Goal: Task Accomplishment & Management: Use online tool/utility

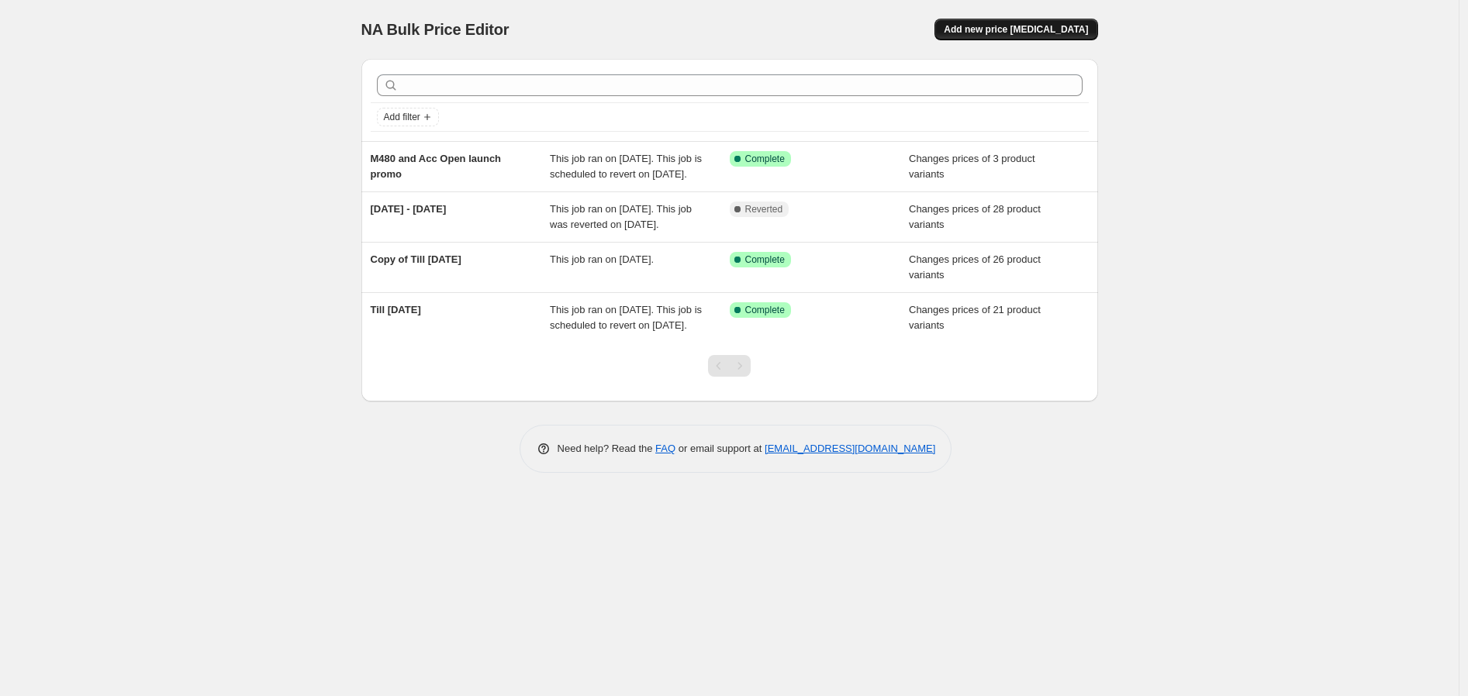
click at [1081, 25] on span "Add new price [MEDICAL_DATA]" at bounding box center [1016, 29] width 144 height 12
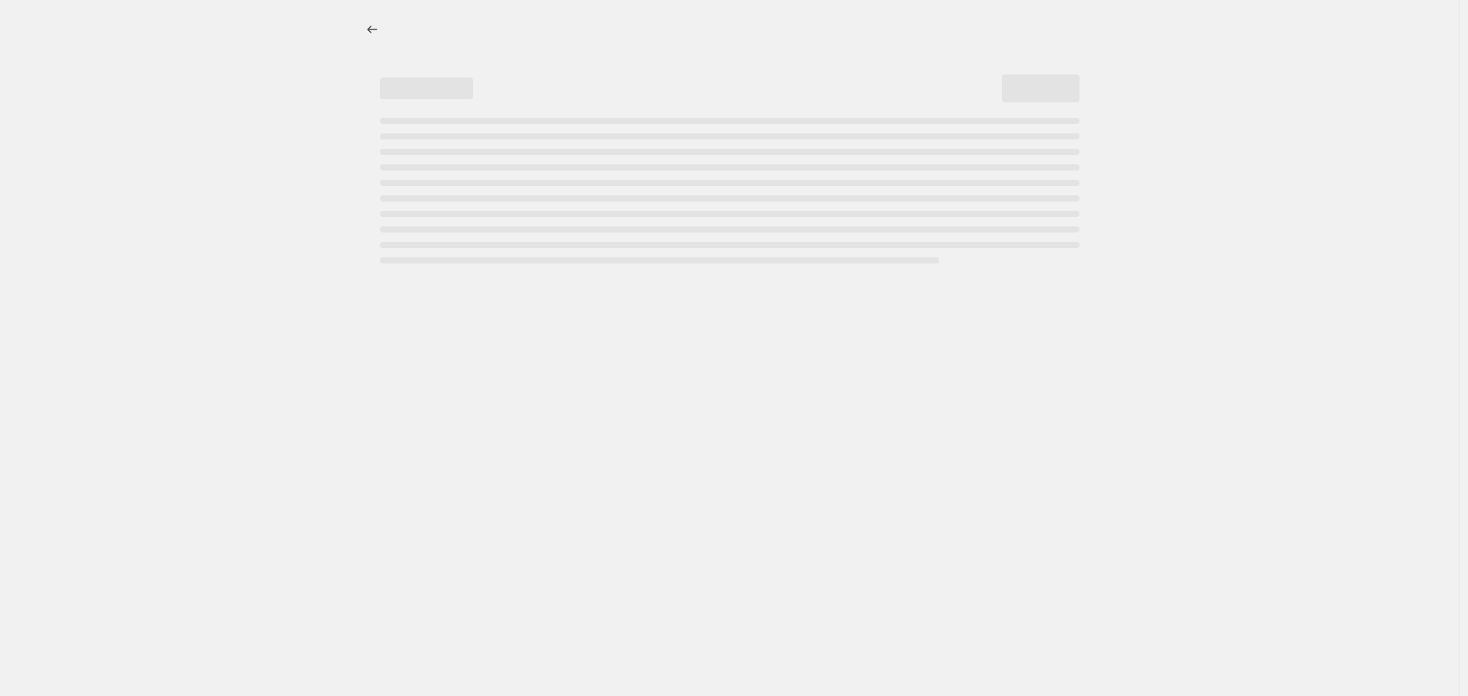
select select "percentage"
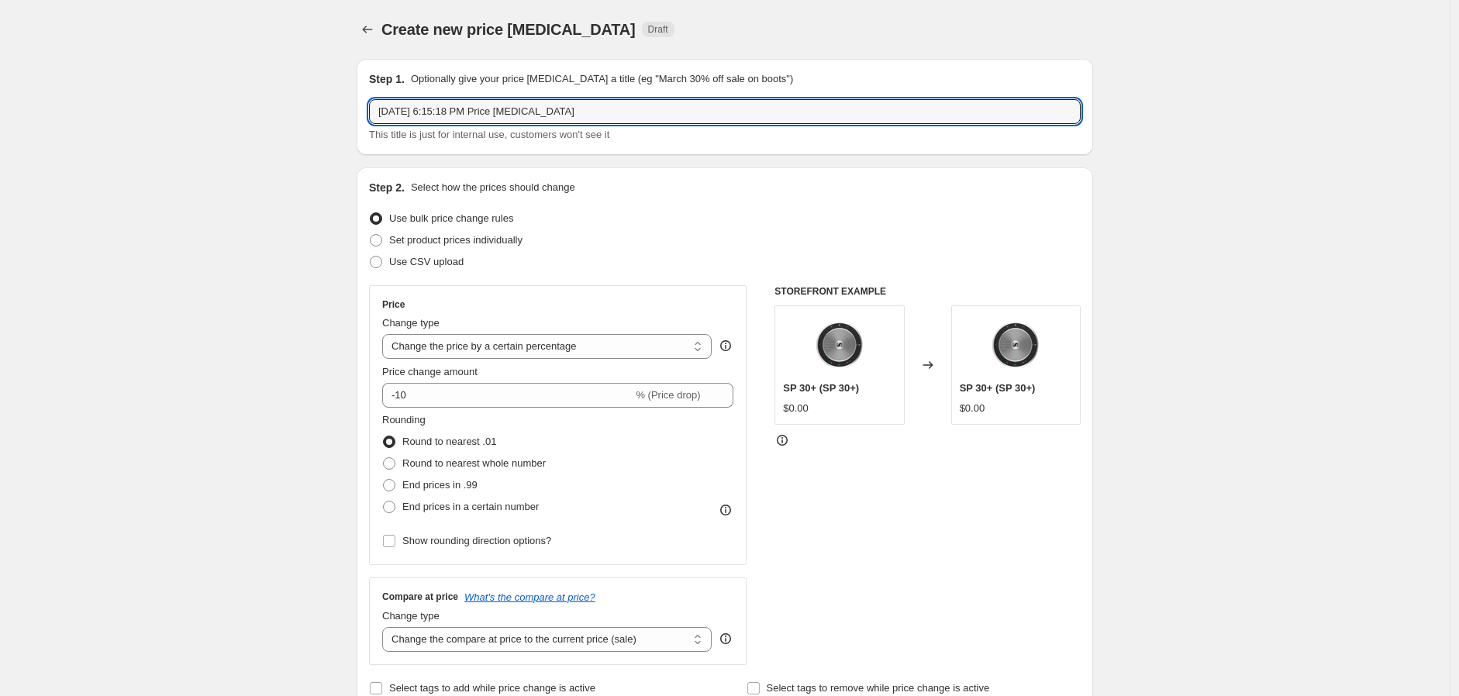
drag, startPoint x: 613, startPoint y: 120, endPoint x: 355, endPoint y: 117, distance: 258.3
click at [430, 105] on input "28 Aug - 4 Sep" at bounding box center [725, 111] width 712 height 25
click at [427, 111] on input "28 Aug - 4 Sep" at bounding box center [725, 111] width 712 height 25
type input "28 Aug - 10 Sep"
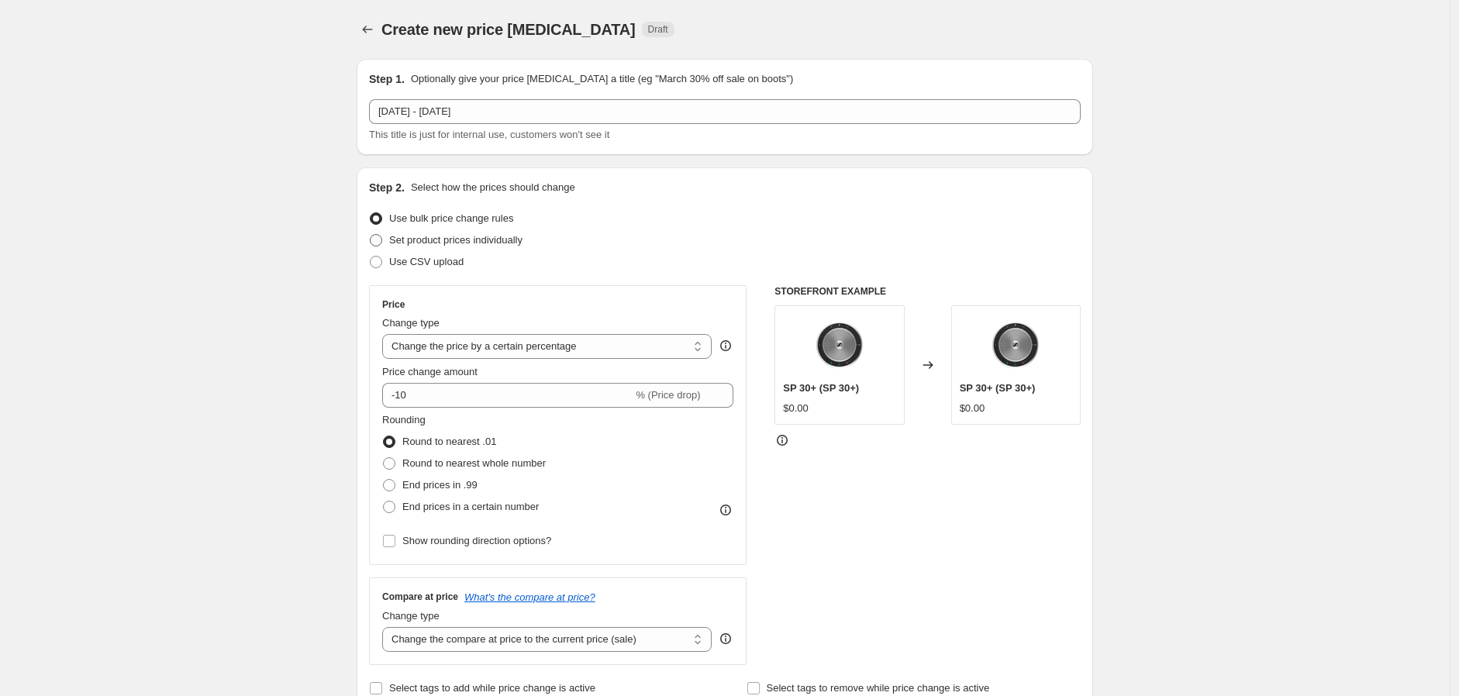
click at [460, 240] on span "Set product prices individually" at bounding box center [455, 240] width 133 height 12
click at [371, 235] on input "Set product prices individually" at bounding box center [370, 234] width 1 height 1
radio input "true"
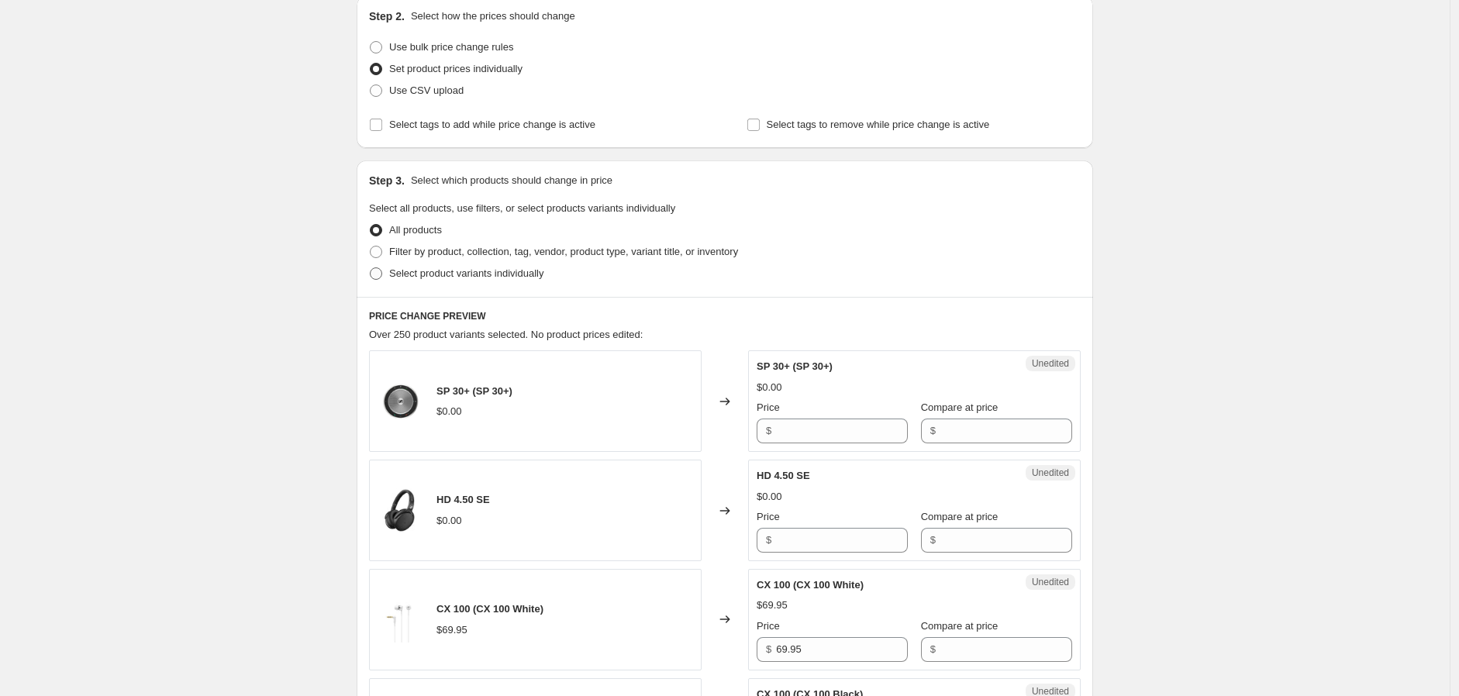
scroll to position [172, 0]
click at [421, 252] on span "Filter by product, collection, tag, vendor, product type, variant title, or inv…" at bounding box center [563, 251] width 349 height 12
click at [371, 246] on input "Filter by product, collection, tag, vendor, product type, variant title, or inv…" at bounding box center [370, 245] width 1 height 1
radio input "true"
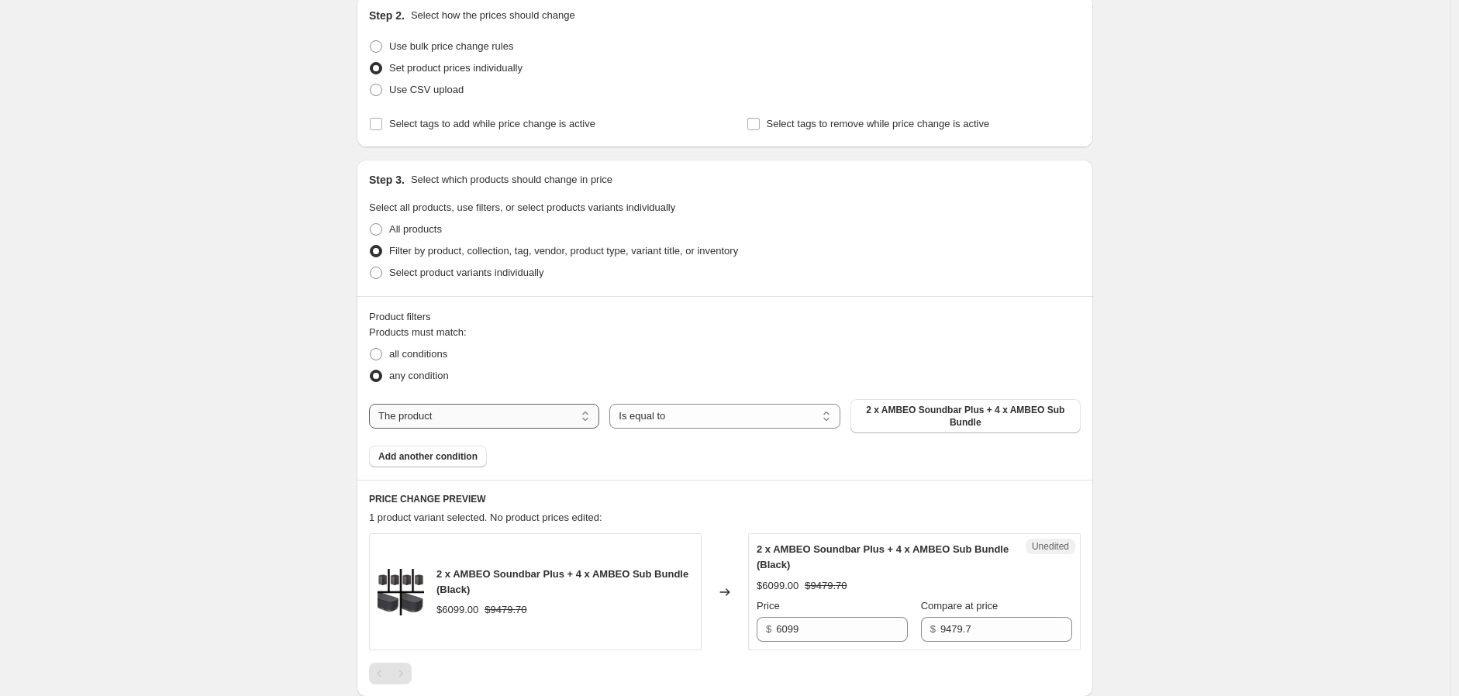
click at [440, 416] on select "The product The product's collection The product's tag The product's vendor The…" at bounding box center [484, 416] width 230 height 25
click at [760, 414] on select "Is equal to Is not equal to" at bounding box center [725, 416] width 230 height 25
click at [445, 415] on select "The product The product's collection The product's tag The product's vendor The…" at bounding box center [484, 416] width 230 height 25
click at [422, 275] on span "Select product variants individually" at bounding box center [466, 273] width 154 height 12
click at [371, 268] on input "Select product variants individually" at bounding box center [370, 267] width 1 height 1
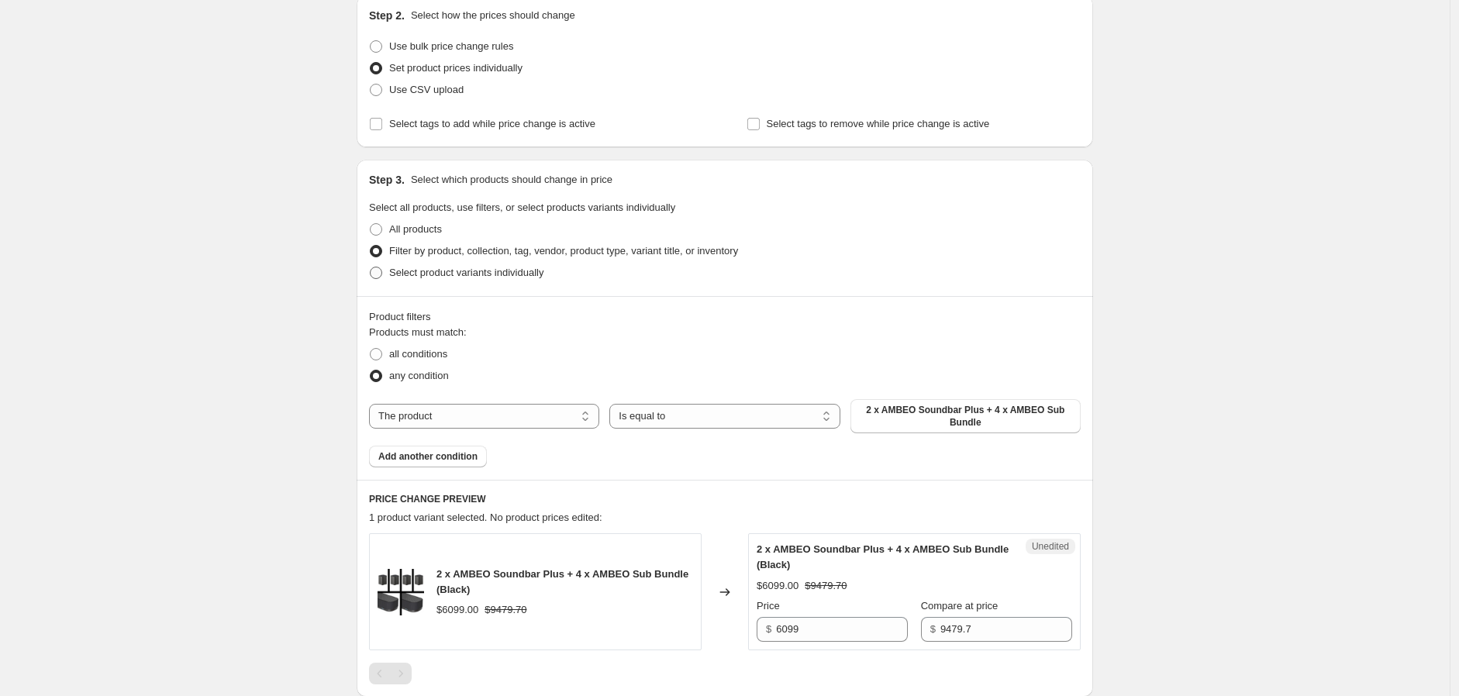
radio input "true"
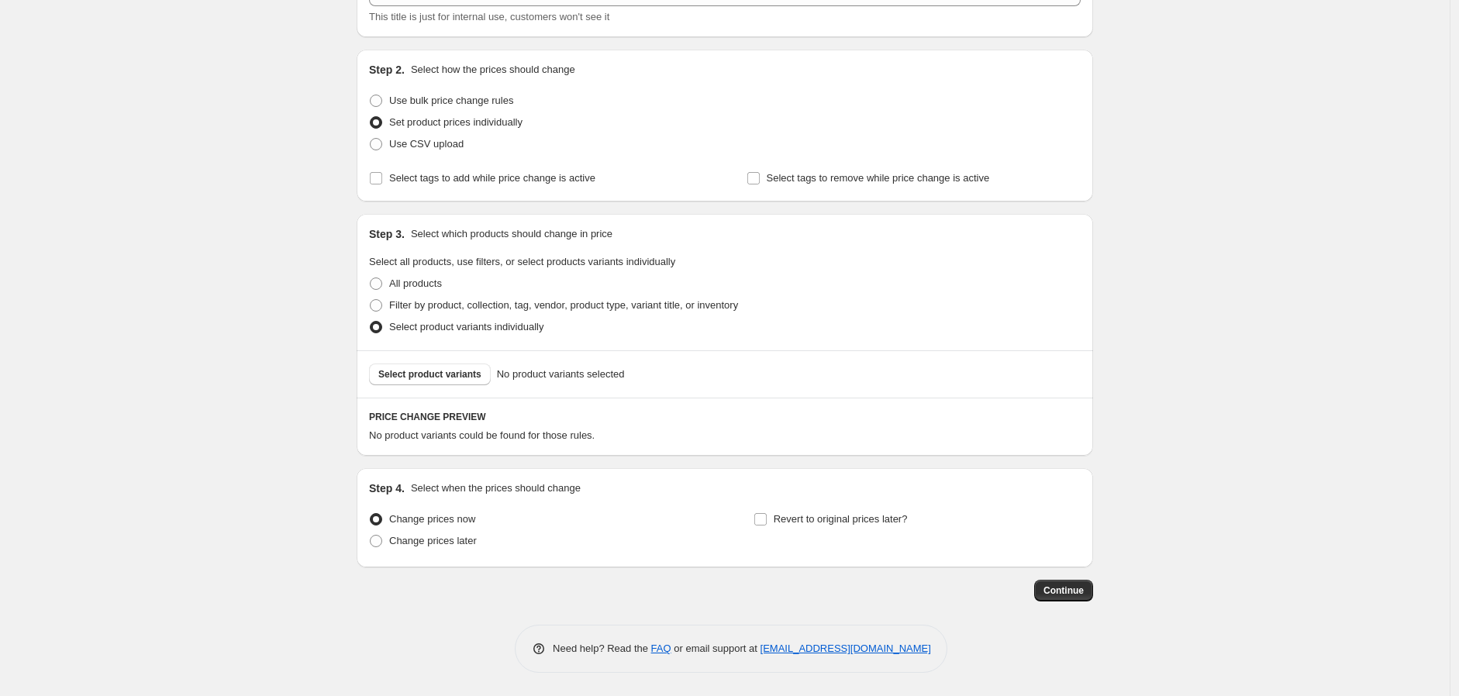
scroll to position [117, 0]
click at [434, 380] on span "Select product variants" at bounding box center [429, 375] width 103 height 12
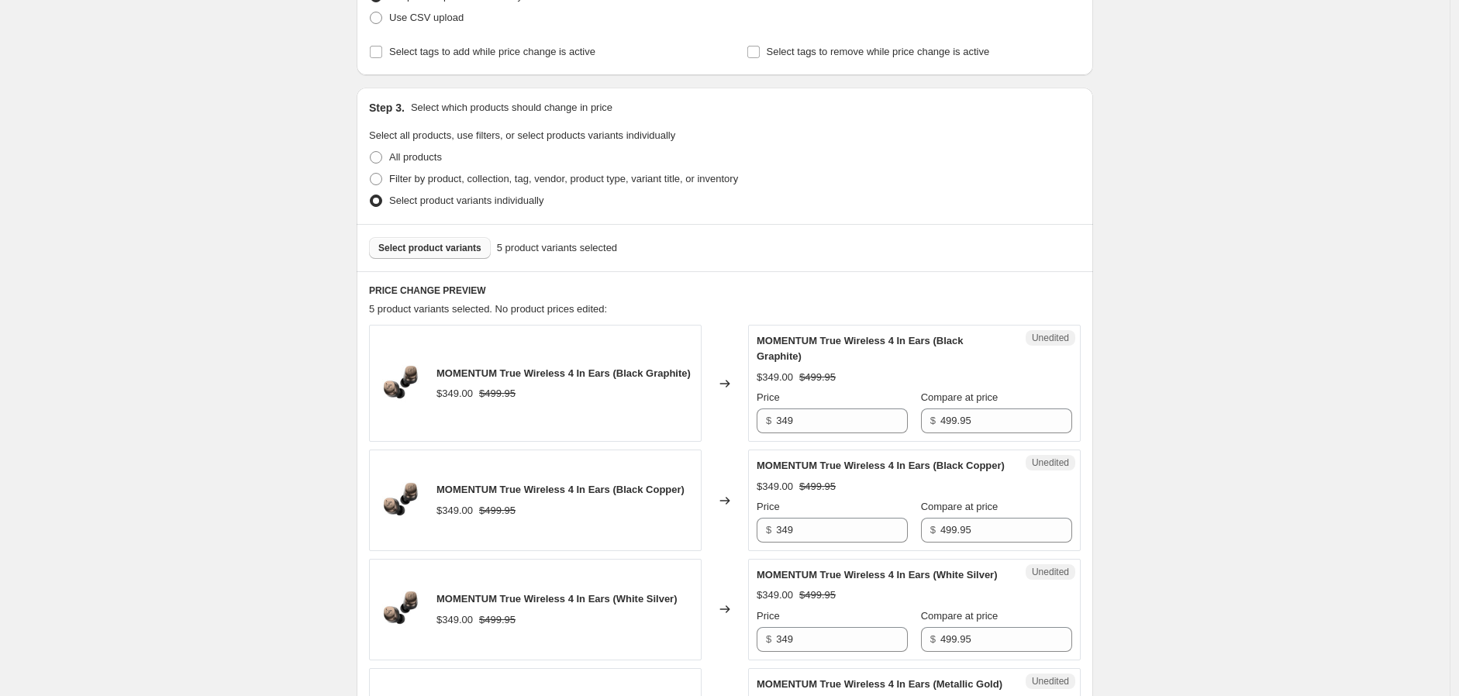
scroll to position [243, 0]
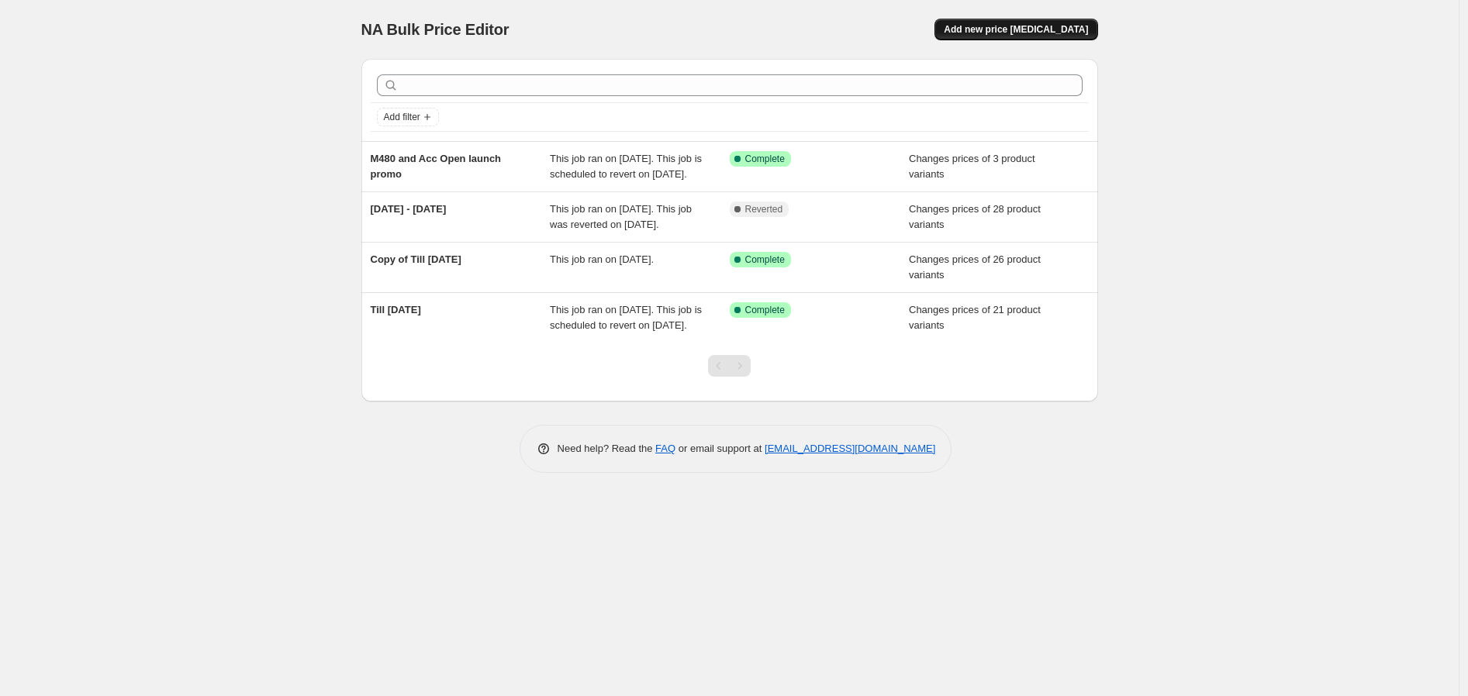
click at [1064, 25] on span "Add new price [MEDICAL_DATA]" at bounding box center [1016, 29] width 144 height 12
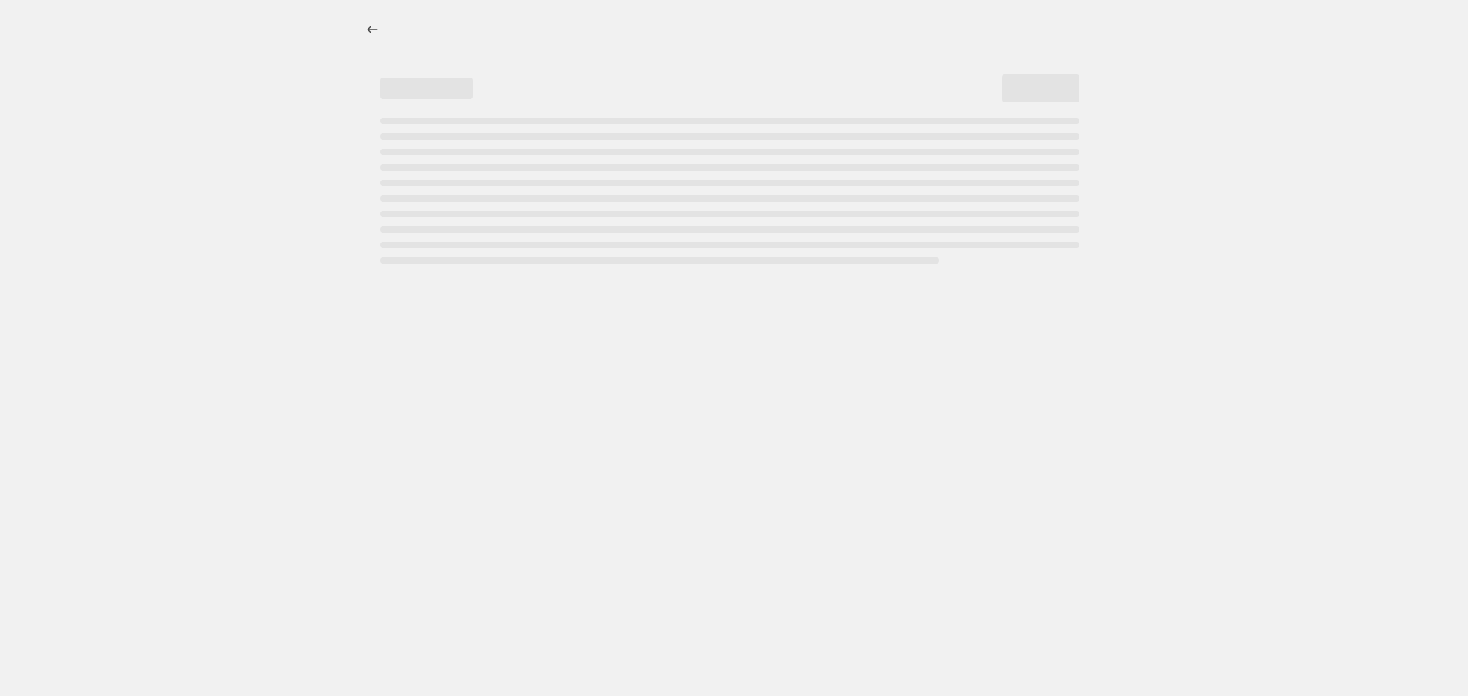
select select "percentage"
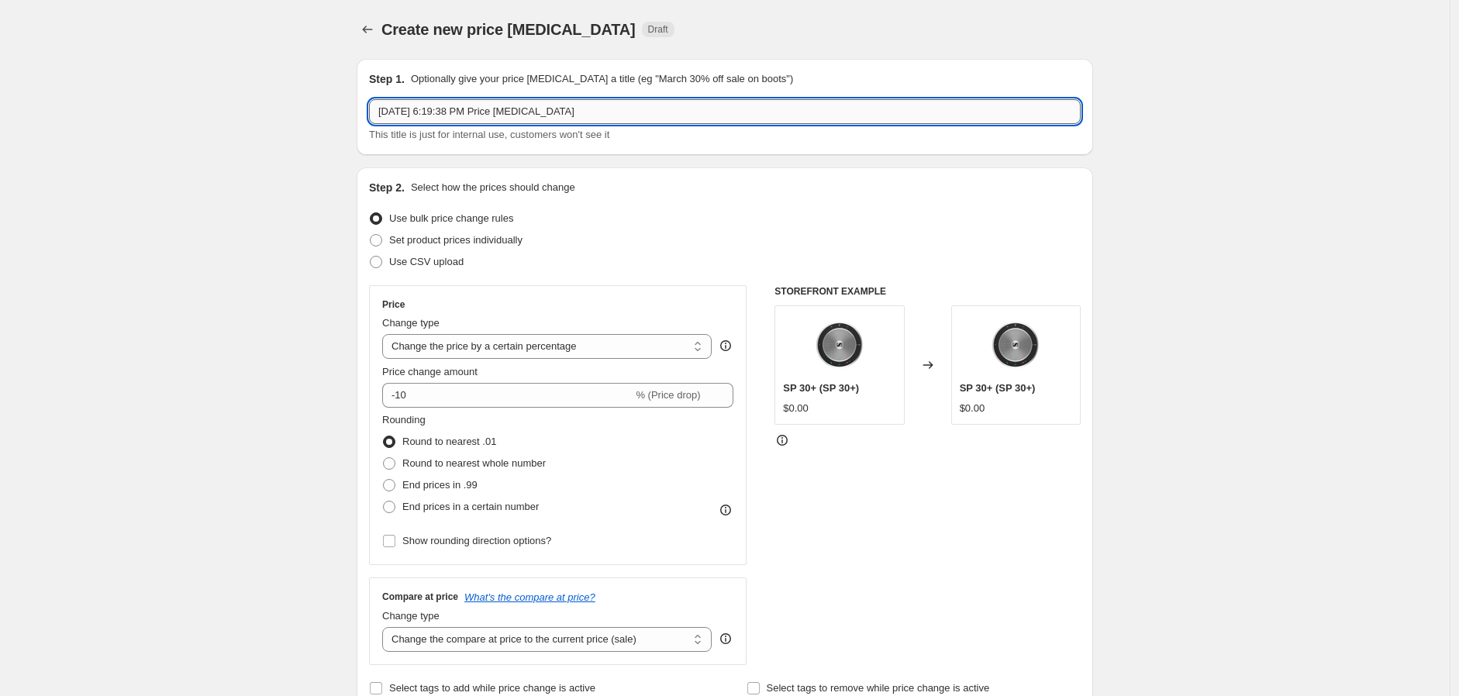
click at [455, 116] on input "[DATE] 6:19:38 PM Price [MEDICAL_DATA]" at bounding box center [725, 111] width 712 height 25
drag, startPoint x: 598, startPoint y: 110, endPoint x: 331, endPoint y: 109, distance: 266.8
click at [430, 108] on input "[DATE] - [DATE]" at bounding box center [725, 111] width 712 height 25
type input "[DATE] - [DATE]"
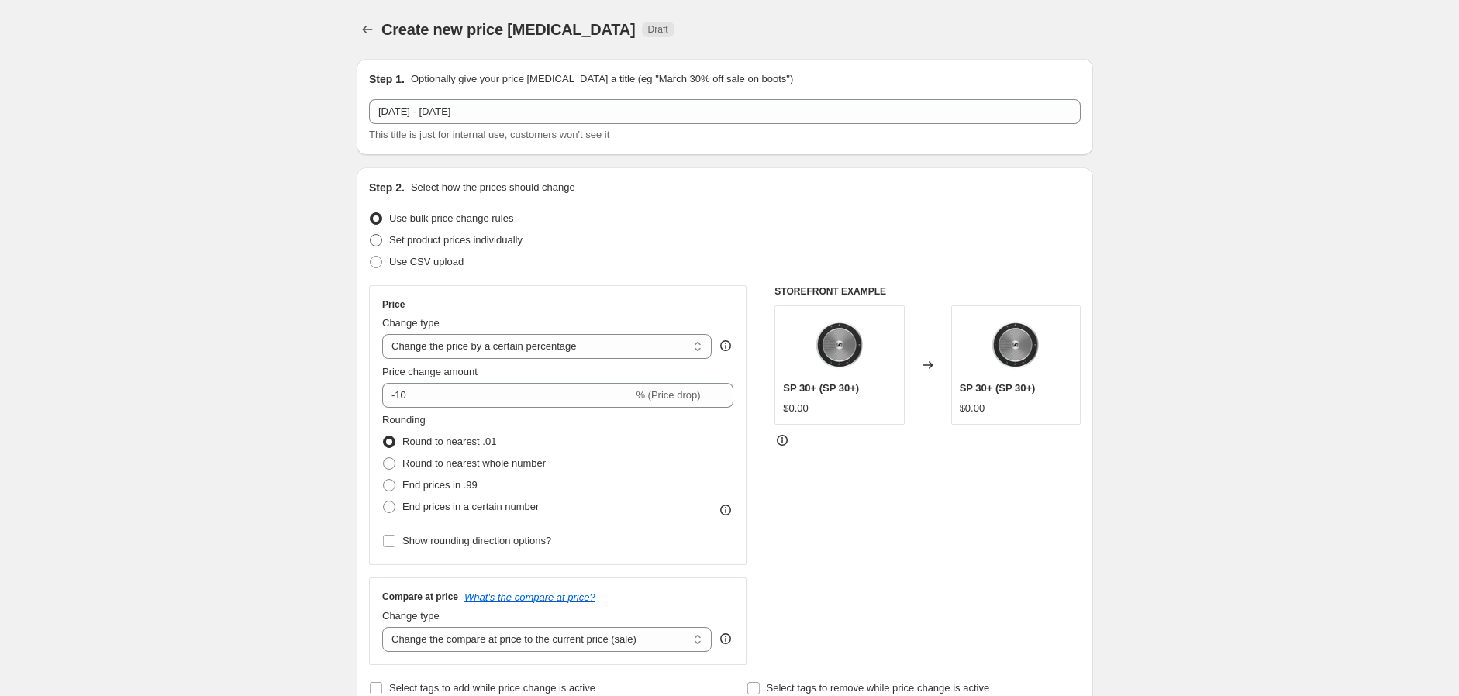
click at [389, 250] on label "Set product prices individually" at bounding box center [446, 241] width 154 height 22
click at [371, 235] on input "Set product prices individually" at bounding box center [370, 234] width 1 height 1
radio input "true"
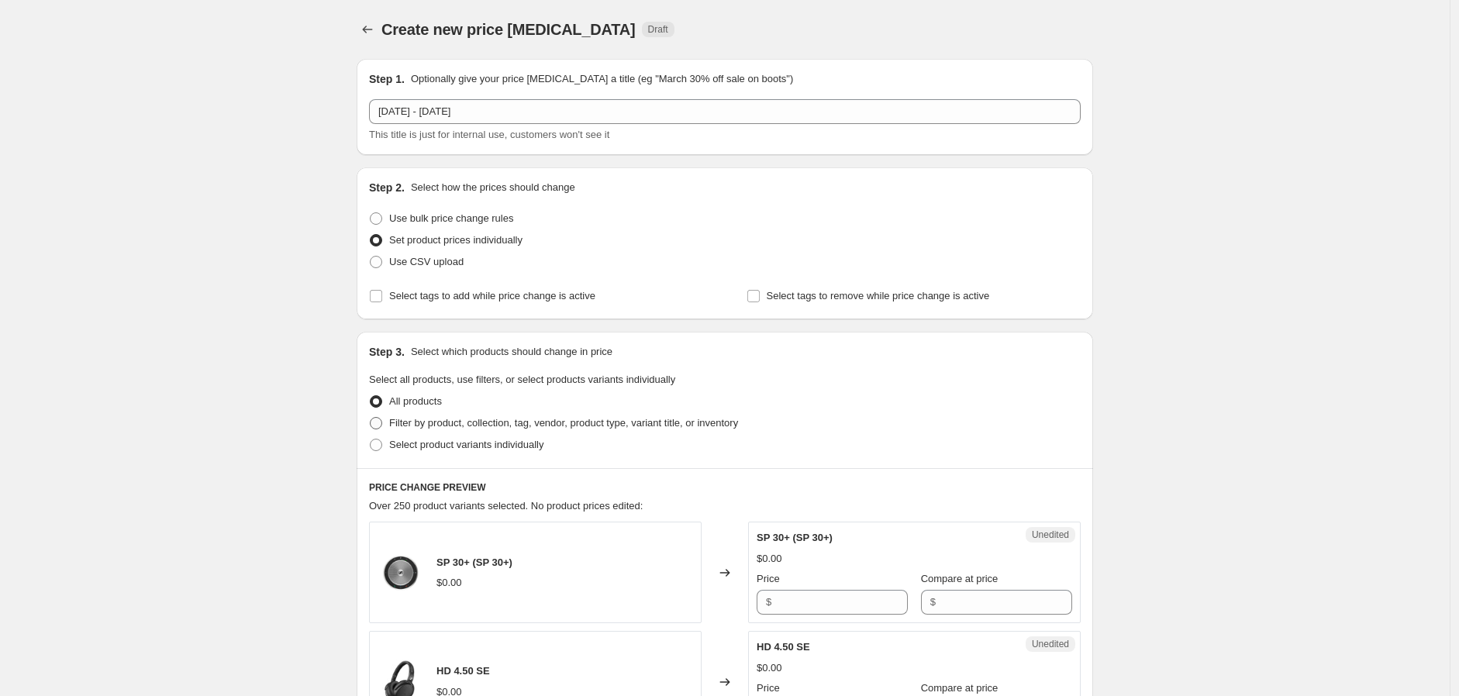
click at [434, 429] on span "Filter by product, collection, tag, vendor, product type, variant title, or inv…" at bounding box center [563, 423] width 349 height 12
click at [371, 418] on input "Filter by product, collection, tag, vendor, product type, variant title, or inv…" at bounding box center [370, 417] width 1 height 1
radio input "true"
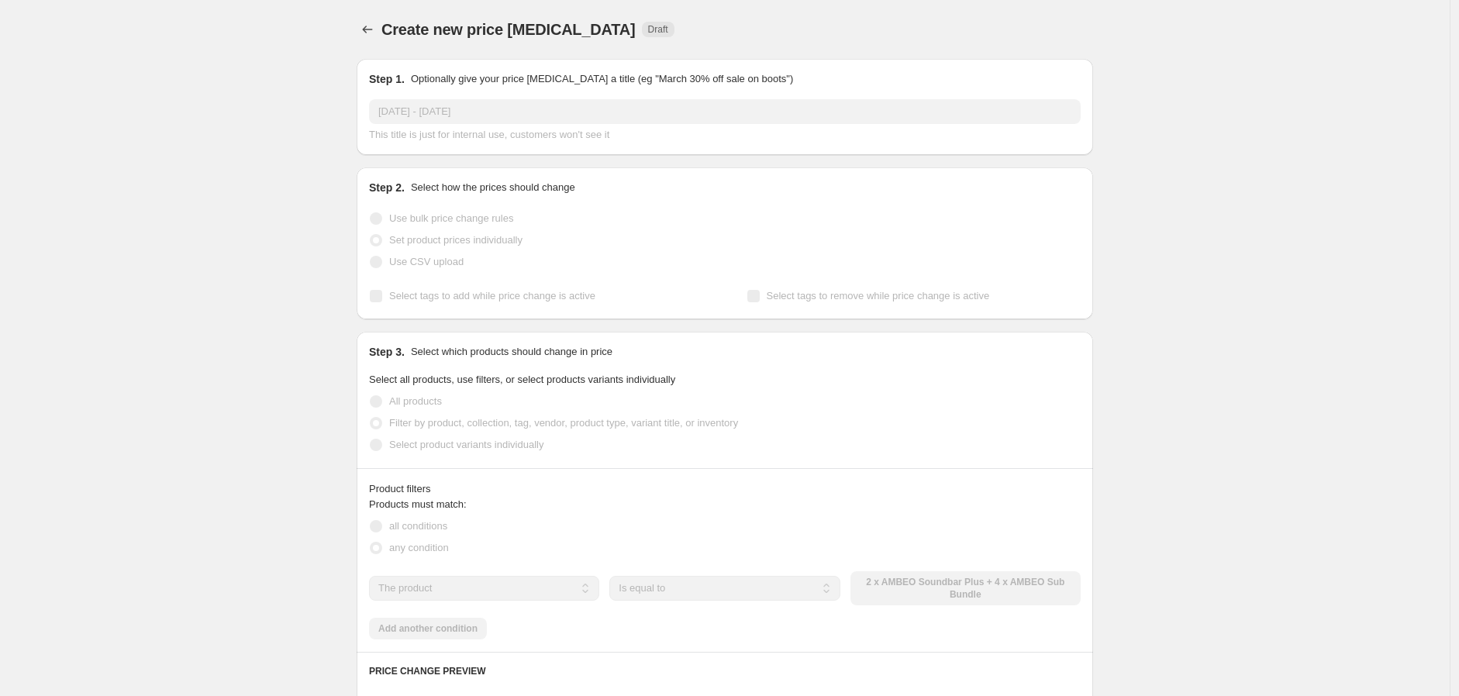
click at [437, 446] on span "Select product variants individually" at bounding box center [466, 445] width 154 height 12
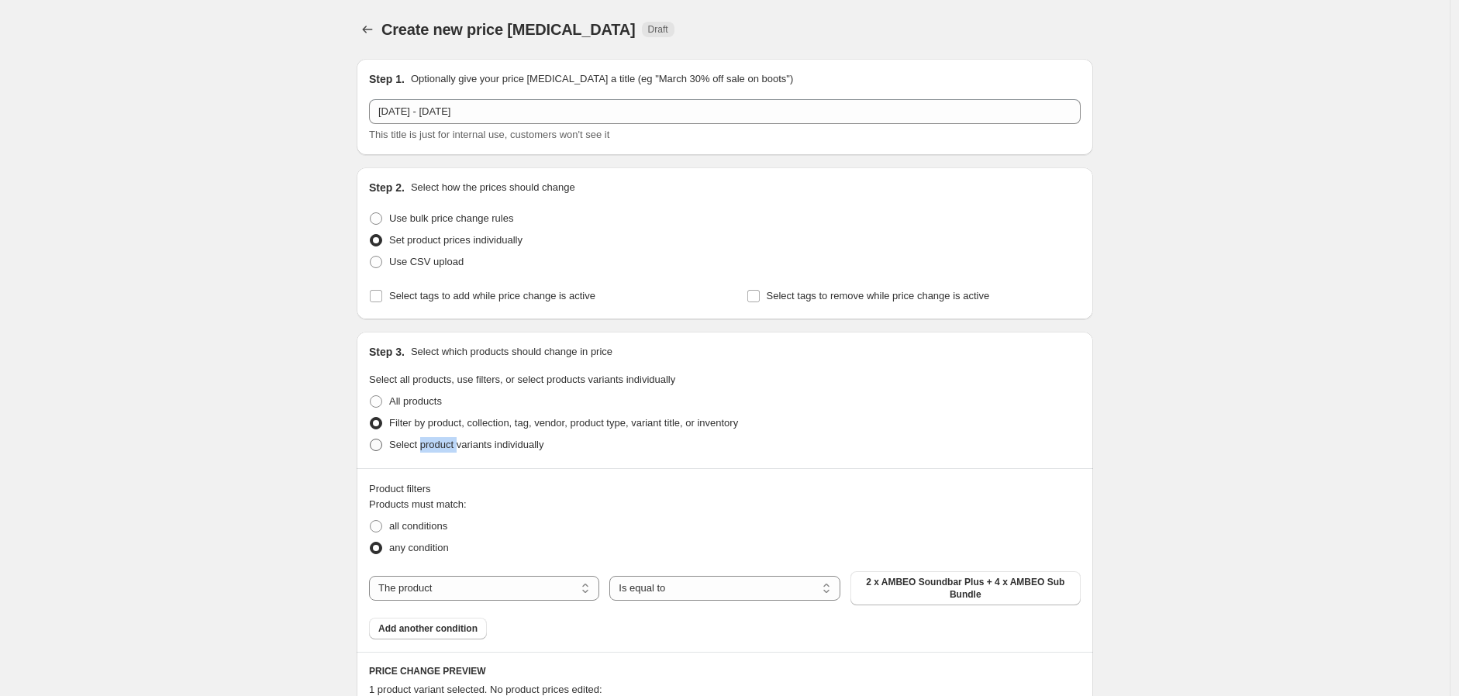
click at [436, 447] on span "Select product variants individually" at bounding box center [466, 445] width 154 height 12
click at [371, 440] on input "Select product variants individually" at bounding box center [370, 439] width 1 height 1
radio input "true"
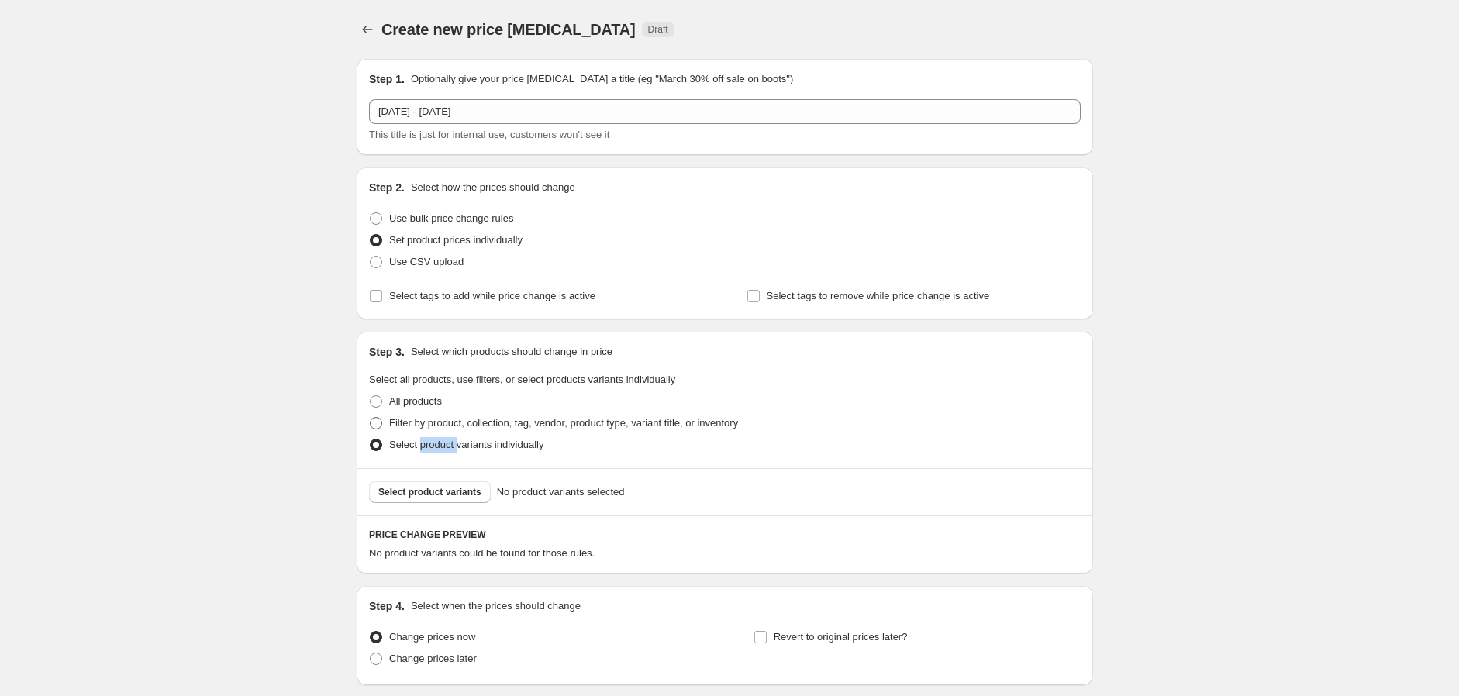
scroll to position [117, 0]
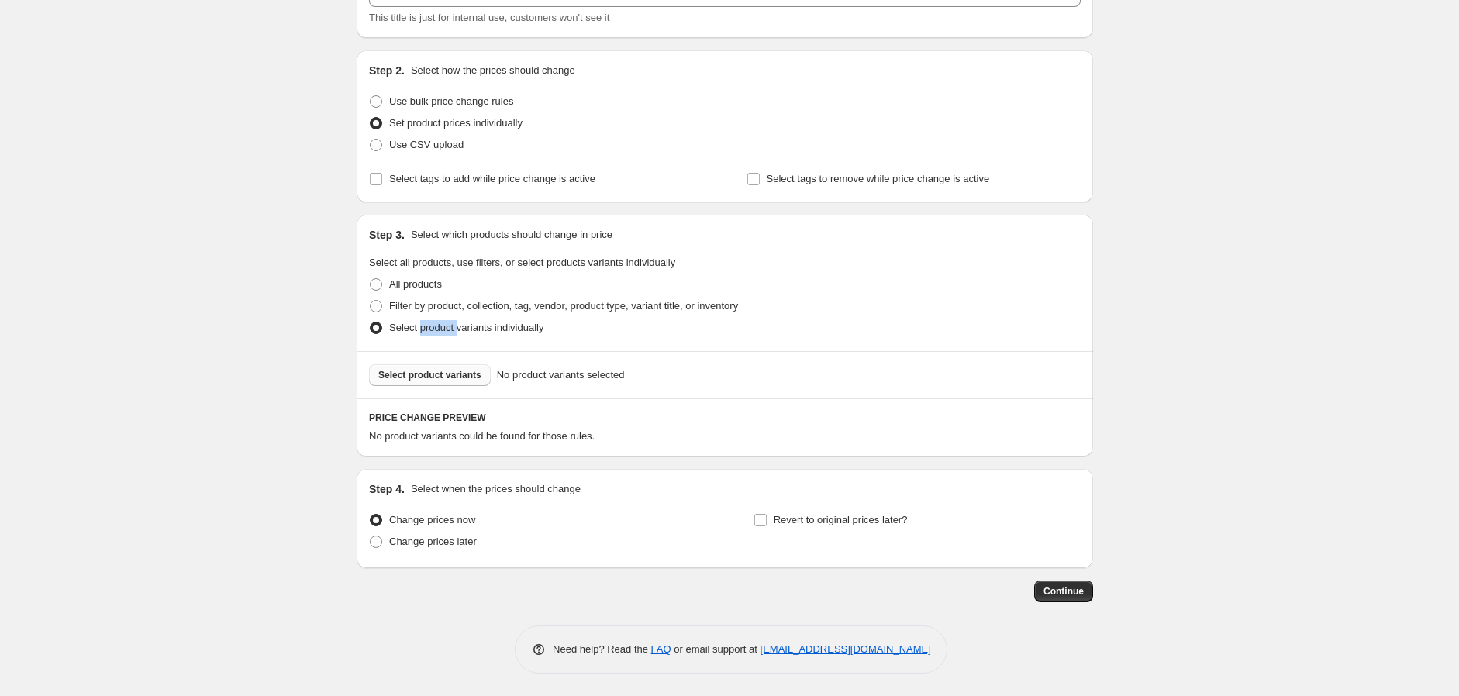
click at [416, 381] on span "Select product variants" at bounding box center [429, 375] width 103 height 12
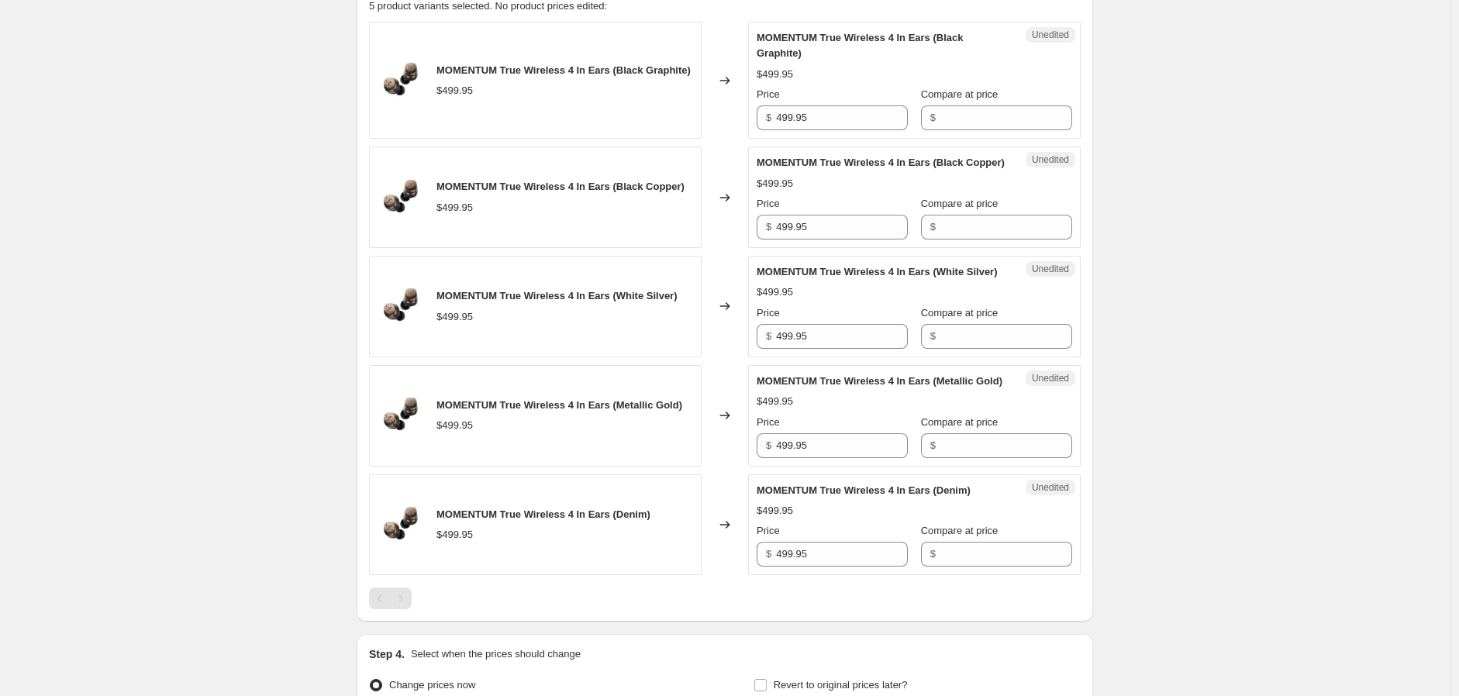
scroll to position [31, 0]
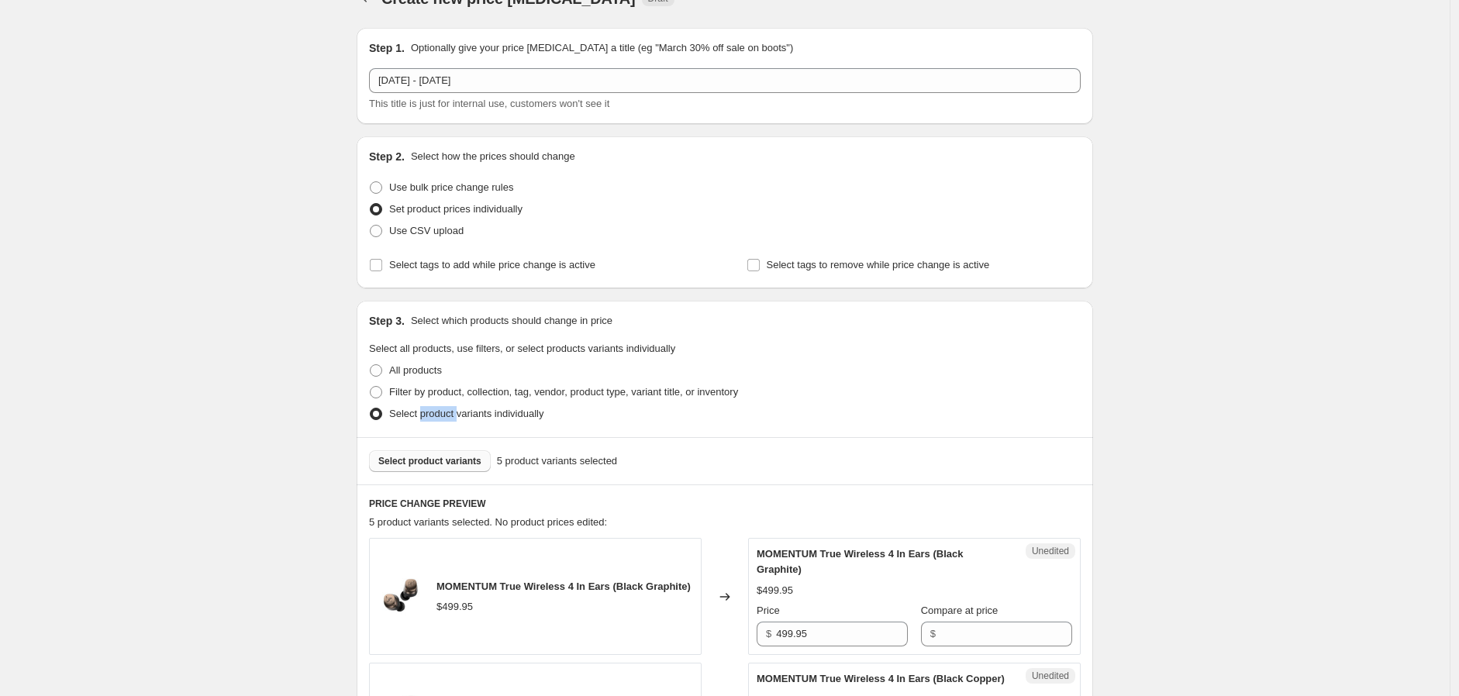
click at [458, 458] on span "Select product variants" at bounding box center [429, 461] width 103 height 12
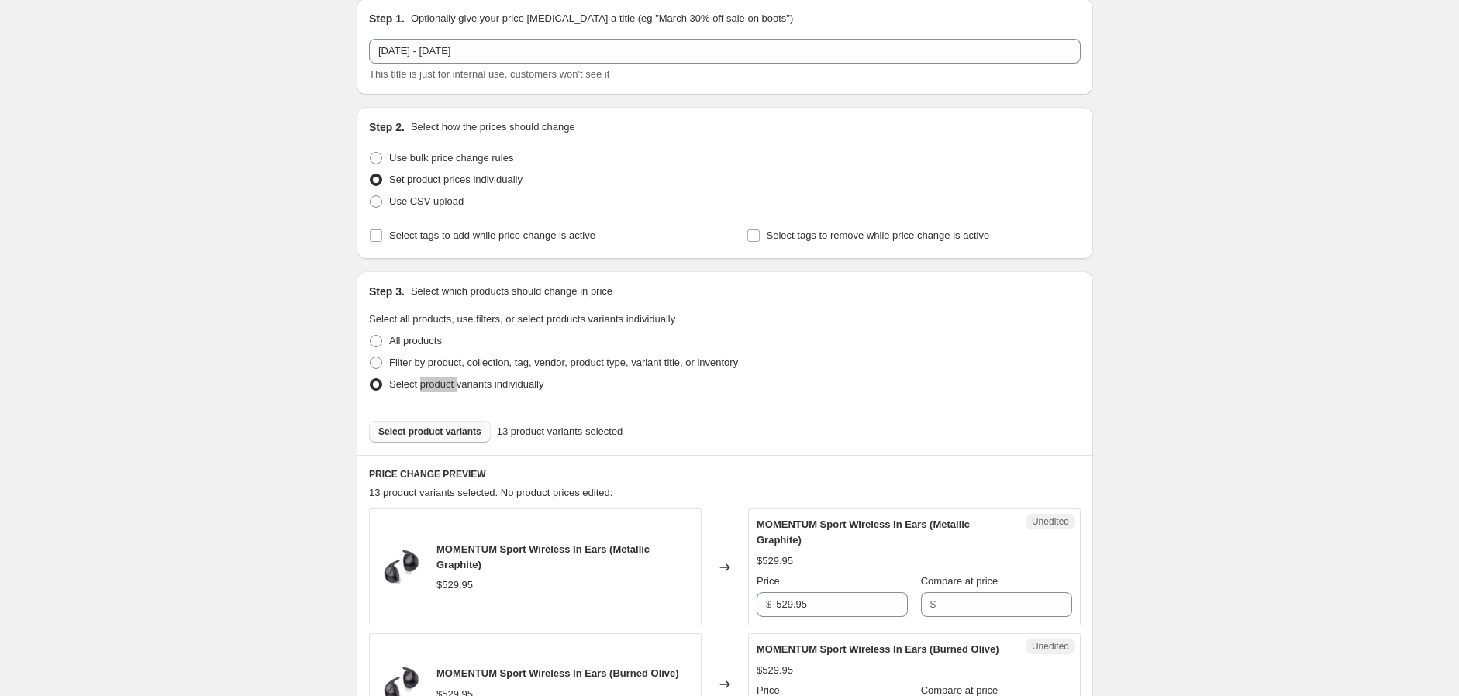
scroll to position [86, 0]
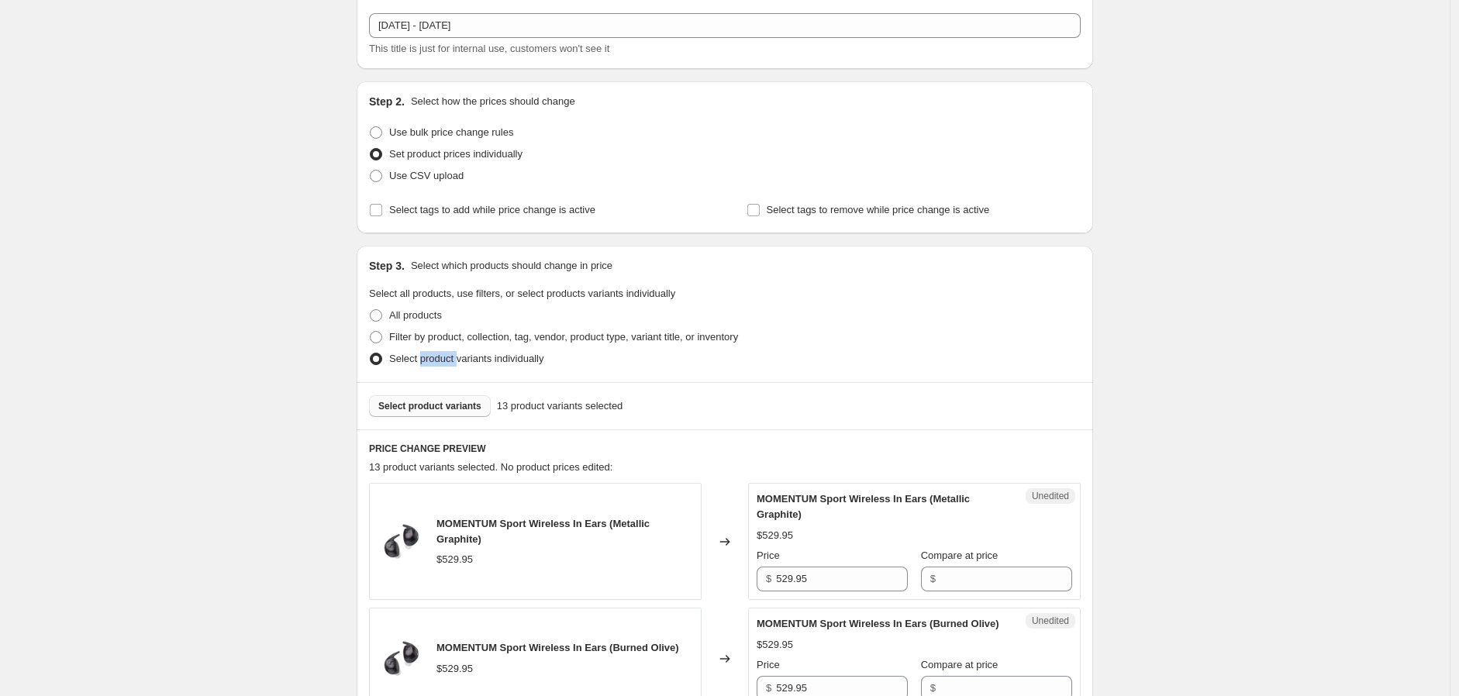
click at [458, 406] on span "Select product variants" at bounding box center [429, 406] width 103 height 12
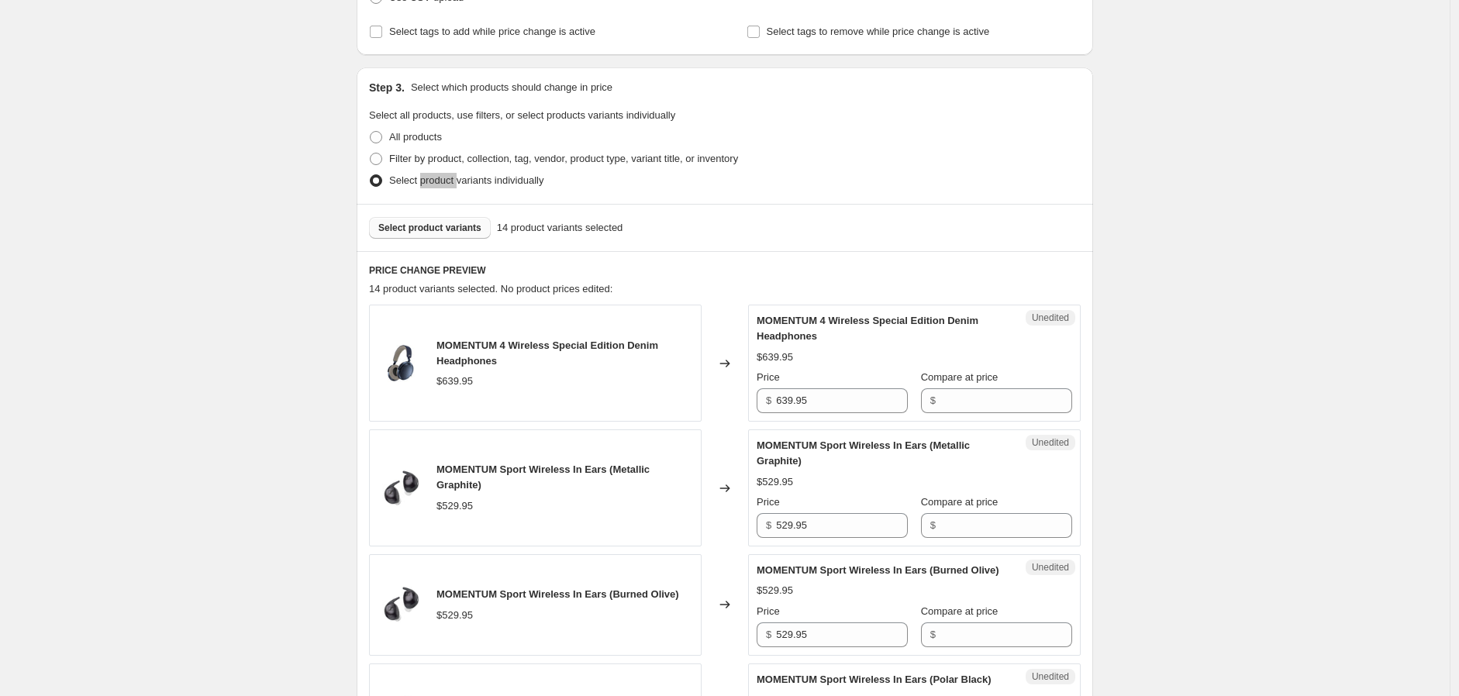
scroll to position [430, 0]
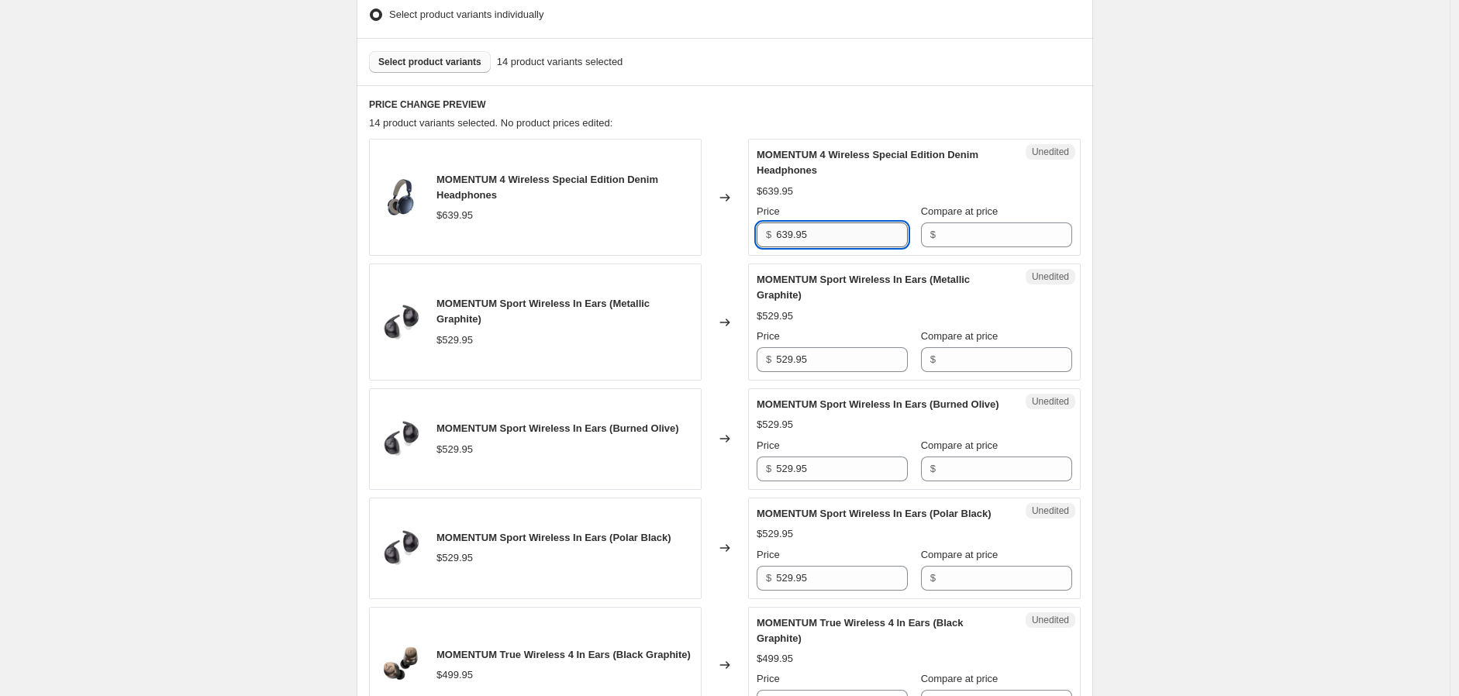
drag, startPoint x: 824, startPoint y: 232, endPoint x: 782, endPoint y: 233, distance: 42.7
click at [782, 233] on input "639.95" at bounding box center [842, 235] width 132 height 25
type input "639.95"
click at [980, 240] on input "Compare at price" at bounding box center [1007, 235] width 132 height 25
paste input "639.95"
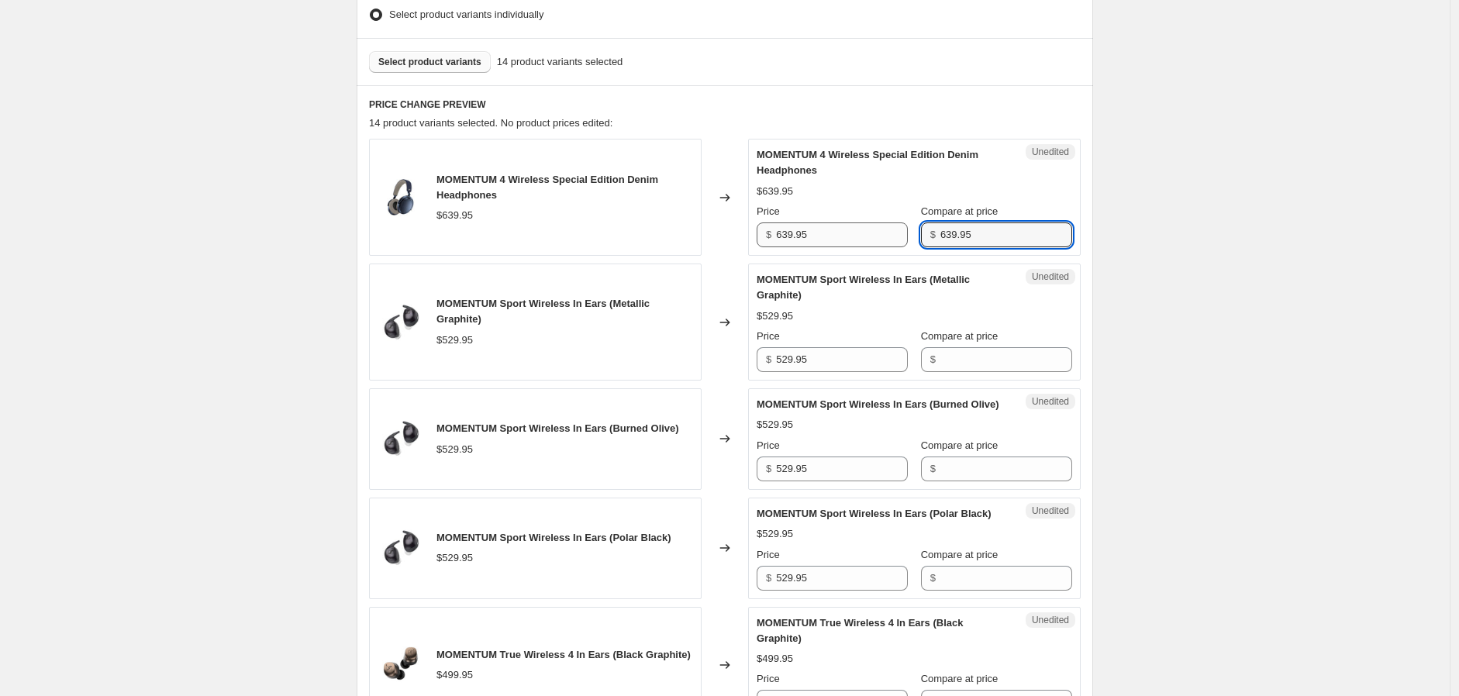
type input "639.95"
click at [800, 235] on input "639.95" at bounding box center [842, 235] width 132 height 25
drag, startPoint x: 824, startPoint y: 243, endPoint x: 743, endPoint y: 233, distance: 81.3
click at [743, 233] on div "MOMENTUM 4 Wireless Special Edition Denim Headphones $639.95 Changed to Success…" at bounding box center [725, 197] width 712 height 117
type input "349"
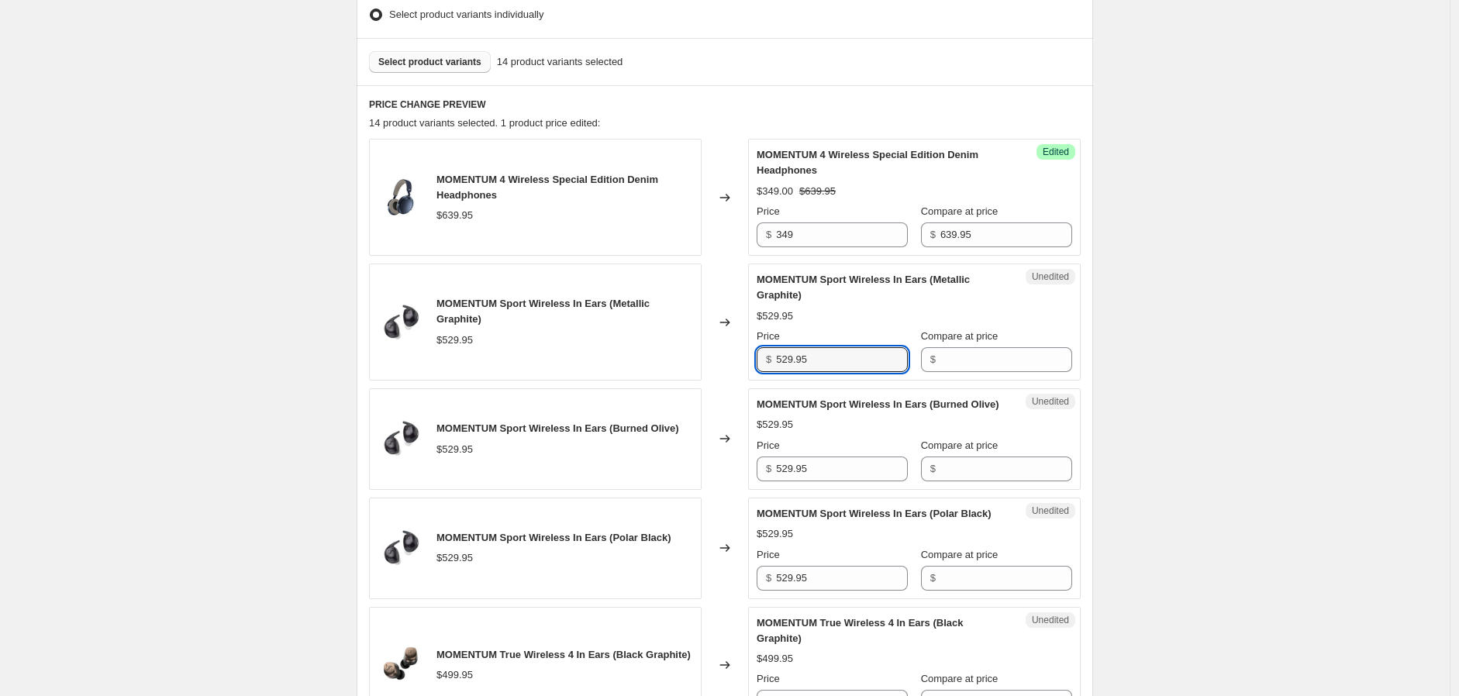
drag, startPoint x: 838, startPoint y: 358, endPoint x: 690, endPoint y: 355, distance: 148.1
click at [690, 355] on div "MOMENTUM Sport Wireless In Ears (Metallic Graphite) $529.95 Changed to Unedited…" at bounding box center [725, 322] width 712 height 117
type input "529.95"
click at [969, 358] on input "Compare at price" at bounding box center [1007, 359] width 132 height 25
paste input "529.95"
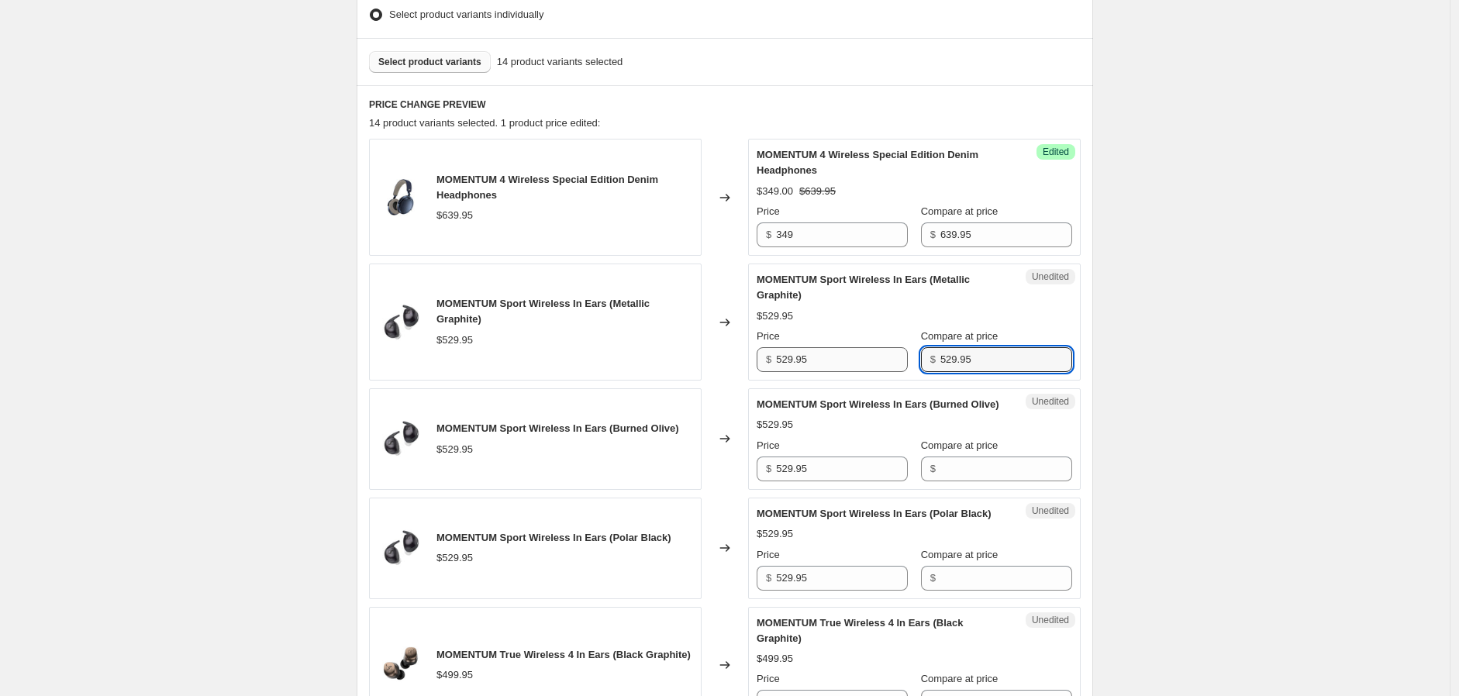
type input "529.95"
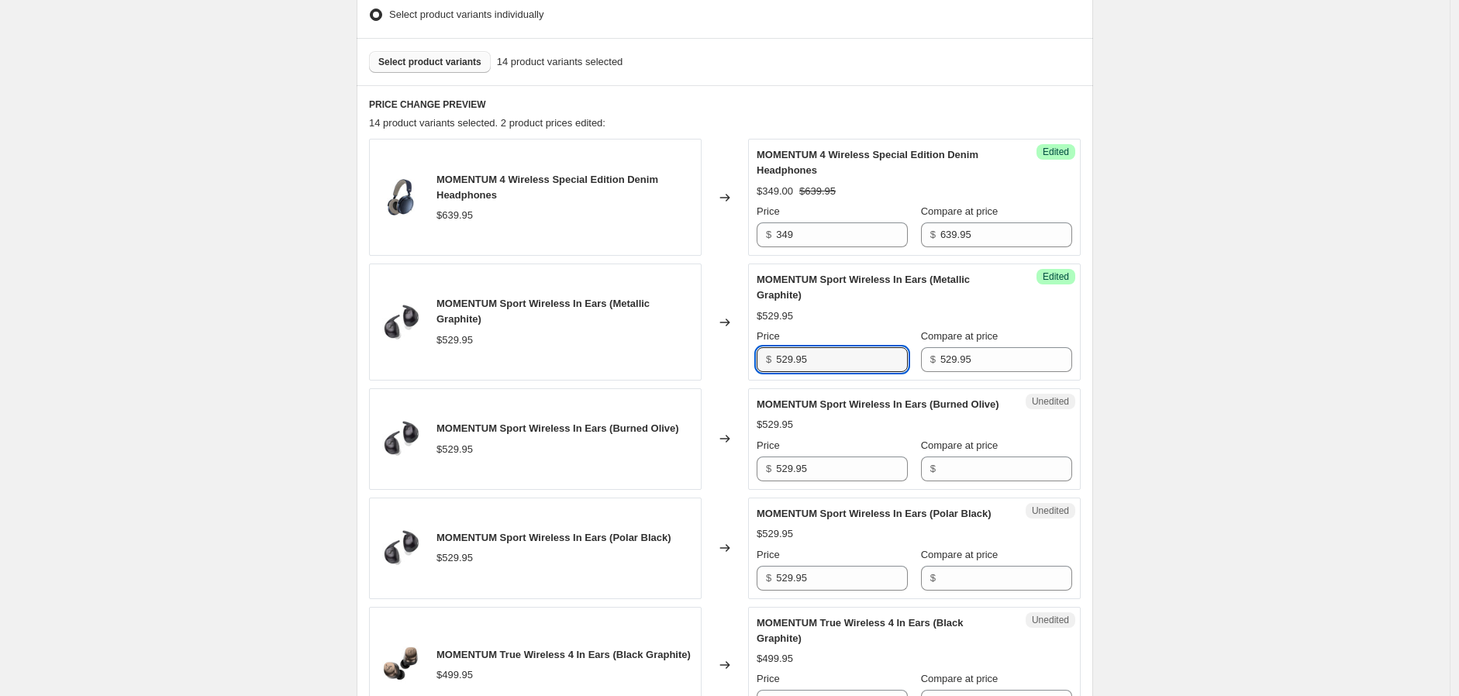
drag, startPoint x: 843, startPoint y: 361, endPoint x: 703, endPoint y: 359, distance: 139.6
click at [703, 359] on div "MOMENTUM Sport Wireless In Ears (Metallic Graphite) $529.95 Changed to Success …" at bounding box center [725, 322] width 712 height 117
type input "299"
click at [968, 481] on input "Compare at price" at bounding box center [1007, 469] width 132 height 25
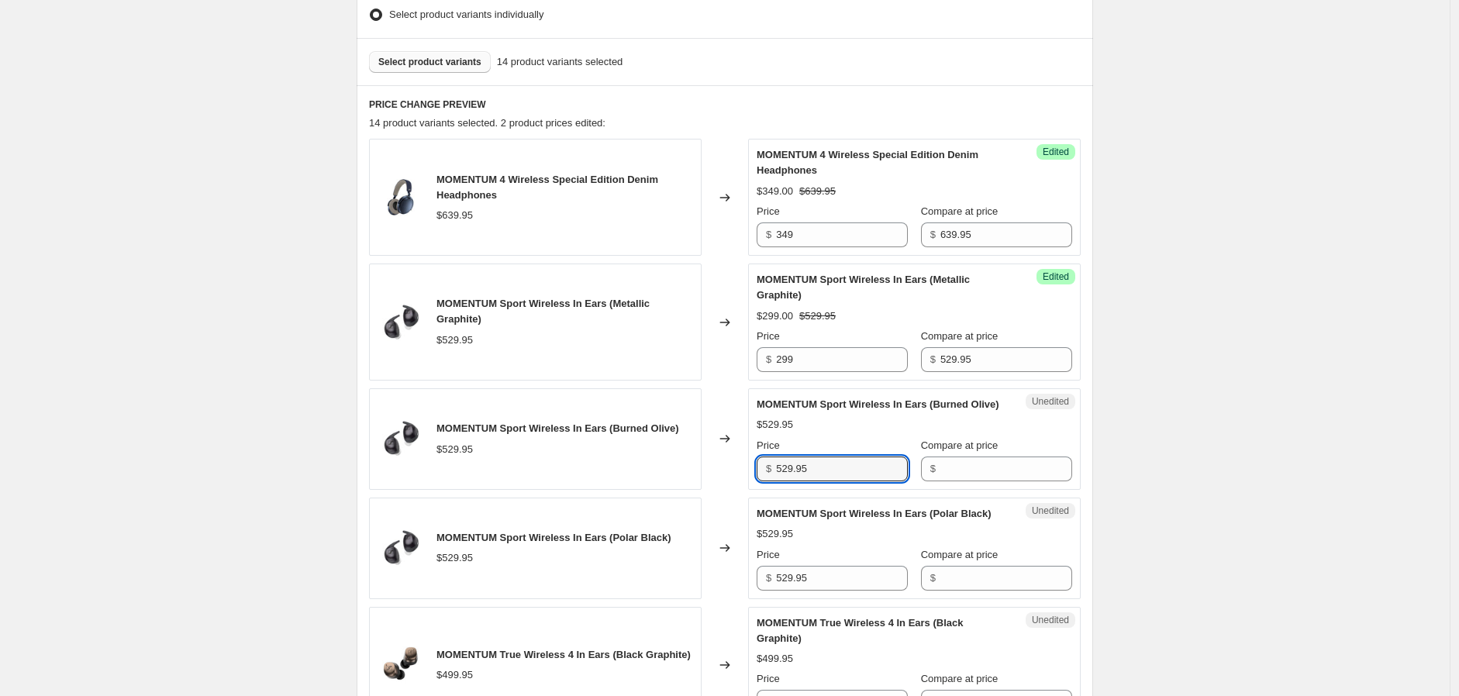
drag, startPoint x: 848, startPoint y: 479, endPoint x: 707, endPoint y: 467, distance: 140.9
click at [707, 467] on div "MOMENTUM Sport Wireless In Ears (Burned Olive) $529.95 Changed to Unedited MOME…" at bounding box center [725, 440] width 712 height 102
type input "529.95"
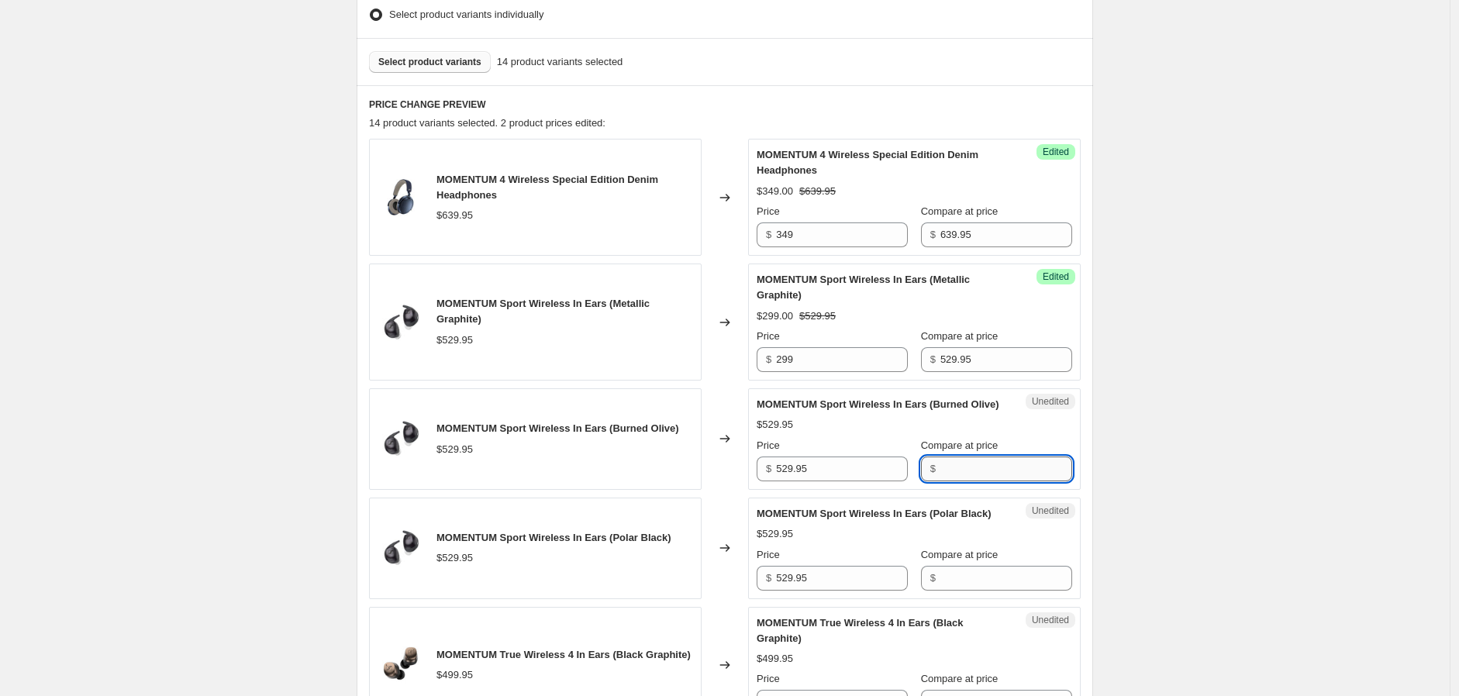
click at [960, 482] on input "Compare at price" at bounding box center [1007, 469] width 132 height 25
paste input "529.95"
type input "529.95"
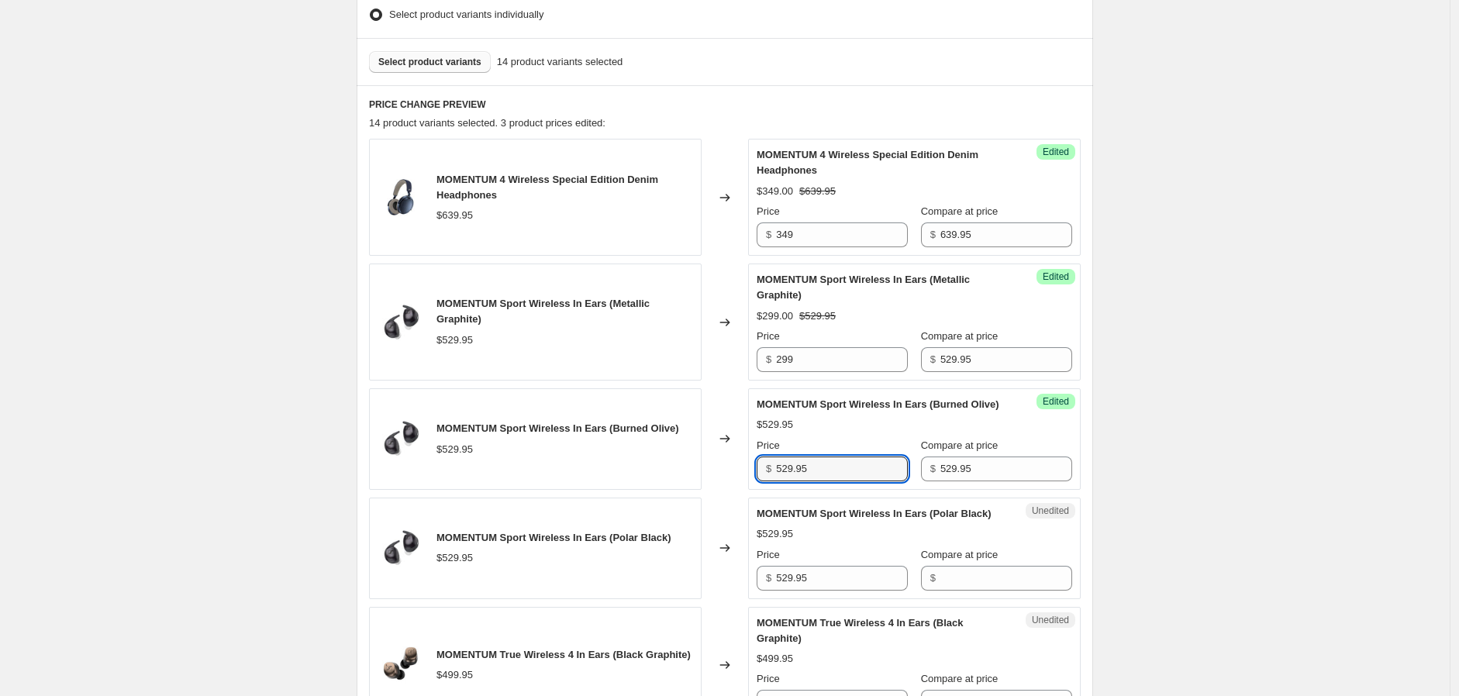
drag, startPoint x: 847, startPoint y: 489, endPoint x: 716, endPoint y: 475, distance: 131.8
click at [716, 475] on div "MOMENTUM Sport Wireless In Ears (Burned Olive) $529.95 Changed to Success Edite…" at bounding box center [725, 440] width 712 height 102
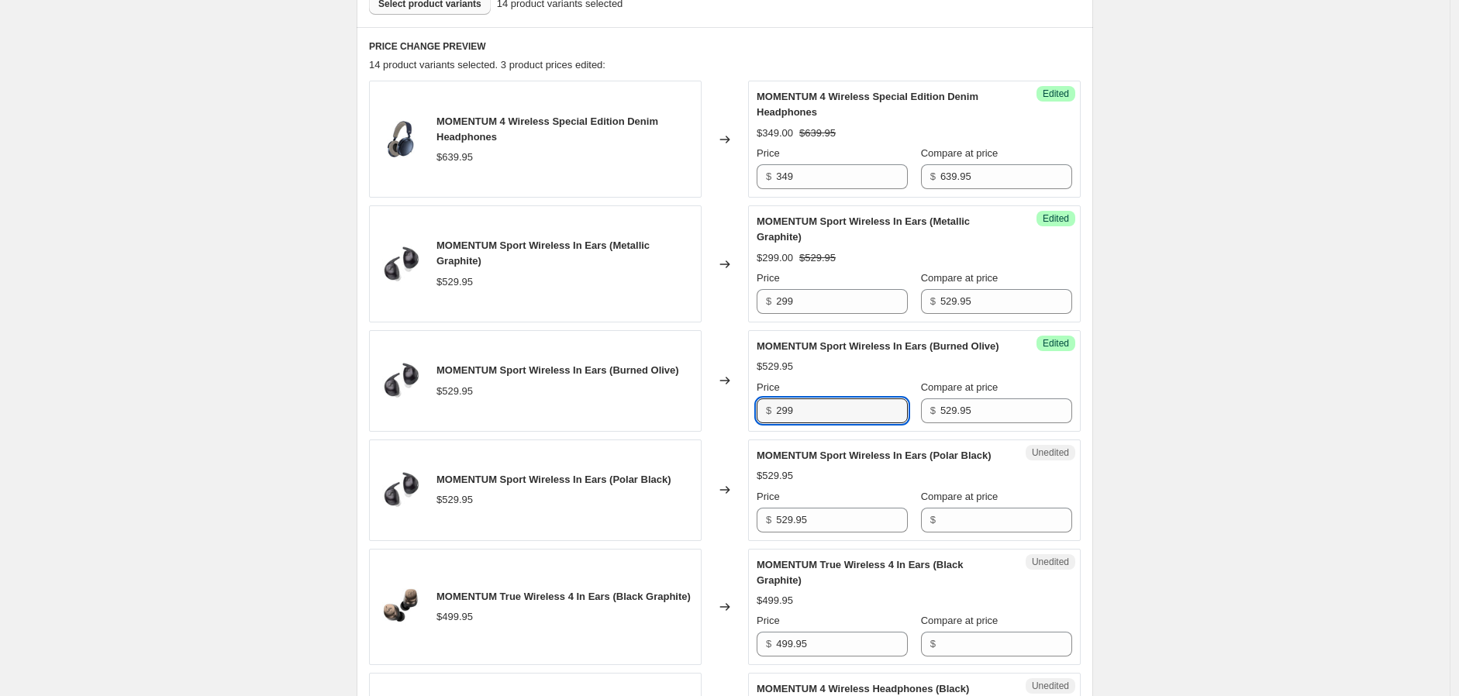
scroll to position [516, 0]
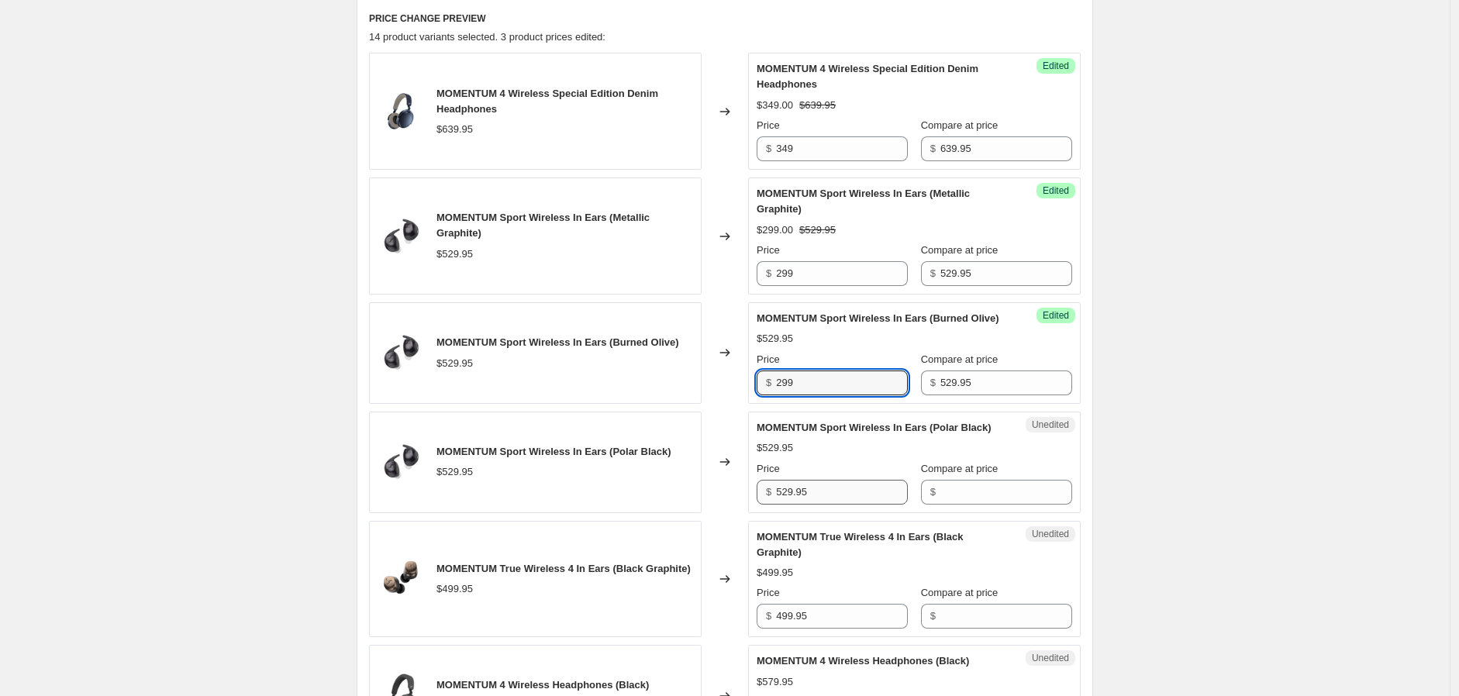
type input "299"
drag, startPoint x: 817, startPoint y: 522, endPoint x: 751, endPoint y: 519, distance: 66.8
click at [760, 513] on div "Unedited MOMENTUM Sport Wireless In Ears (Polar Black) $529.95 Price $ 529.95 C…" at bounding box center [914, 463] width 333 height 102
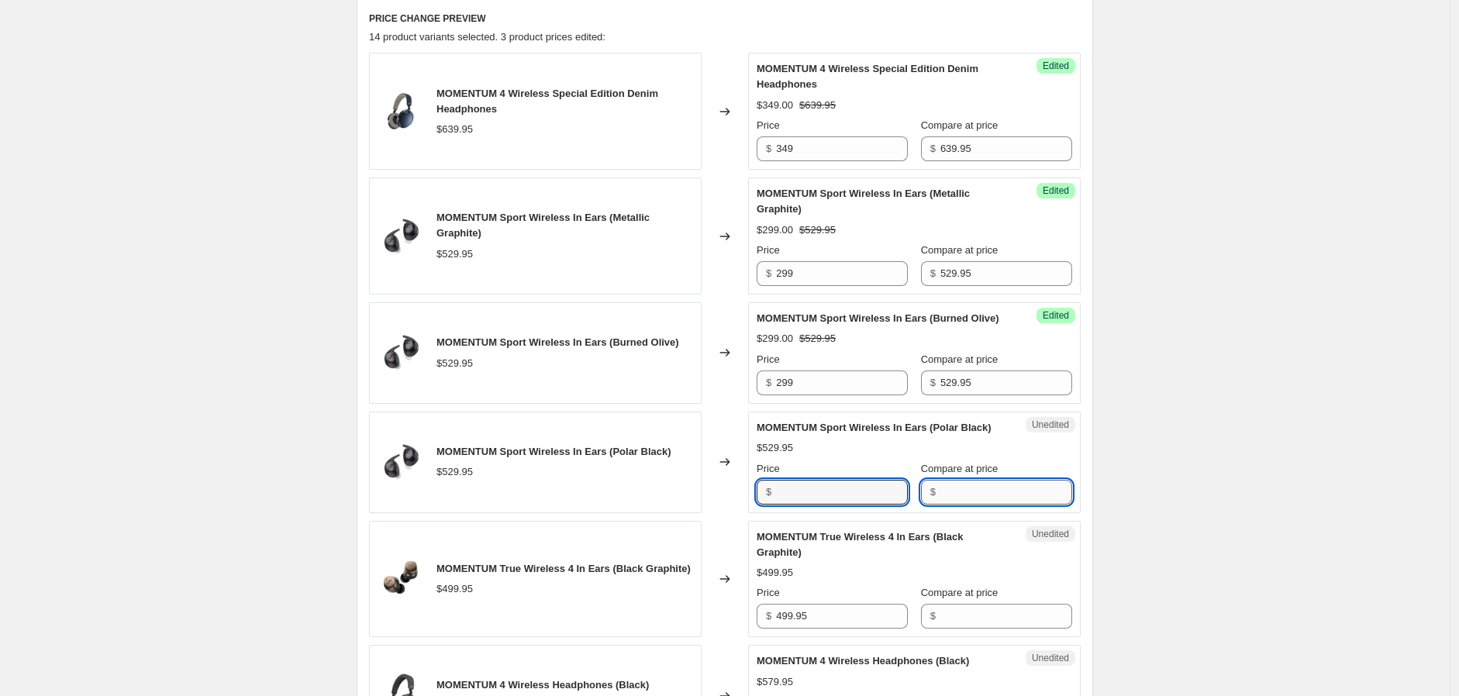
type input "529.95"
click at [1002, 505] on input "Compare at price" at bounding box center [1007, 492] width 132 height 25
paste input "529.95"
type input "529.95"
drag, startPoint x: 834, startPoint y: 518, endPoint x: 723, endPoint y: 517, distance: 111.7
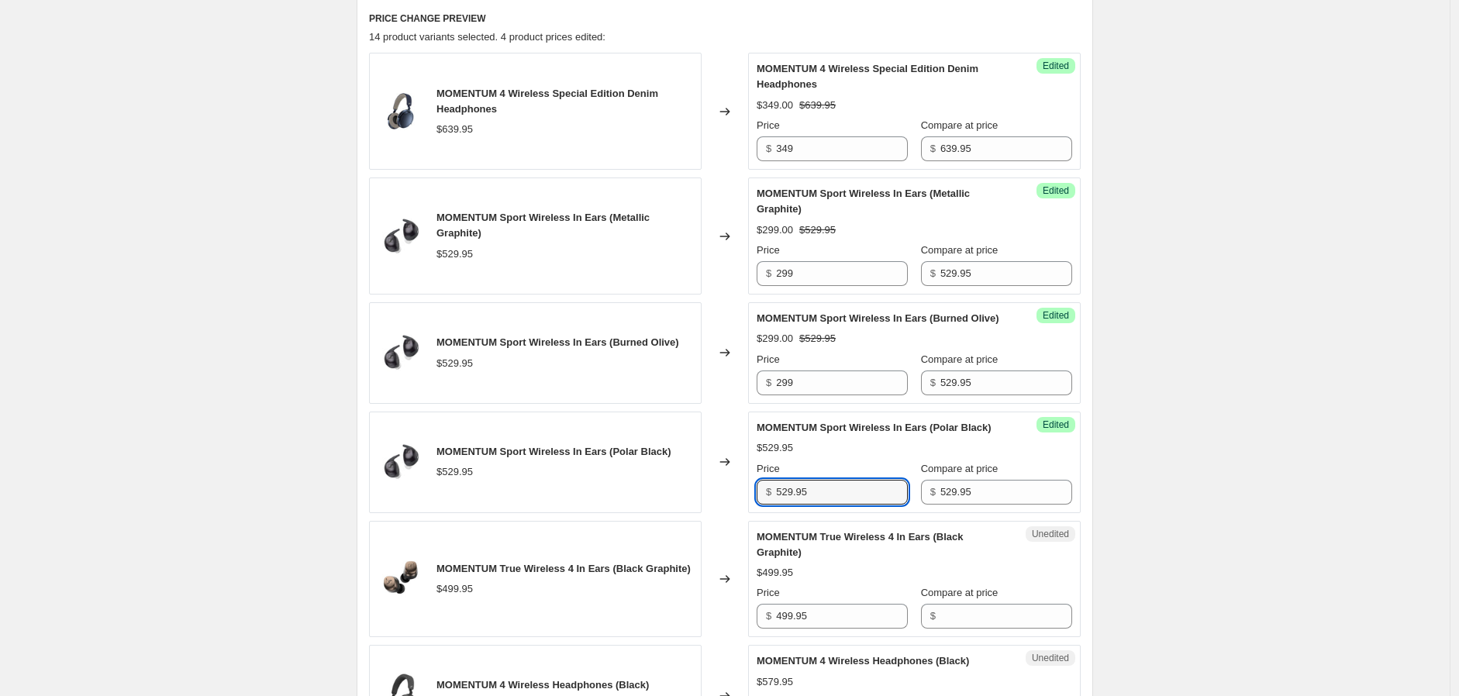
click at [723, 513] on div "MOMENTUM Sport Wireless In Ears (Polar Black) $529.95 Changed to Success Edited…" at bounding box center [725, 463] width 712 height 102
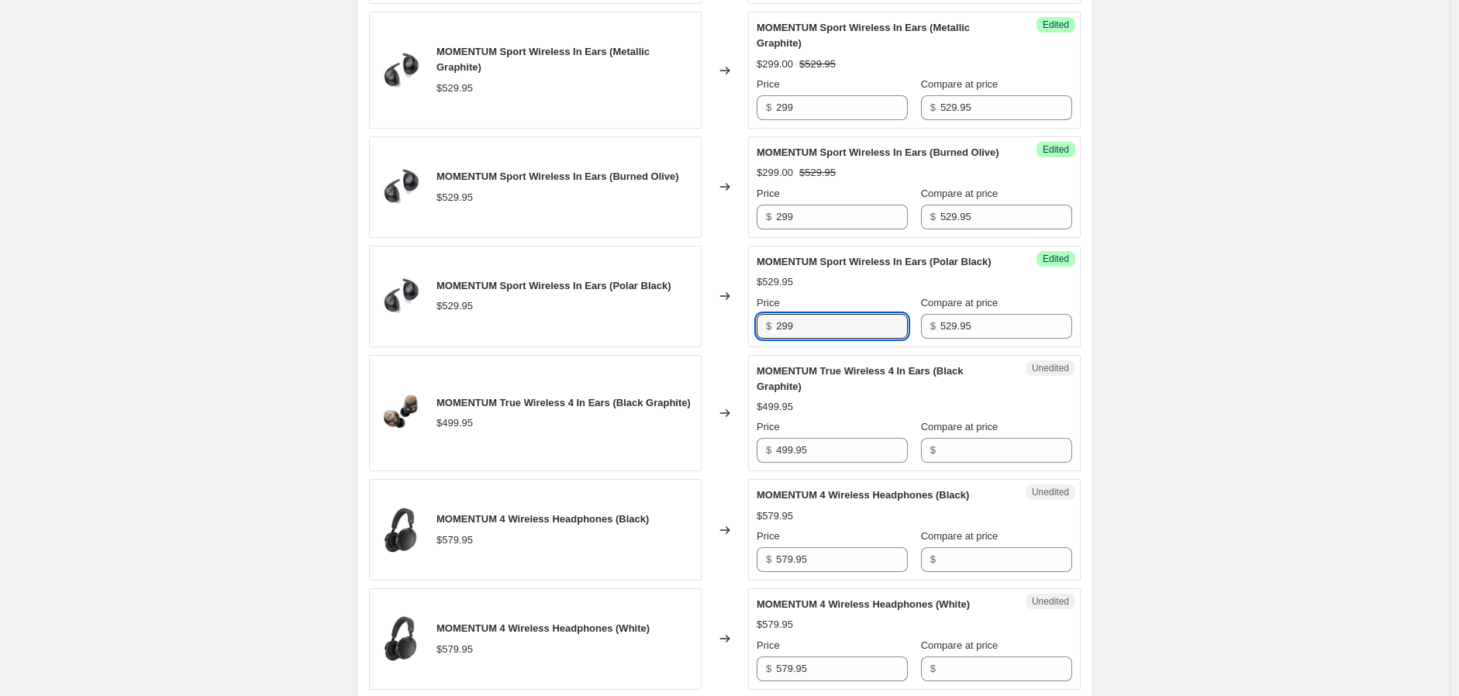
scroll to position [689, 0]
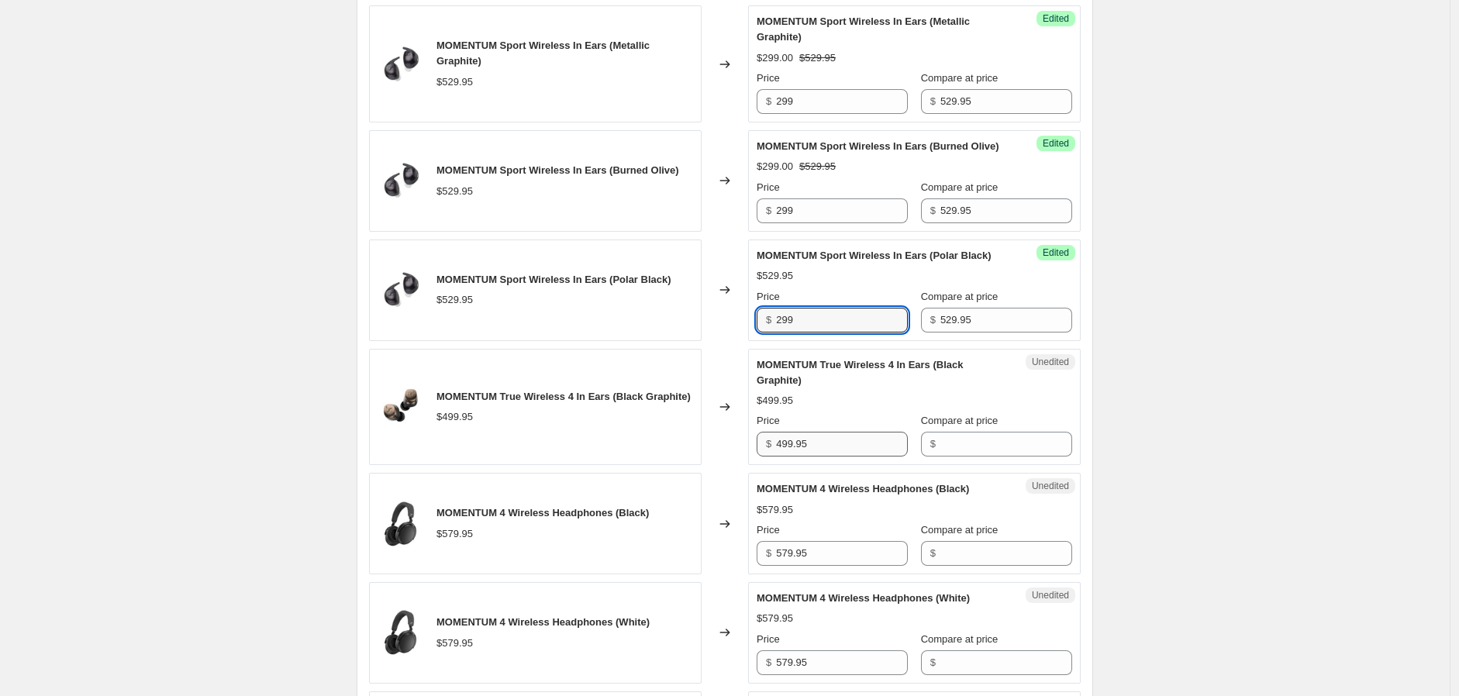
type input "299"
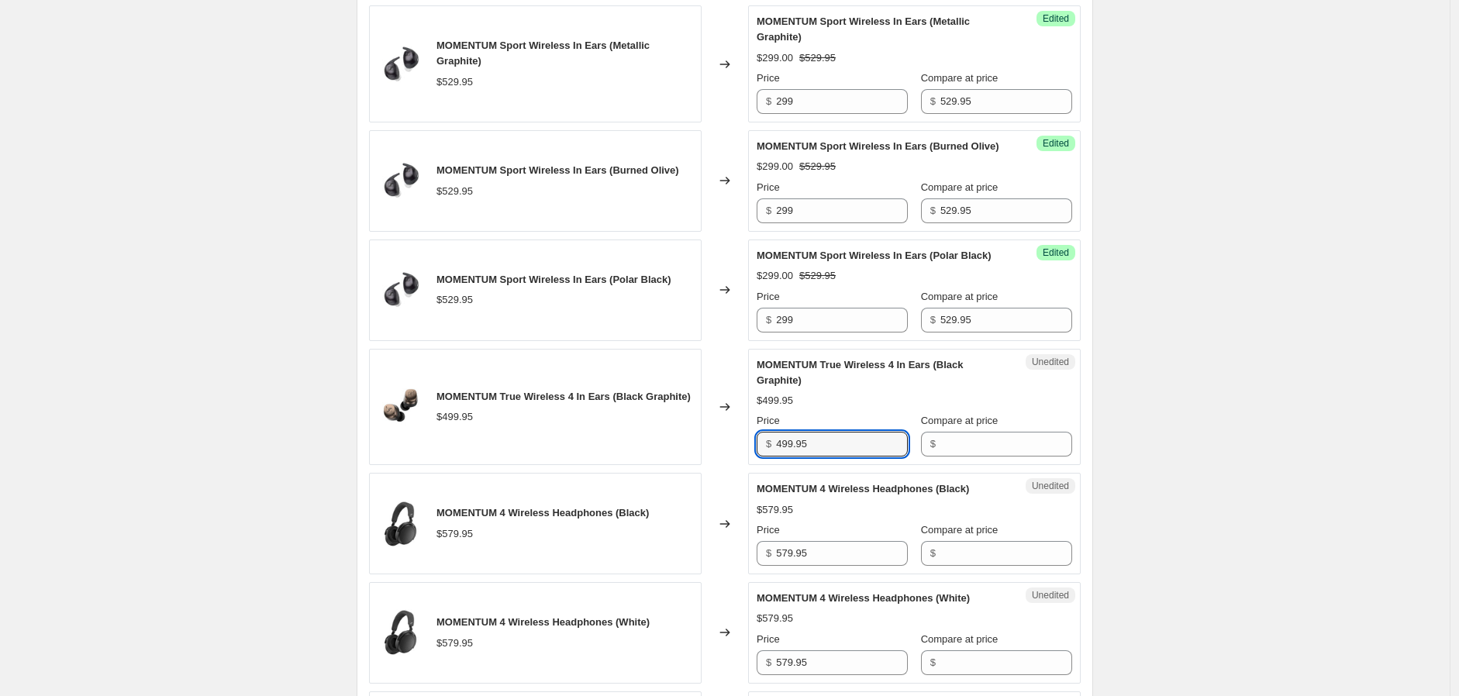
drag, startPoint x: 842, startPoint y: 473, endPoint x: 746, endPoint y: 473, distance: 96.2
click at [746, 466] on div "MOMENTUM True Wireless 4 In Ears (Black Graphite) $499.95 Changed to Unedited M…" at bounding box center [725, 407] width 712 height 117
type input "499.95"
click at [1010, 457] on input "Compare at price" at bounding box center [1007, 444] width 132 height 25
paste input "499.95"
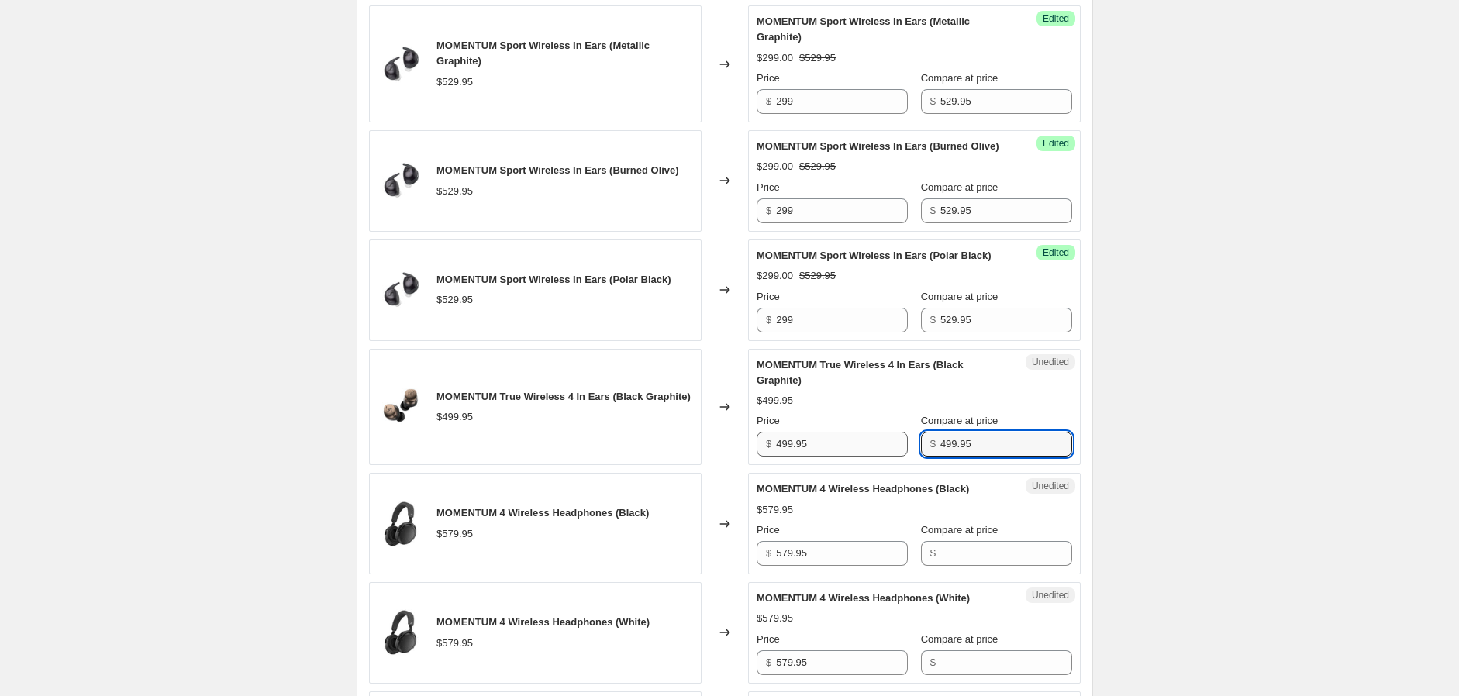
type input "499.95"
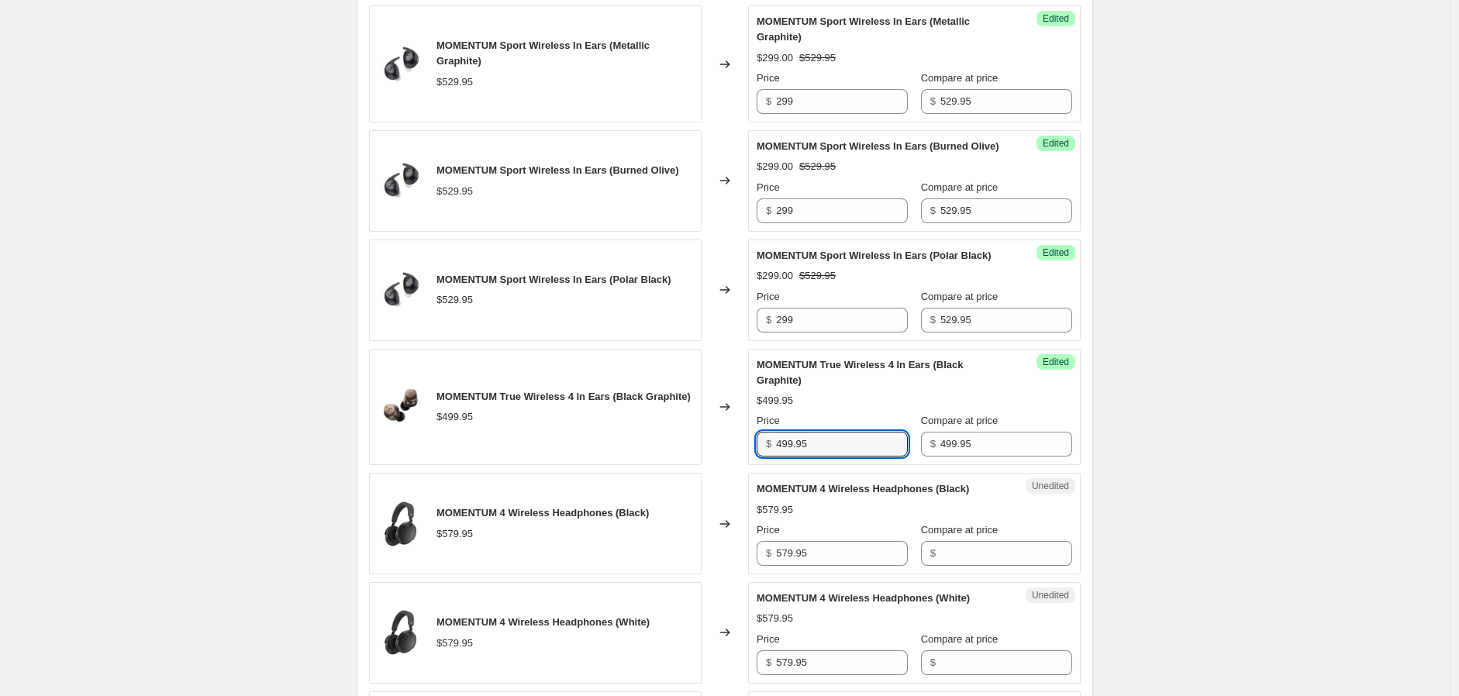
drag, startPoint x: 827, startPoint y: 476, endPoint x: 731, endPoint y: 476, distance: 95.4
click at [734, 466] on div "MOMENTUM True Wireless 4 In Ears (Black Graphite) $499.95 Changed to Success Ed…" at bounding box center [725, 407] width 712 height 117
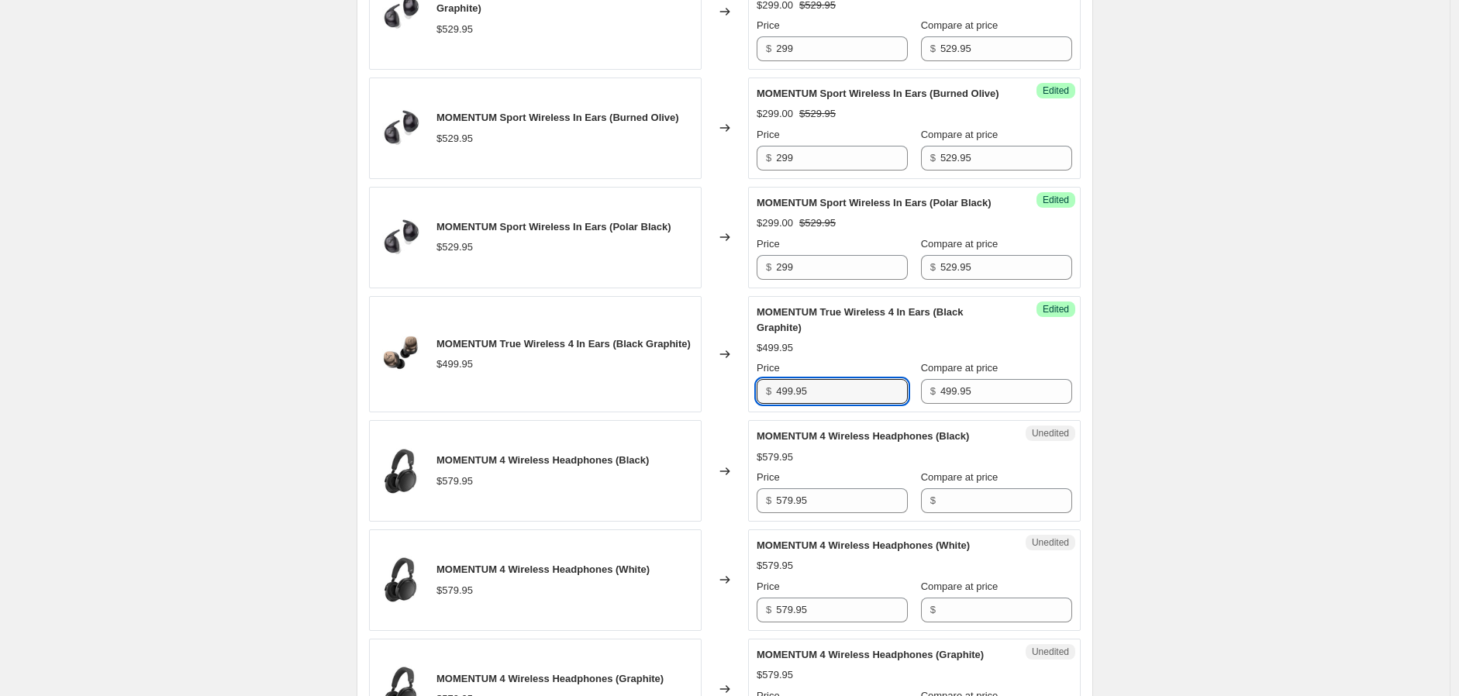
scroll to position [775, 0]
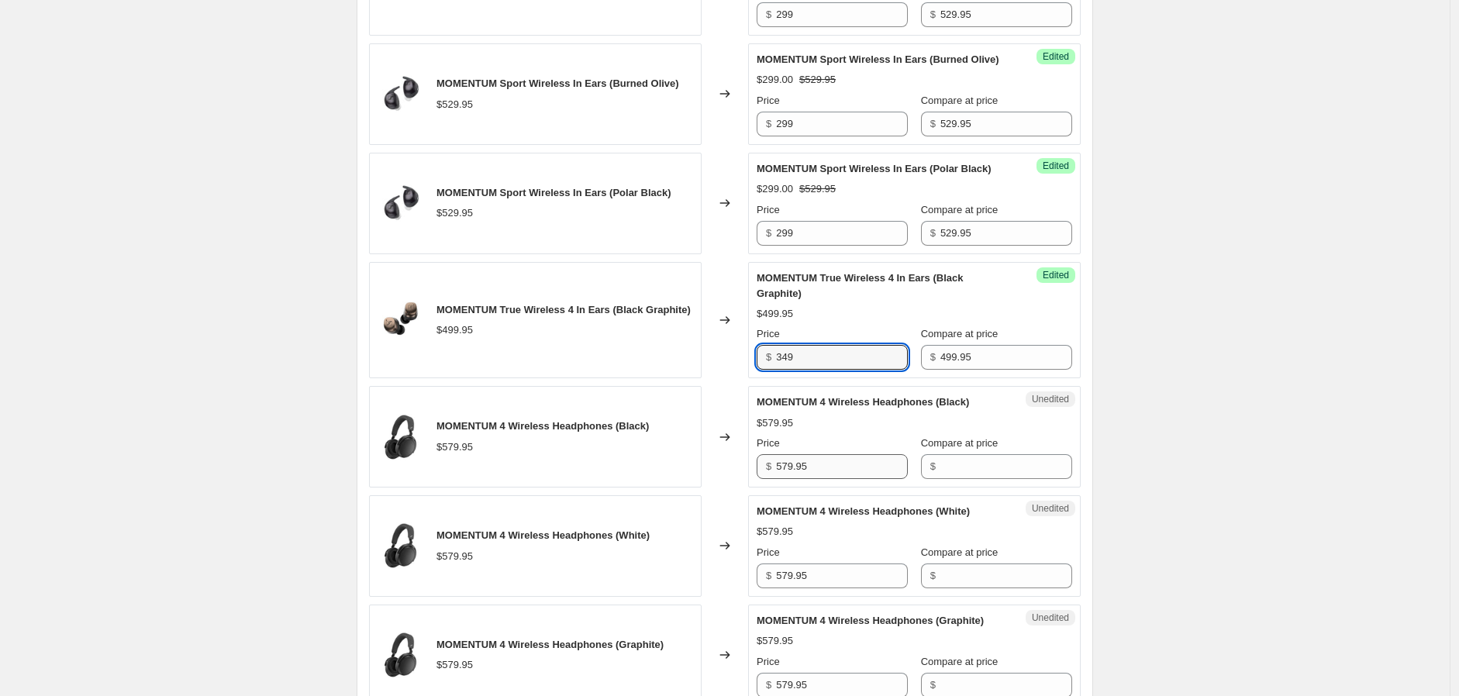
type input "349"
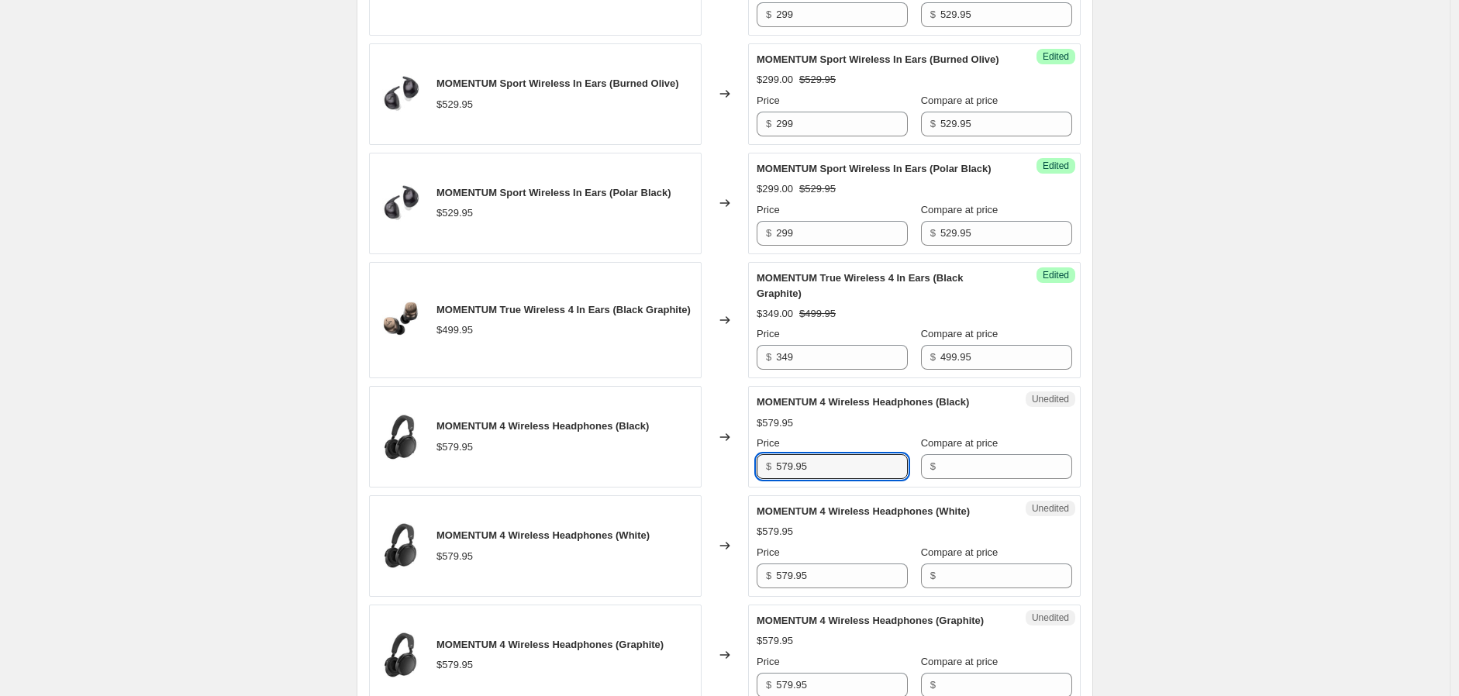
drag, startPoint x: 842, startPoint y: 493, endPoint x: 752, endPoint y: 493, distance: 90.0
click at [745, 488] on div "MOMENTUM 4 Wireless Headphones (Black) $579.95 Changed to Unedited MOMENTUM 4 W…" at bounding box center [725, 437] width 712 height 102
type input "579.95"
click at [960, 479] on input "Compare at price" at bounding box center [1007, 466] width 132 height 25
paste input "579.95"
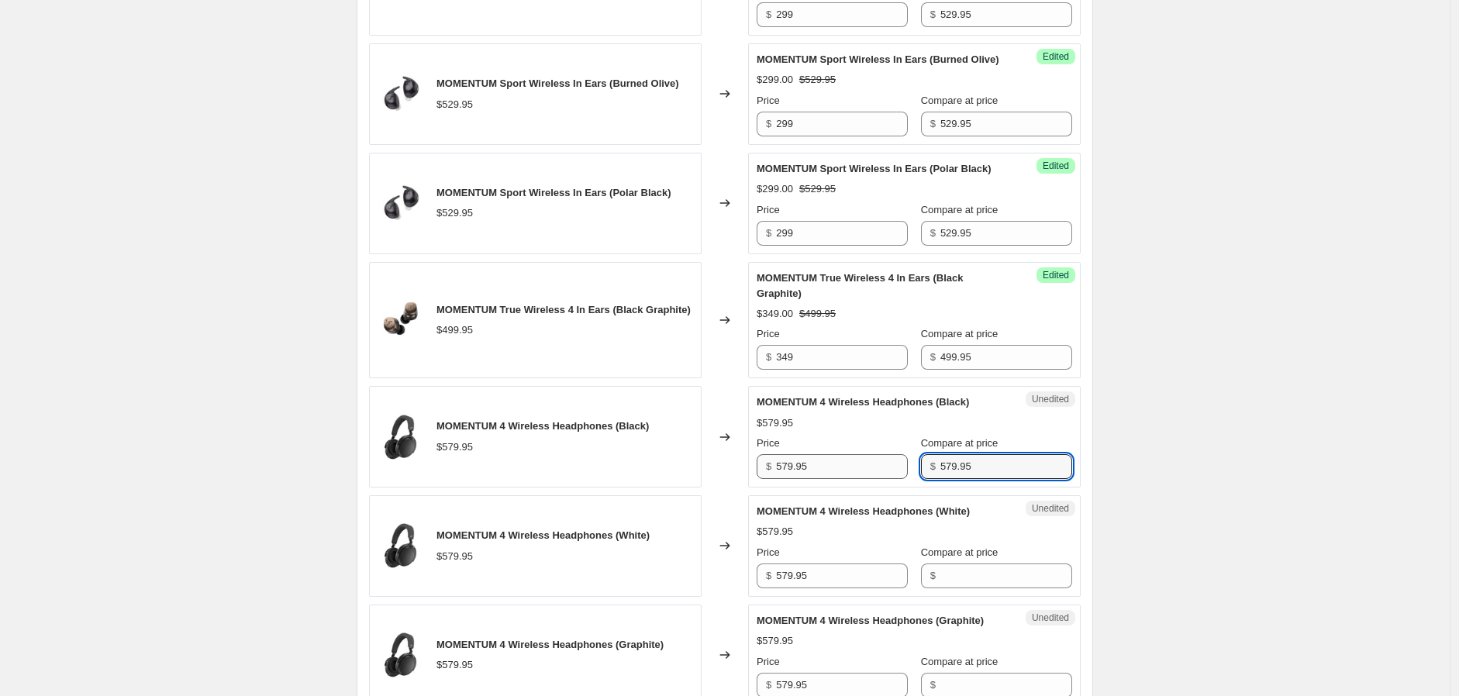
type input "579.95"
click at [817, 479] on input "579.95" at bounding box center [842, 466] width 132 height 25
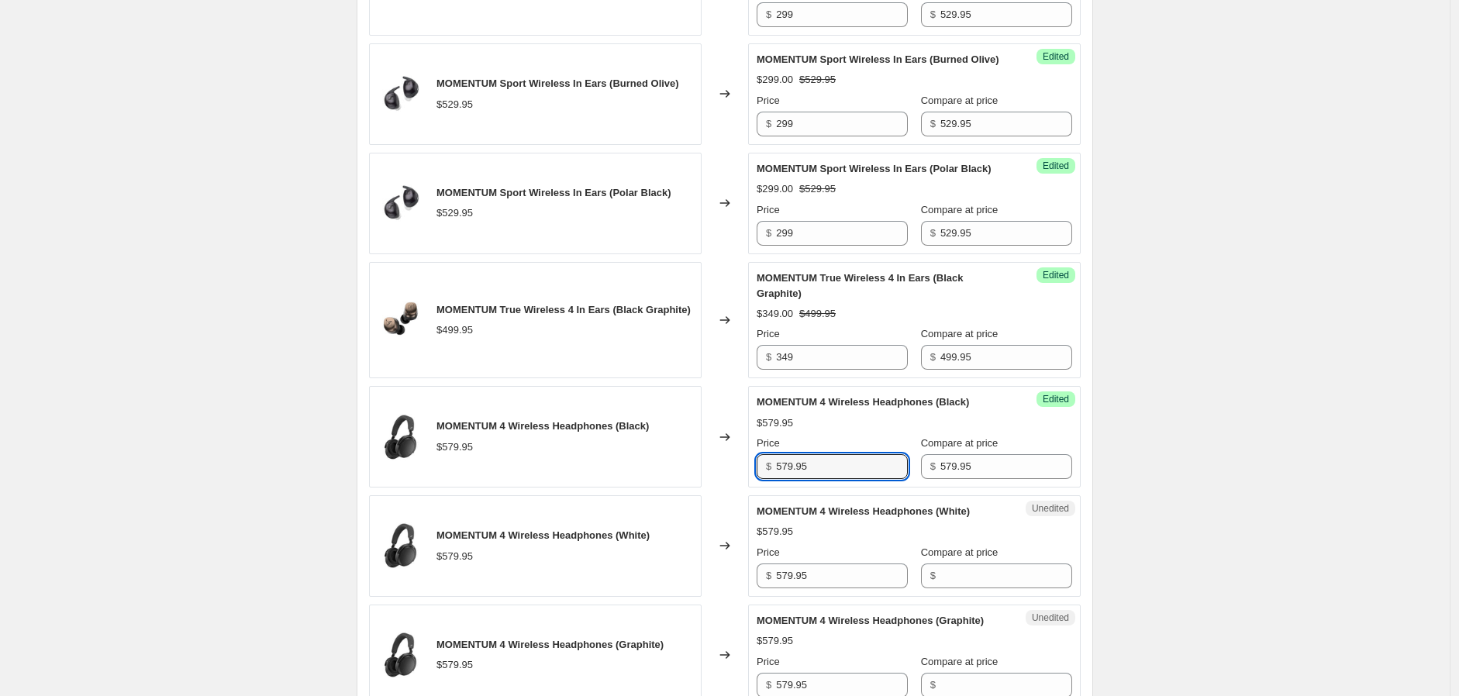
drag, startPoint x: 817, startPoint y: 500, endPoint x: 765, endPoint y: 500, distance: 52.0
click at [765, 479] on div "$ 579.95" at bounding box center [832, 466] width 151 height 25
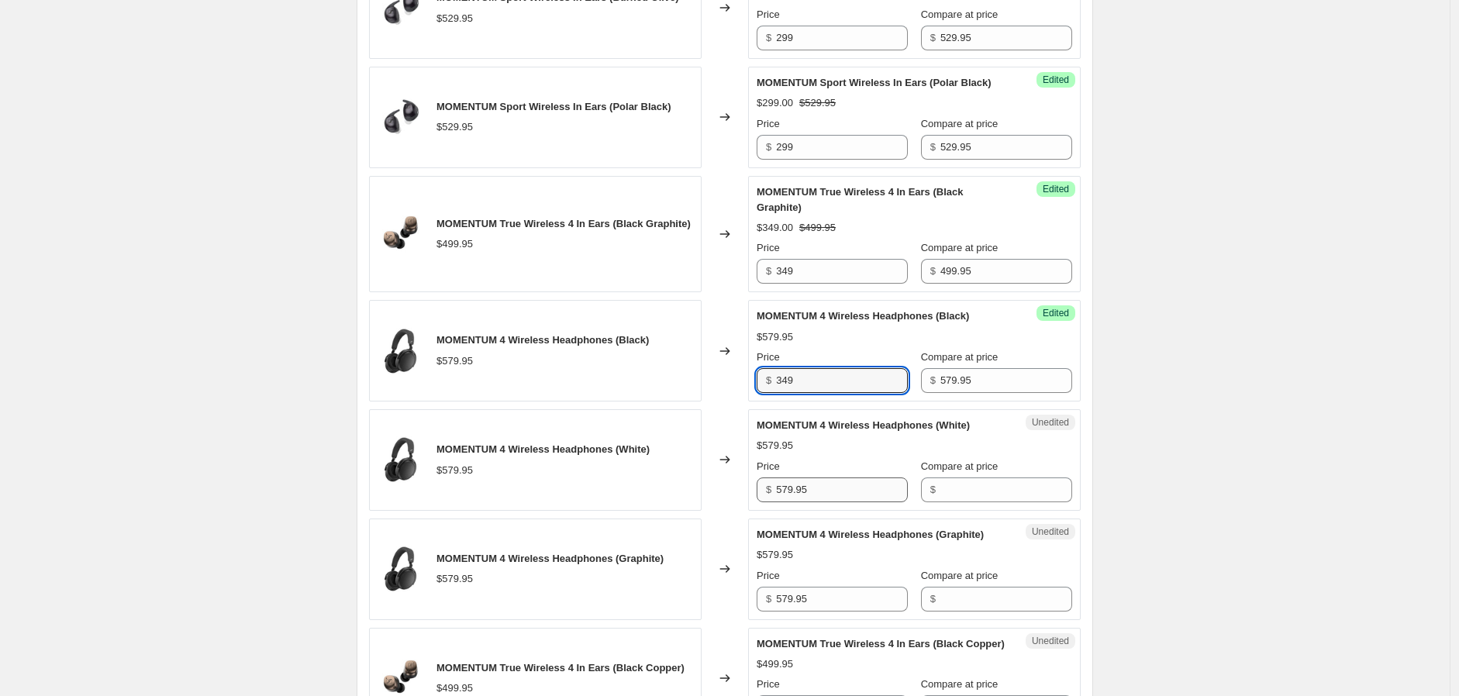
type input "349"
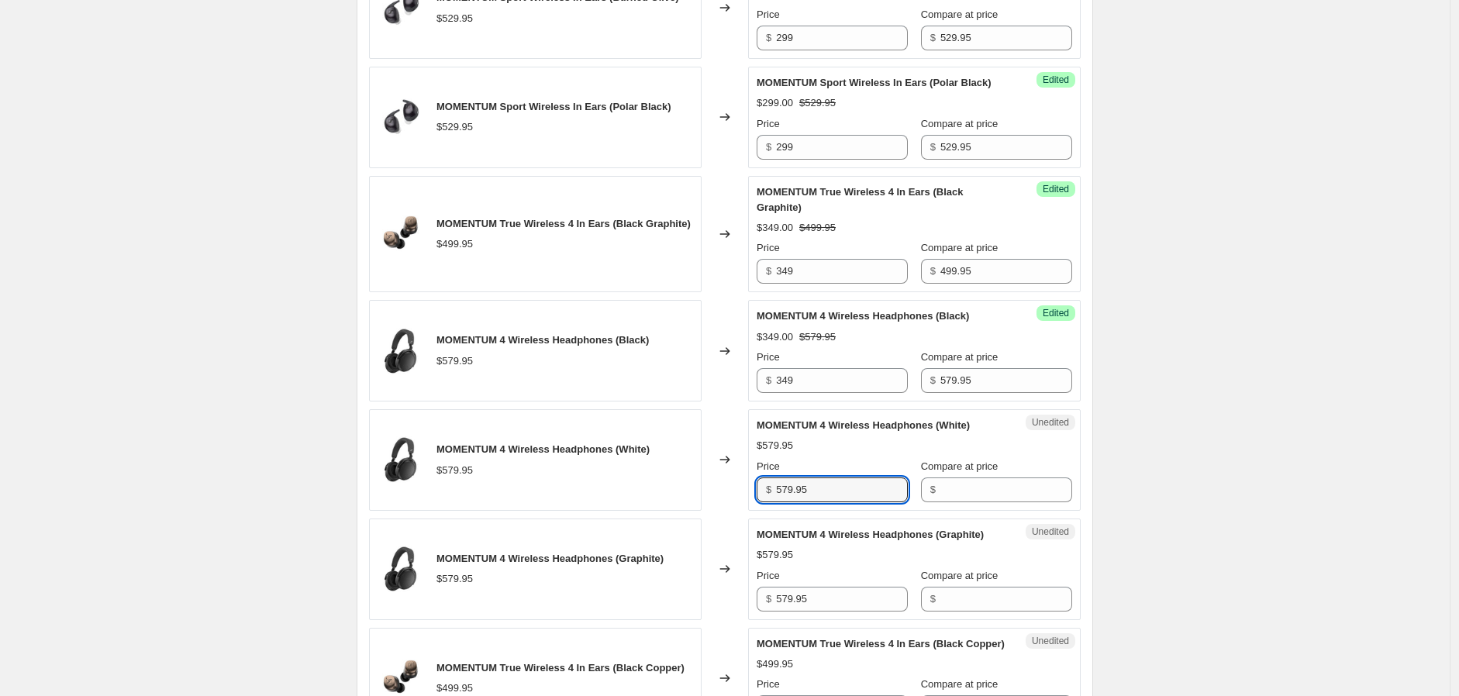
drag, startPoint x: 831, startPoint y: 520, endPoint x: 711, endPoint y: 513, distance: 119.6
click at [711, 511] on div "MOMENTUM 4 Wireless Headphones (White) $579.95 Changed to Unedited MOMENTUM 4 W…" at bounding box center [725, 460] width 712 height 102
type input "579.95"
click at [951, 503] on input "Compare at price" at bounding box center [1007, 490] width 132 height 25
paste input "579.95"
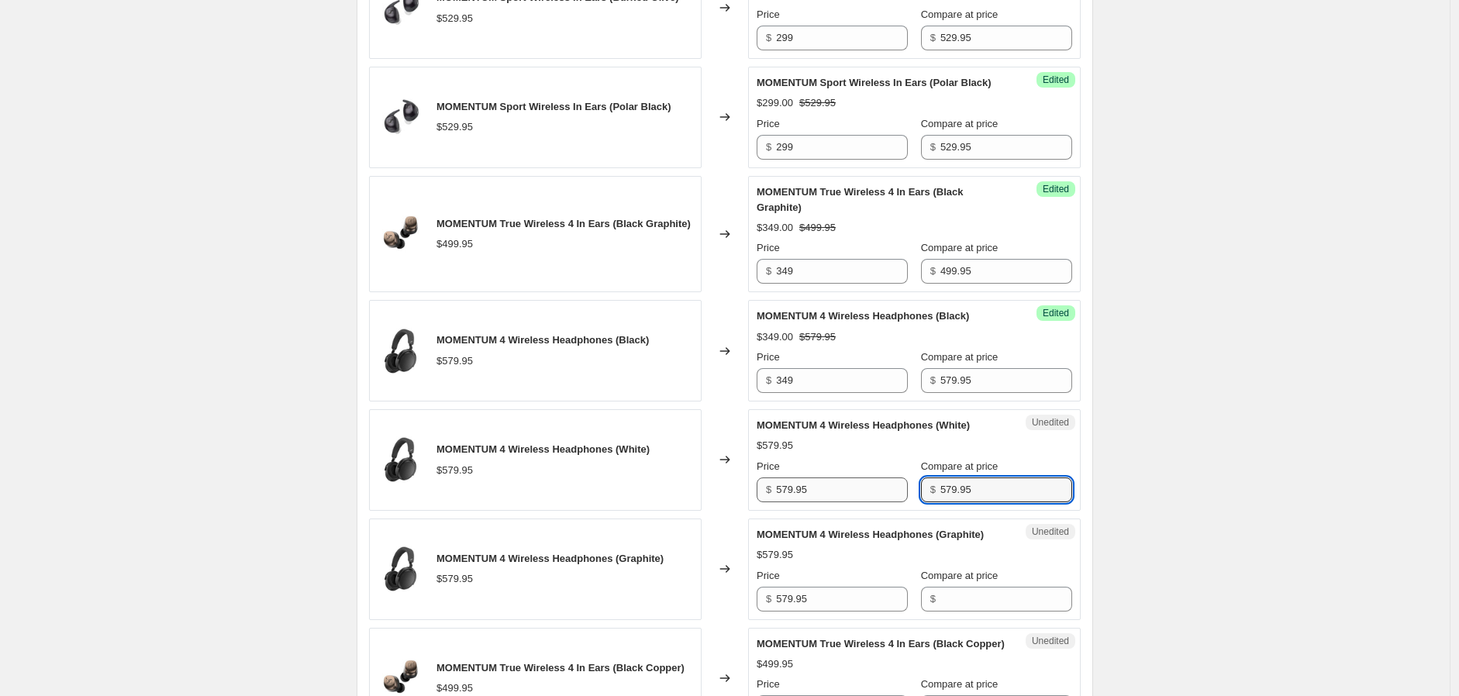
type input "579.95"
click at [817, 503] on input "579.95" at bounding box center [842, 490] width 132 height 25
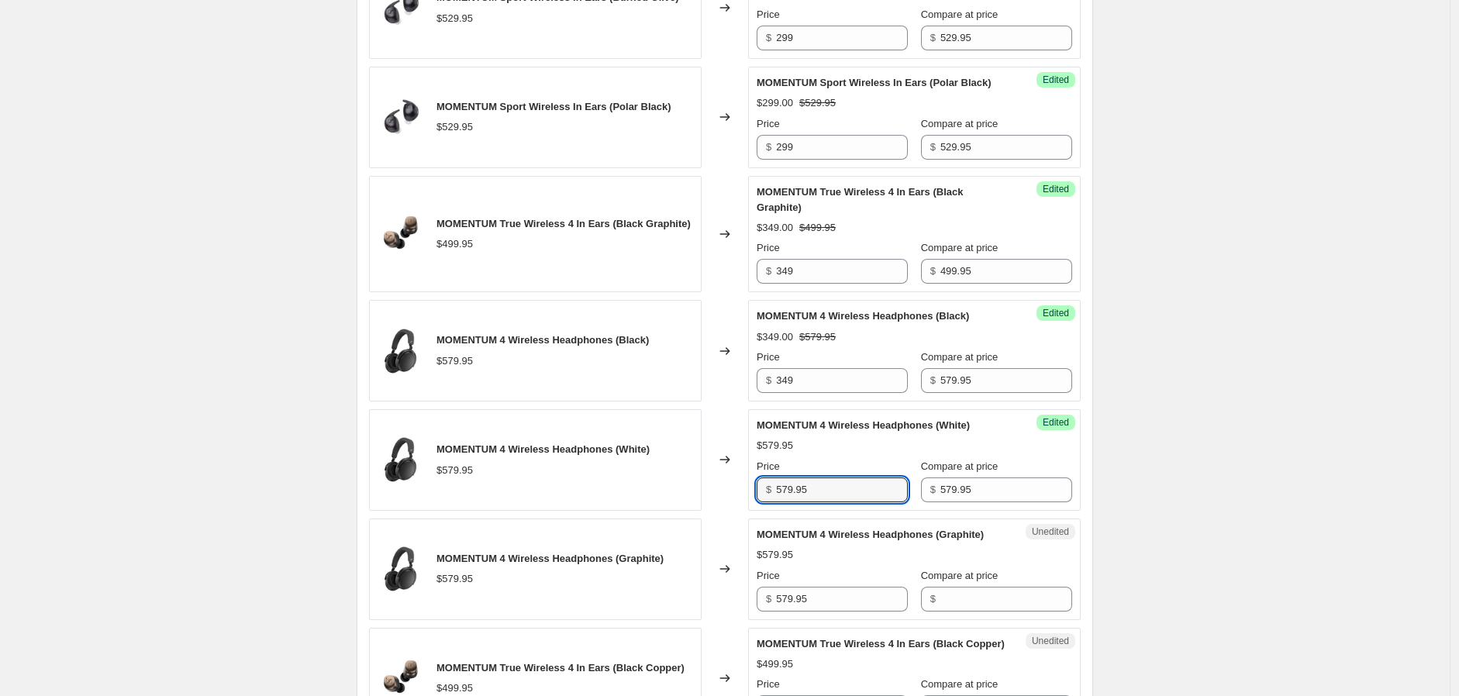
click at [704, 511] on div "MOMENTUM 4 Wireless Headphones (White) $579.95 Changed to Success Edited MOMENT…" at bounding box center [725, 460] width 712 height 102
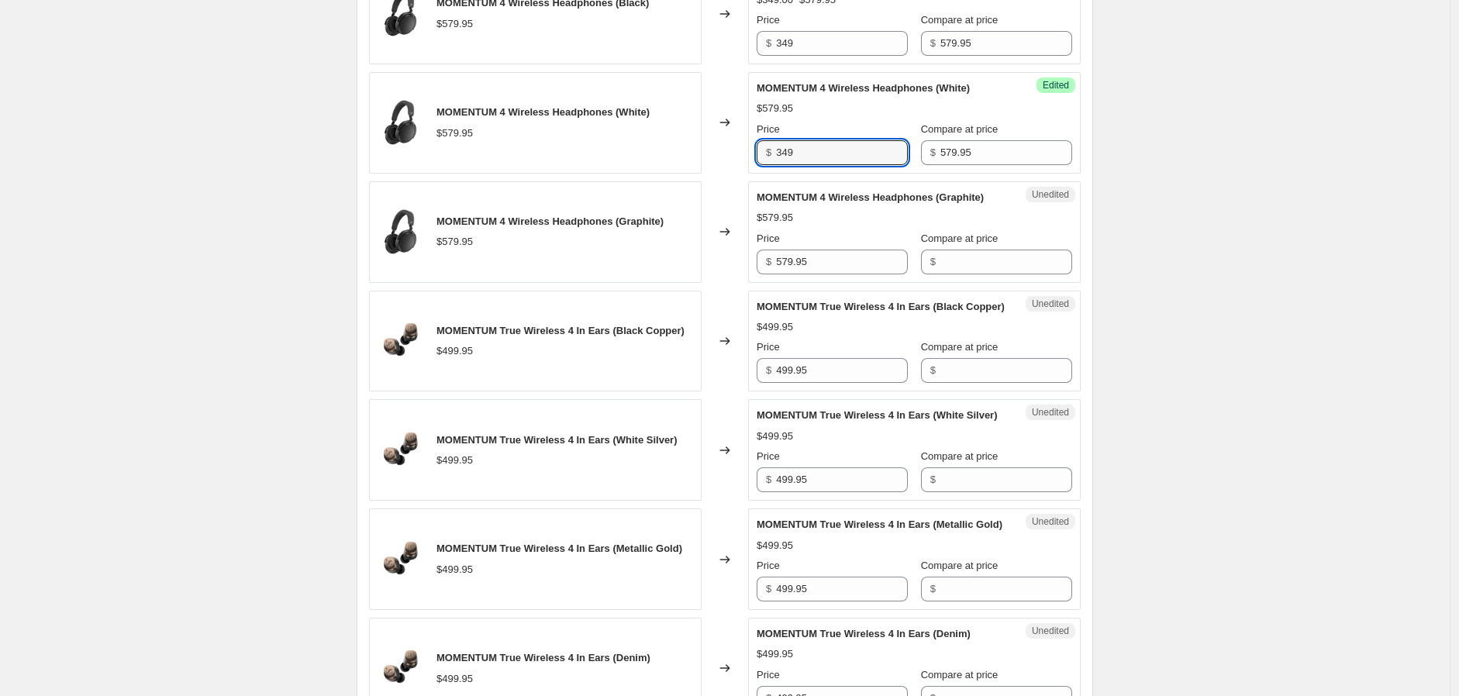
scroll to position [1206, 0]
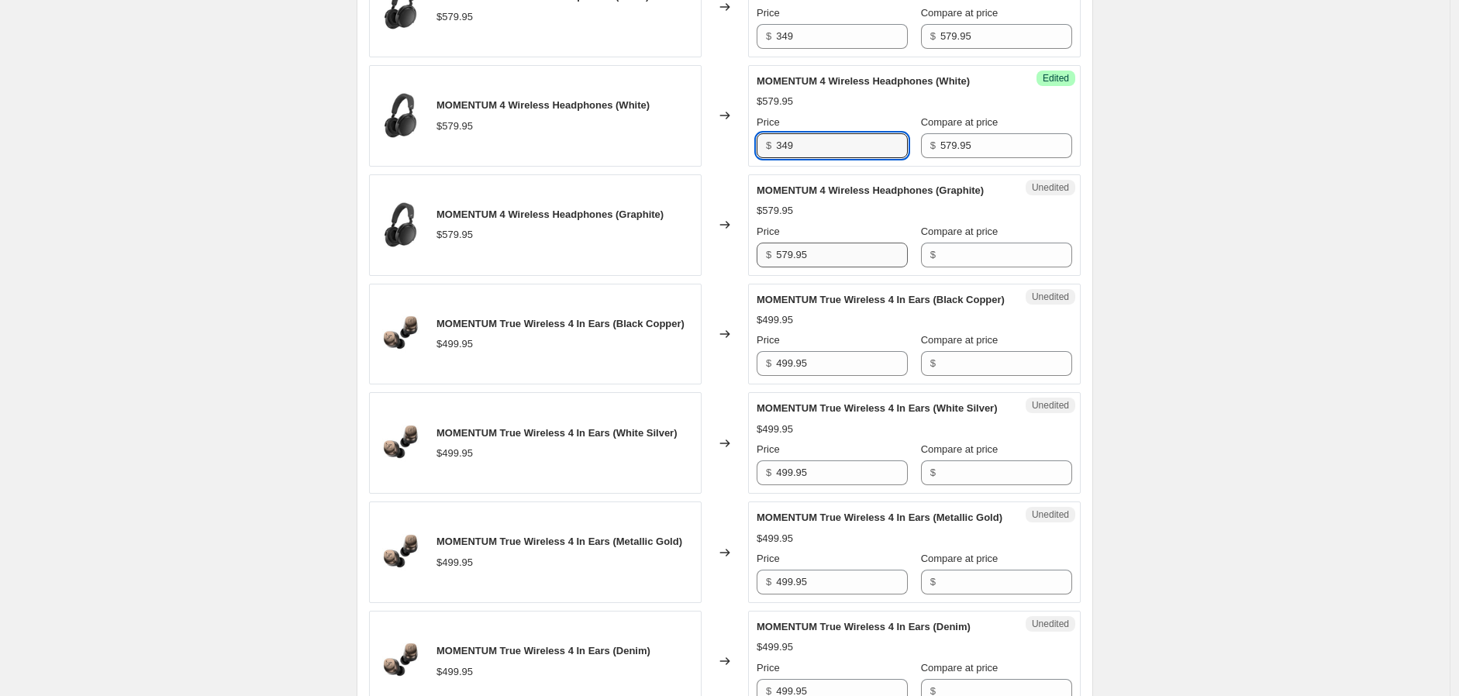
type input "349"
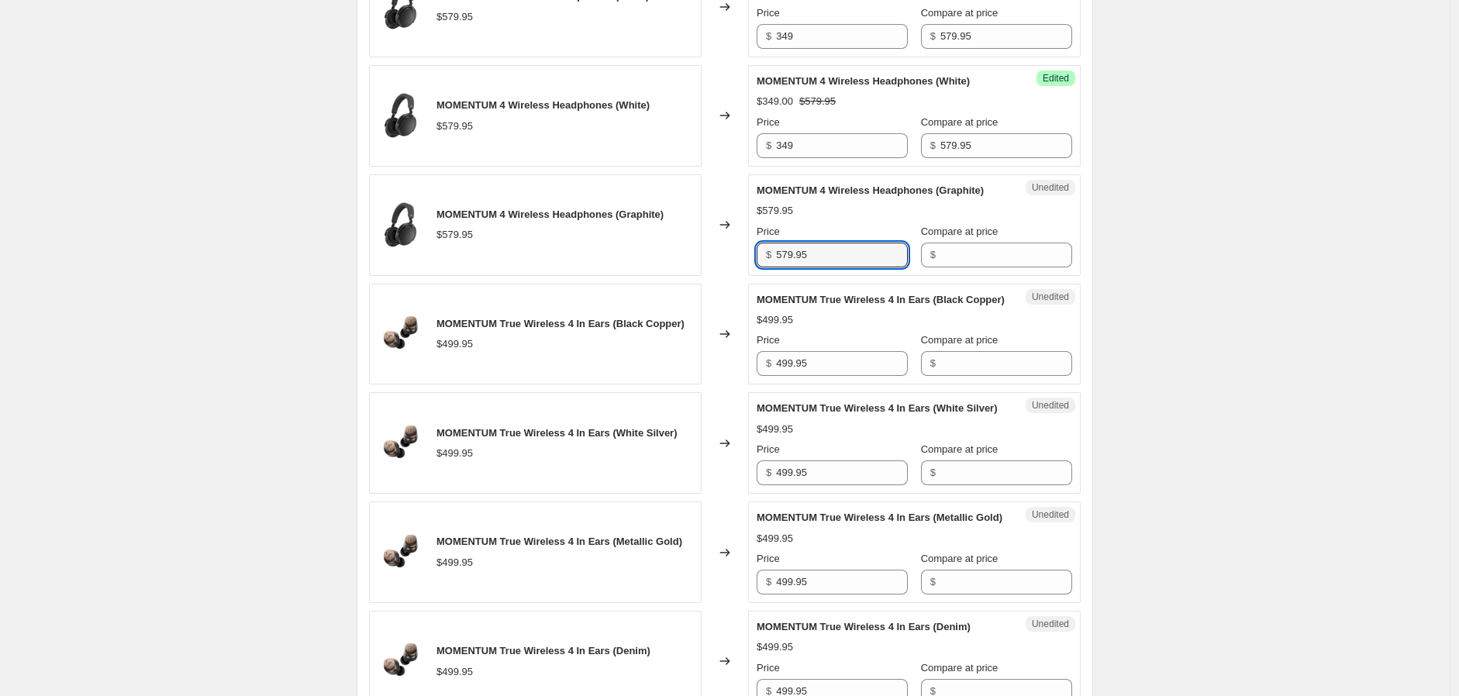
drag, startPoint x: 831, startPoint y: 309, endPoint x: 771, endPoint y: 309, distance: 60.5
click at [771, 268] on div "$ 579.95" at bounding box center [832, 255] width 151 height 25
type input "579.95"
click at [941, 268] on input "Compare at price" at bounding box center [1007, 255] width 132 height 25
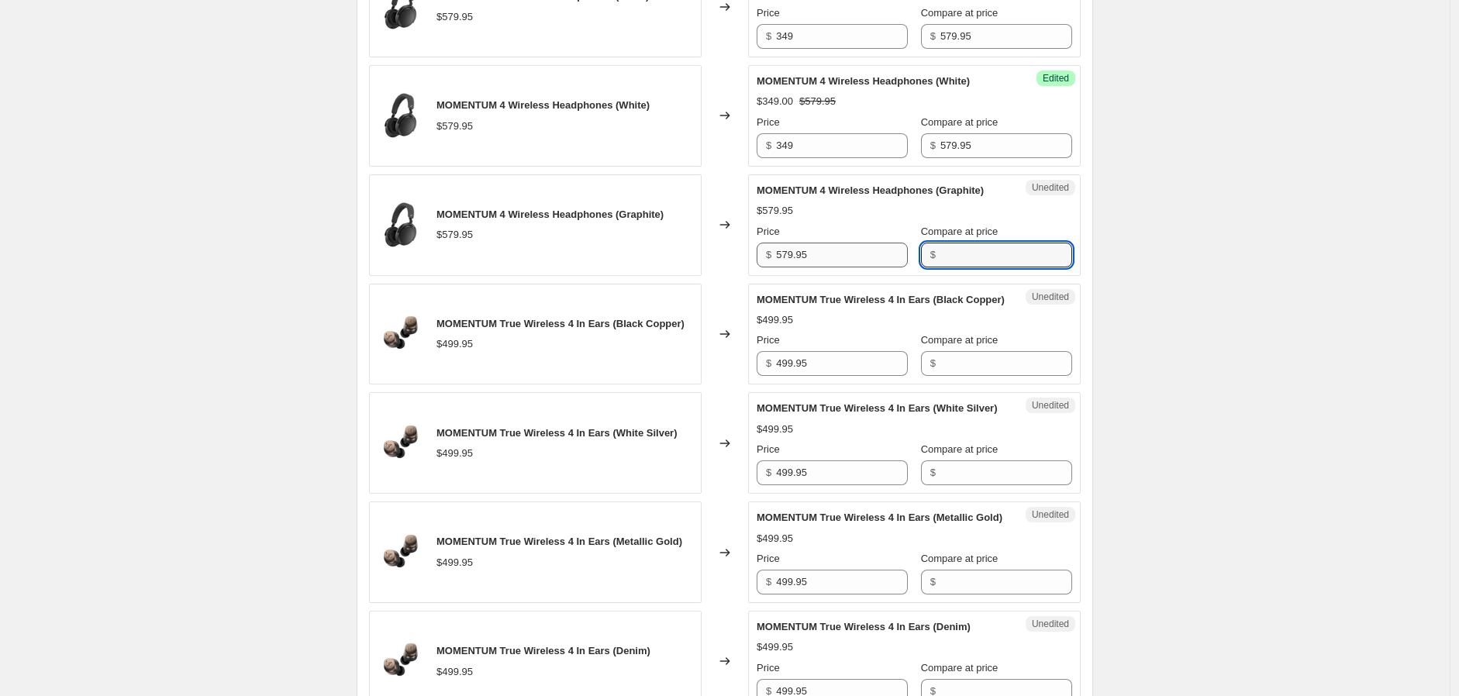
paste input "579.95"
type input "579.95"
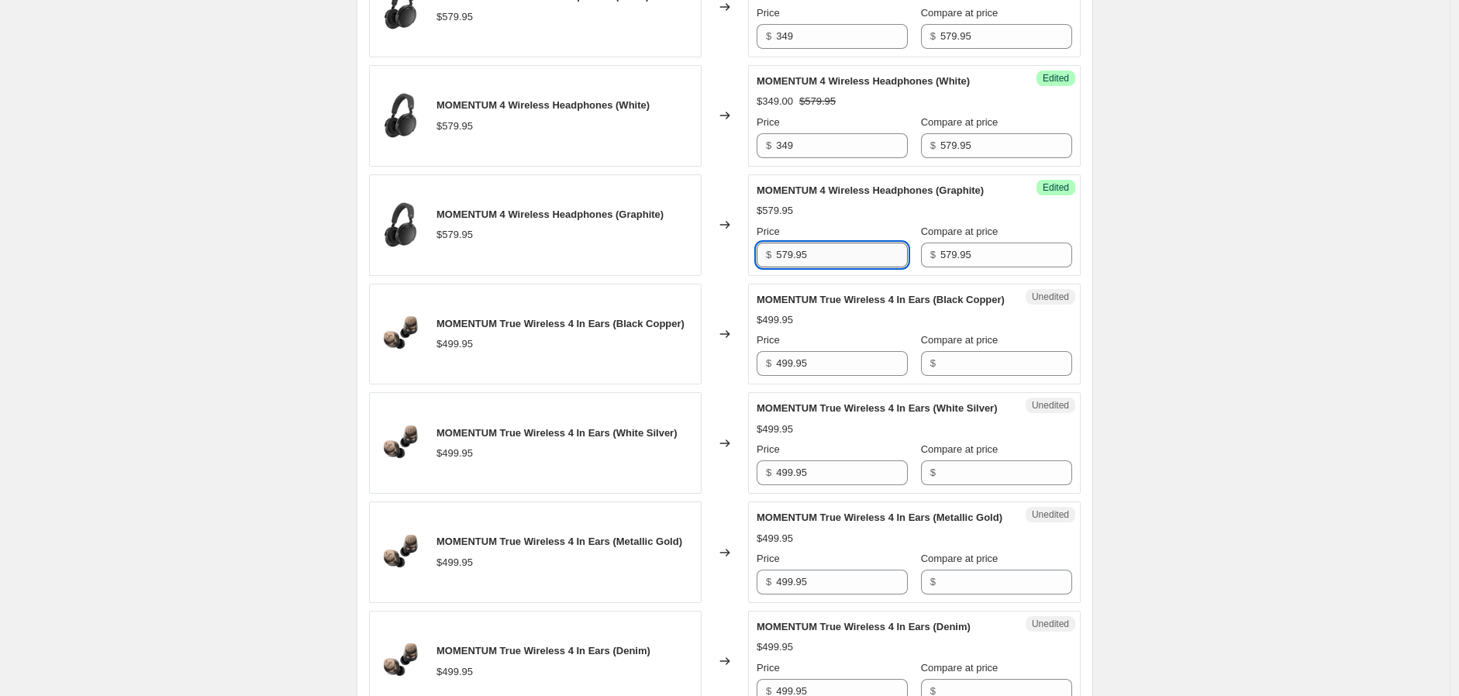
click at [858, 268] on input "579.95" at bounding box center [842, 255] width 132 height 25
drag, startPoint x: 858, startPoint y: 309, endPoint x: 742, endPoint y: 310, distance: 115.5
click at [742, 276] on div "MOMENTUM 4 Wireless Headphones (Graphite) $579.95 Changed to Success Edited MOM…" at bounding box center [725, 225] width 712 height 102
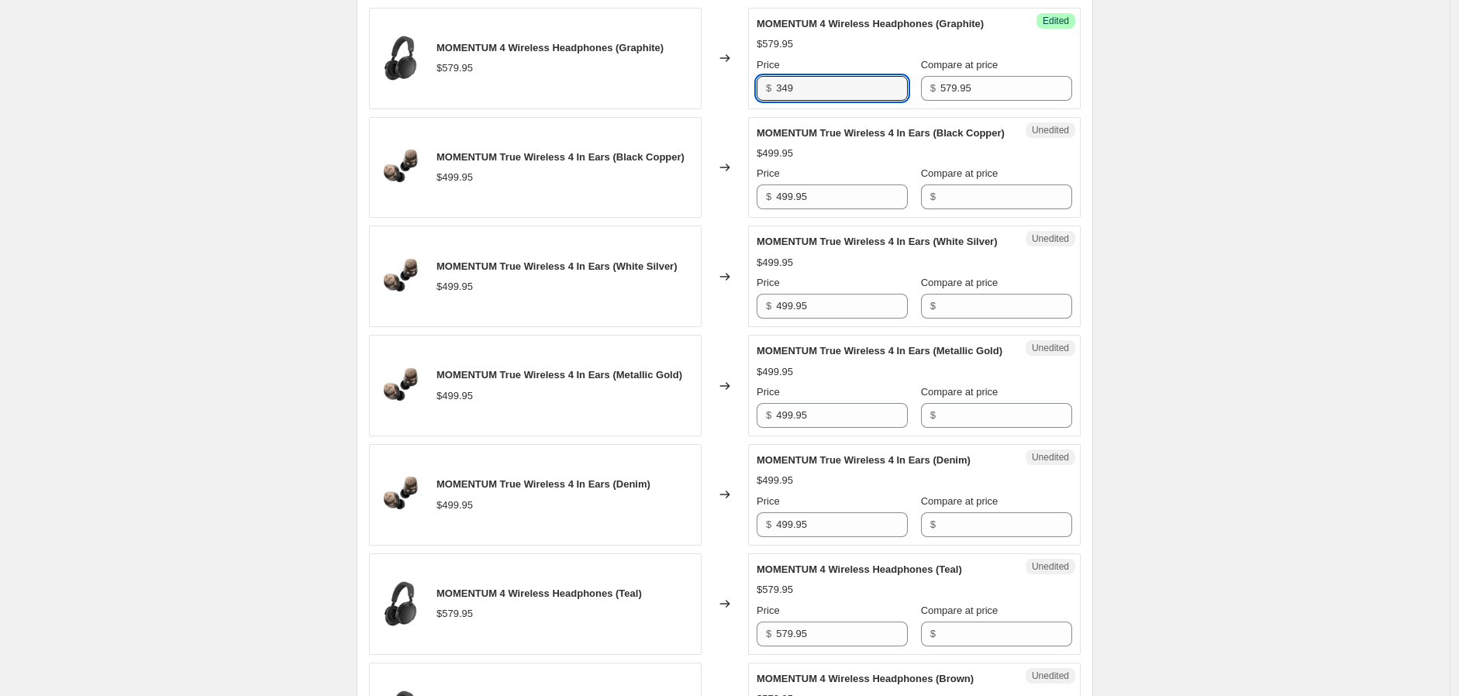
scroll to position [1378, 0]
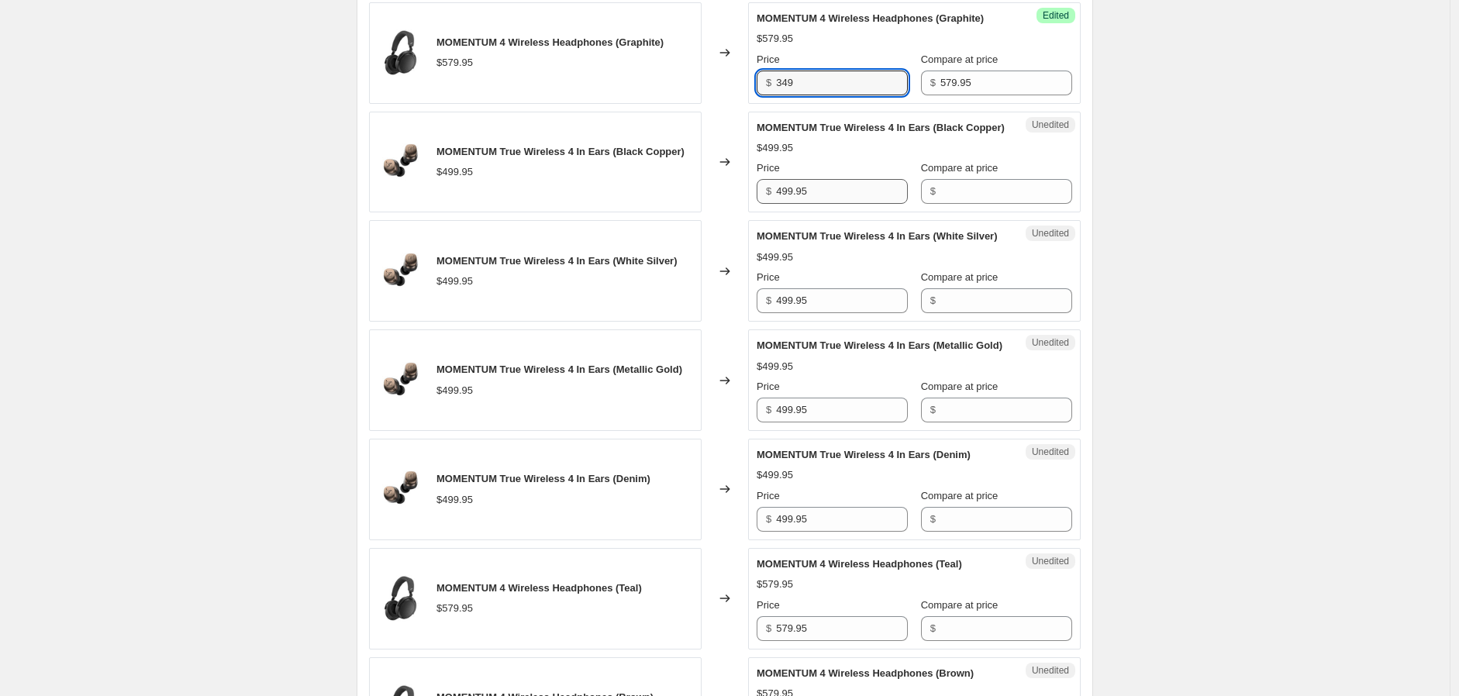
type input "349"
click at [854, 213] on div "Unedited MOMENTUM True Wireless 4 In Ears (Black Copper) $499.95 Price $ 499.95…" at bounding box center [914, 163] width 333 height 102
drag, startPoint x: 822, startPoint y: 251, endPoint x: 784, endPoint y: 248, distance: 38.1
click at [784, 204] on input "499.95" at bounding box center [842, 191] width 132 height 25
click at [839, 204] on input "499.95" at bounding box center [842, 191] width 132 height 25
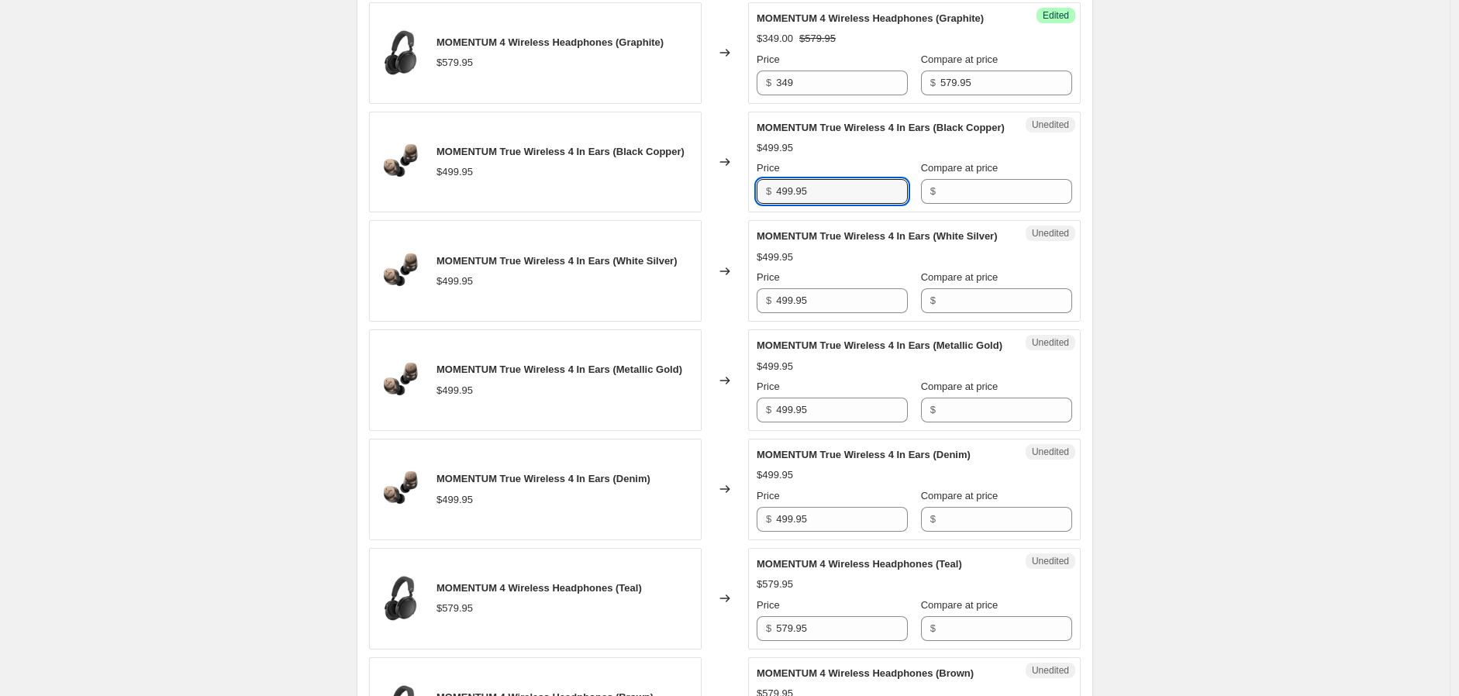
drag, startPoint x: 815, startPoint y: 259, endPoint x: 760, endPoint y: 254, distance: 55.3
click at [760, 213] on div "Unedited MOMENTUM True Wireless 4 In Ears (Black Copper) $499.95 Price $ 499.95…" at bounding box center [914, 163] width 333 height 102
type input "499.95"
click at [964, 204] on input "Compare at price" at bounding box center [1007, 191] width 132 height 25
paste input "499.95"
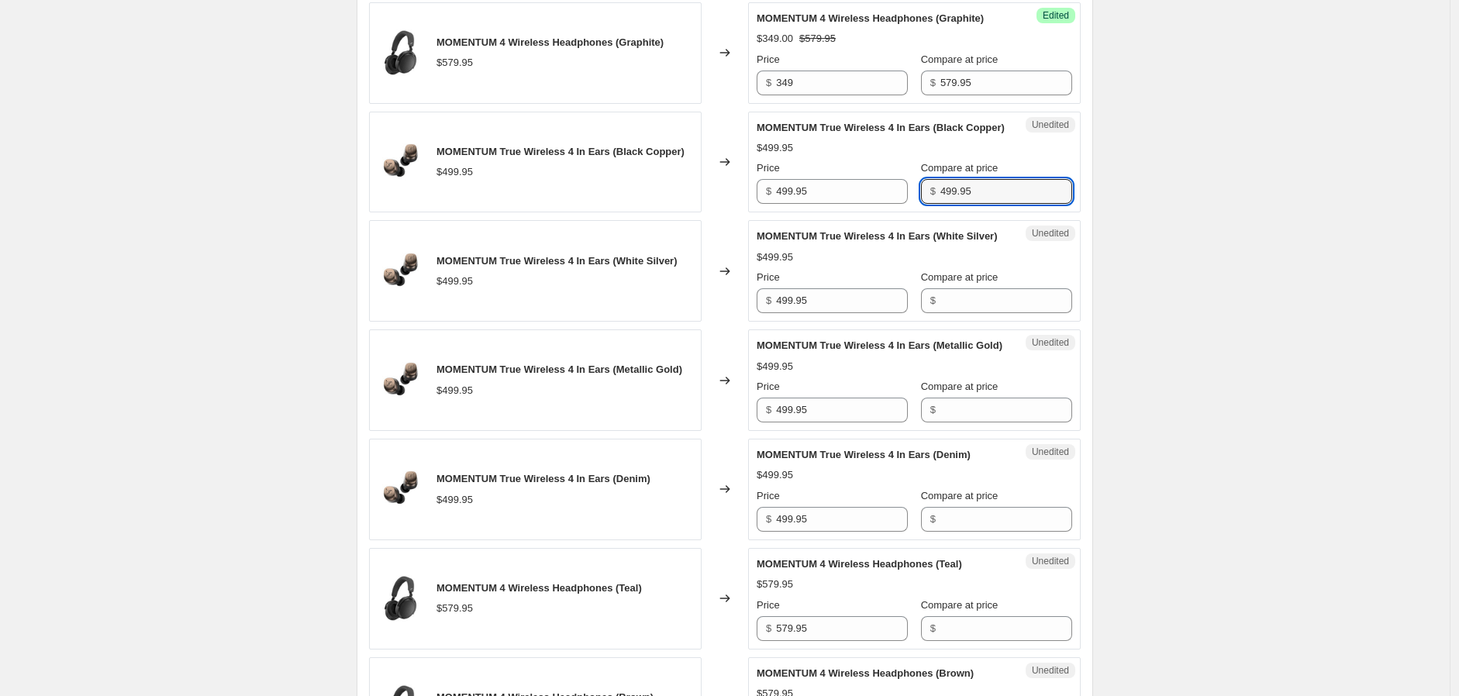
type input "499.95"
drag, startPoint x: 762, startPoint y: 258, endPoint x: 737, endPoint y: 257, distance: 24.1
click at [737, 213] on div "MOMENTUM True Wireless 4 In Ears (Black Copper) $499.95 Changed to Unedited MOM…" at bounding box center [725, 163] width 712 height 102
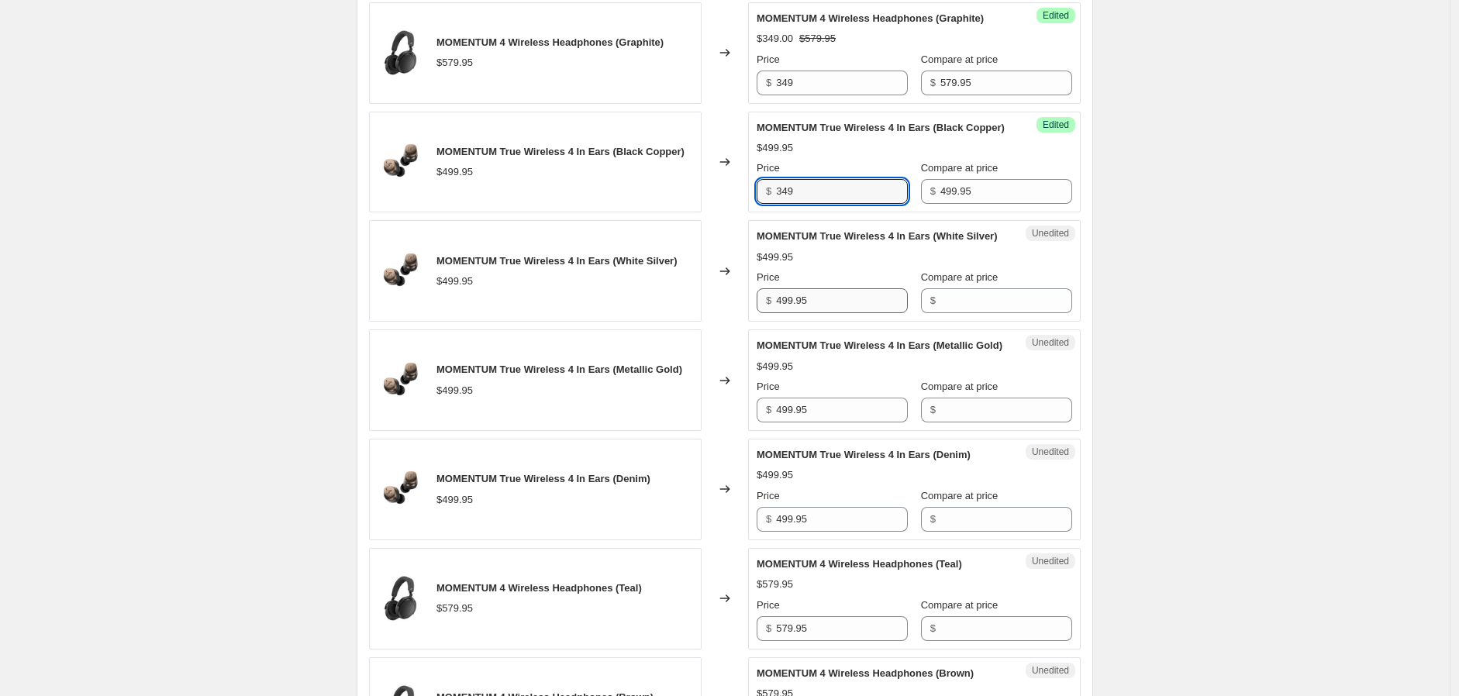
type input "349"
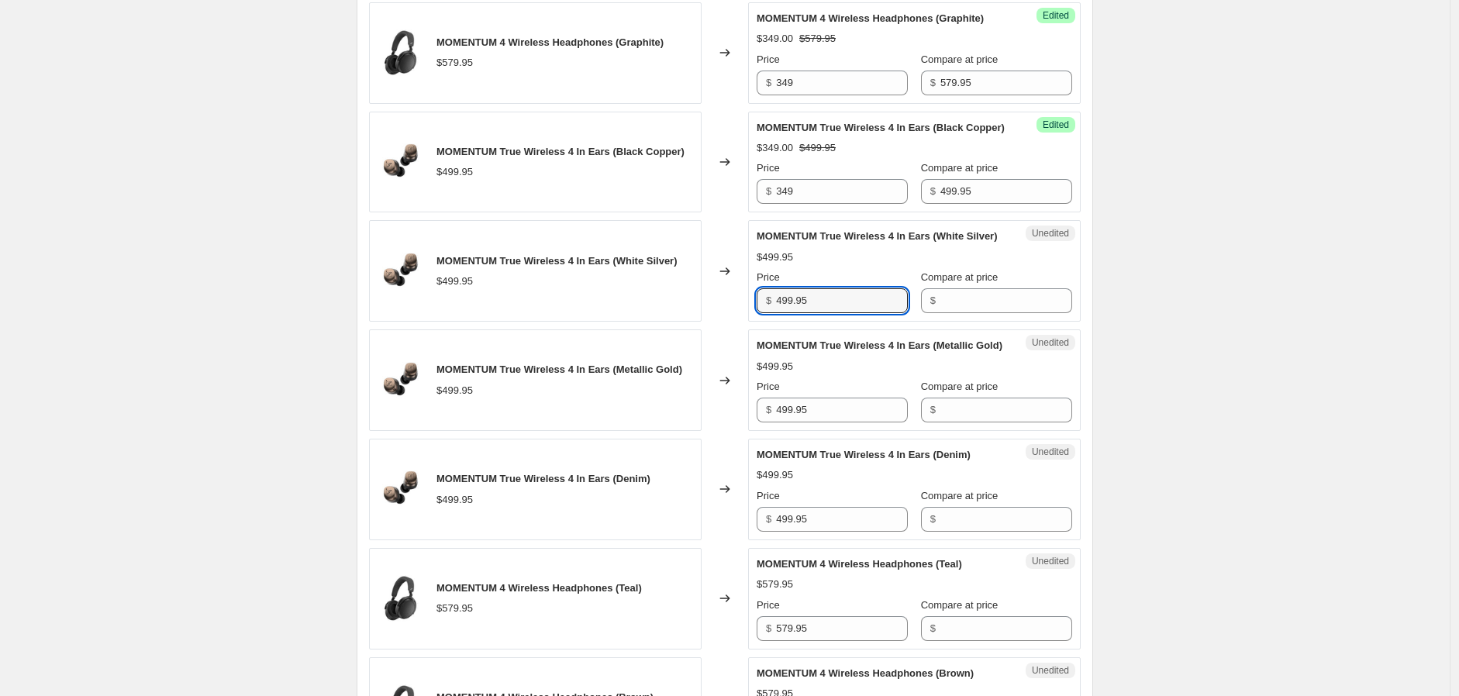
drag, startPoint x: 811, startPoint y: 381, endPoint x: 738, endPoint y: 375, distance: 73.2
click at [737, 322] on div "MOMENTUM True Wireless 4 In Ears (White Silver) $499.95 Changed to Unedited MOM…" at bounding box center [725, 271] width 712 height 102
type input "499.95"
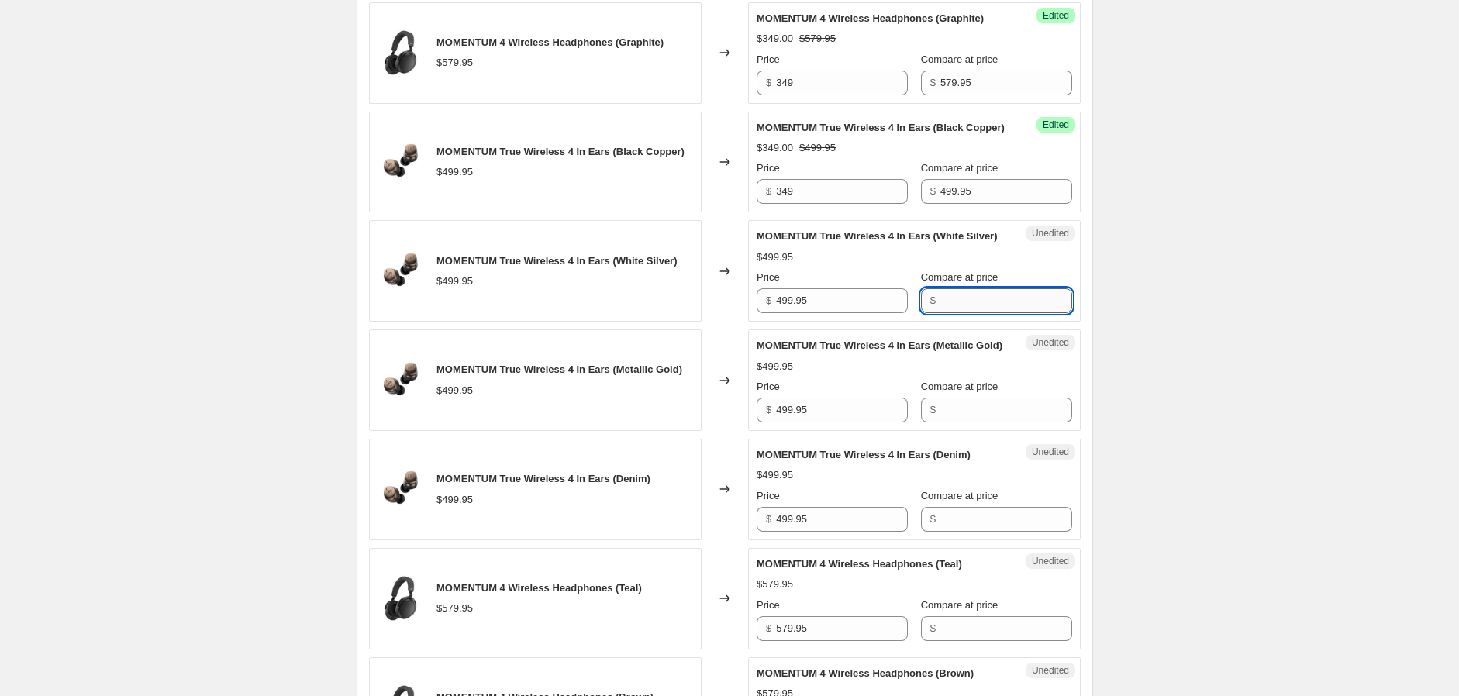
click at [981, 313] on input "Compare at price" at bounding box center [1007, 300] width 132 height 25
paste input "499.95"
type input "499.95"
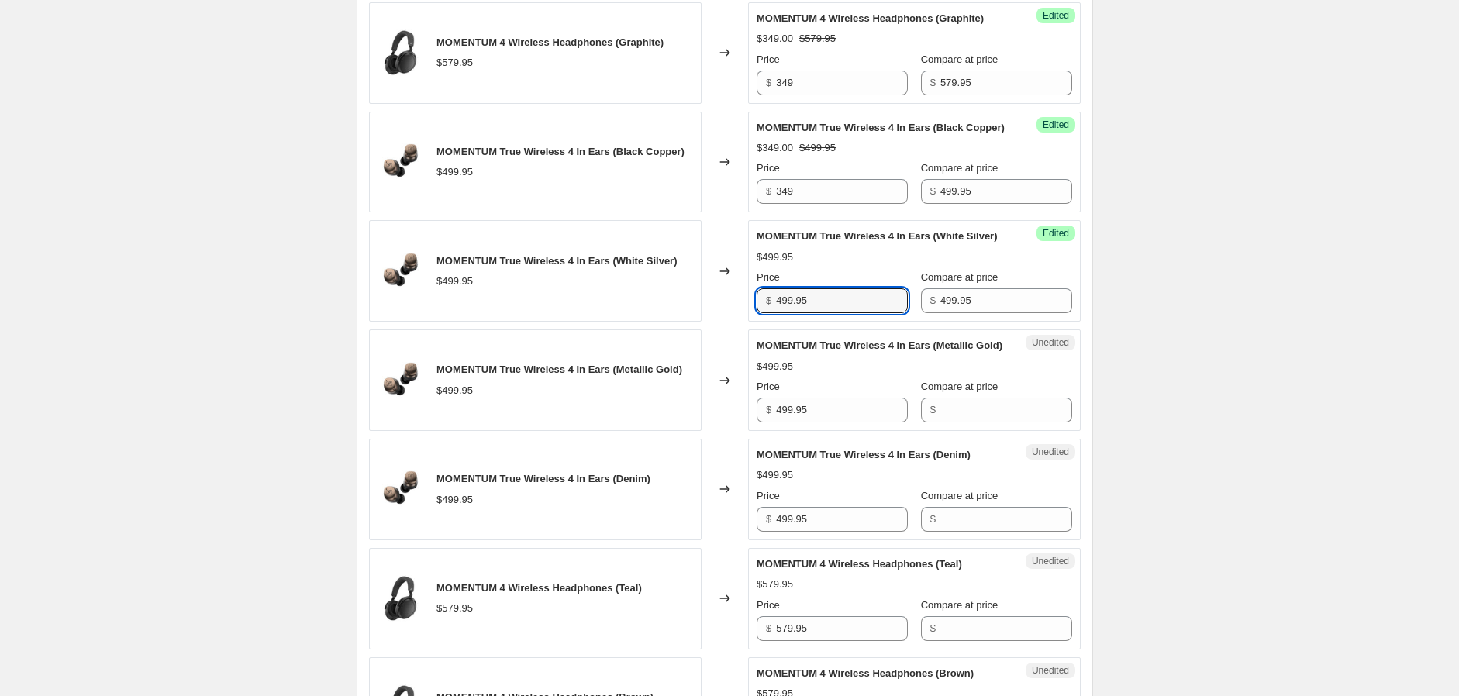
drag, startPoint x: 764, startPoint y: 382, endPoint x: 711, endPoint y: 377, distance: 53.0
click at [711, 322] on div "MOMENTUM True Wireless 4 In Ears (White Silver) $499.95 Changed to Success Edit…" at bounding box center [725, 271] width 712 height 102
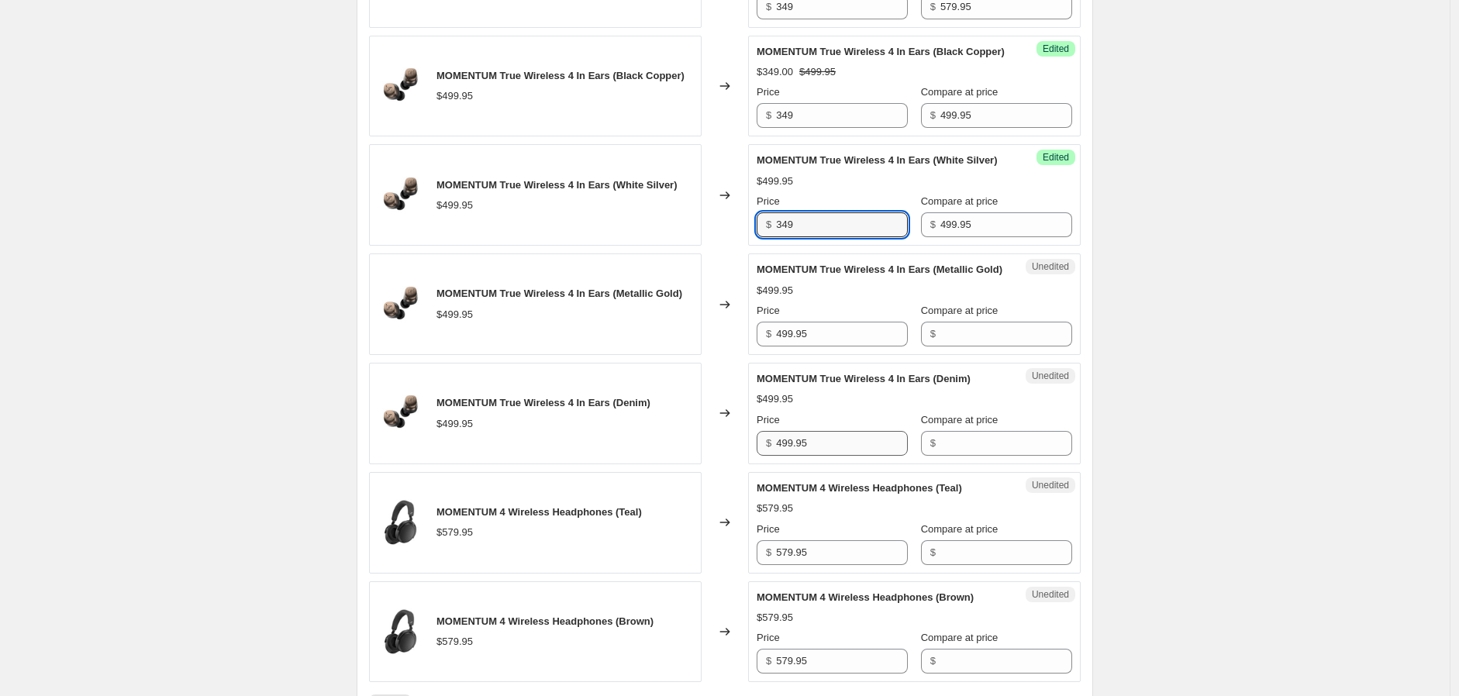
scroll to position [1551, 0]
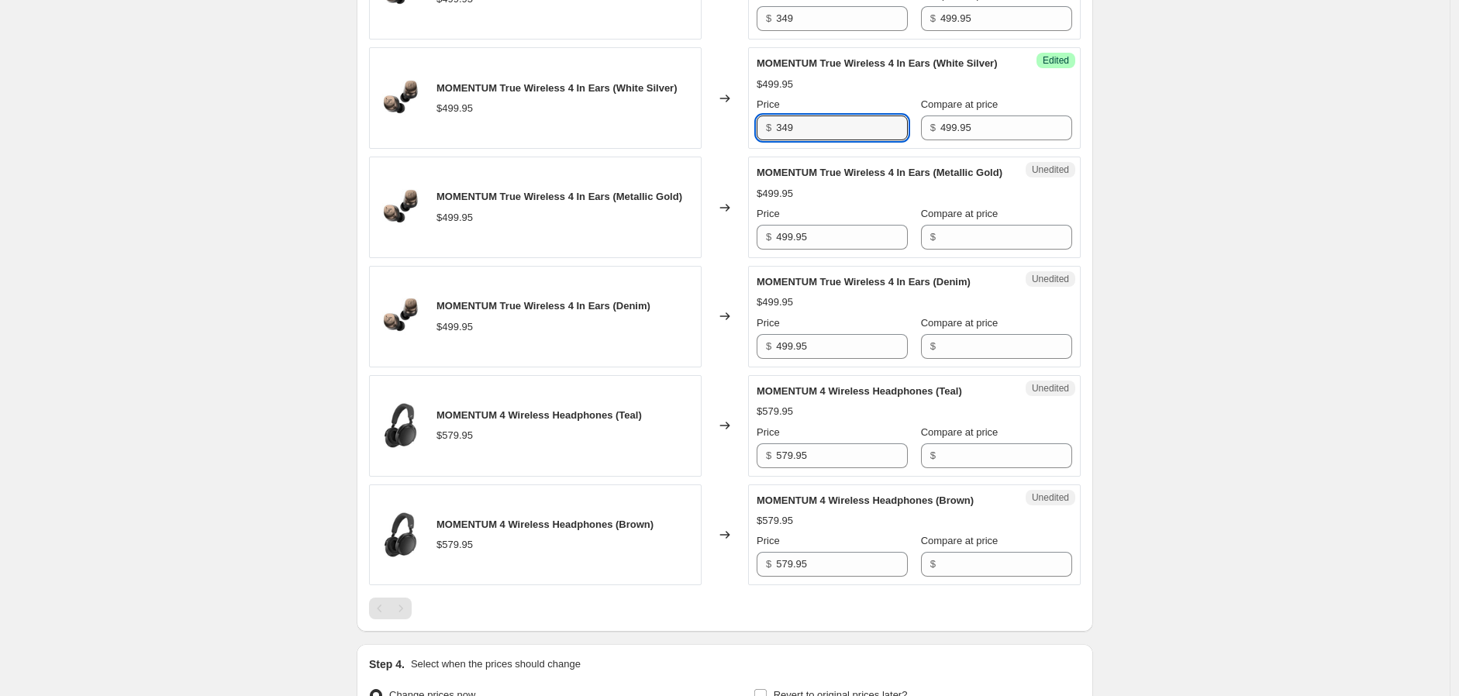
type input "349"
click at [734, 258] on div "MOMENTUM True Wireless 4 In Ears (Metallic Gold) $499.95 Changed to Unedited MO…" at bounding box center [725, 208] width 712 height 102
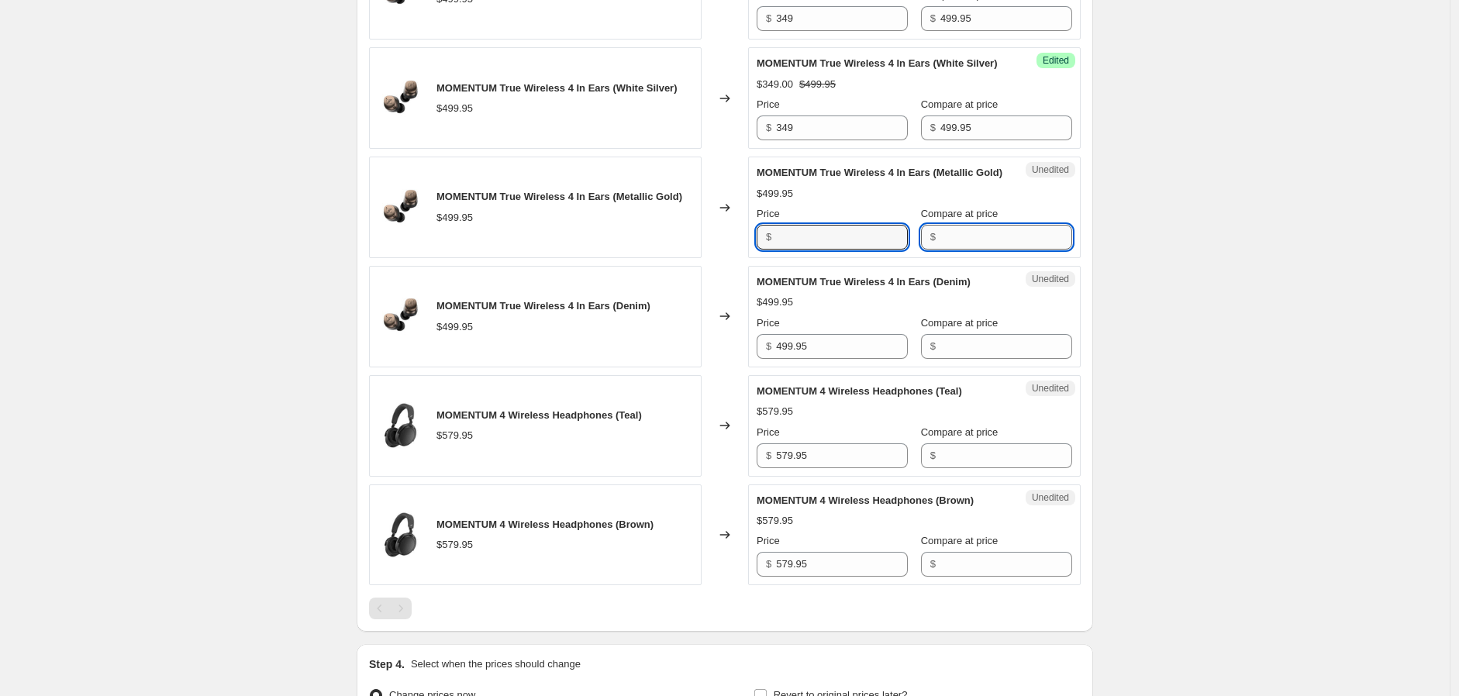
type input "499.95"
click at [977, 250] on input "Compare at price" at bounding box center [1007, 237] width 132 height 25
paste input "499.95"
type input "499.95"
drag, startPoint x: 832, startPoint y: 342, endPoint x: 742, endPoint y: 345, distance: 90.0
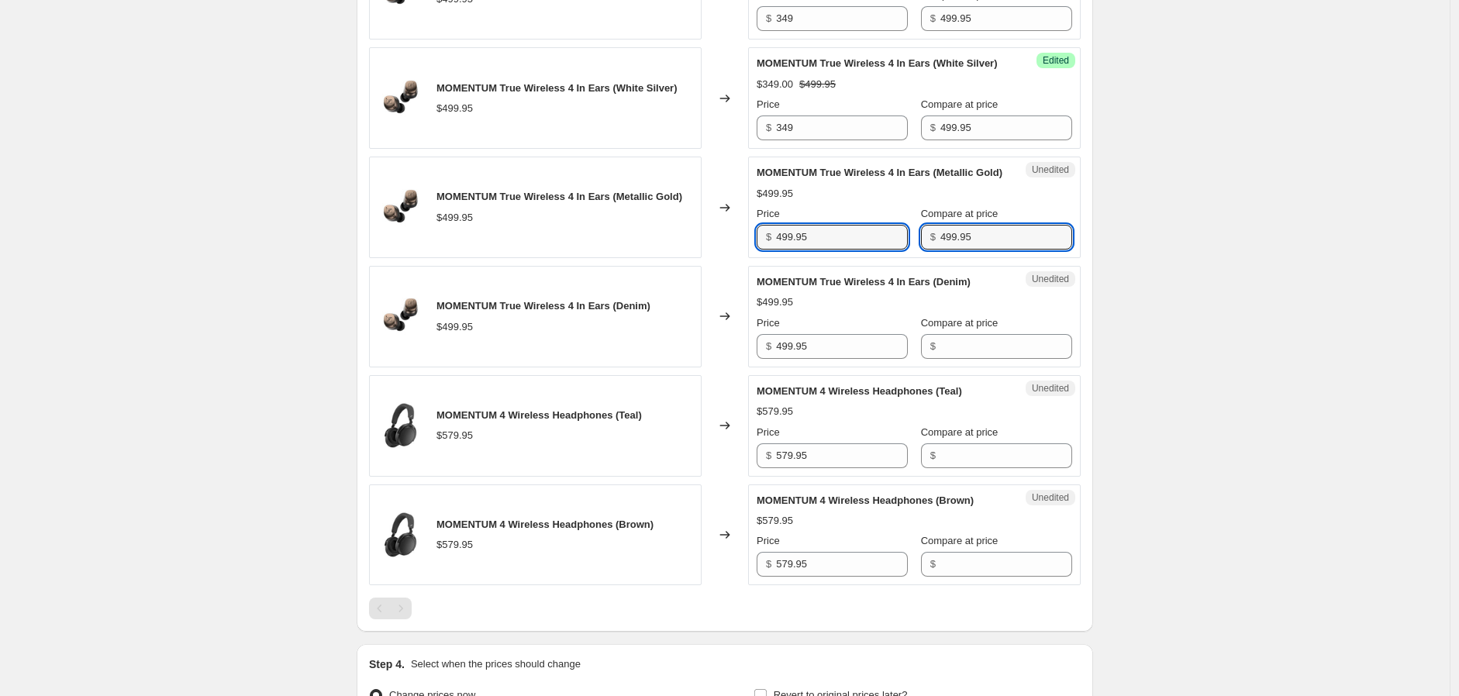
click at [749, 258] on div "MOMENTUM True Wireless 4 In Ears (Metallic Gold) $499.95 Changed to Unedited MO…" at bounding box center [725, 208] width 712 height 102
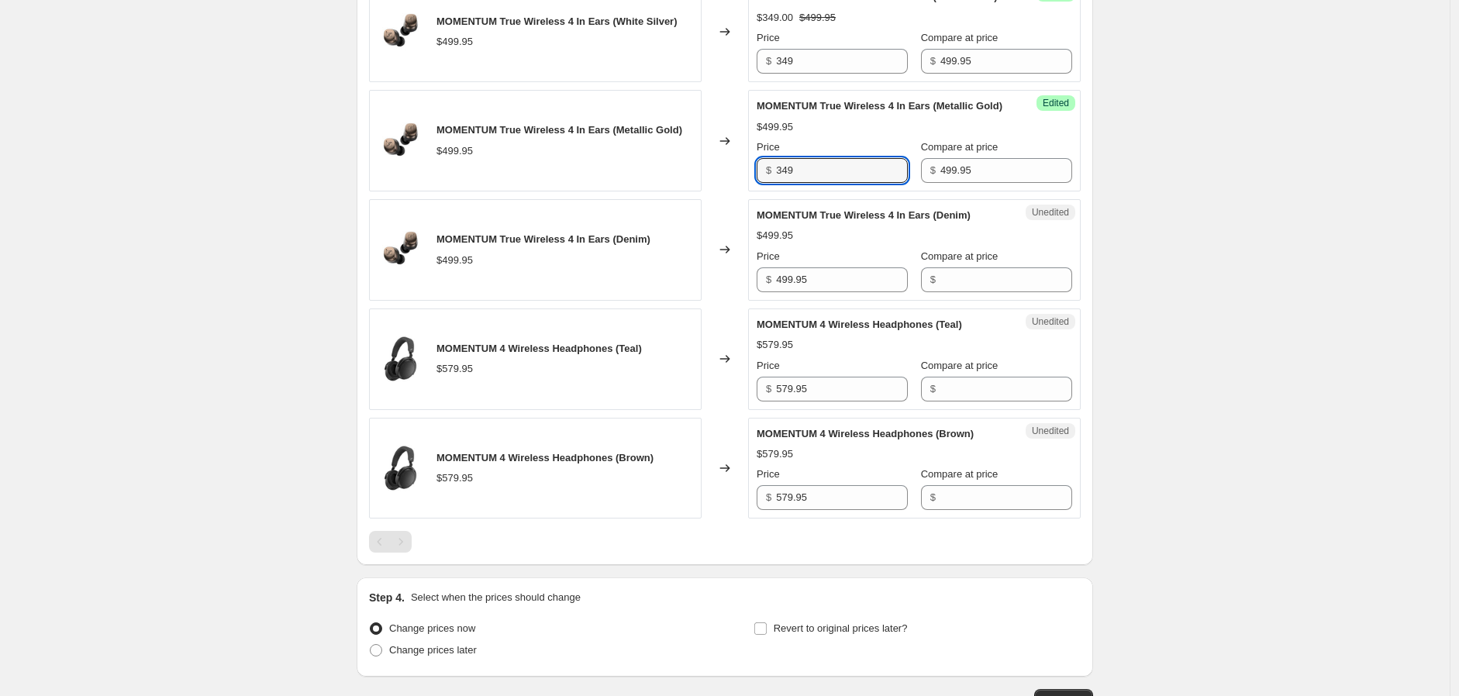
scroll to position [1637, 0]
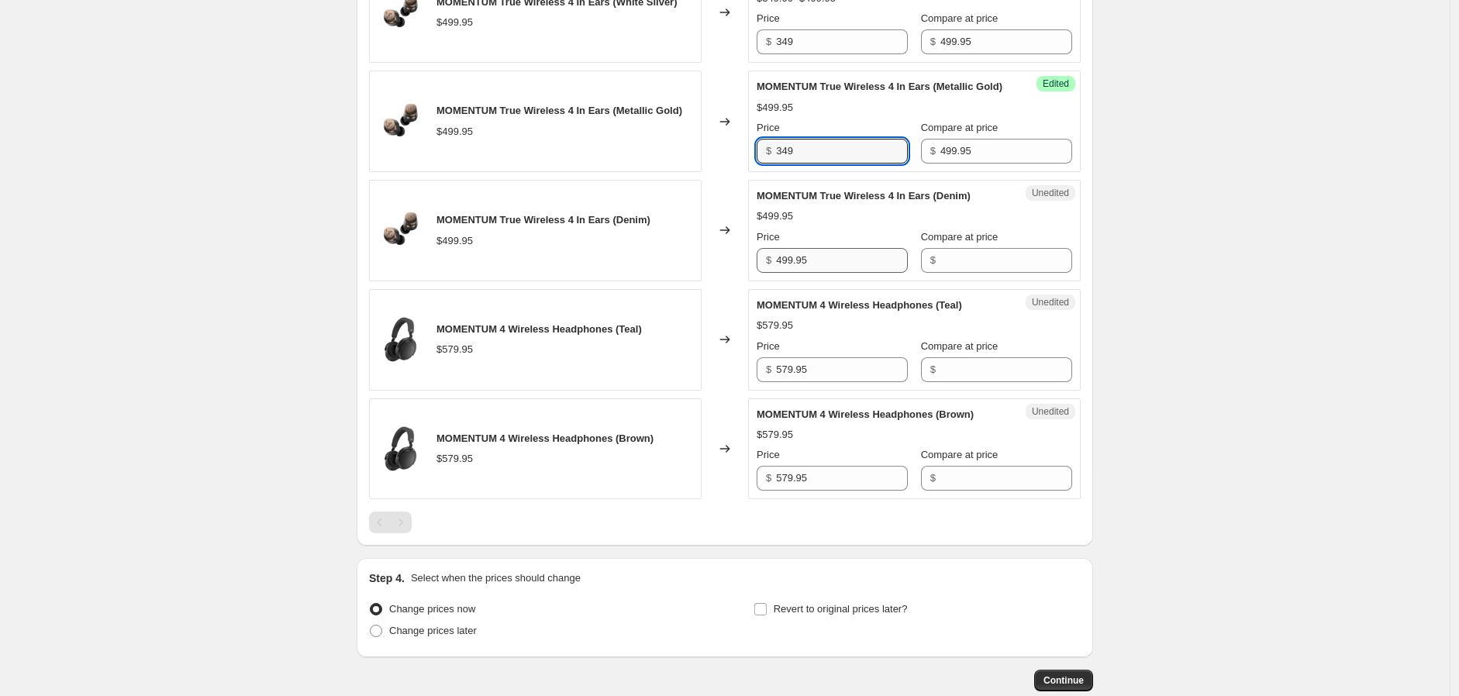
type input "349"
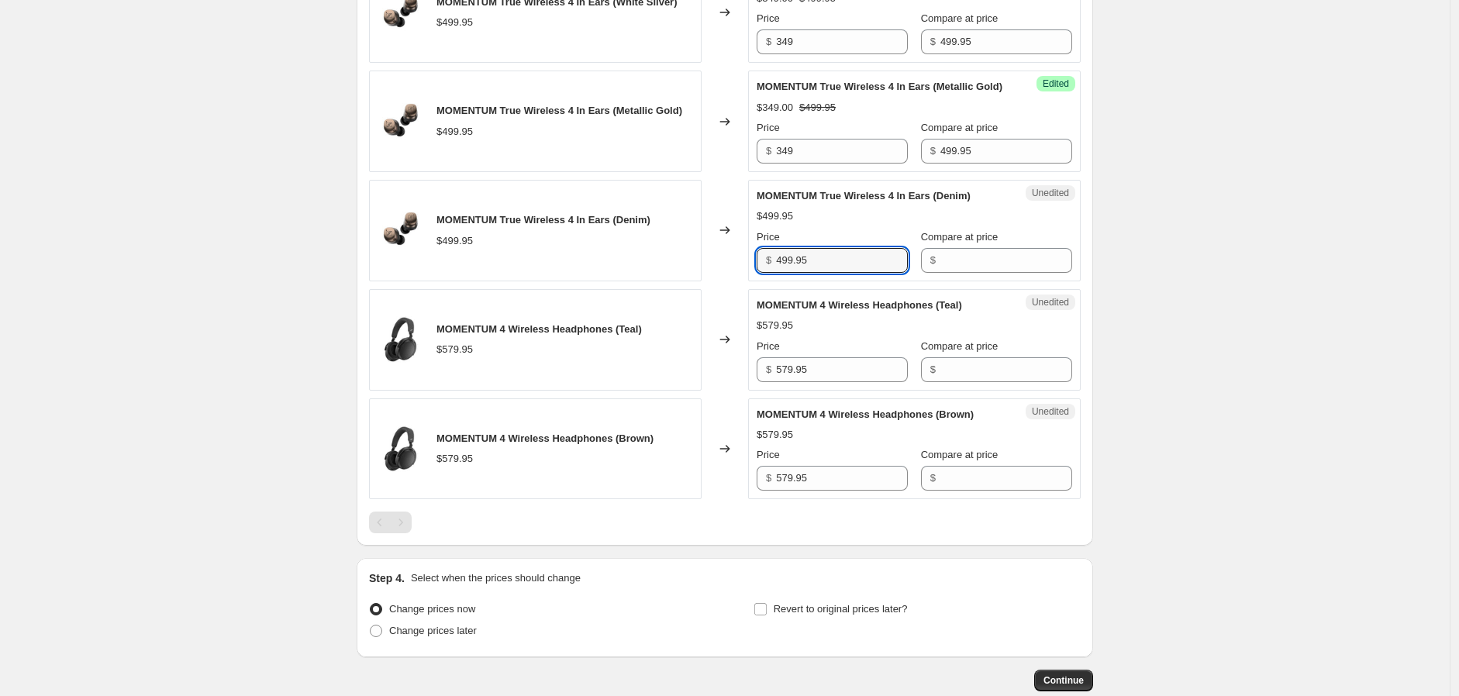
drag, startPoint x: 823, startPoint y: 356, endPoint x: 764, endPoint y: 351, distance: 59.1
click at [755, 281] on div "Unedited MOMENTUM True Wireless 4 In Ears (Denim) $499.95 Price $ 499.95 Compar…" at bounding box center [914, 231] width 333 height 102
type input "499.95"
click at [972, 273] on input "Compare at price" at bounding box center [1007, 260] width 132 height 25
paste input "499.95"
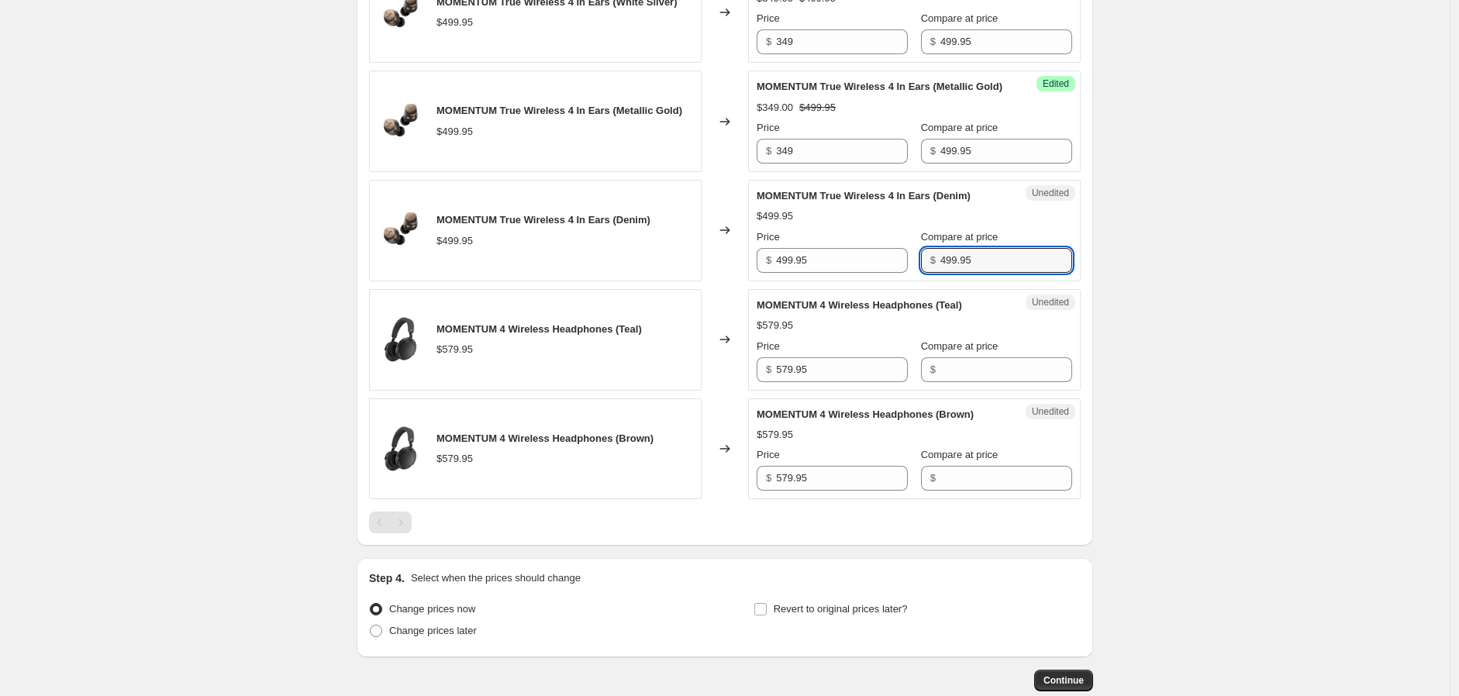
type input "499.95"
drag, startPoint x: 714, startPoint y: 349, endPoint x: 690, endPoint y: 348, distance: 24.1
click at [694, 281] on div "MOMENTUM True Wireless 4 In Ears (Denim) $499.95 Changed to Unedited MOMENTUM T…" at bounding box center [725, 231] width 712 height 102
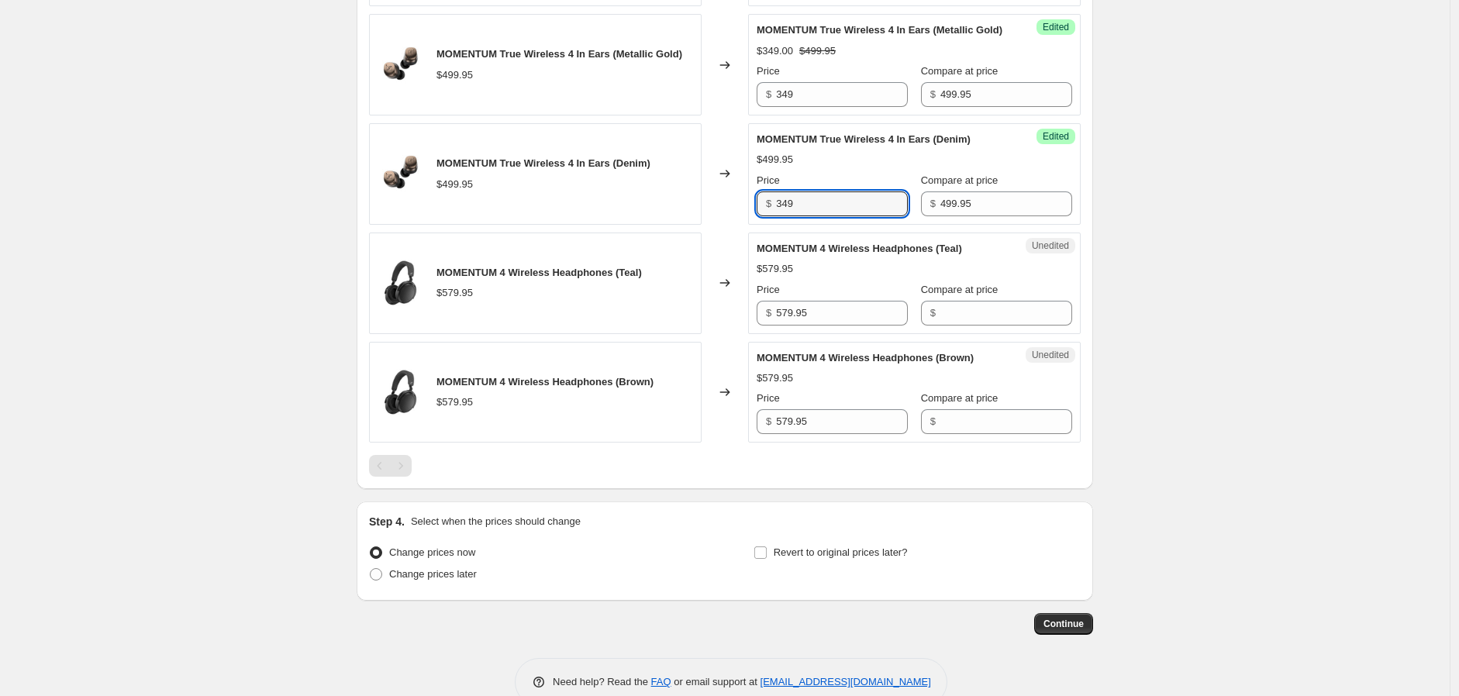
scroll to position [1723, 0]
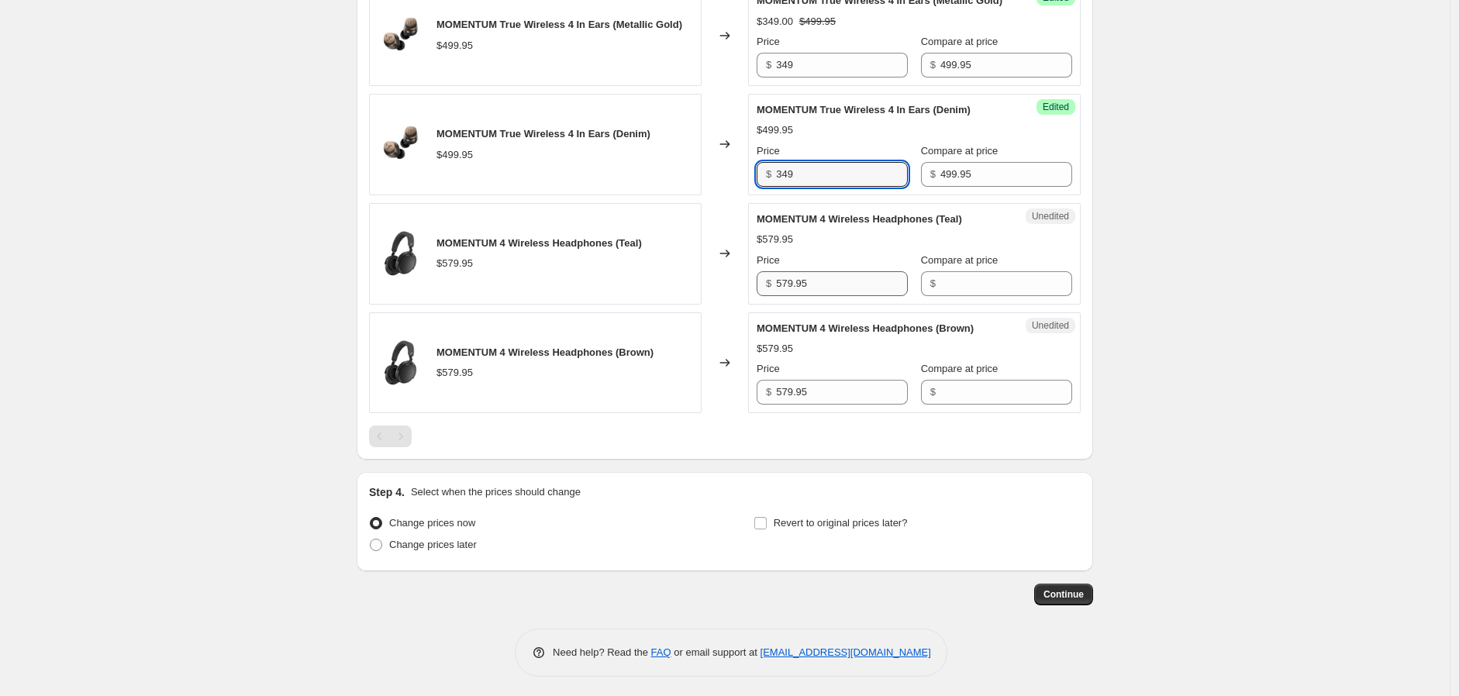
type input "349"
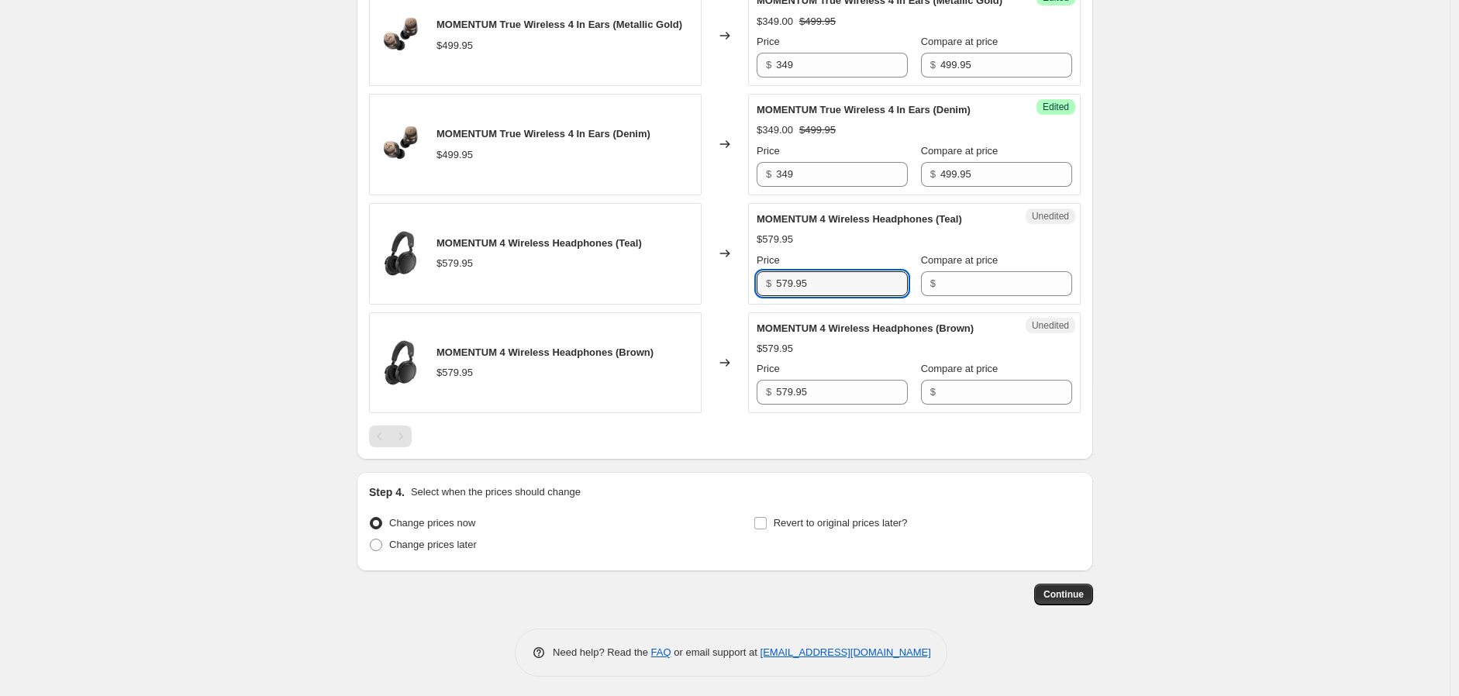
drag, startPoint x: 828, startPoint y: 381, endPoint x: 753, endPoint y: 381, distance: 75.2
click at [753, 305] on div "Unedited MOMENTUM 4 Wireless Headphones (Teal) $579.95 Price $ 579.95 Compare a…" at bounding box center [914, 254] width 333 height 102
type input "579.95"
click at [979, 296] on input "Compare at price" at bounding box center [1007, 283] width 132 height 25
paste input "579.95"
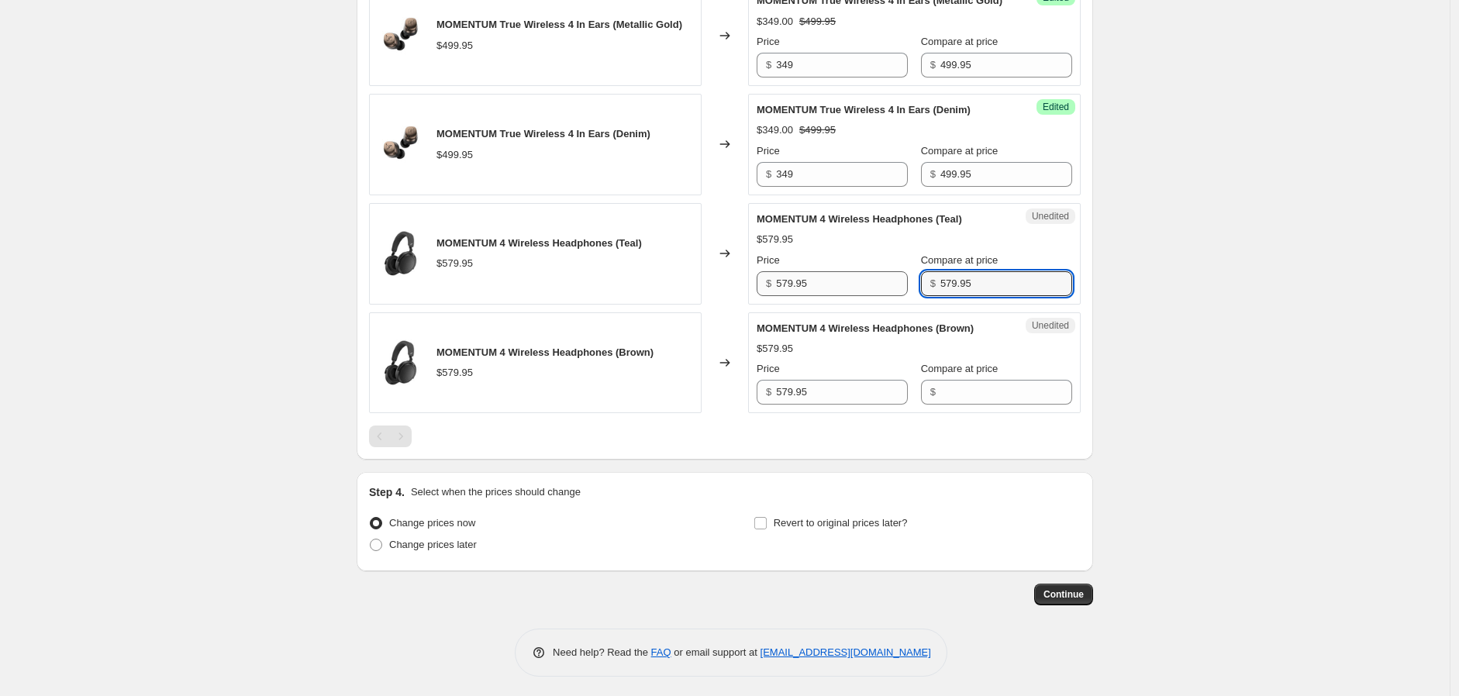
type input "579.95"
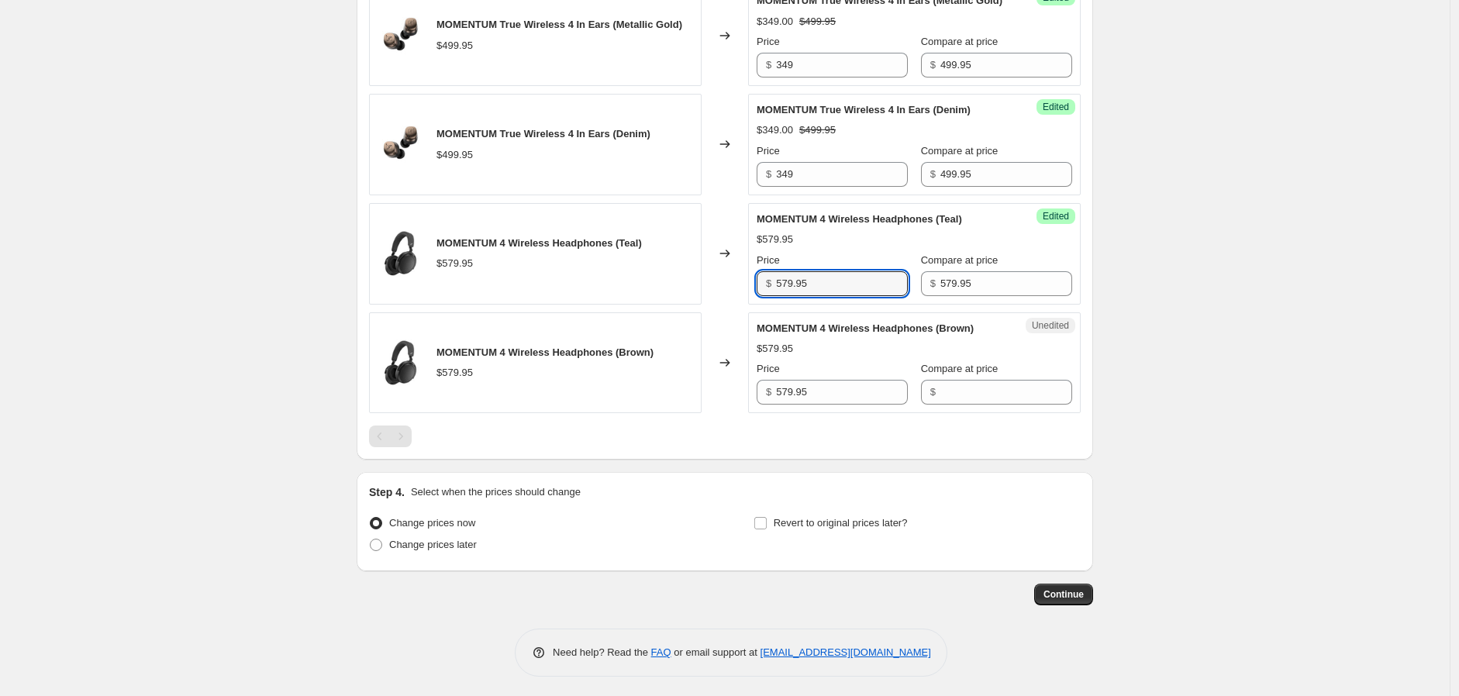
drag, startPoint x: 804, startPoint y: 380, endPoint x: 735, endPoint y: 385, distance: 69.2
click at [749, 305] on div "MOMENTUM 4 Wireless Headphones (Teal) $579.95 Changed to Success Edited MOMENTU…" at bounding box center [725, 254] width 712 height 102
type input "349"
click at [843, 405] on input "579.95" at bounding box center [842, 392] width 132 height 25
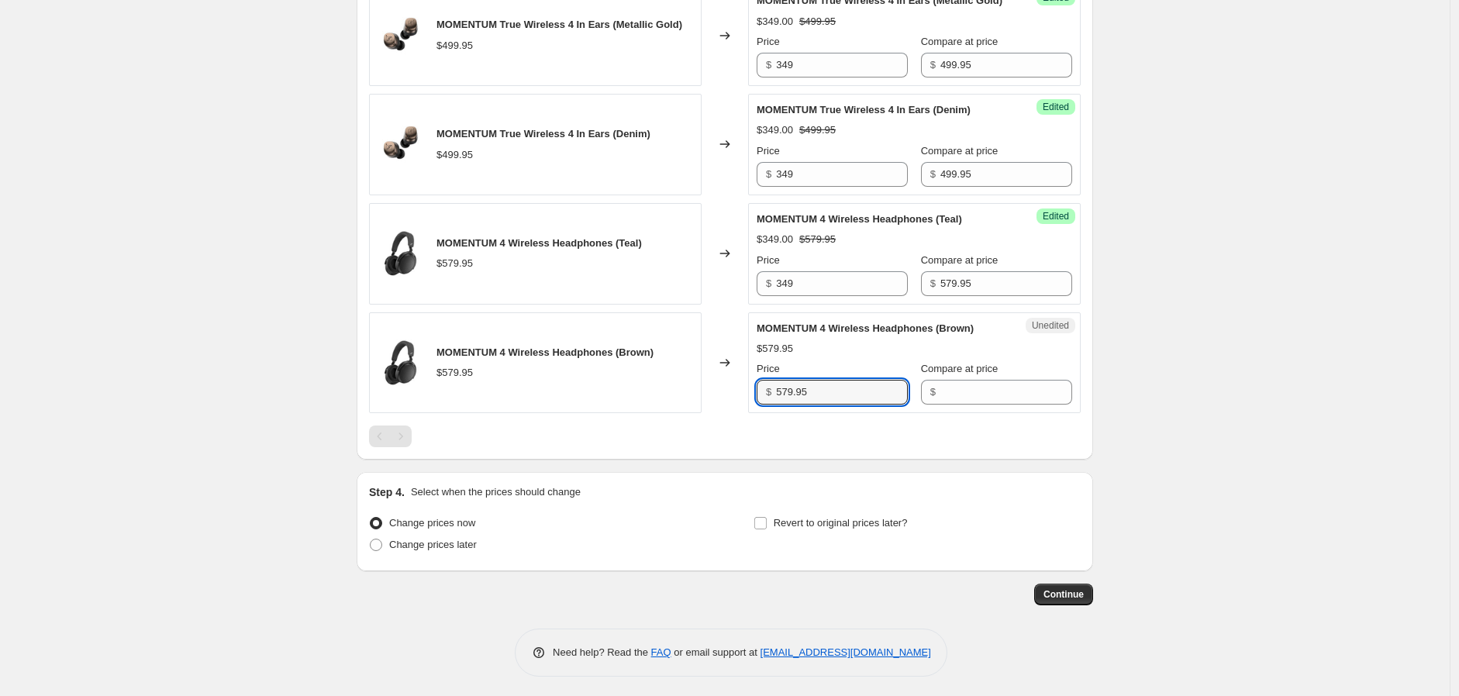
drag, startPoint x: 841, startPoint y: 485, endPoint x: 778, endPoint y: 480, distance: 63.0
click at [779, 405] on div "$ 579.95" at bounding box center [832, 392] width 151 height 25
type input "579.95"
click at [985, 405] on input "Compare at price" at bounding box center [1007, 392] width 132 height 25
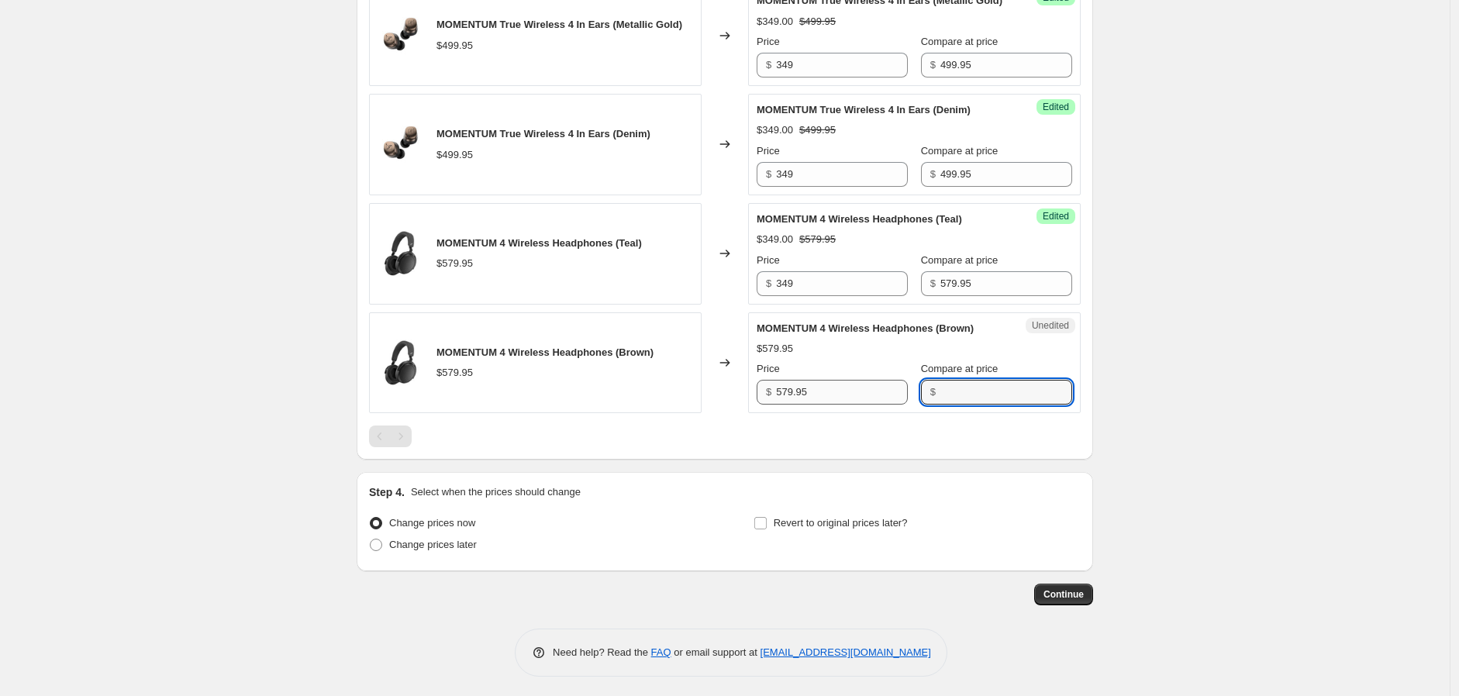
paste input "579.95"
type input "579.95"
drag, startPoint x: 803, startPoint y: 490, endPoint x: 725, endPoint y: 489, distance: 77.6
click at [725, 414] on div "MOMENTUM 4 Wireless Headphones (Brown) $579.95 Changed to Unedited MOMENTUM 4 W…" at bounding box center [725, 364] width 712 height 102
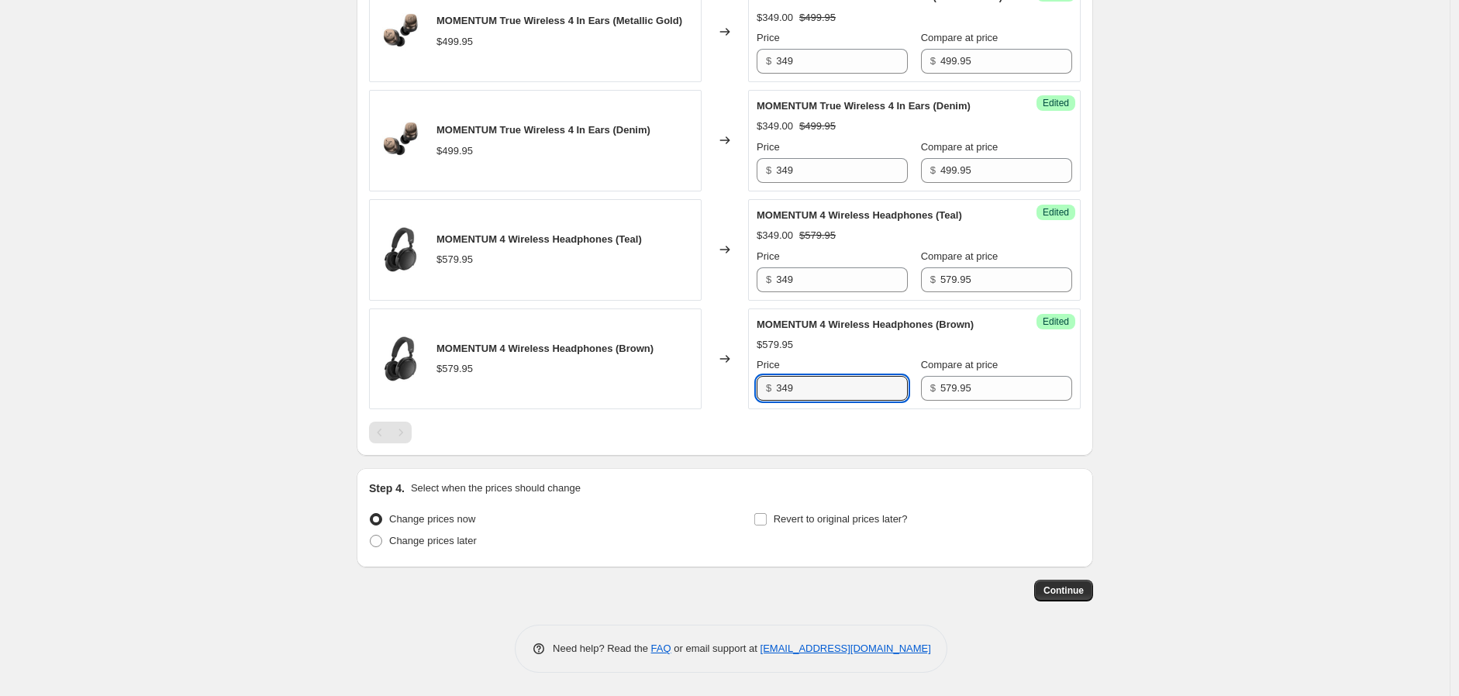
scroll to position [1821, 0]
type input "349"
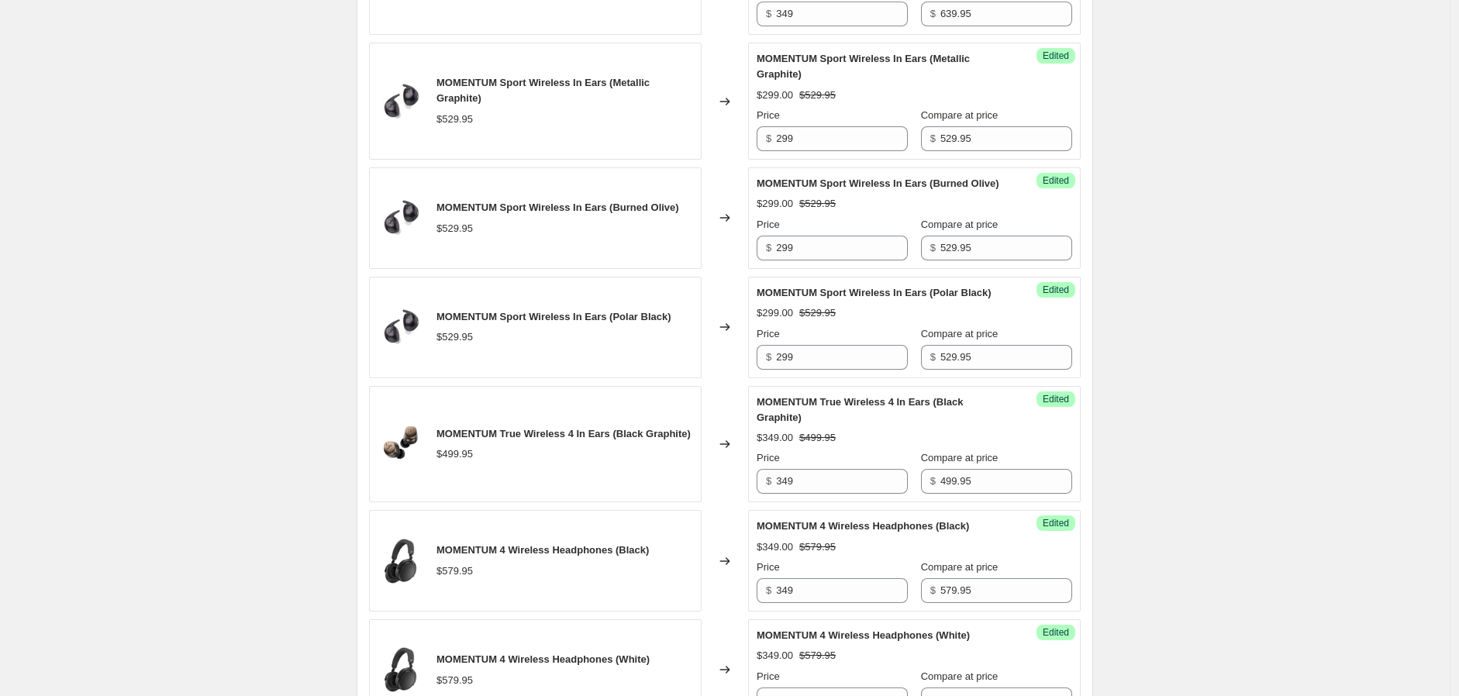
scroll to position [98, 0]
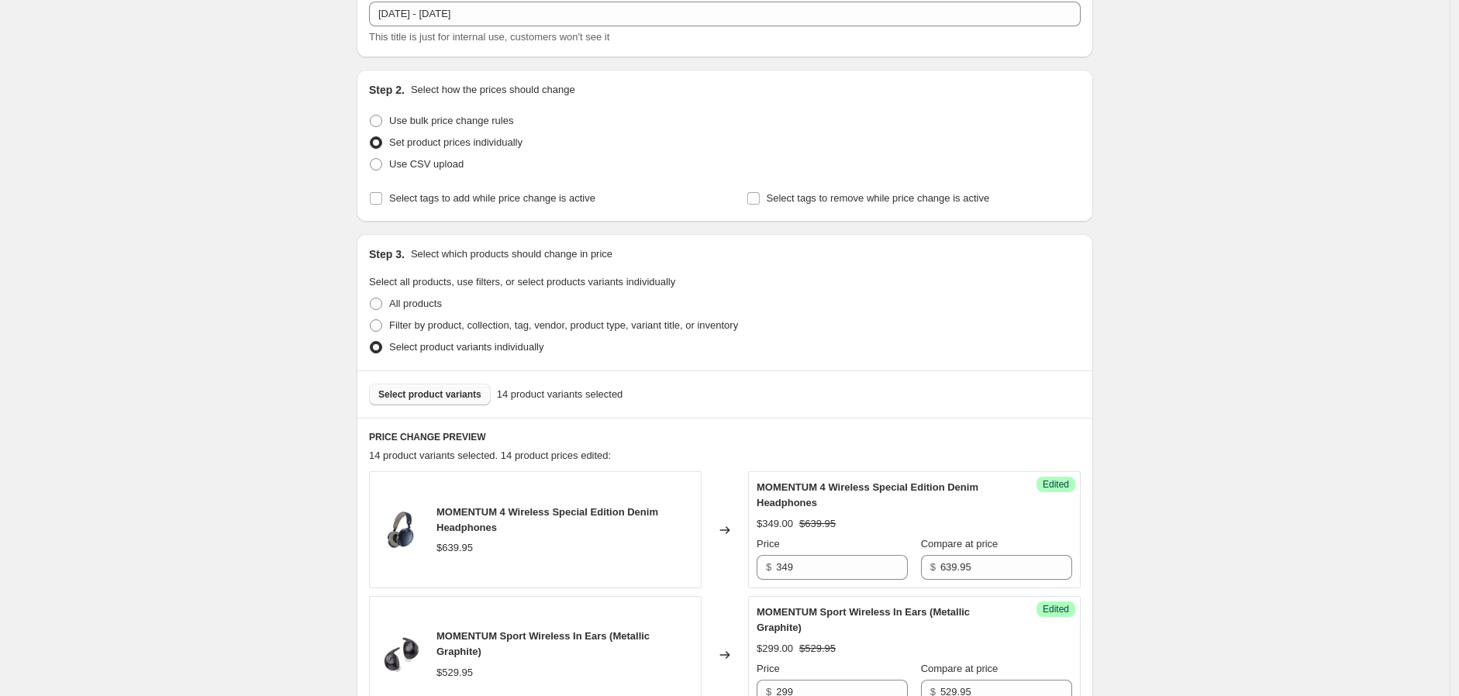
click at [446, 399] on span "Select product variants" at bounding box center [429, 395] width 103 height 12
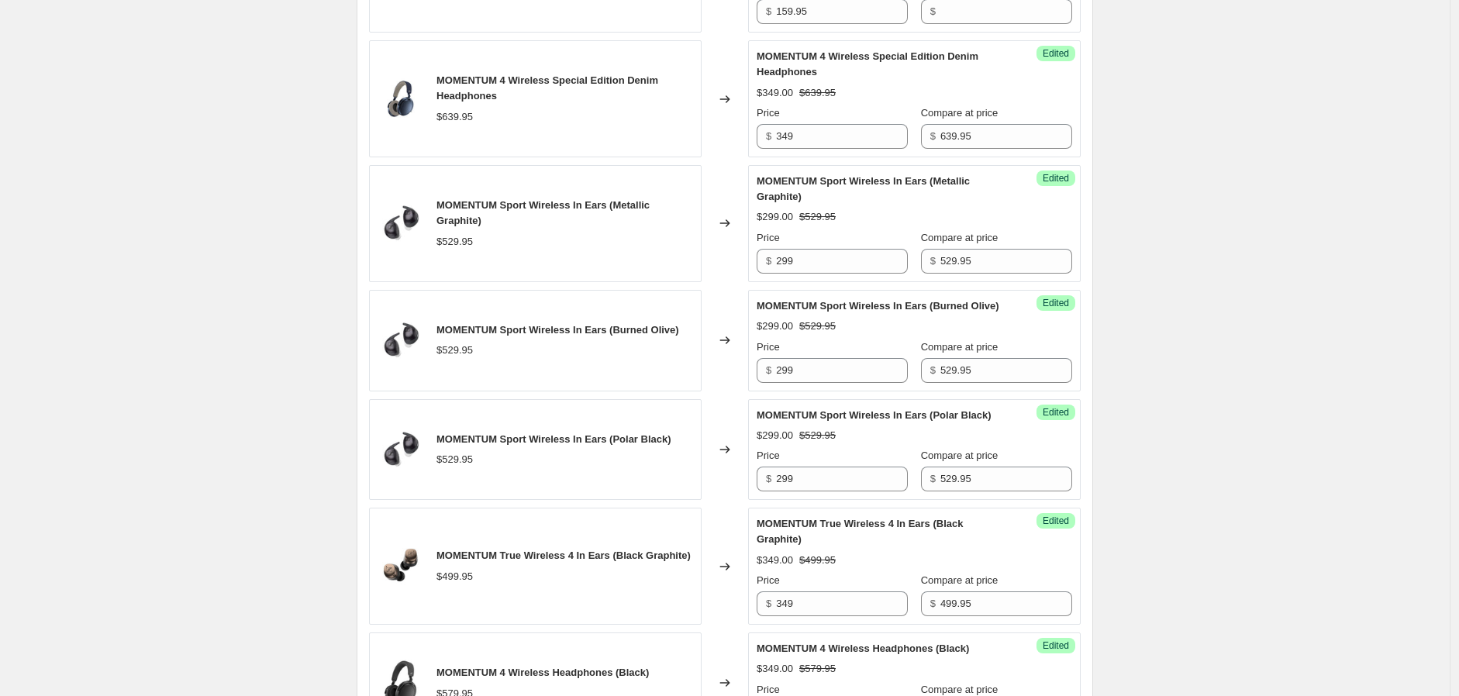
scroll to position [121, 0]
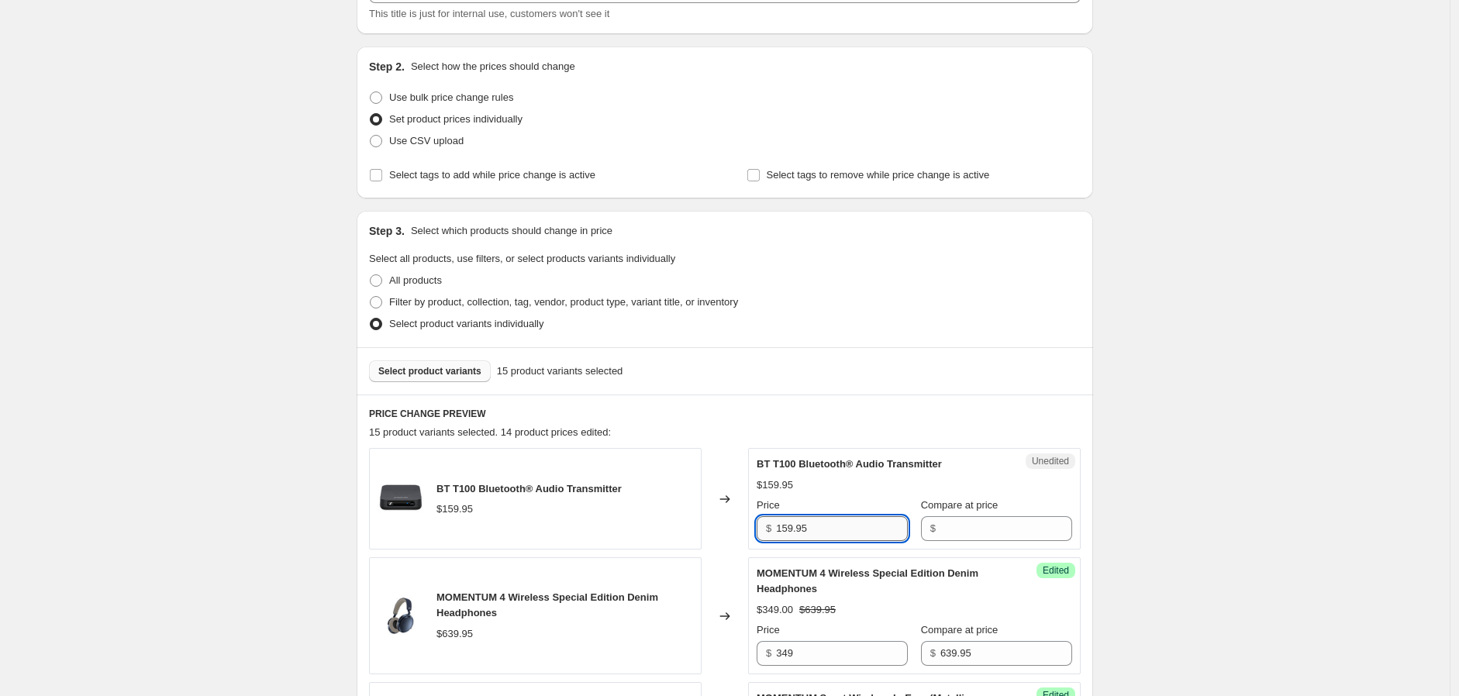
drag, startPoint x: 851, startPoint y: 522, endPoint x: 781, endPoint y: 520, distance: 70.6
click at [781, 520] on input "159.95" at bounding box center [842, 528] width 132 height 25
type input "159.95"
click at [941, 532] on input "Compare at price" at bounding box center [1007, 528] width 132 height 25
paste input "159.95"
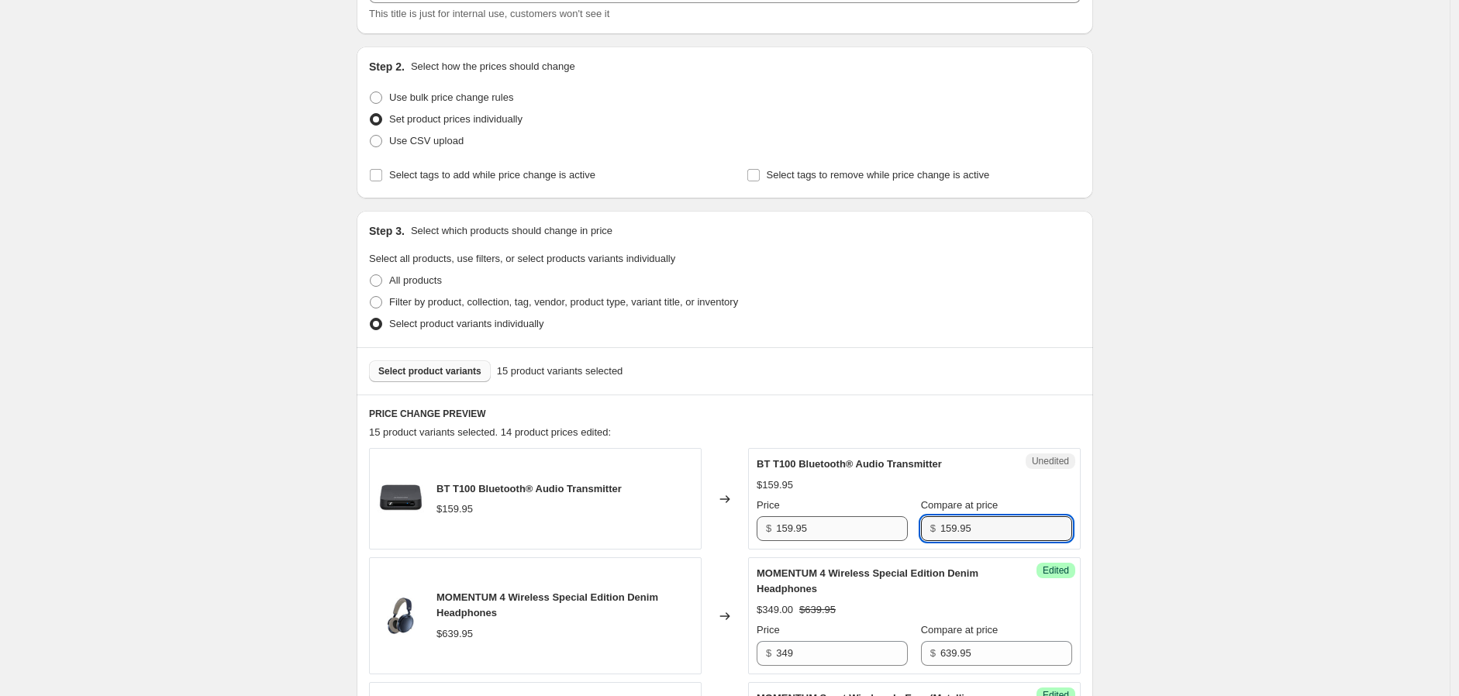
type input "159.95"
click at [814, 536] on input "159.95" at bounding box center [842, 528] width 132 height 25
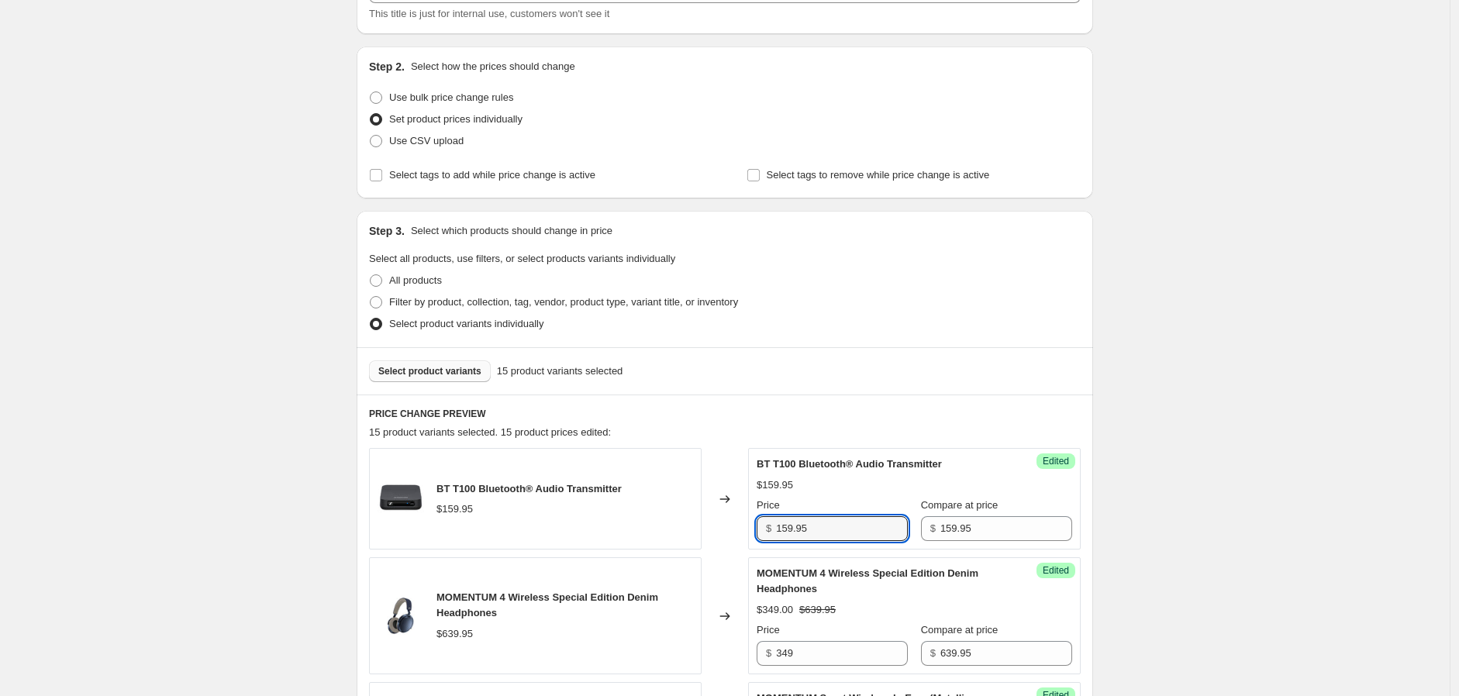
drag, startPoint x: 819, startPoint y: 532, endPoint x: 748, endPoint y: 523, distance: 71.9
click at [748, 523] on div "BT T100 Bluetooth® Audio Transmitter $159.95 Changed to Success Edited BT T100 …" at bounding box center [725, 499] width 712 height 102
type input "109"
click at [423, 365] on span "Select product variants" at bounding box center [429, 371] width 103 height 12
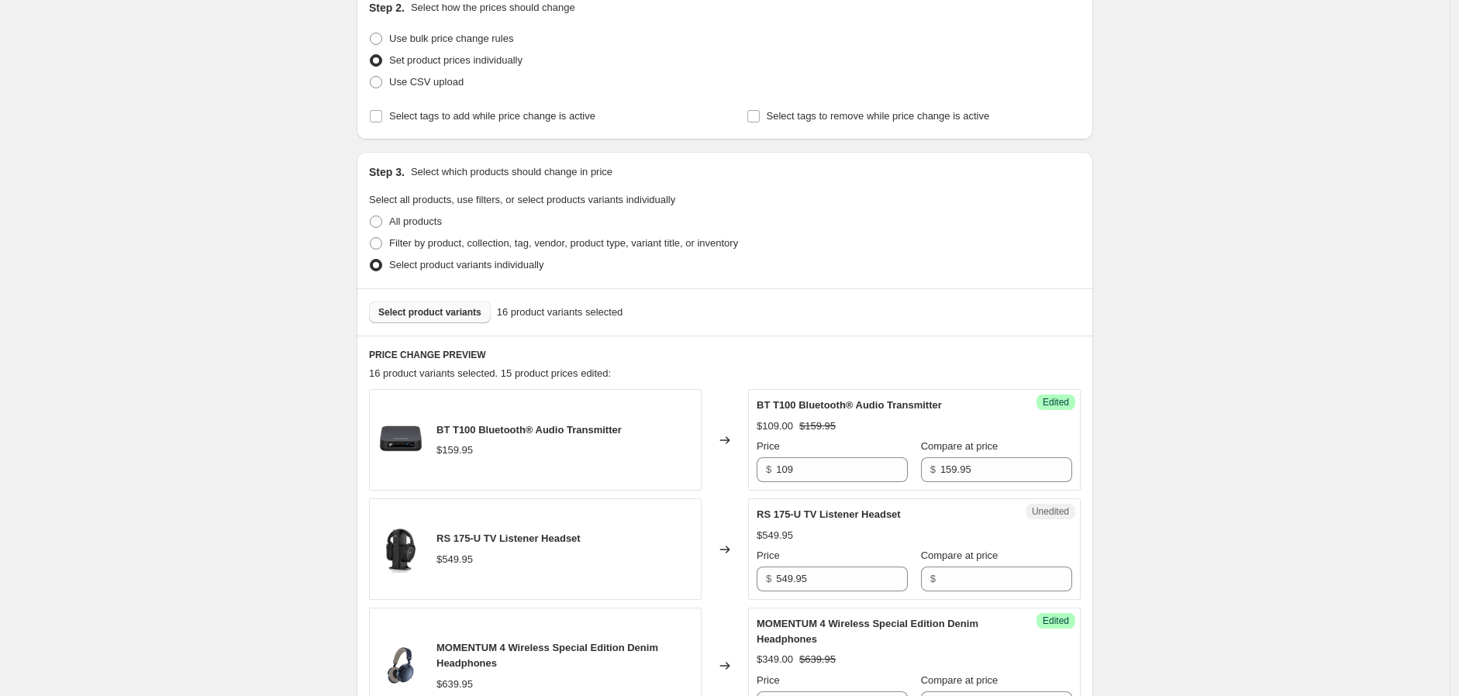
scroll to position [207, 0]
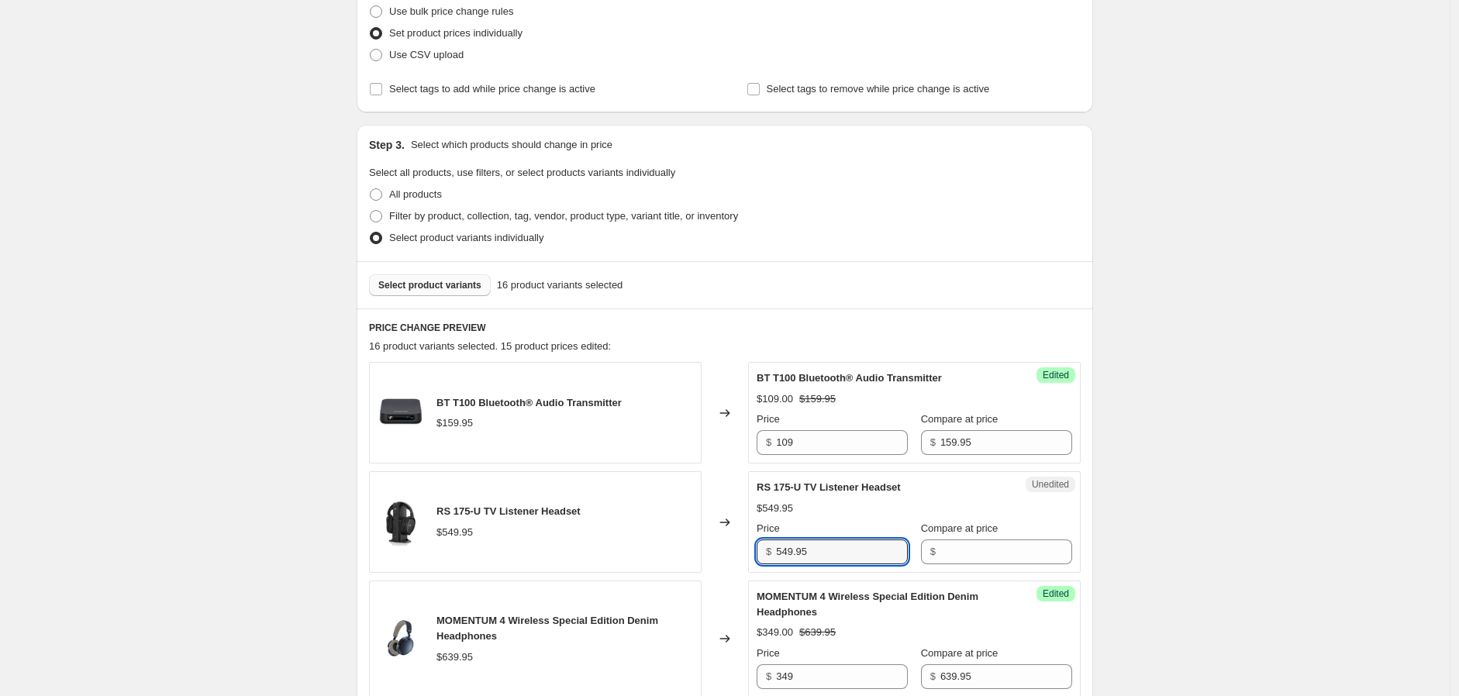
drag, startPoint x: 832, startPoint y: 546, endPoint x: 768, endPoint y: 544, distance: 63.6
click at [768, 544] on div "$ 549.95" at bounding box center [832, 552] width 151 height 25
type input "549.95"
click at [1004, 553] on input "Compare at price" at bounding box center [1007, 552] width 132 height 25
paste input "549.95"
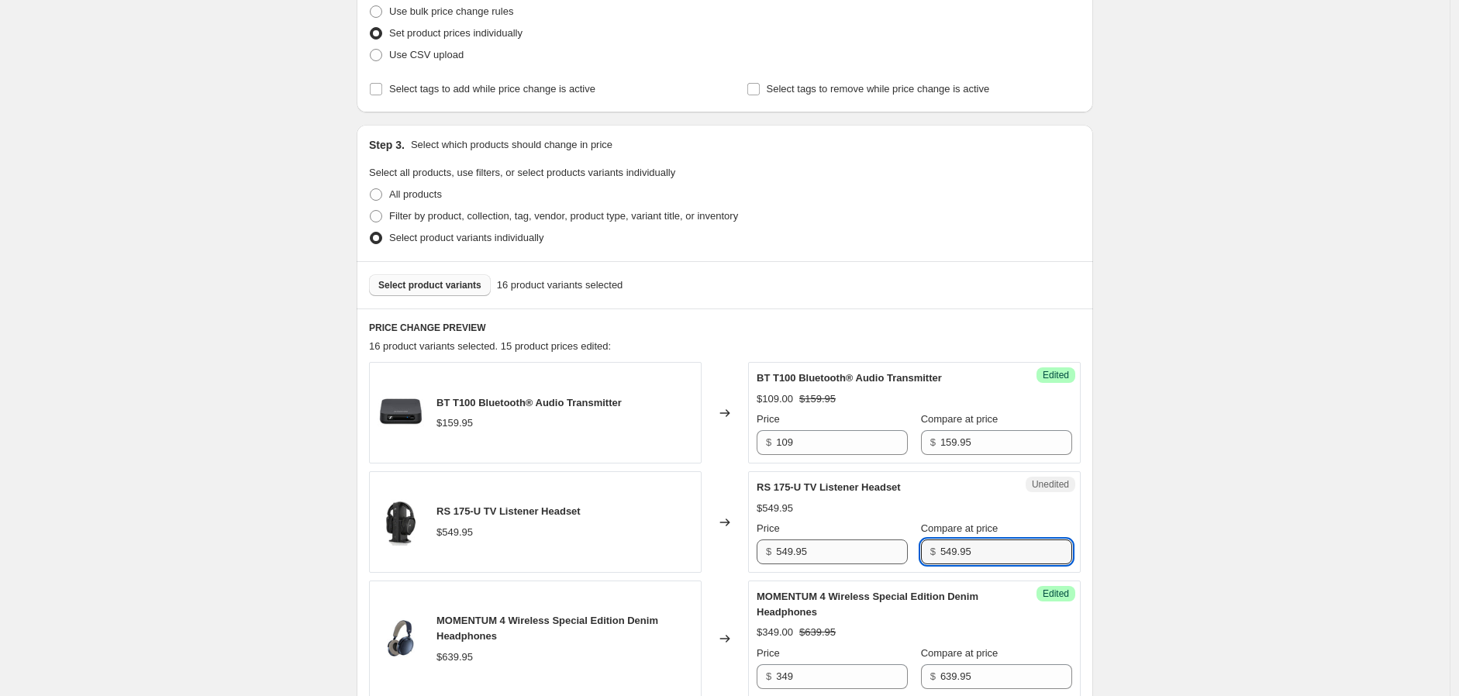
type input "549.95"
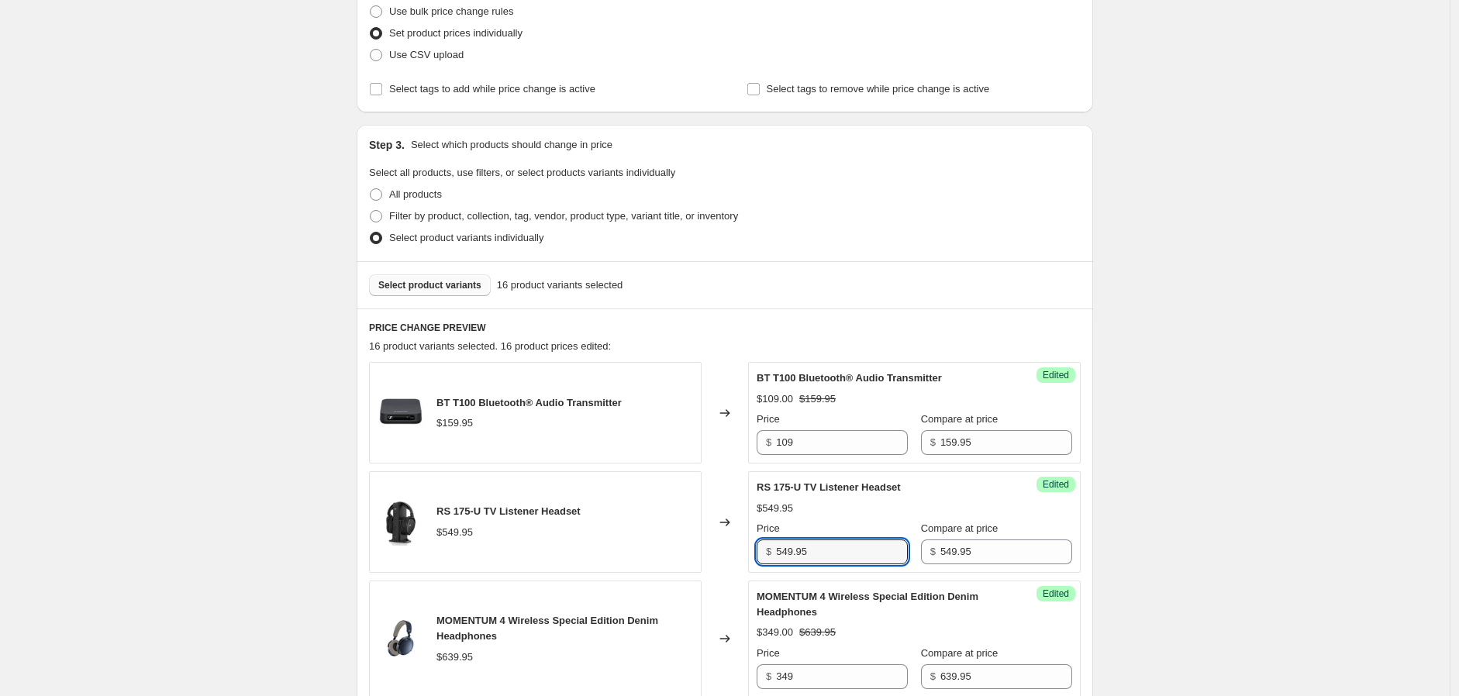
drag, startPoint x: 854, startPoint y: 551, endPoint x: 734, endPoint y: 554, distance: 119.4
click at [734, 554] on div "RS 175-U TV Listener Headset $549.95 Changed to Success Edited RS 175-U TV List…" at bounding box center [725, 522] width 712 height 102
type input "449"
click at [440, 286] on span "Select product variants" at bounding box center [429, 285] width 103 height 12
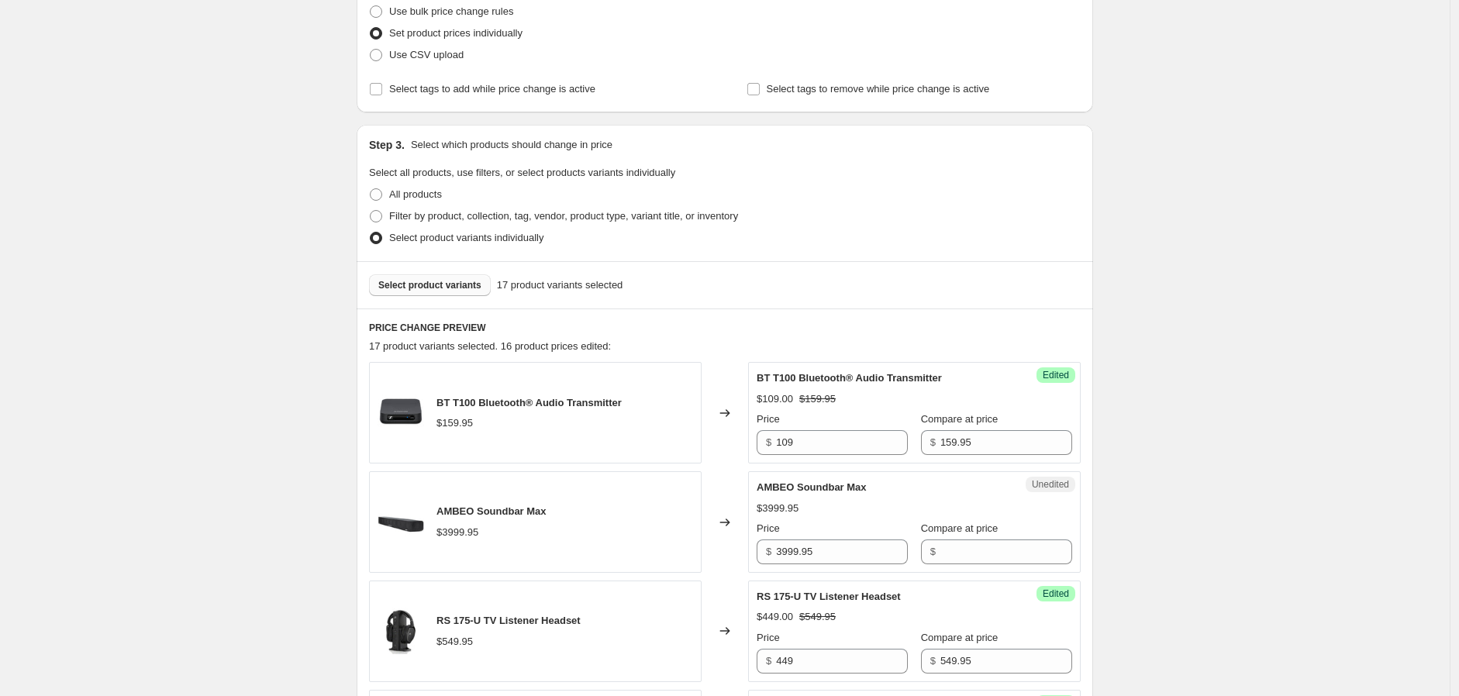
scroll to position [293, 0]
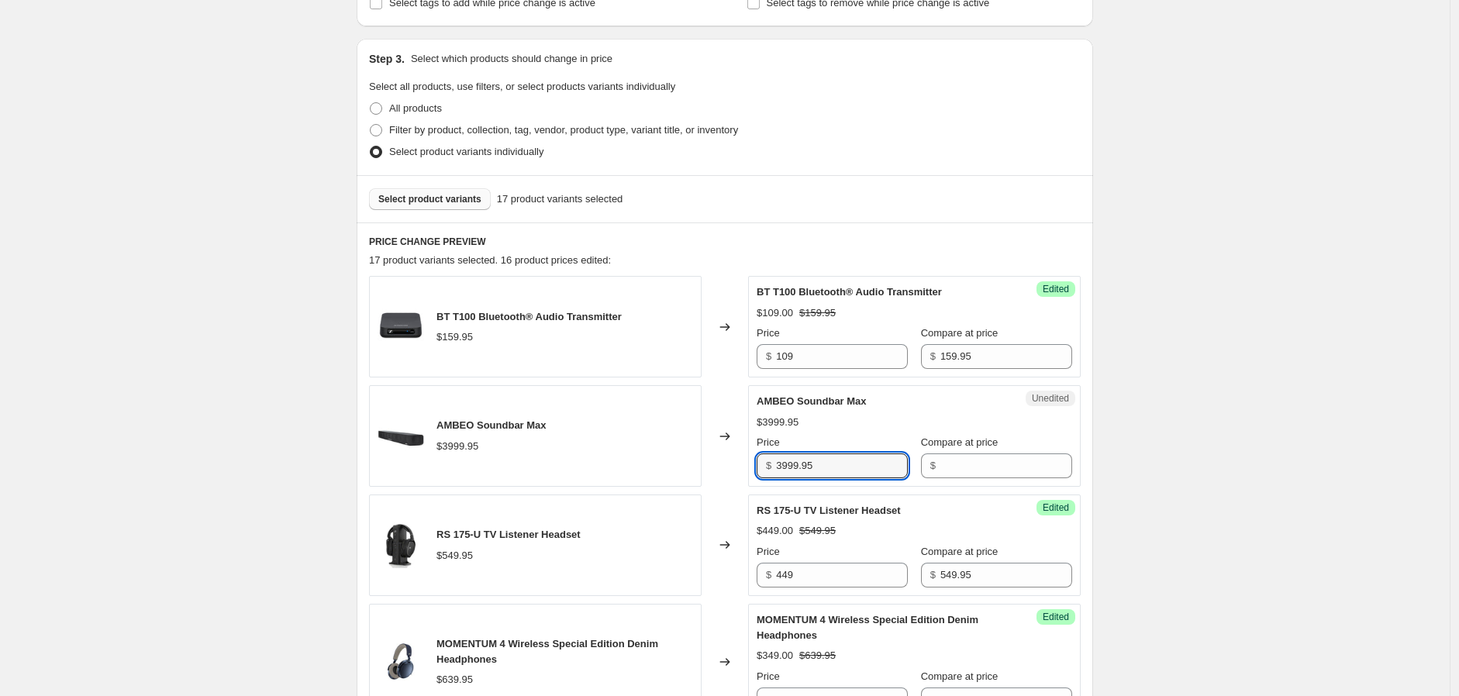
drag, startPoint x: 814, startPoint y: 461, endPoint x: 747, endPoint y: 465, distance: 67.6
click at [747, 465] on div "AMBEO Soundbar Max $3999.95 Changed to Unedited AMBEO Soundbar Max $3999.95 Pri…" at bounding box center [725, 436] width 712 height 102
type input "3999.95"
click at [958, 471] on input "Compare at price" at bounding box center [1007, 466] width 132 height 25
paste input "3999.95"
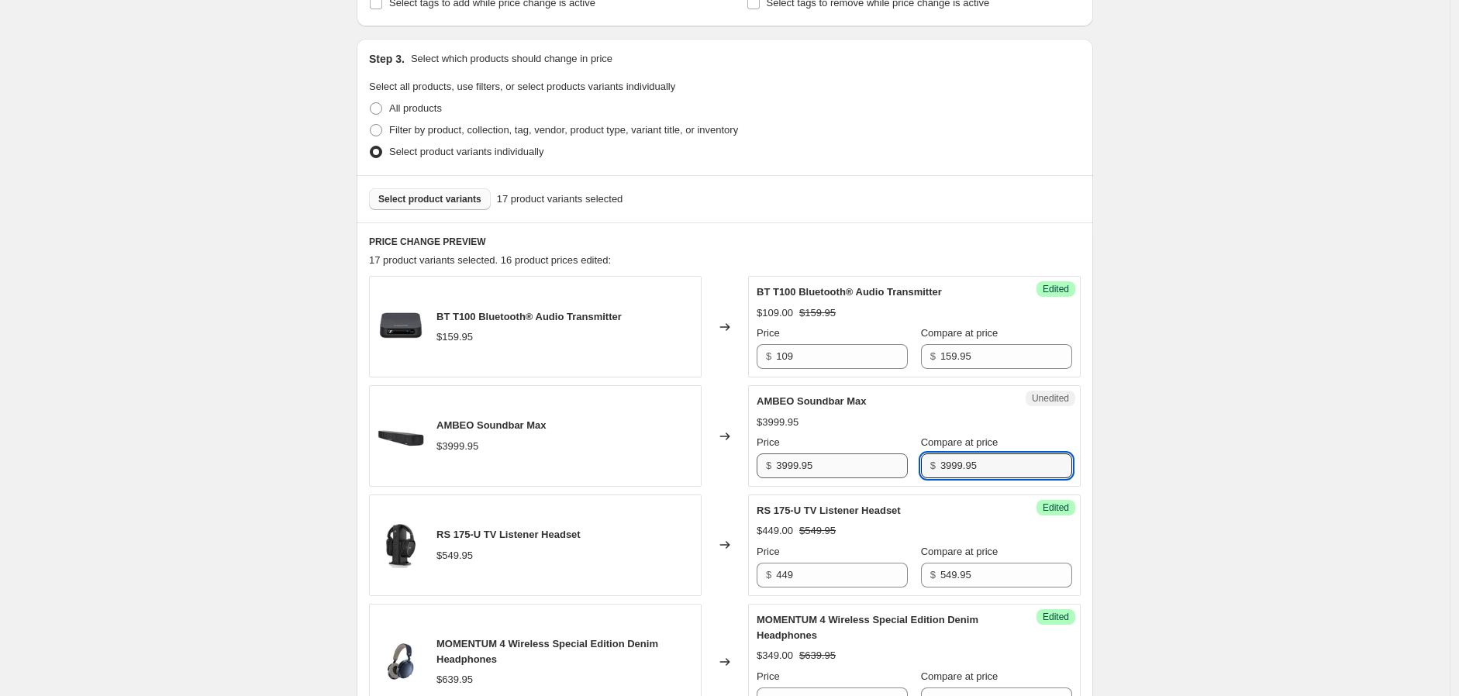
type input "3999.95"
click at [833, 465] on input "3999.95" at bounding box center [842, 466] width 132 height 25
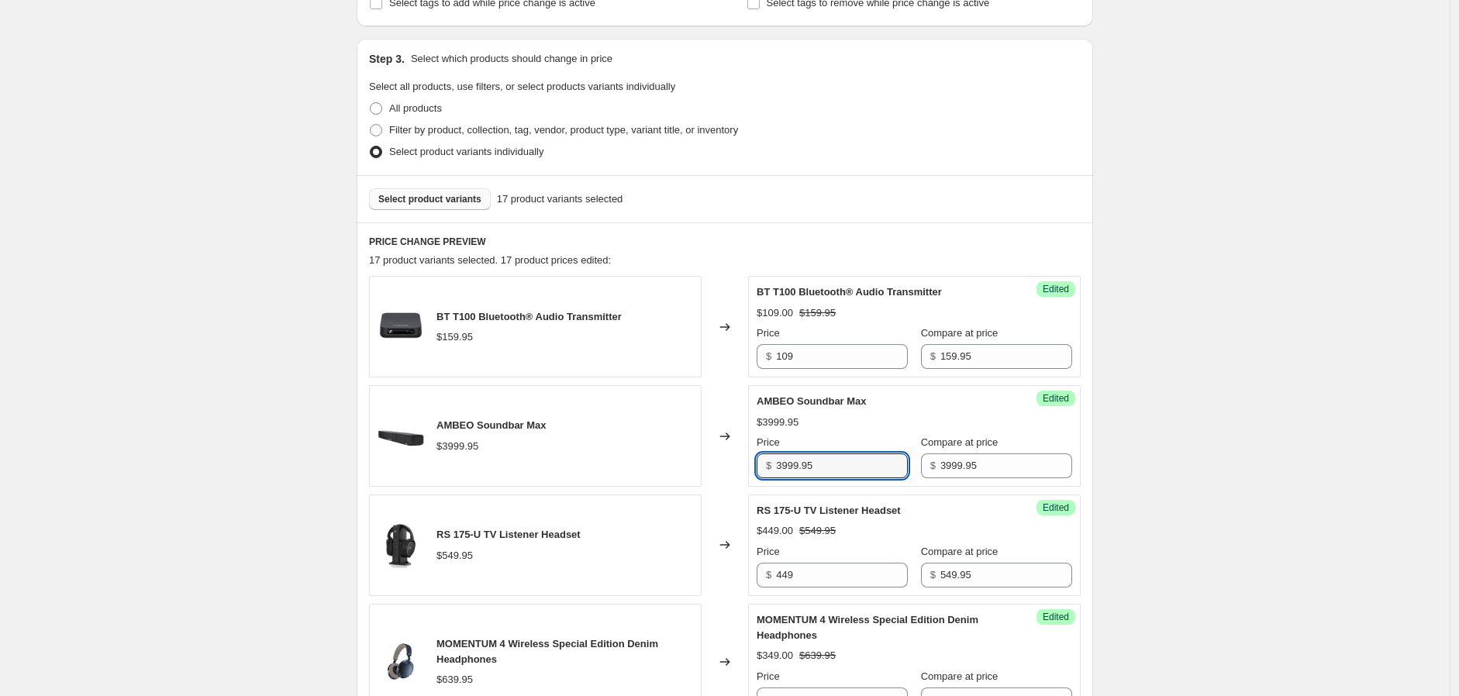
drag, startPoint x: 833, startPoint y: 465, endPoint x: 742, endPoint y: 465, distance: 90.7
click at [743, 464] on div "AMBEO Soundbar Max $3999.95 Changed to Success Edited AMBEO Soundbar Max $3999.…" at bounding box center [725, 436] width 712 height 102
type input "2999"
click at [473, 203] on span "Select product variants" at bounding box center [429, 199] width 103 height 12
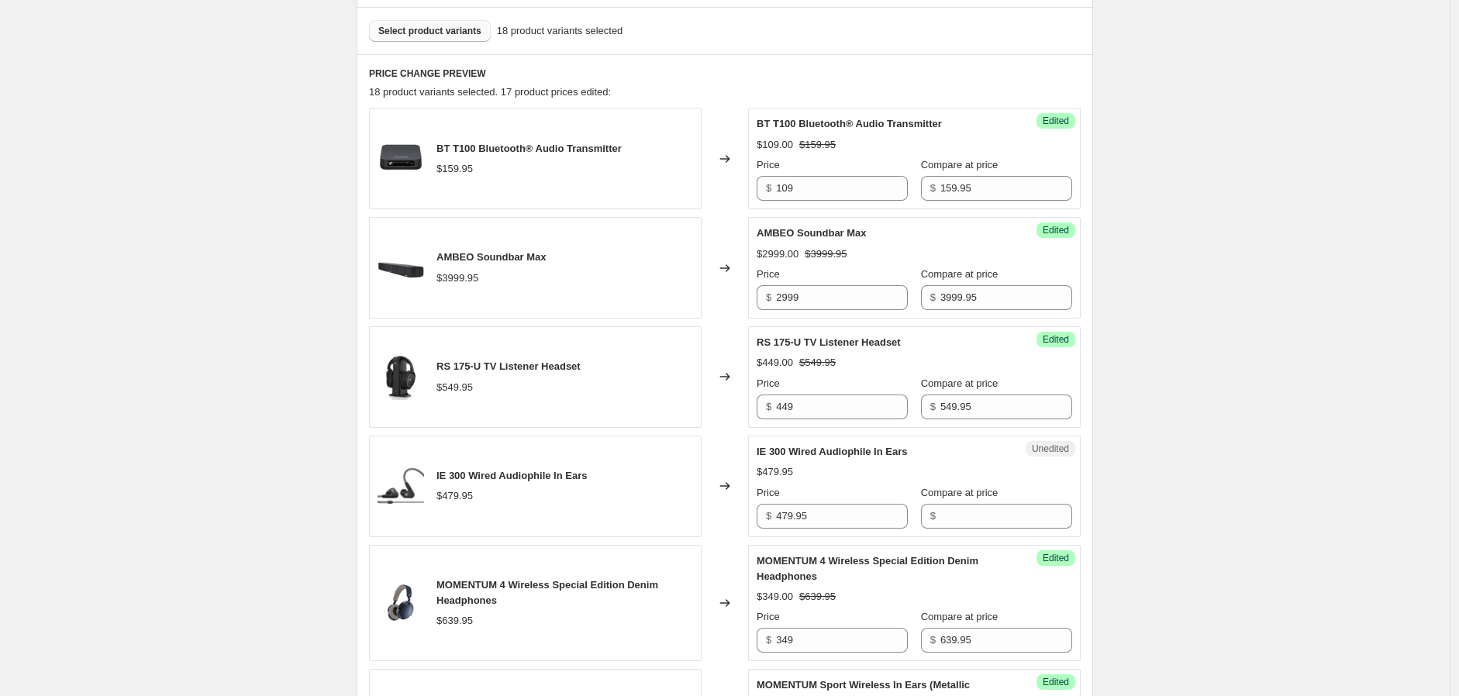
scroll to position [466, 0]
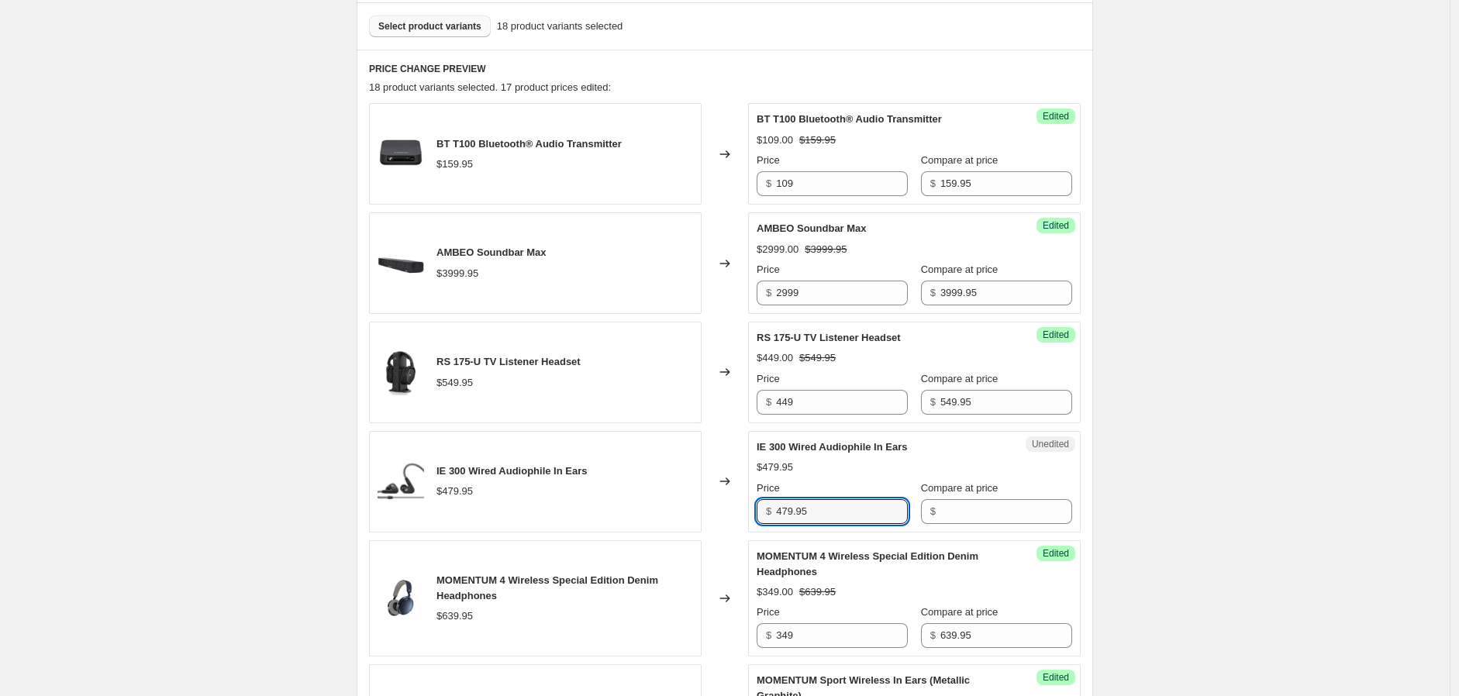
drag, startPoint x: 786, startPoint y: 508, endPoint x: 758, endPoint y: 504, distance: 28.2
click at [751, 508] on div "IE 300 Wired Audiophile In Ears $479.95 Changed to Unedited IE 300 Wired Audiop…" at bounding box center [725, 482] width 712 height 102
type input "479.95"
click at [962, 509] on input "Compare at price" at bounding box center [1007, 511] width 132 height 25
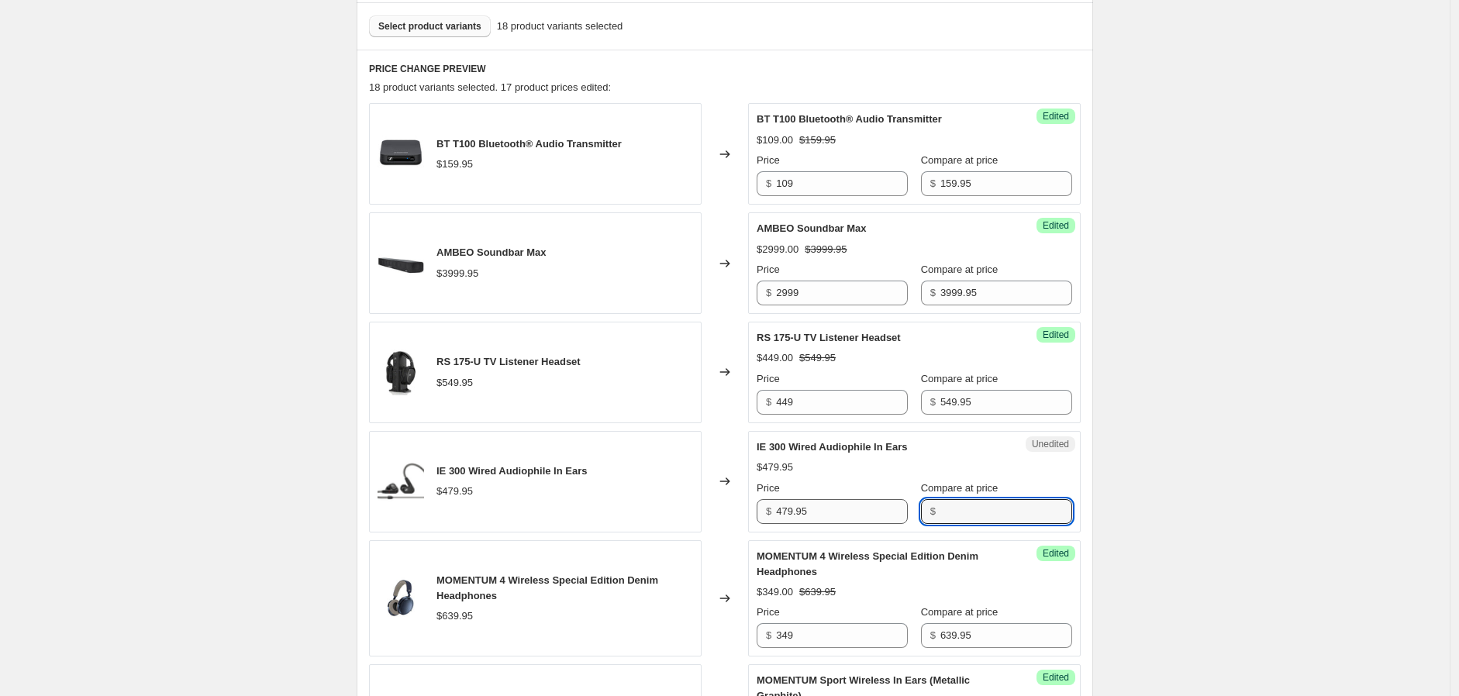
paste input "479.95"
type input "479.95"
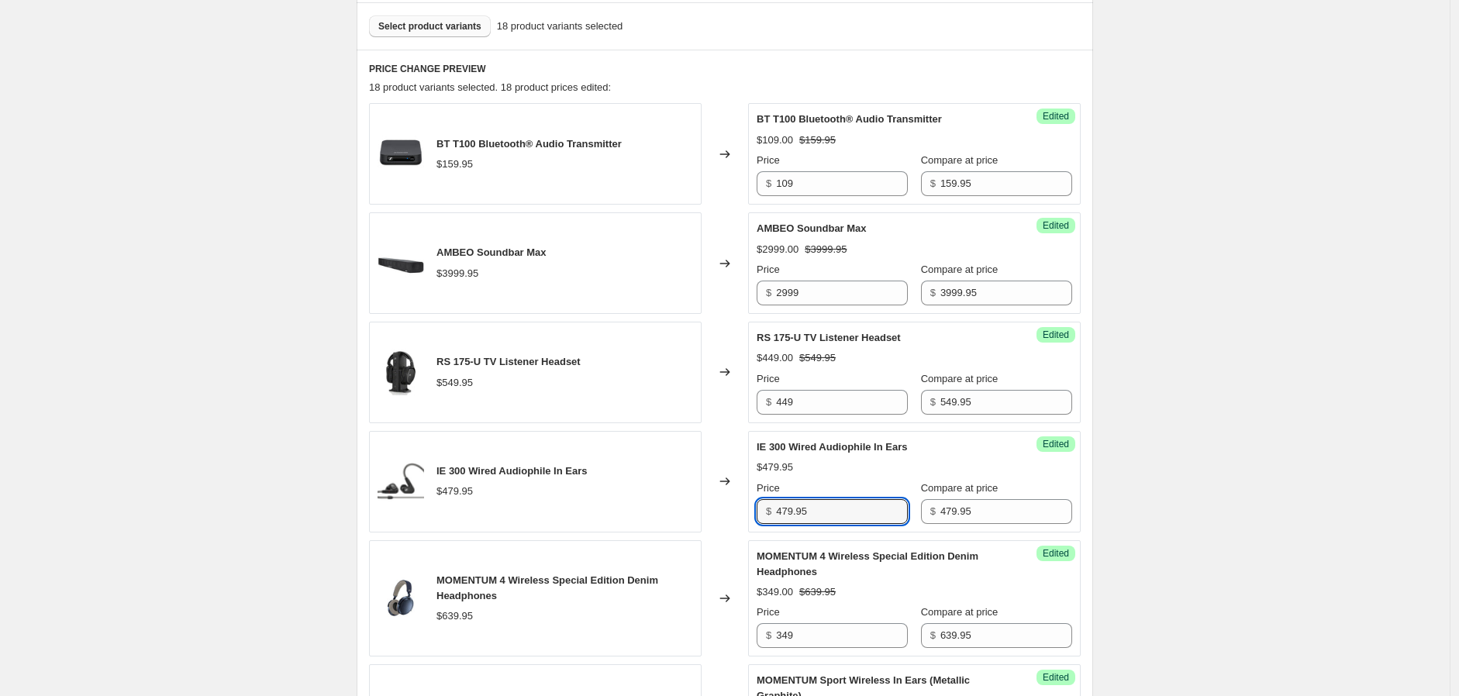
drag, startPoint x: 842, startPoint y: 516, endPoint x: 758, endPoint y: 516, distance: 84.5
click at [762, 516] on div "$ 479.95" at bounding box center [832, 511] width 151 height 25
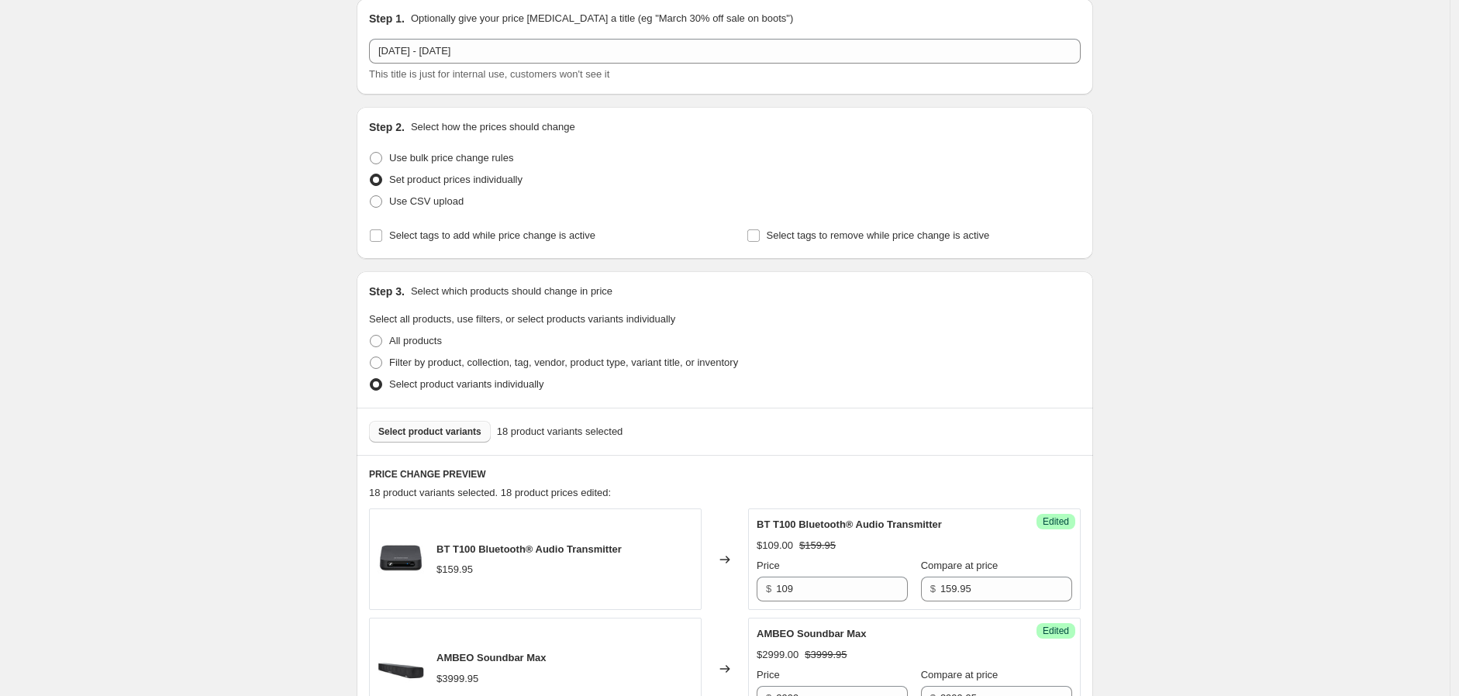
scroll to position [86, 0]
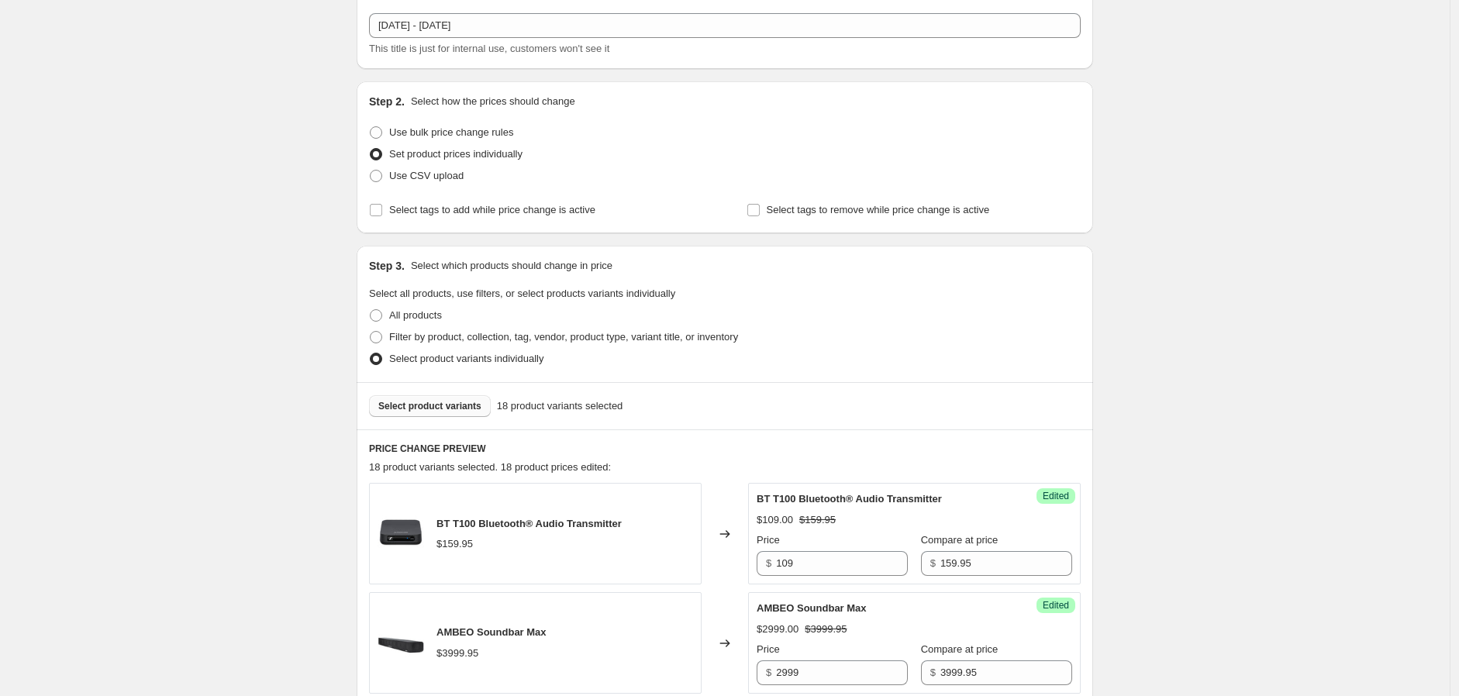
type input "299"
click at [423, 407] on span "Select product variants" at bounding box center [429, 406] width 103 height 12
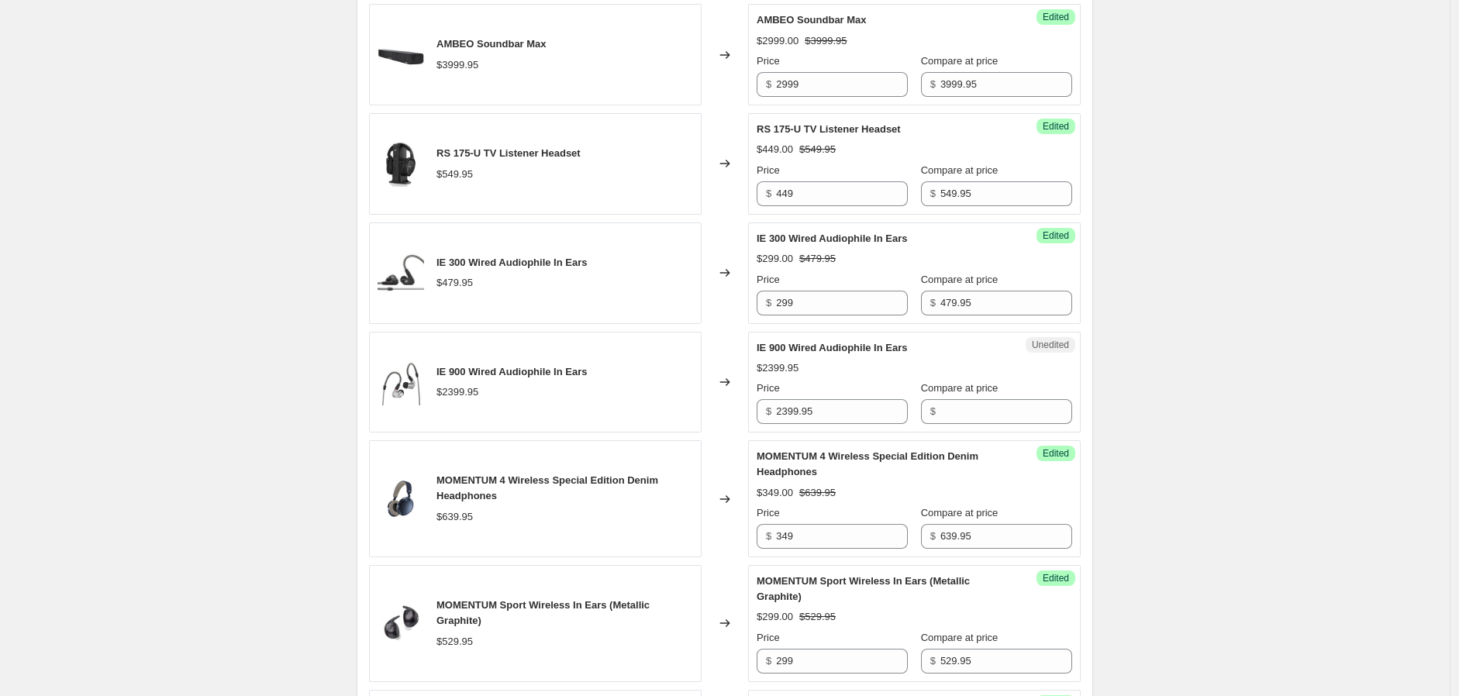
scroll to position [689, 0]
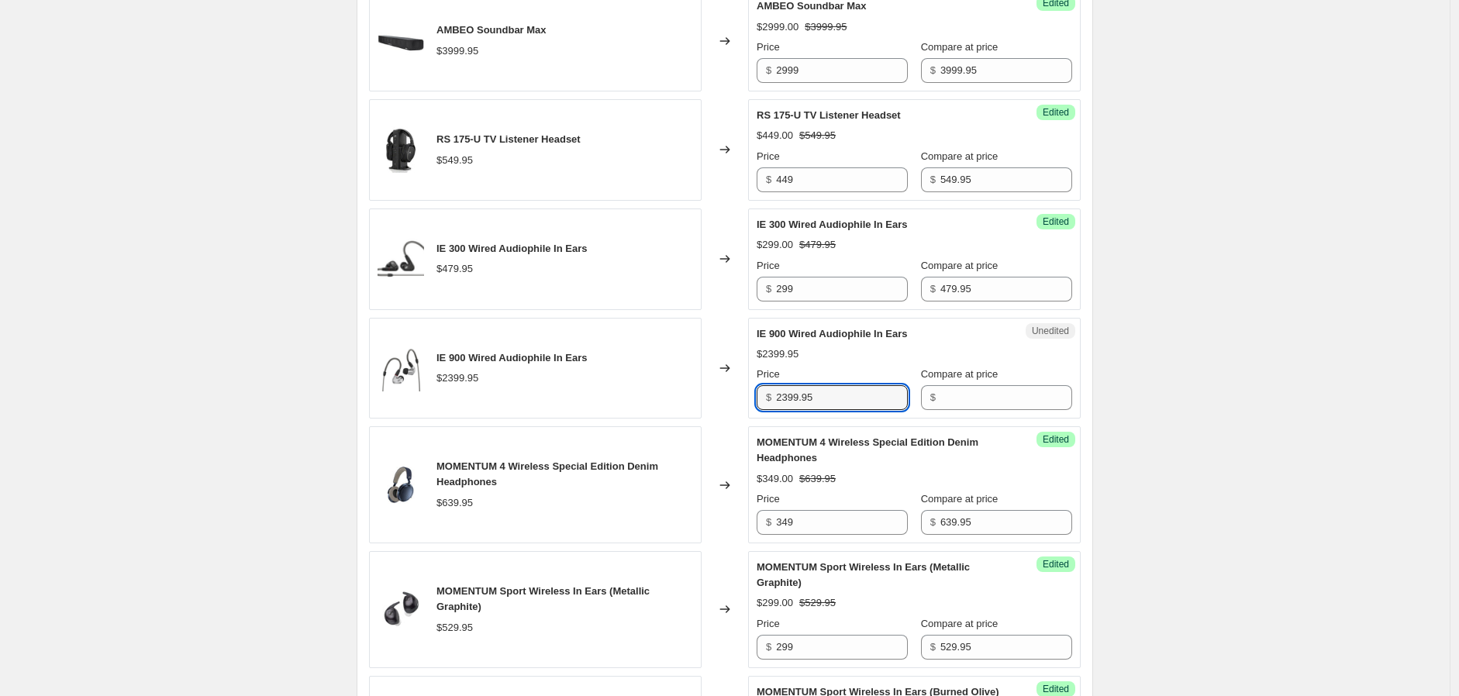
click at [750, 394] on div "IE 900 Wired Audiophile In Ears $2399.95 Changed to Unedited IE 900 Wired Audio…" at bounding box center [725, 369] width 712 height 102
type input "2399.95"
click at [941, 405] on input "Compare at price" at bounding box center [1007, 397] width 132 height 25
paste input "2399.95"
type input "2399.95"
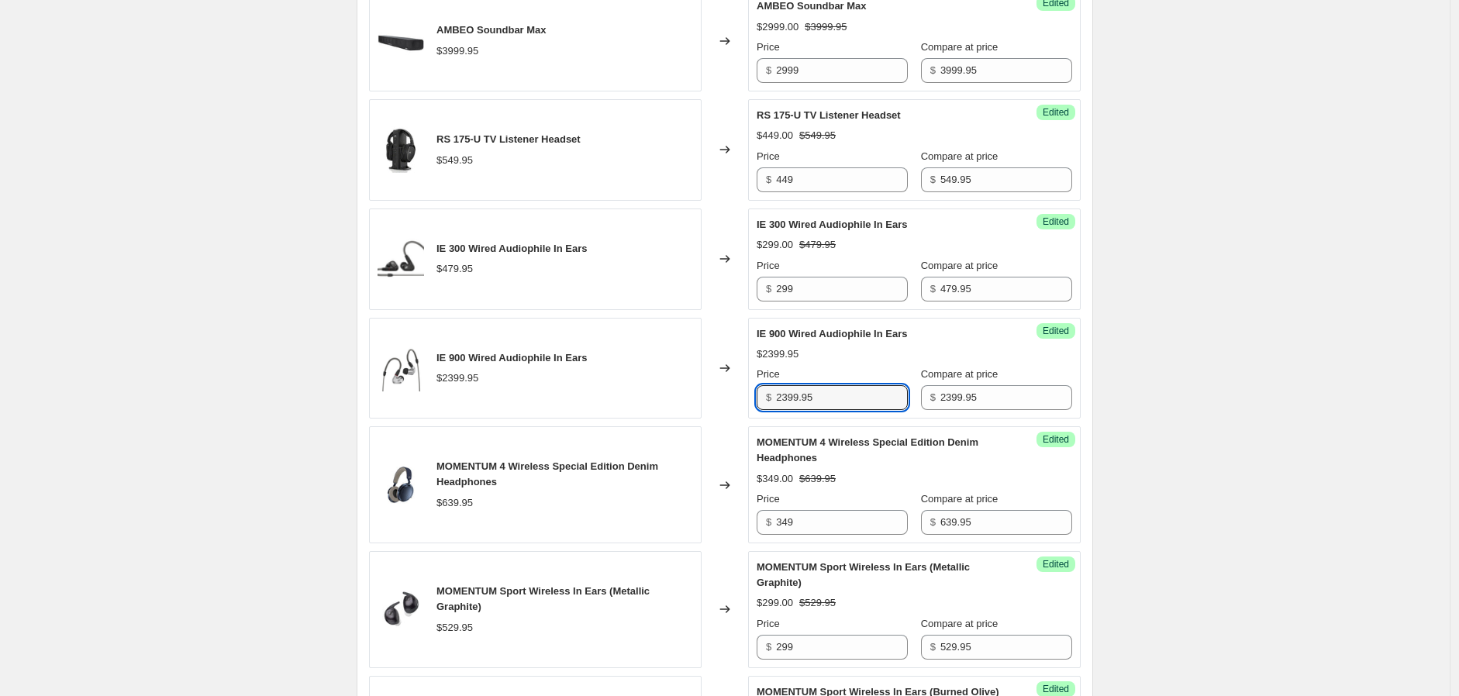
drag, startPoint x: 847, startPoint y: 398, endPoint x: 738, endPoint y: 397, distance: 108.6
click at [732, 397] on div "IE 900 Wired Audiophile In Ears $2399.95 Changed to Success Edited IE 900 Wired…" at bounding box center [725, 369] width 712 height 102
type input "1799"
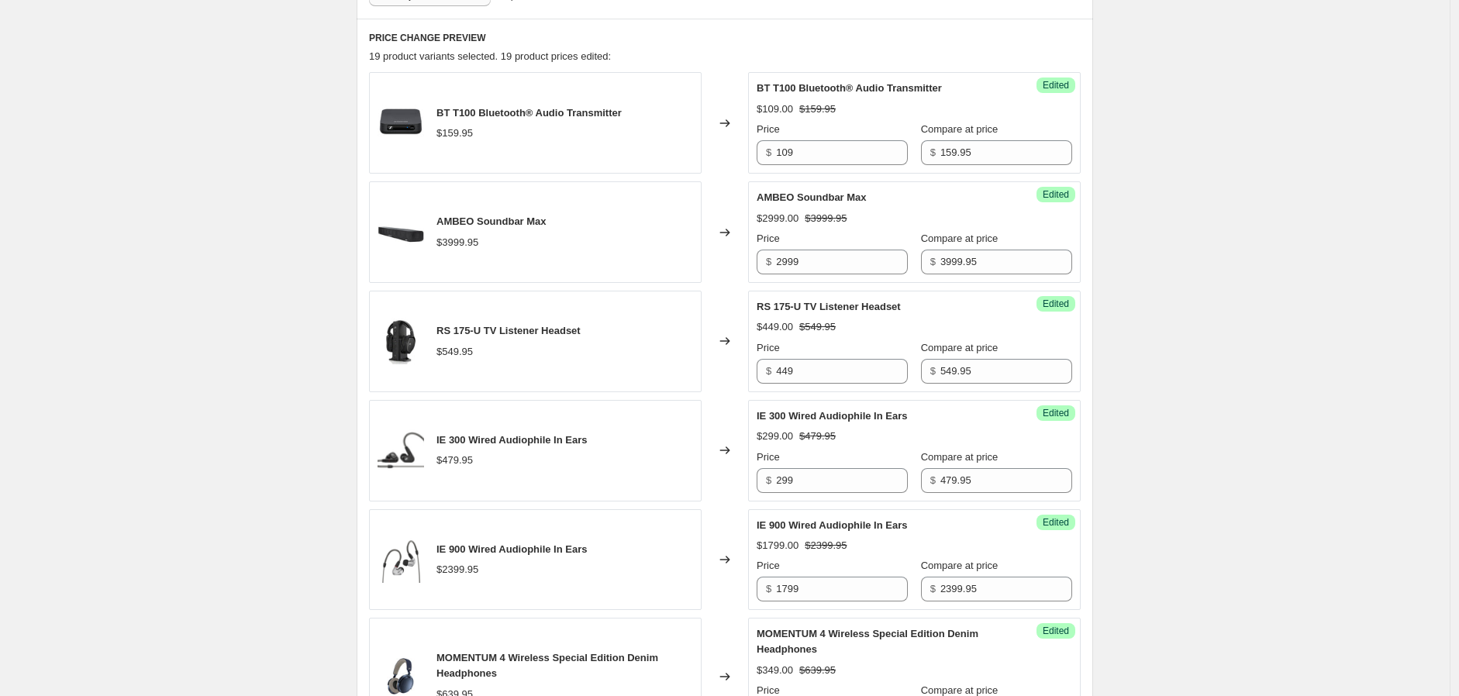
scroll to position [258, 0]
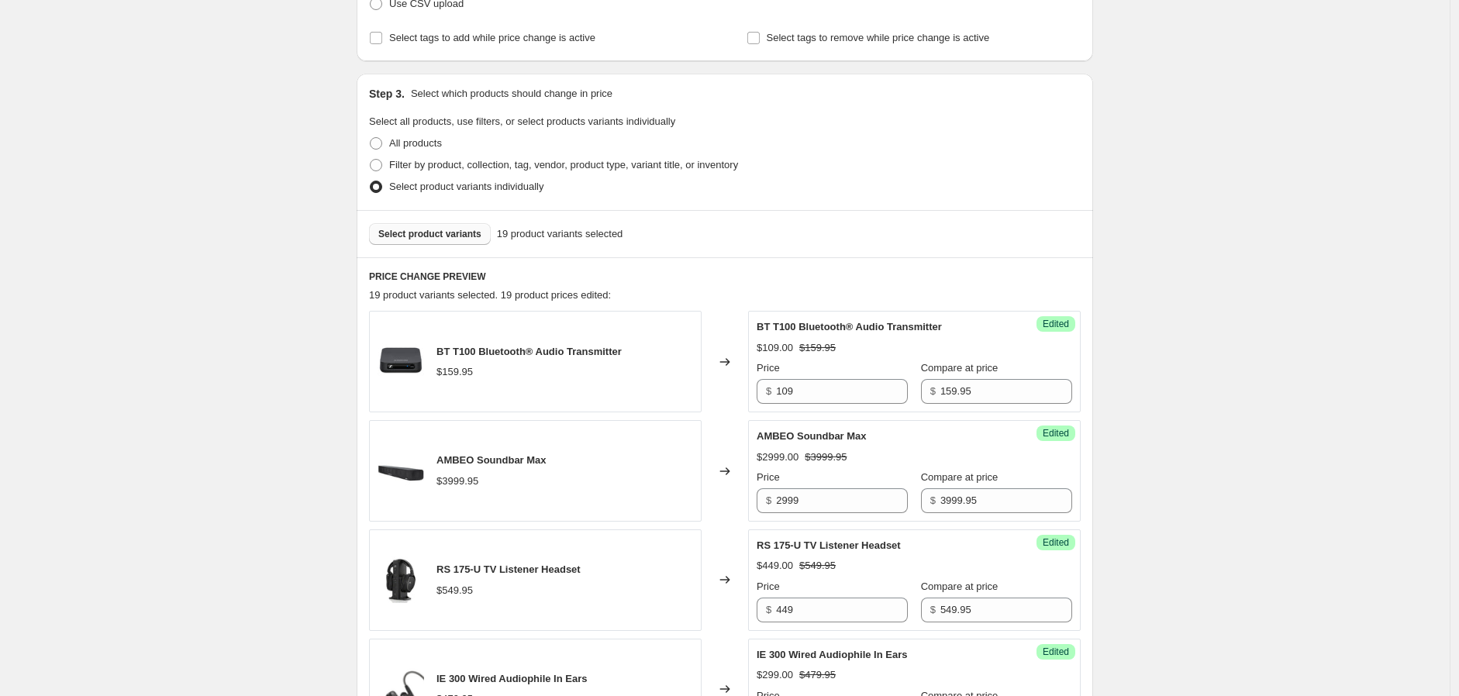
click at [452, 240] on span "Select product variants" at bounding box center [429, 234] width 103 height 12
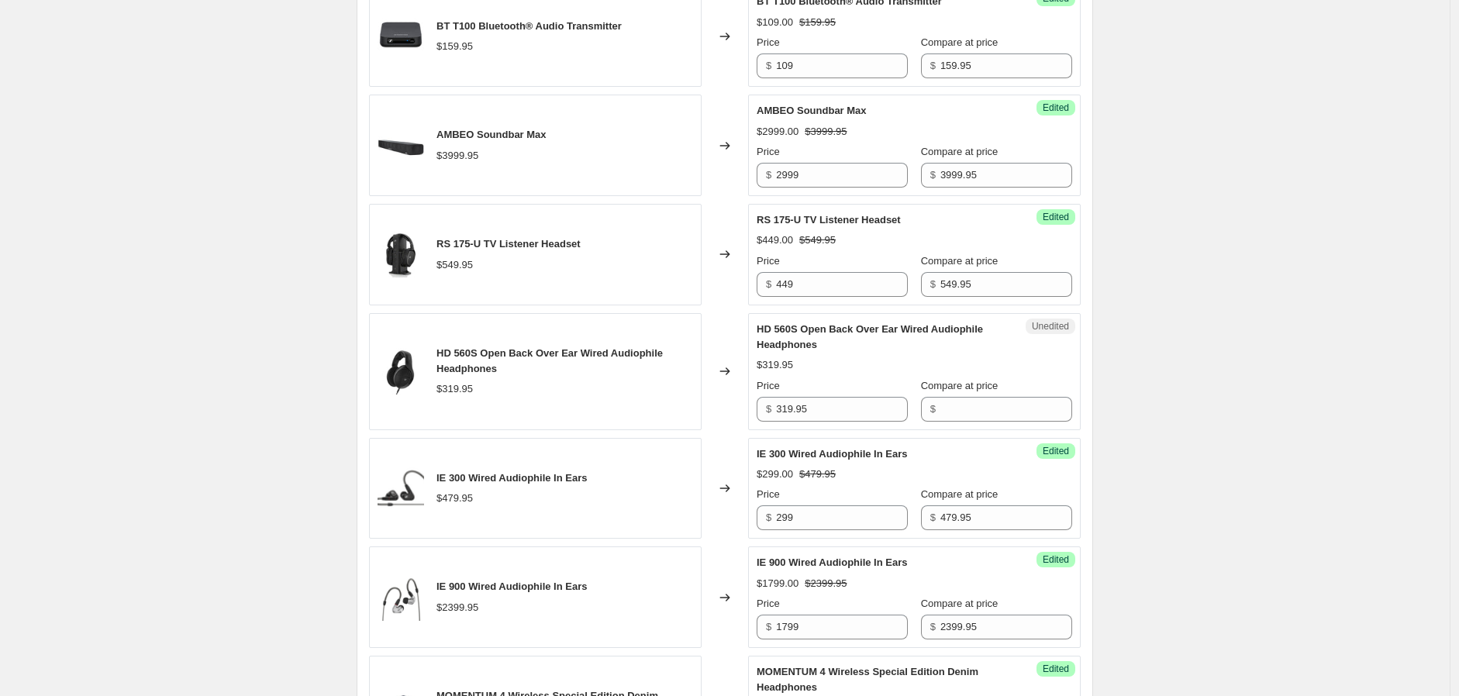
scroll to position [603, 0]
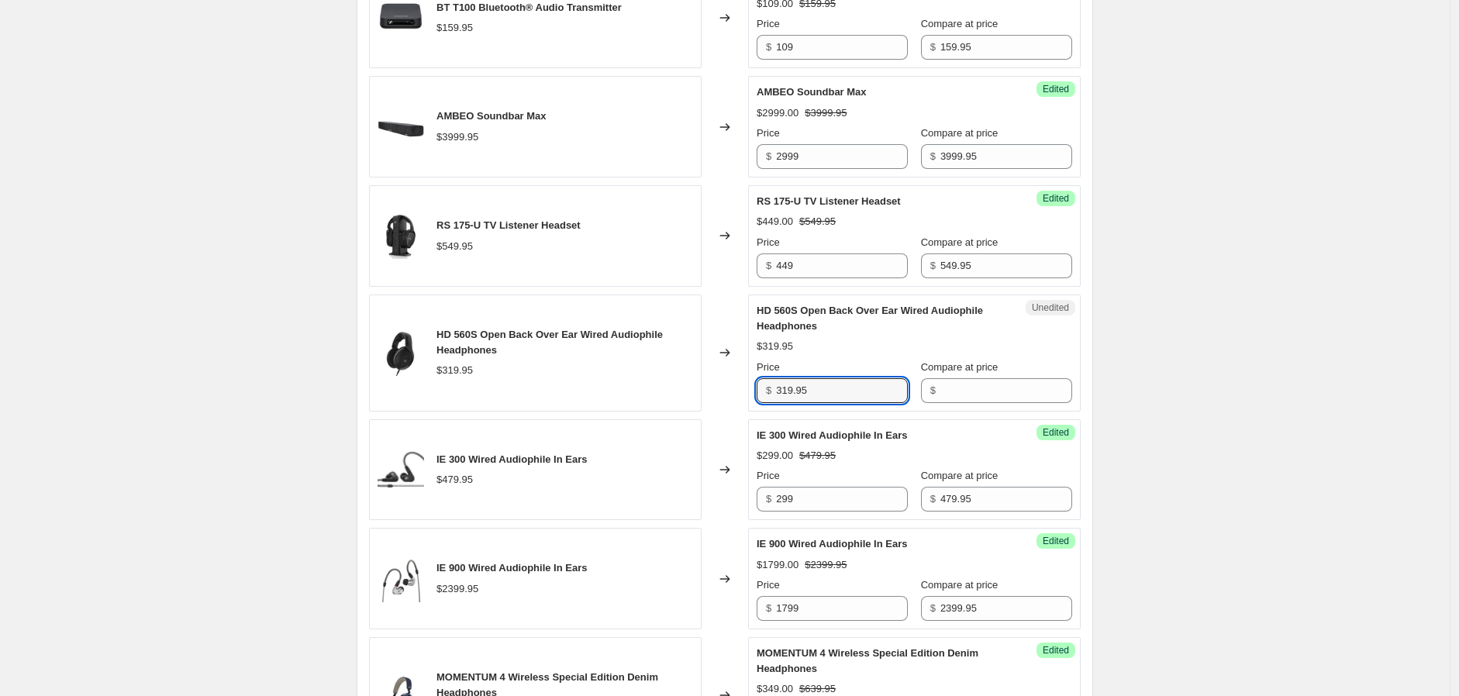
drag, startPoint x: 830, startPoint y: 394, endPoint x: 747, endPoint y: 384, distance: 83.6
click at [747, 384] on div "HD 560S Open Back Over Ear Wired Audiophile Headphones $319.95 Changed to Unedi…" at bounding box center [725, 353] width 712 height 117
type input "319.95"
click at [941, 397] on input "Compare at price" at bounding box center [1007, 390] width 132 height 25
paste input "319.95"
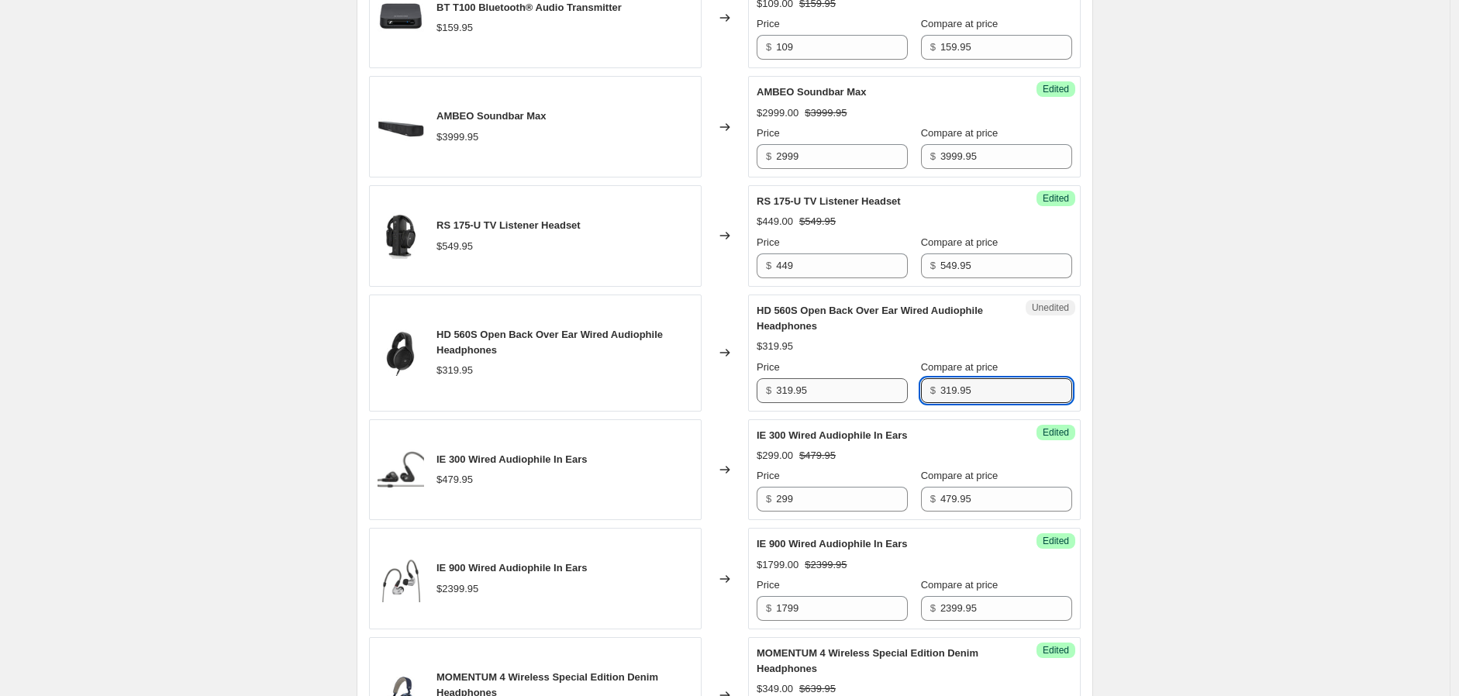
type input "319.95"
click at [830, 394] on input "319.95" at bounding box center [842, 390] width 132 height 25
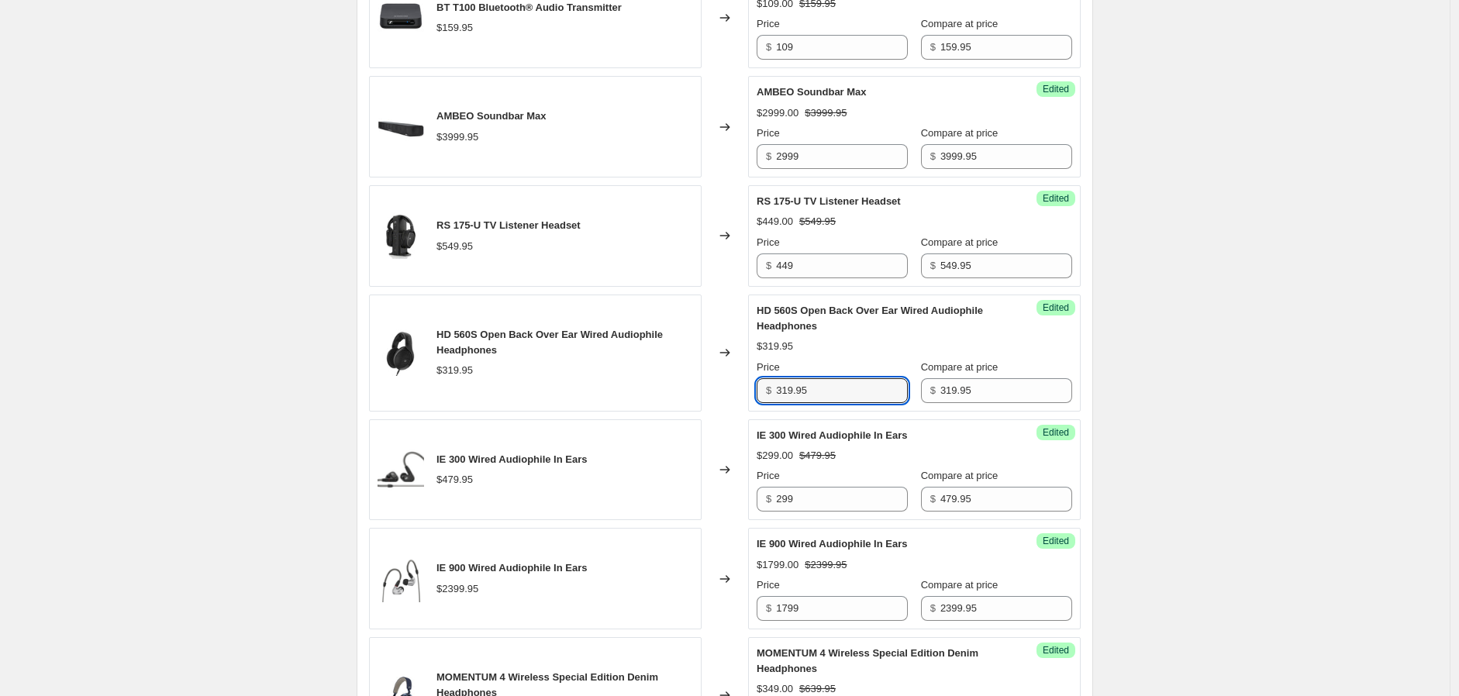
drag, startPoint x: 831, startPoint y: 395, endPoint x: 750, endPoint y: 391, distance: 80.7
click at [752, 391] on div "Success Edited HD 560S Open Back Over Ear Wired Audiophile Headphones $319.95 P…" at bounding box center [914, 353] width 333 height 117
type input "229"
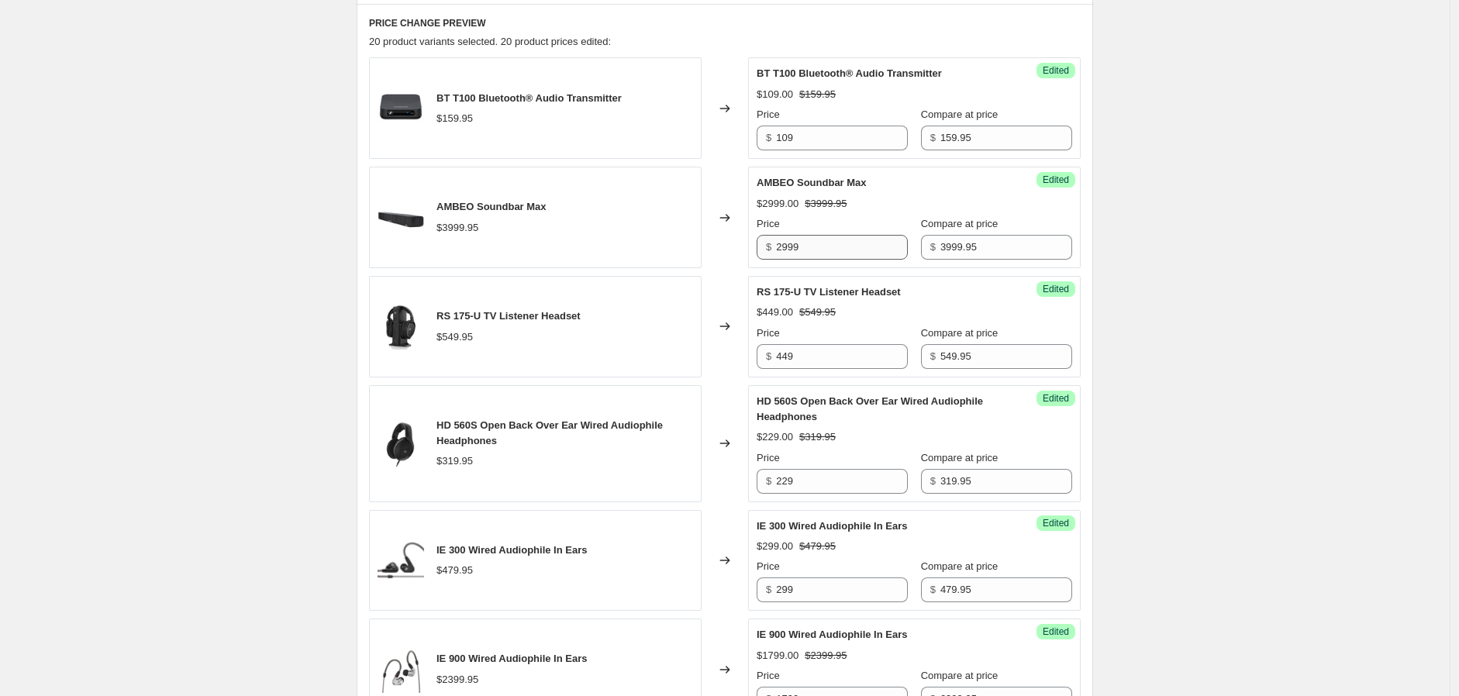
scroll to position [86, 0]
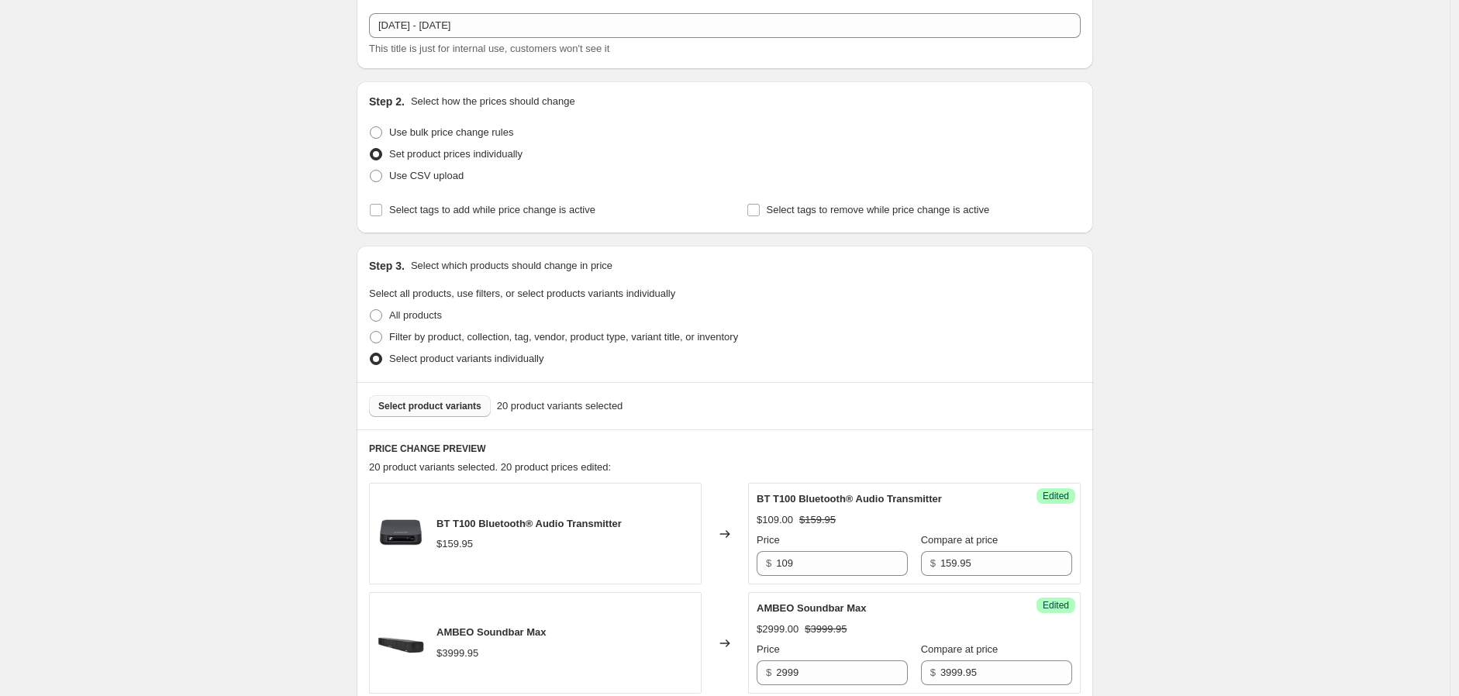
click at [444, 400] on span "Select product variants" at bounding box center [429, 406] width 103 height 12
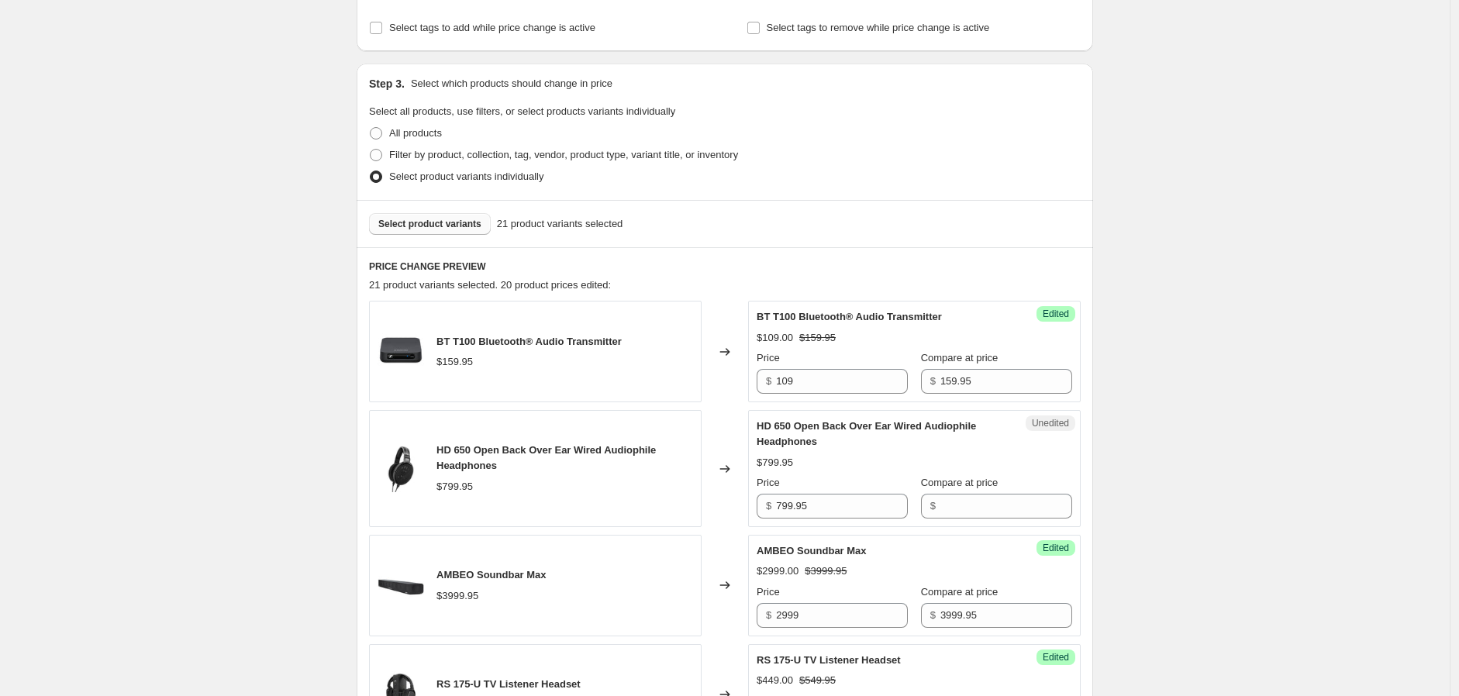
scroll to position [430, 0]
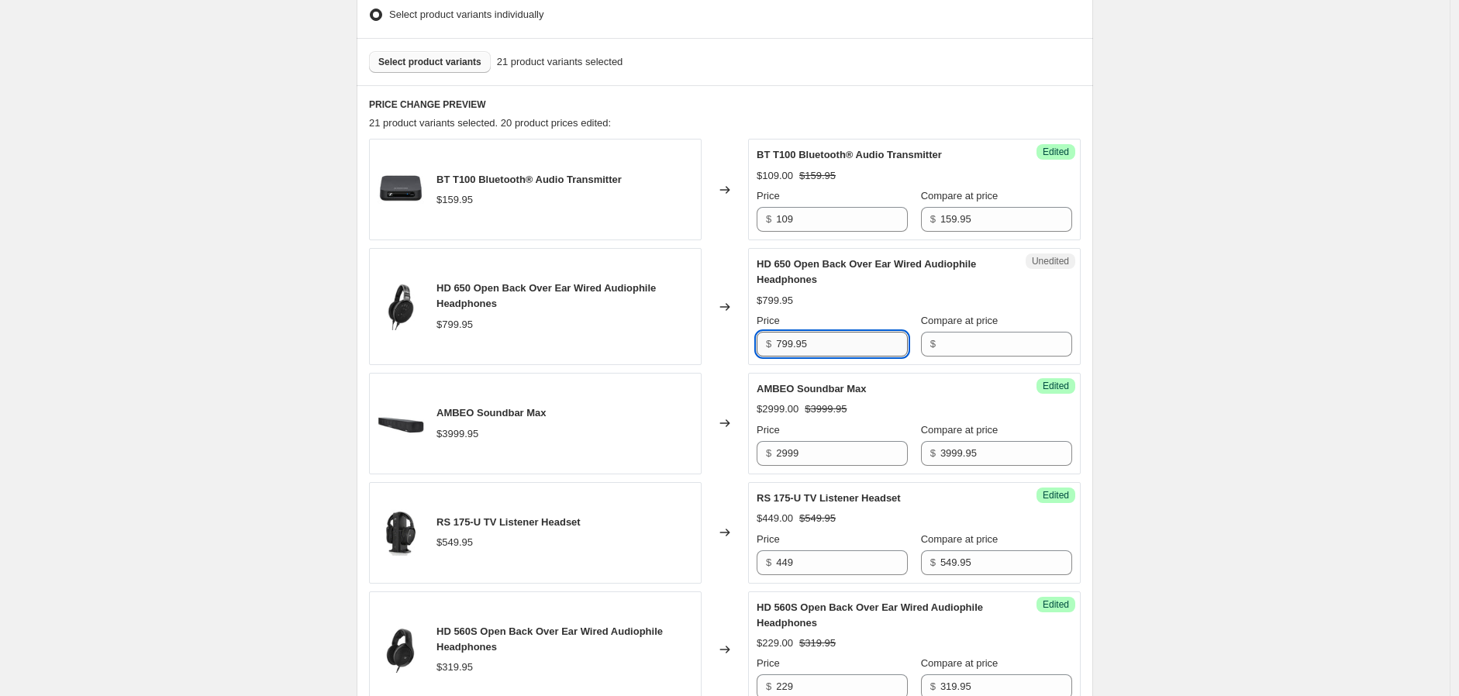
click at [817, 348] on input "799.95" at bounding box center [842, 344] width 132 height 25
drag, startPoint x: 795, startPoint y: 347, endPoint x: 770, endPoint y: 342, distance: 25.4
click at [765, 344] on div "$ 799.95" at bounding box center [832, 344] width 151 height 25
type input "799.95"
click at [972, 353] on input "Compare at price" at bounding box center [1007, 344] width 132 height 25
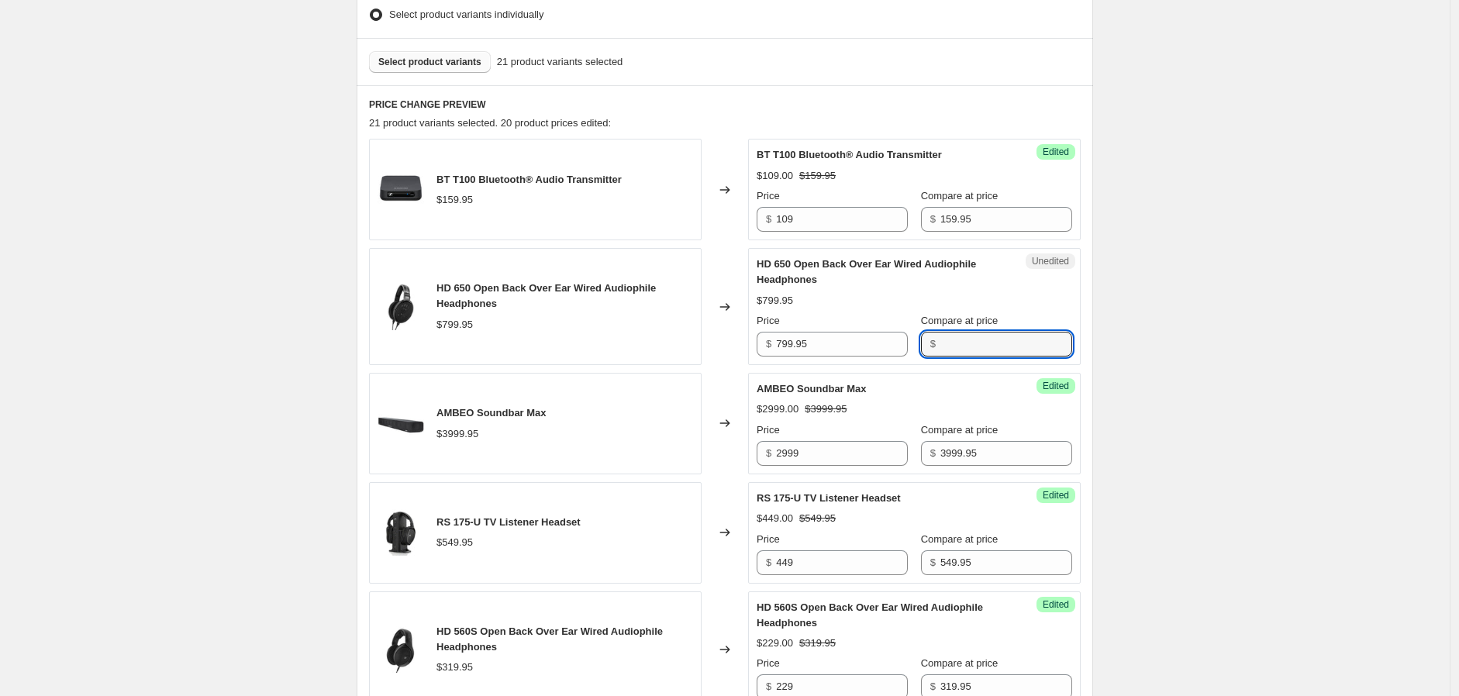
paste input "799.95"
type input "799.95"
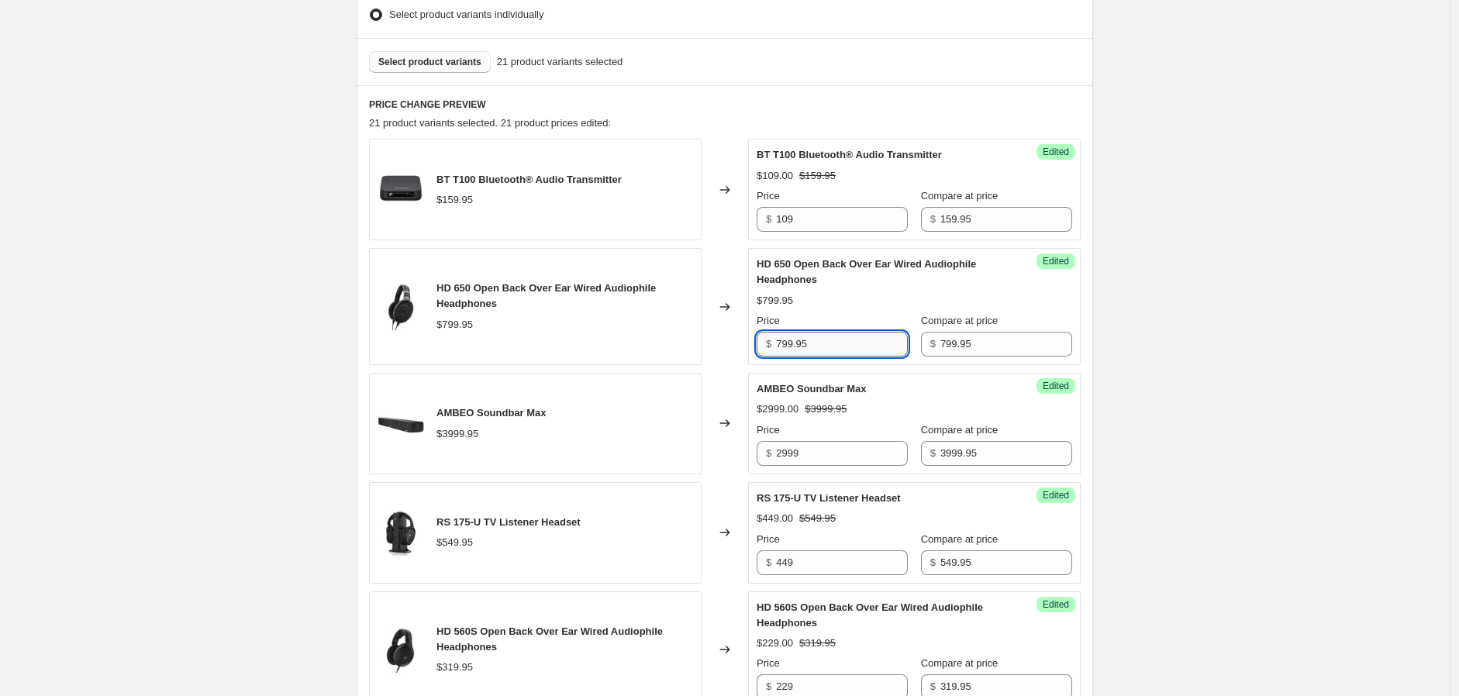
click at [851, 343] on input "799.95" at bounding box center [842, 344] width 132 height 25
drag, startPoint x: 851, startPoint y: 343, endPoint x: 755, endPoint y: 335, distance: 95.7
click at [760, 335] on div "Success Edited HD 650 Open Back Over Ear Wired Audiophile Headphones $799.95 Pr…" at bounding box center [914, 306] width 333 height 117
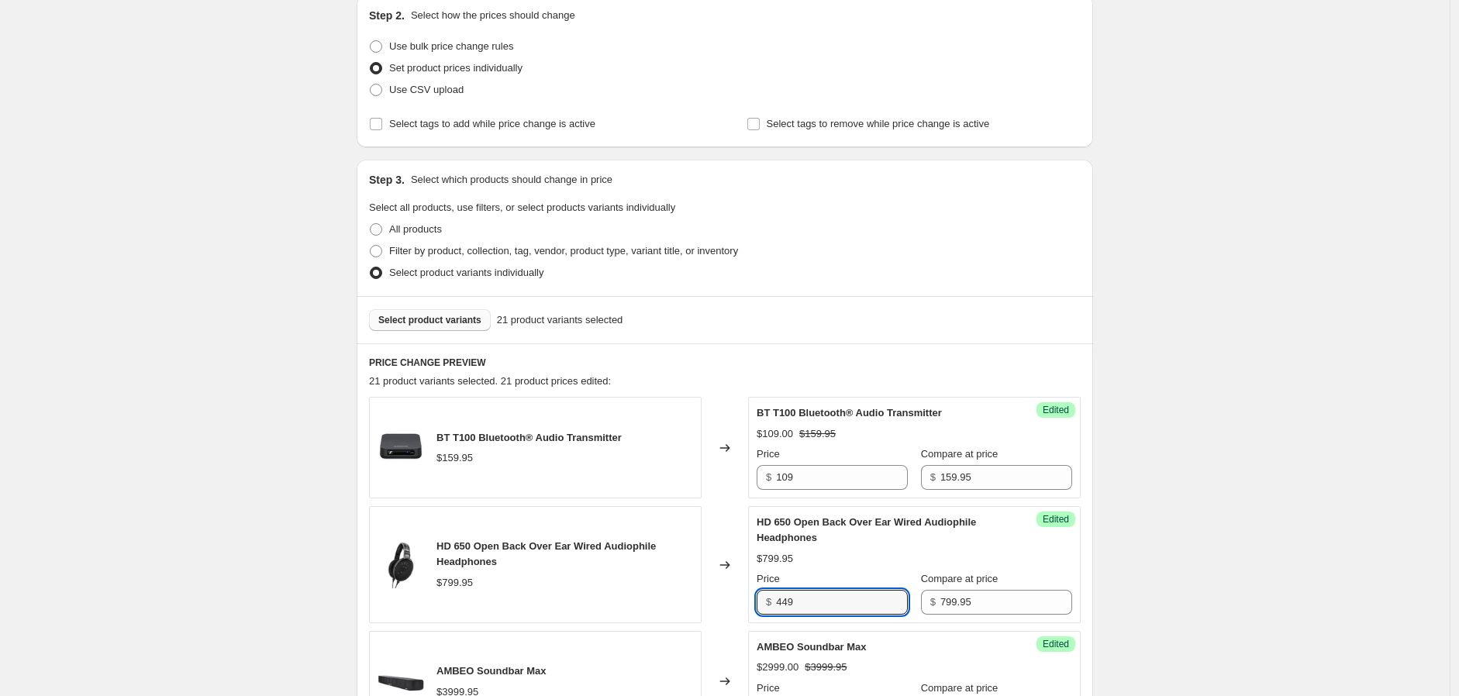
type input "449"
click at [411, 309] on button "Select product variants" at bounding box center [430, 320] width 122 height 22
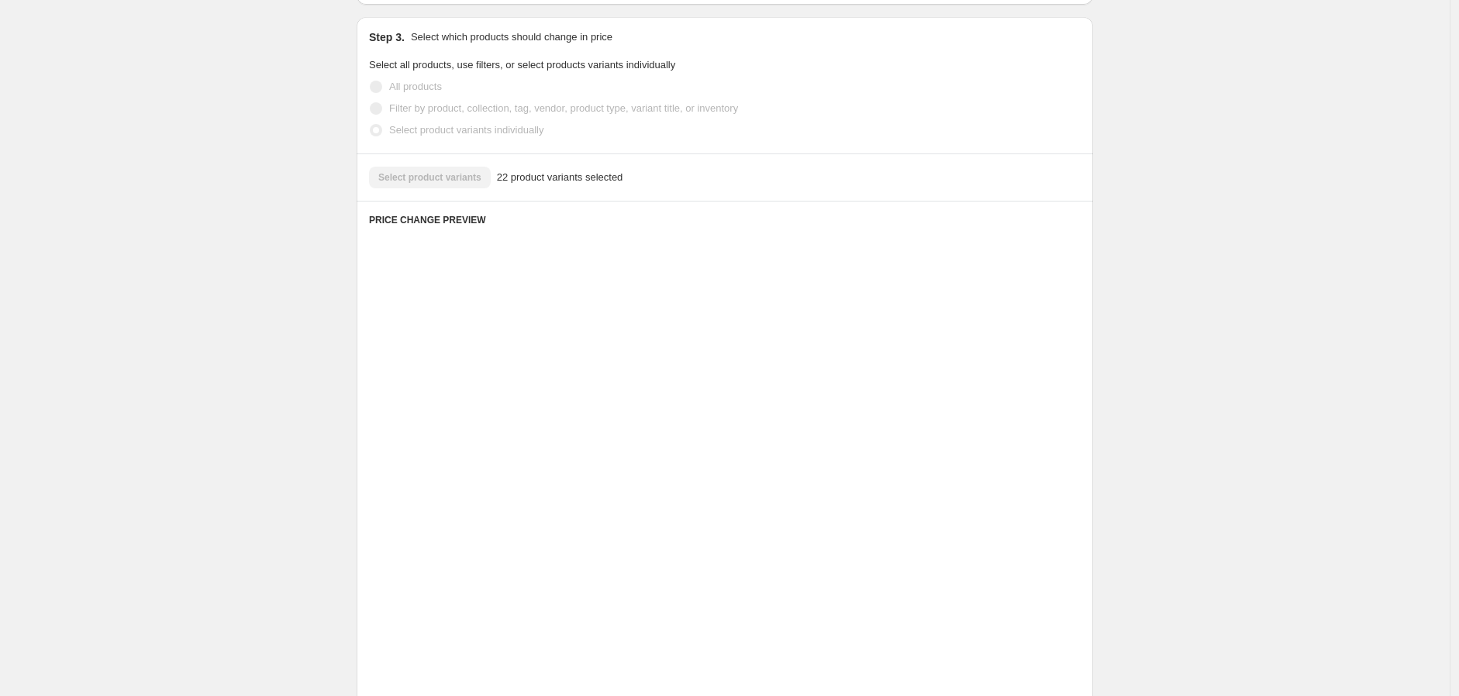
scroll to position [430, 0]
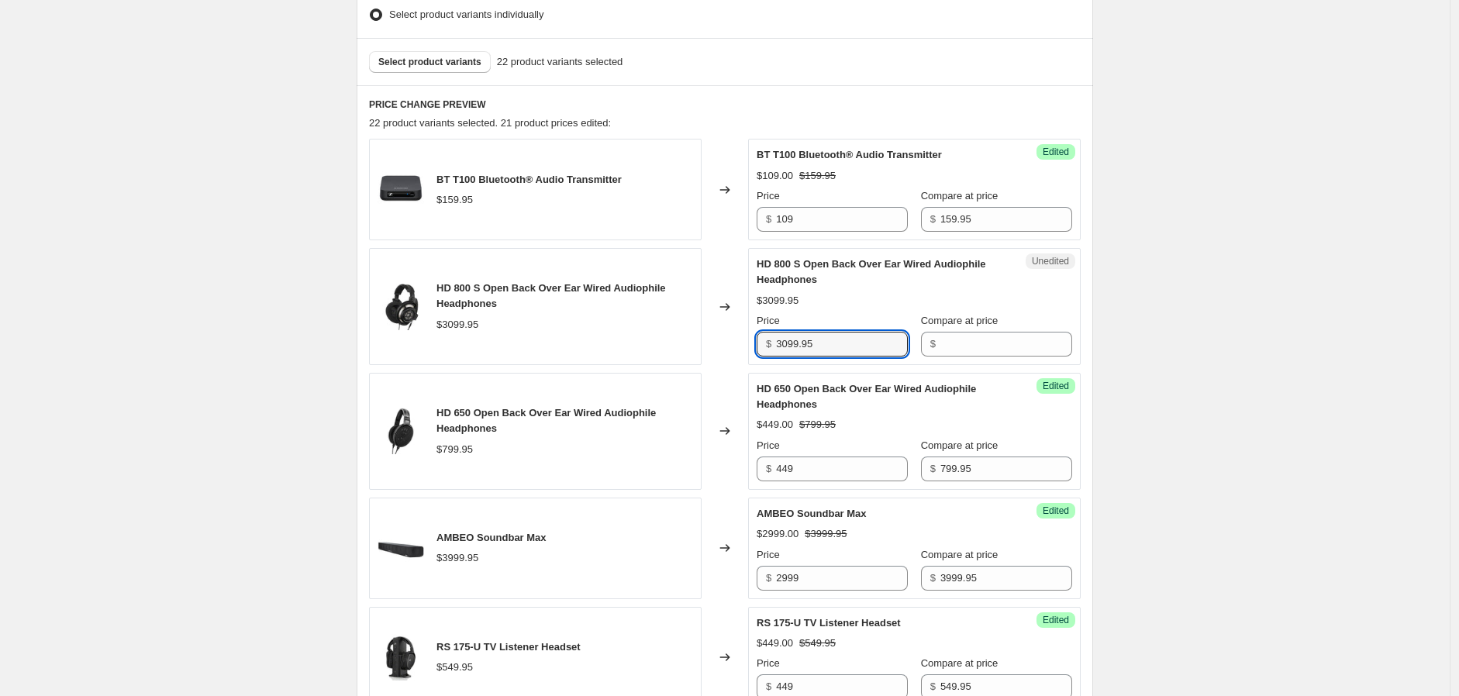
drag, startPoint x: 817, startPoint y: 343, endPoint x: 758, endPoint y: 343, distance: 58.9
click at [758, 343] on div "Unedited HD 800 S Open Back Over Ear Wired Audiophile Headphones $3099.95 Price…" at bounding box center [914, 306] width 333 height 117
type input "3099.95"
click at [978, 340] on input "Compare at price" at bounding box center [1007, 344] width 132 height 25
paste input "3099.95"
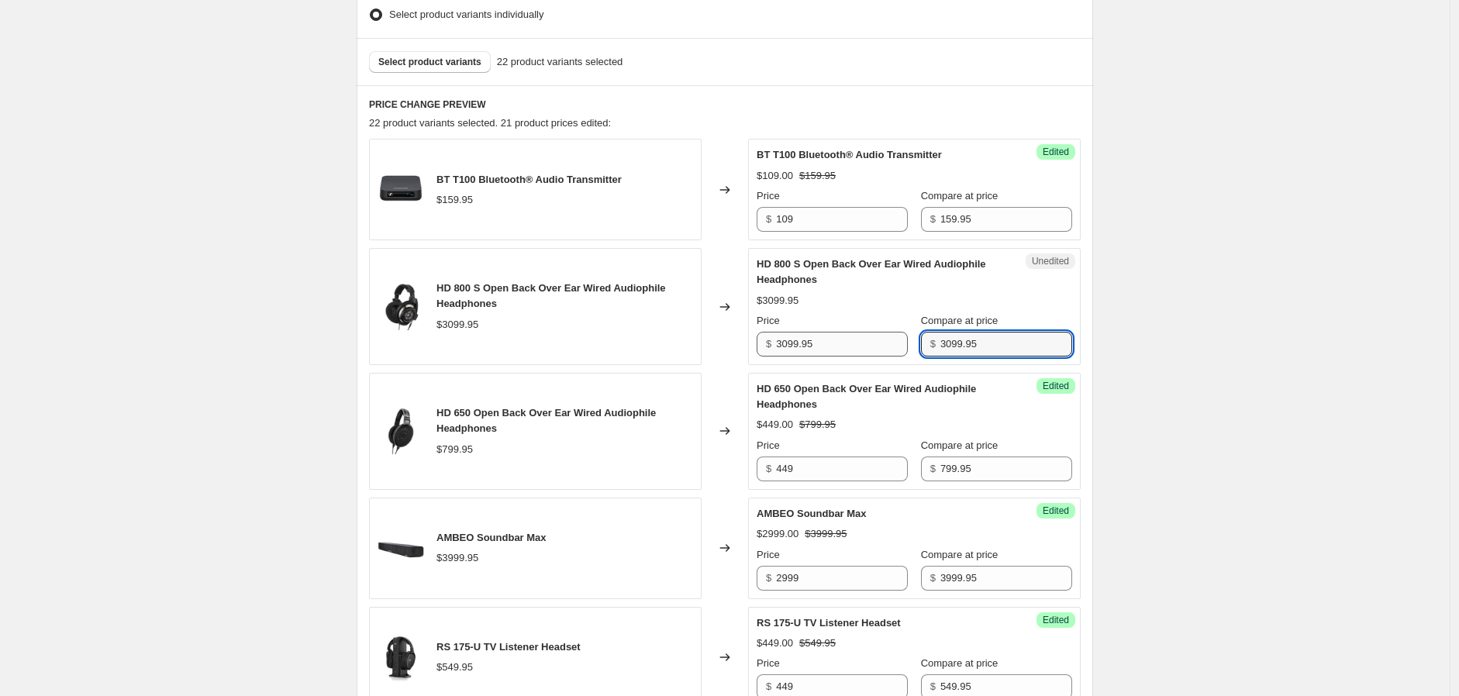
type input "3099.95"
drag, startPoint x: 818, startPoint y: 347, endPoint x: 737, endPoint y: 346, distance: 80.7
click at [740, 346] on div "HD 800 S Open Back Over Ear Wired Audiophile Headphones $3099.95 Changed to Une…" at bounding box center [725, 306] width 712 height 117
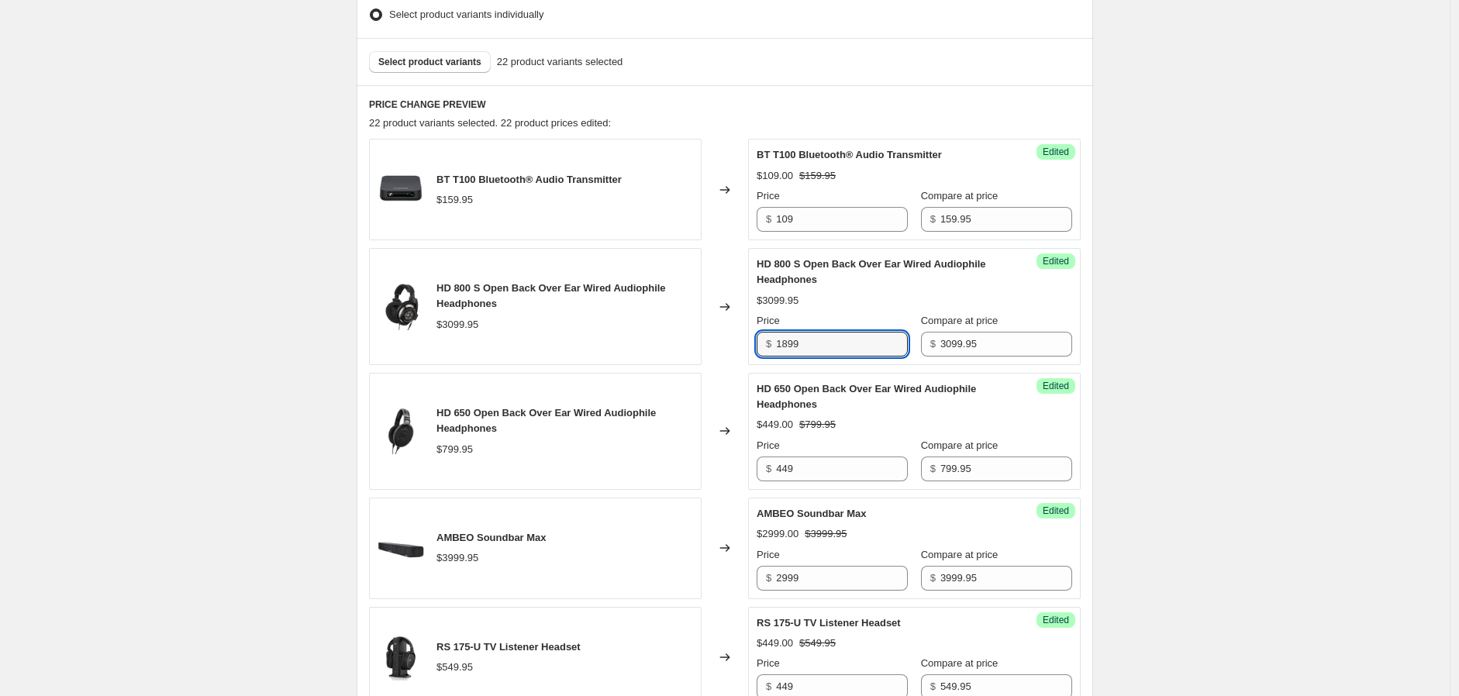
type input "1899"
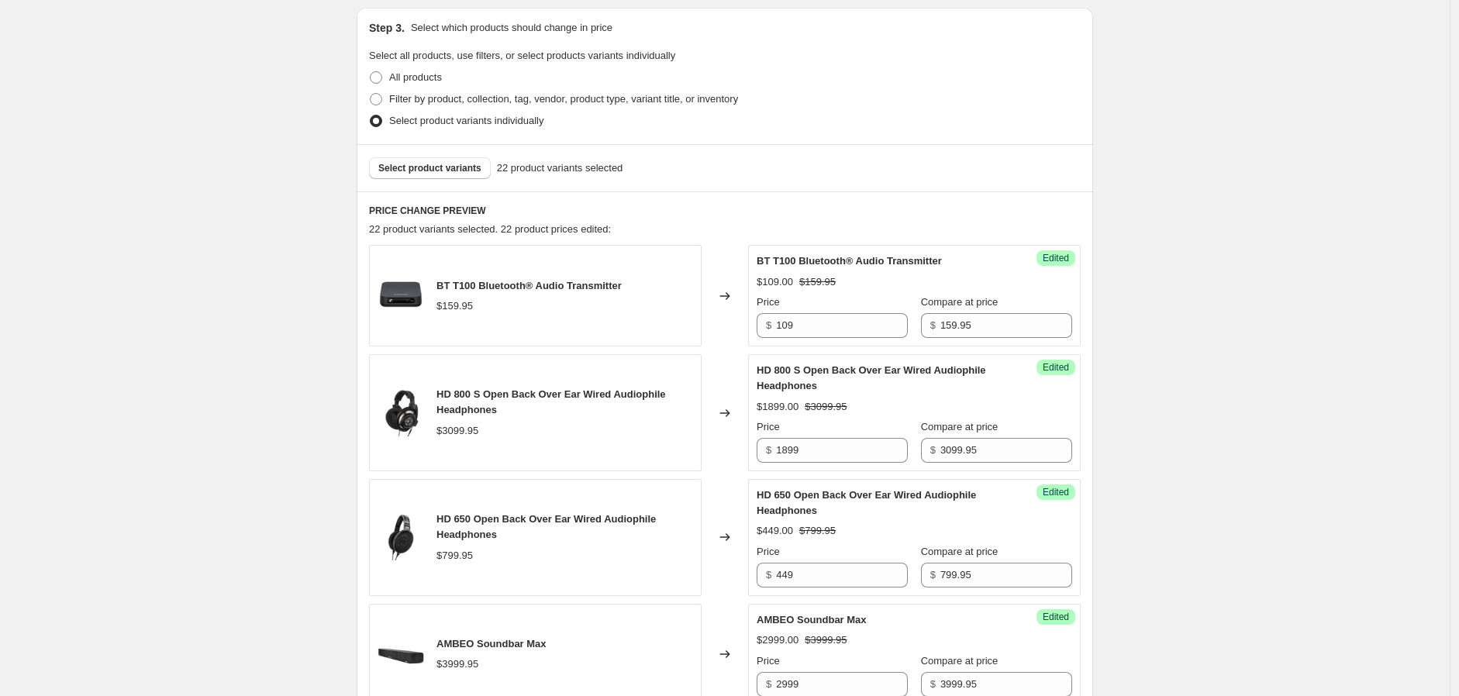
scroll to position [258, 0]
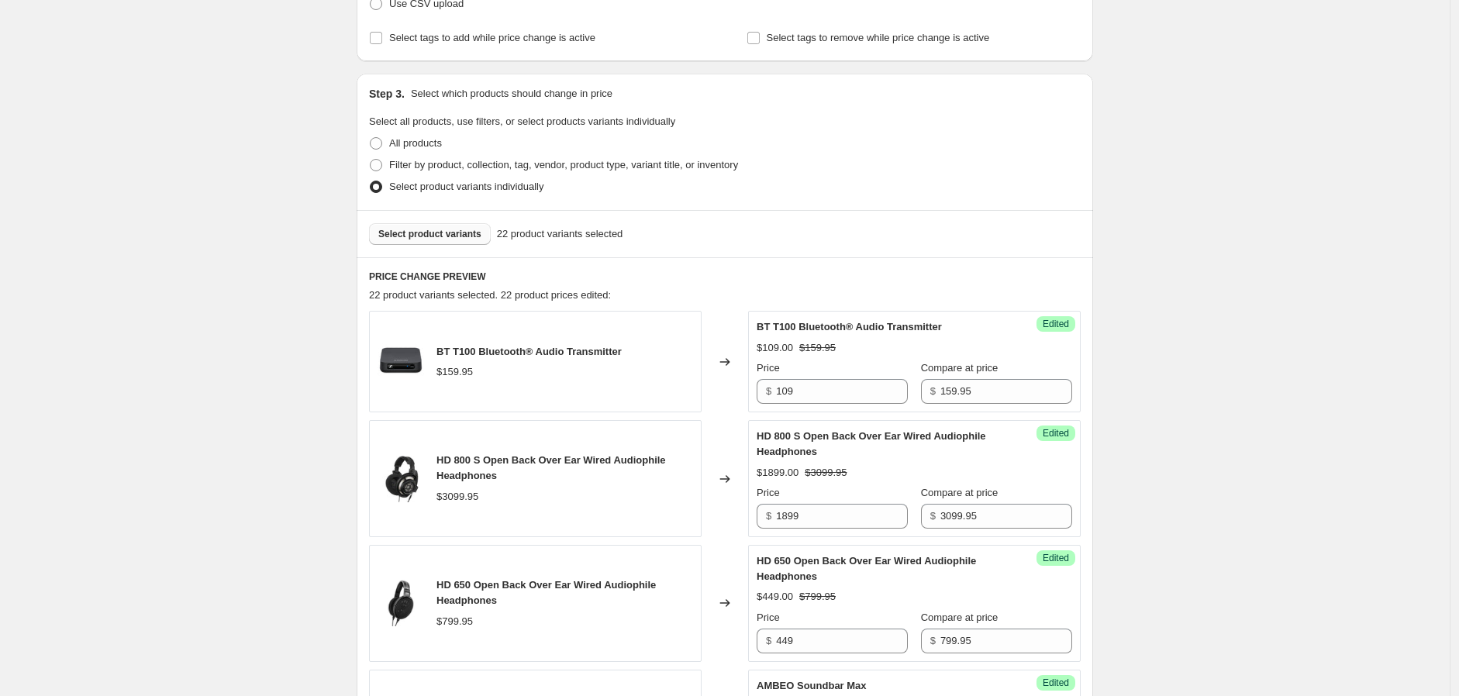
click at [459, 228] on span "Select product variants" at bounding box center [429, 234] width 103 height 12
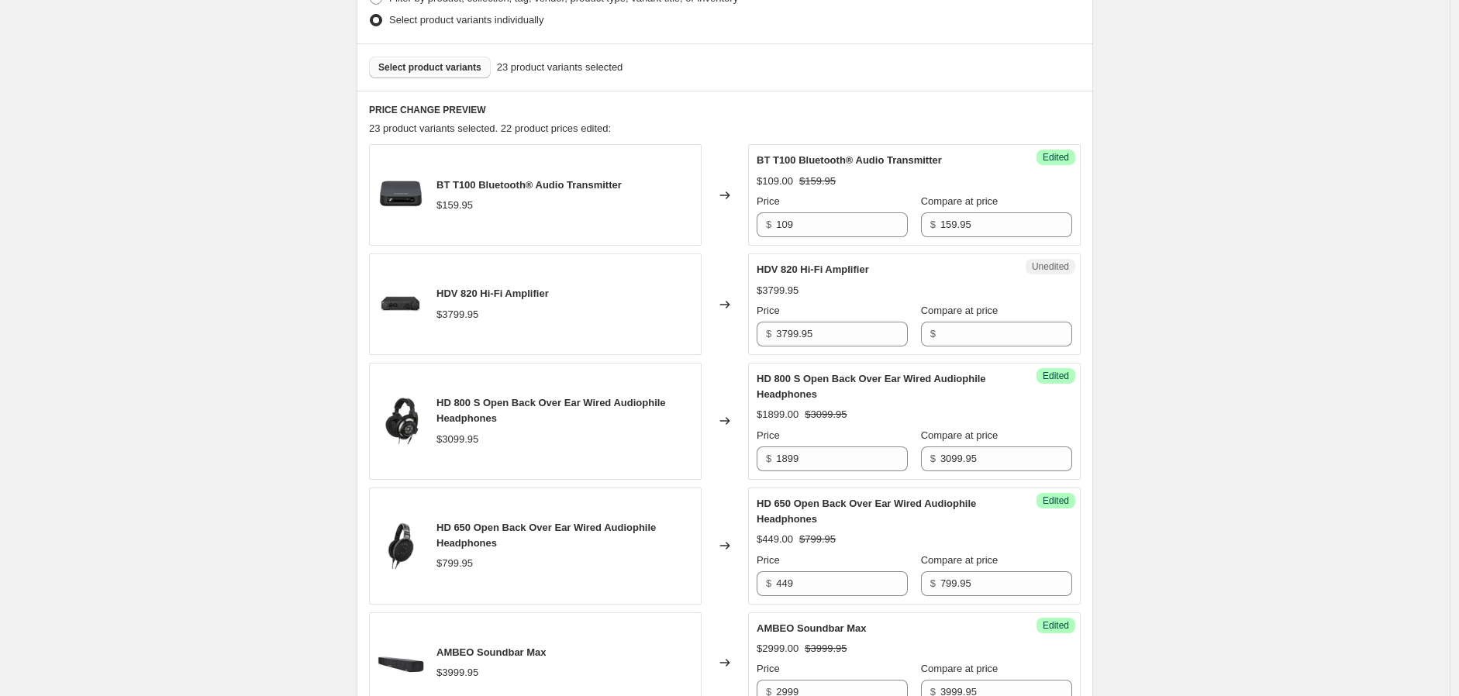
scroll to position [430, 0]
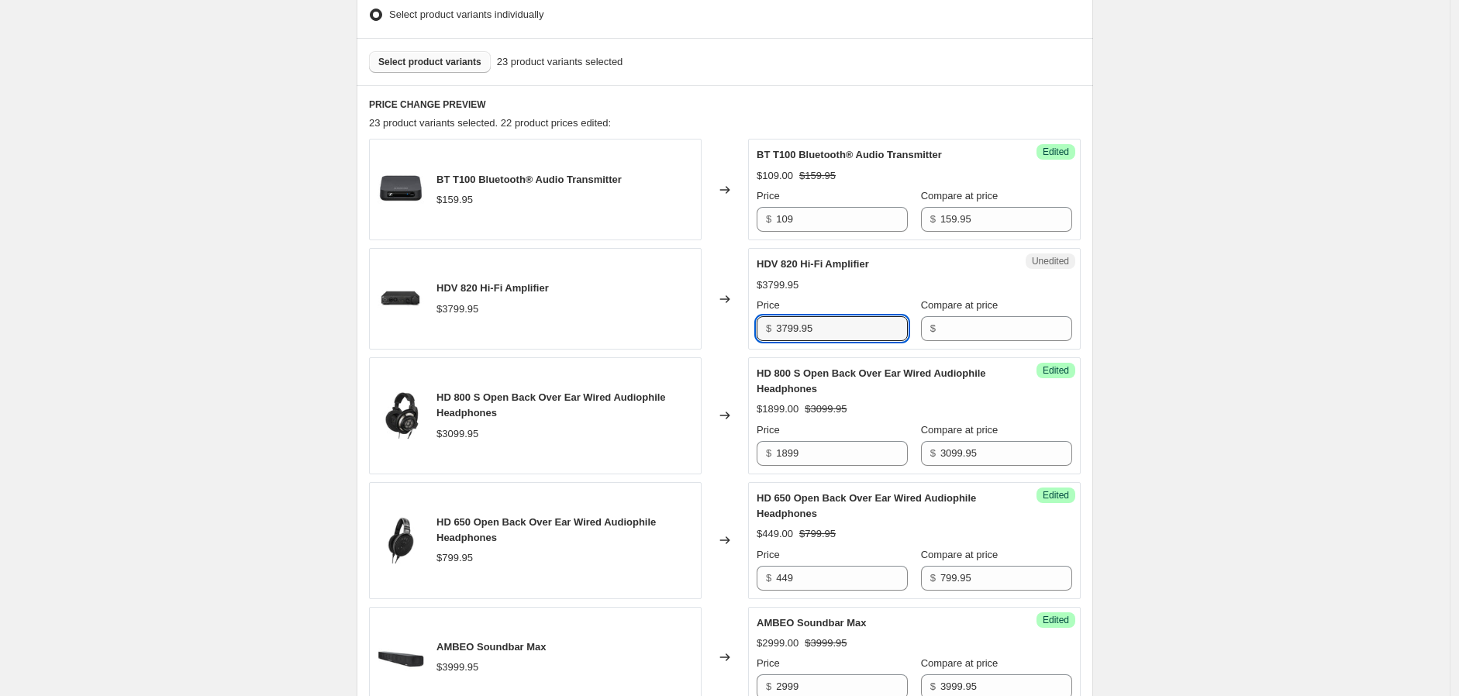
drag, startPoint x: 831, startPoint y: 332, endPoint x: 742, endPoint y: 328, distance: 89.3
click at [742, 328] on div "HDV 820 Hi-Fi Amplifier $3799.95 Changed to Unedited HDV 820 Hi-Fi Amplifier $3…" at bounding box center [725, 299] width 712 height 102
click at [972, 329] on input "Compare at price" at bounding box center [1007, 328] width 132 height 25
type input "3799.95"
paste input "3799.95"
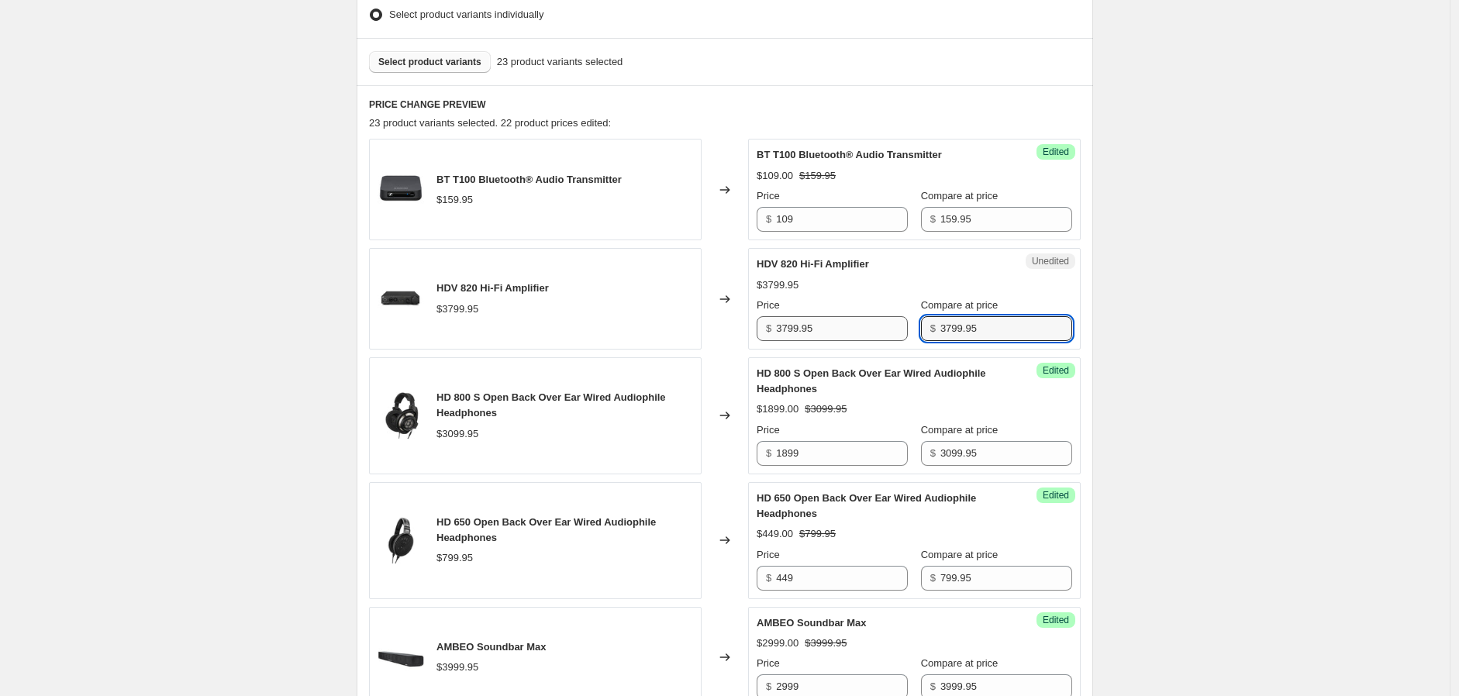
type input "3799.95"
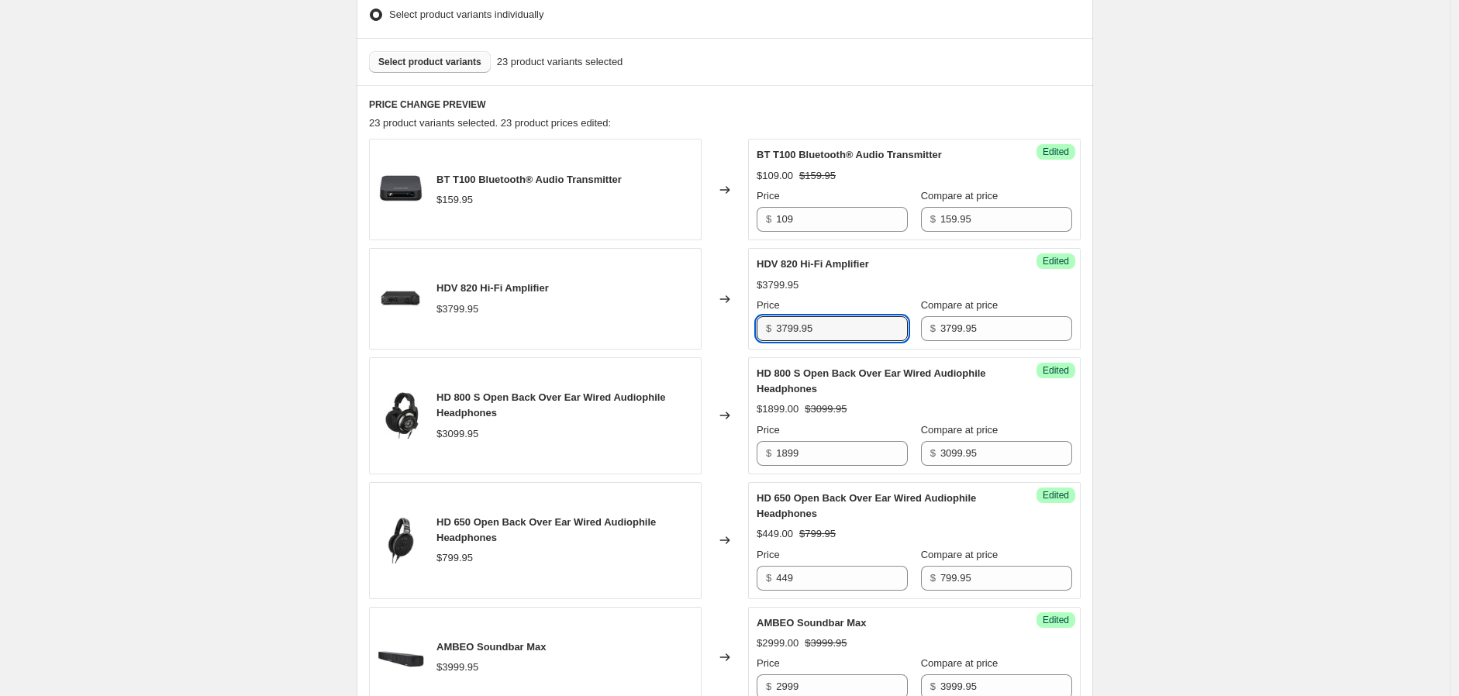
drag, startPoint x: 786, startPoint y: 335, endPoint x: 686, endPoint y: 330, distance: 99.4
click at [686, 330] on div "HDV 820 Hi-Fi Amplifier $3799.95 Changed to Success Edited HDV 820 Hi-Fi Amplif…" at bounding box center [725, 299] width 712 height 102
drag, startPoint x: 827, startPoint y: 325, endPoint x: 726, endPoint y: 326, distance: 100.8
click at [726, 326] on div "HDV 820 Hi-Fi Amplifier $3799.95 Changed to Success Edited HDV 820 Hi-Fi Amplif…" at bounding box center [725, 299] width 712 height 102
type input "2499"
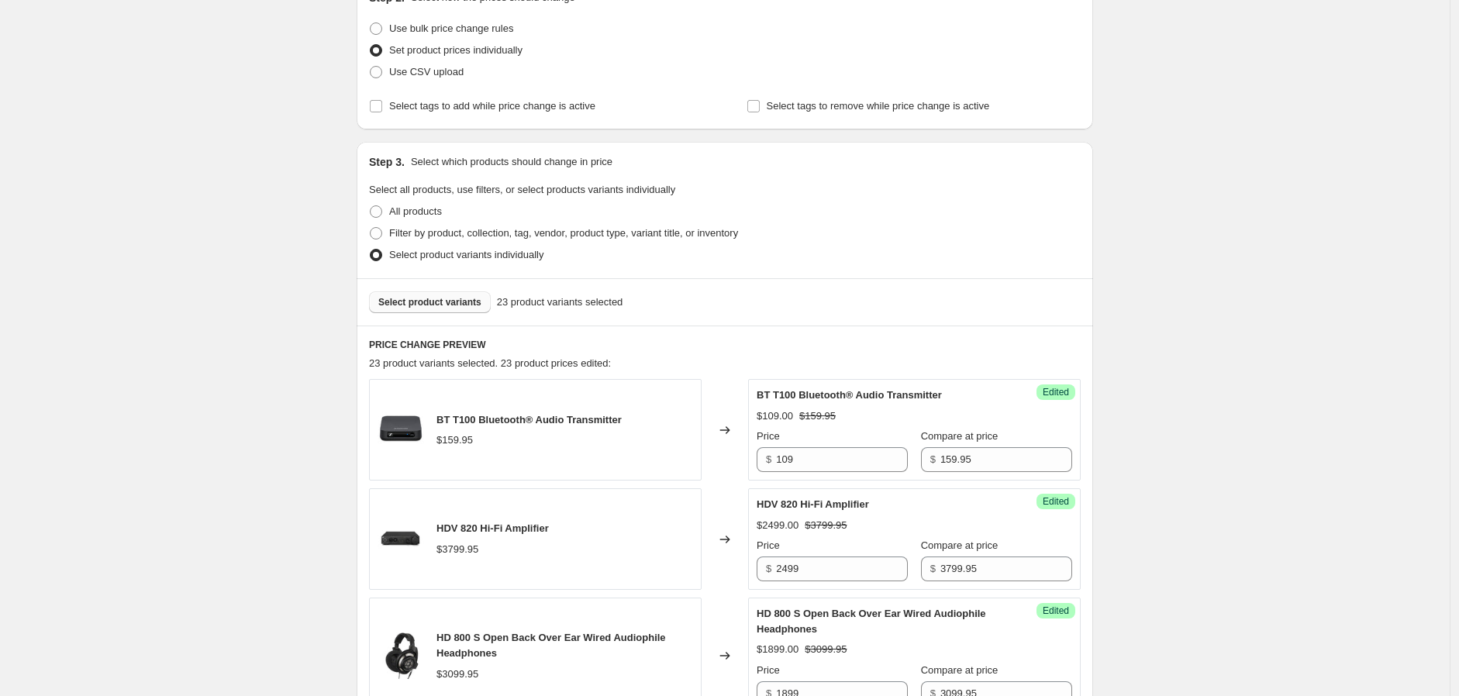
scroll to position [344, 0]
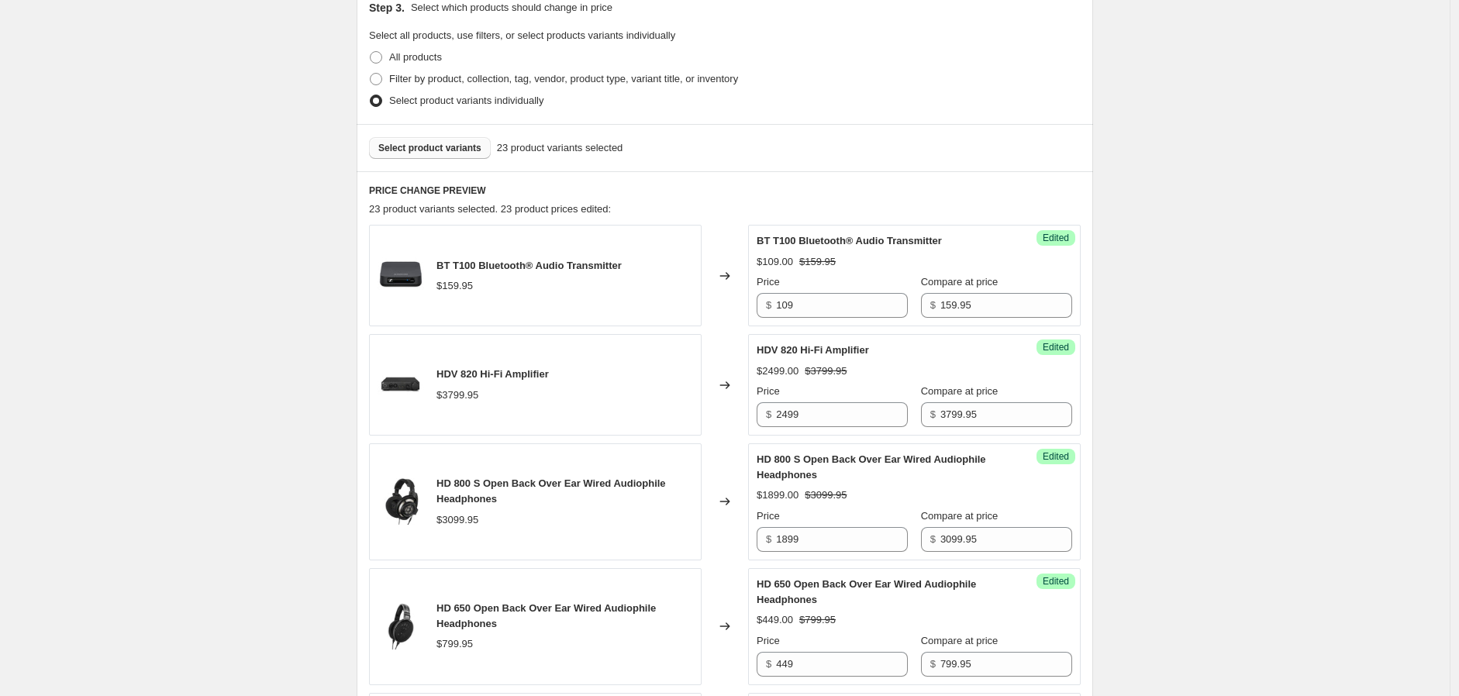
click at [453, 148] on span "Select product variants" at bounding box center [429, 148] width 103 height 12
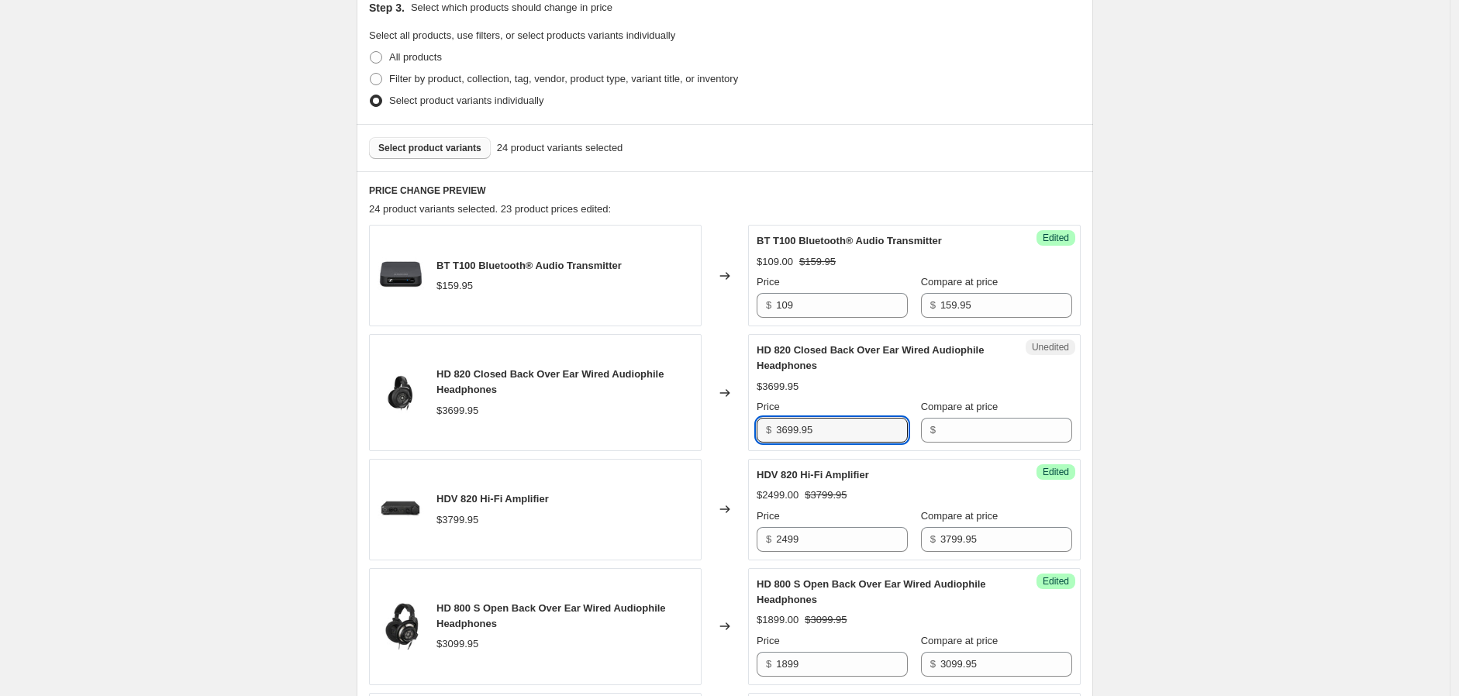
drag, startPoint x: 849, startPoint y: 430, endPoint x: 740, endPoint y: 426, distance: 109.4
click at [740, 425] on div "HD 820 Closed Back Over Ear Wired Audiophile Headphones $3699.95 Changed to Une…" at bounding box center [725, 392] width 712 height 117
type input "3699.95"
click at [1004, 442] on div "Unedited HD 820 Closed Back Over Ear Wired Audiophile Headphones $3699.95 Price…" at bounding box center [914, 392] width 333 height 117
click at [999, 429] on input "Compare at price" at bounding box center [1007, 430] width 132 height 25
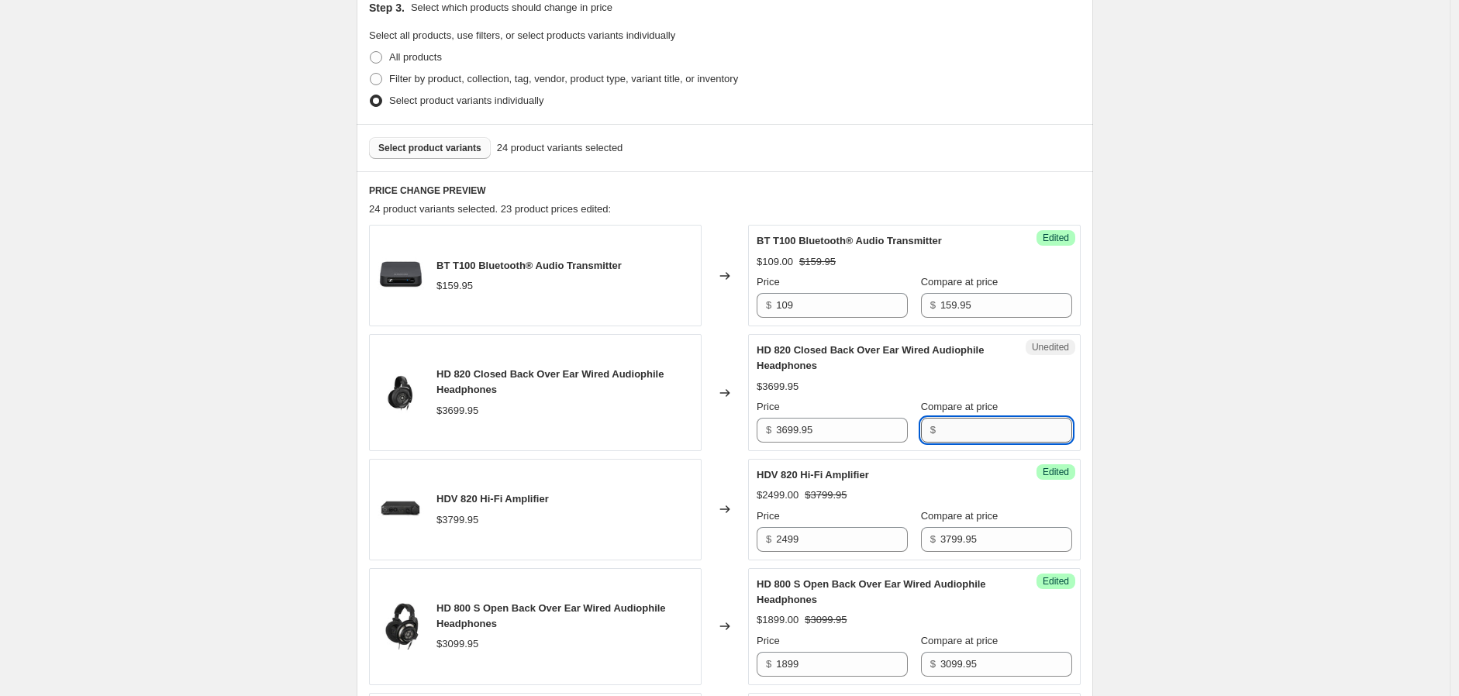
click at [979, 427] on input "Compare at price" at bounding box center [1007, 430] width 132 height 25
paste input "3699.95"
type input "3699.95"
drag, startPoint x: 812, startPoint y: 431, endPoint x: 751, endPoint y: 429, distance: 61.3
click at [754, 429] on div "Unedited HD 820 Closed Back Over Ear Wired Audiophile Headphones $3699.95 Price…" at bounding box center [914, 392] width 333 height 117
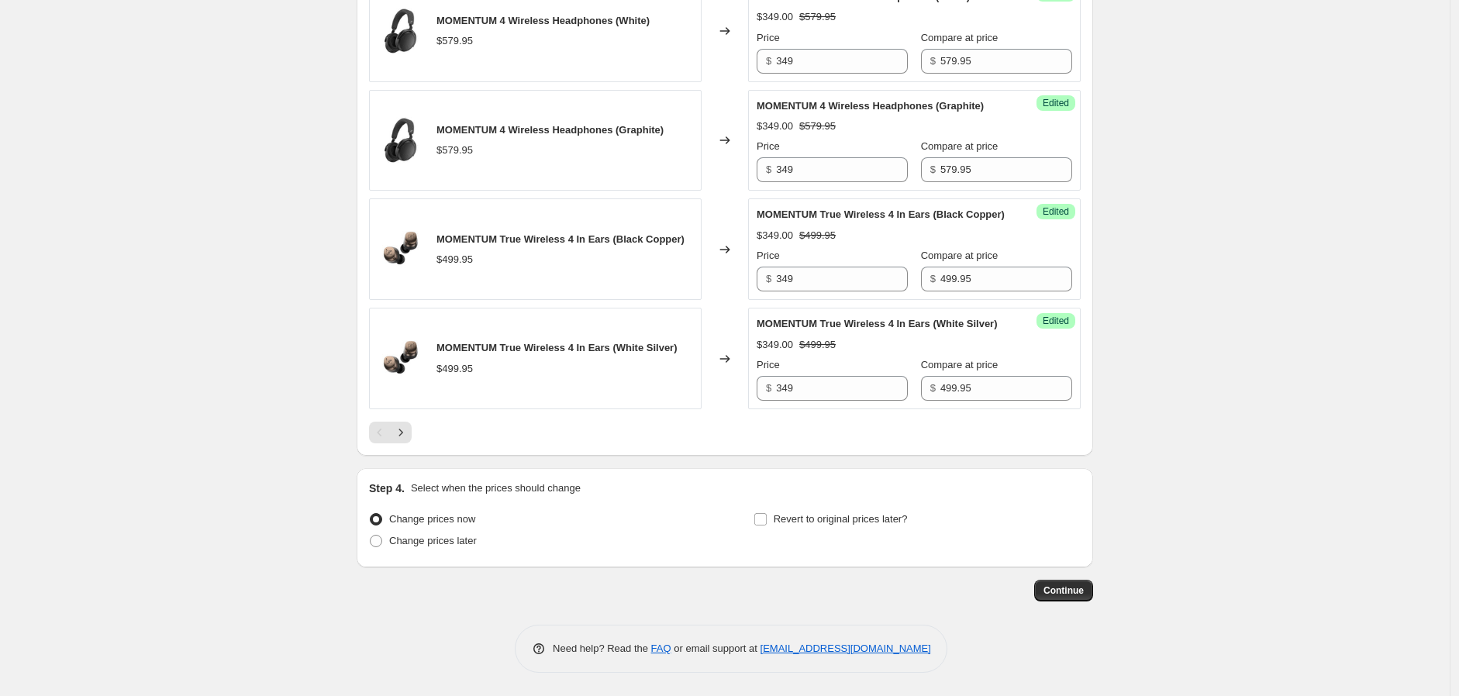
type input "1999"
click at [762, 514] on input "Revert to original prices later?" at bounding box center [761, 519] width 12 height 12
checkbox input "true"
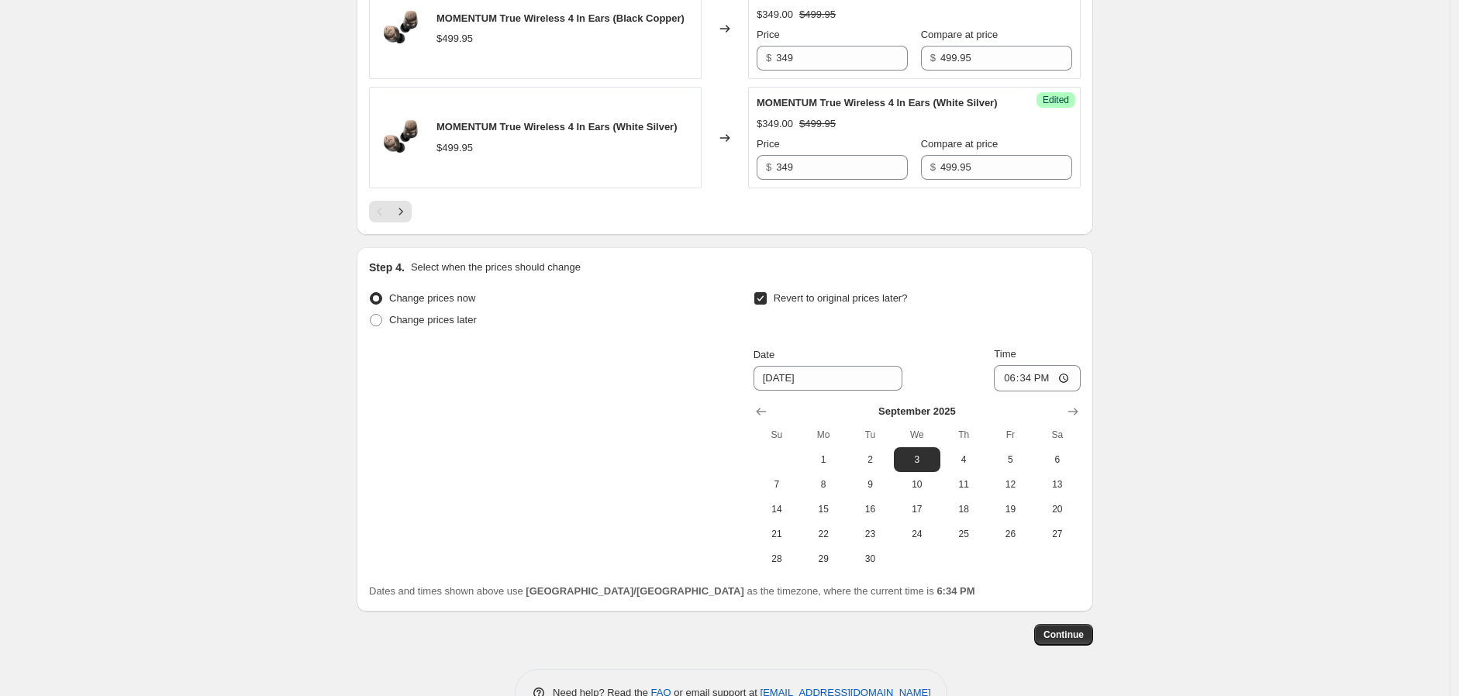
scroll to position [2696, 0]
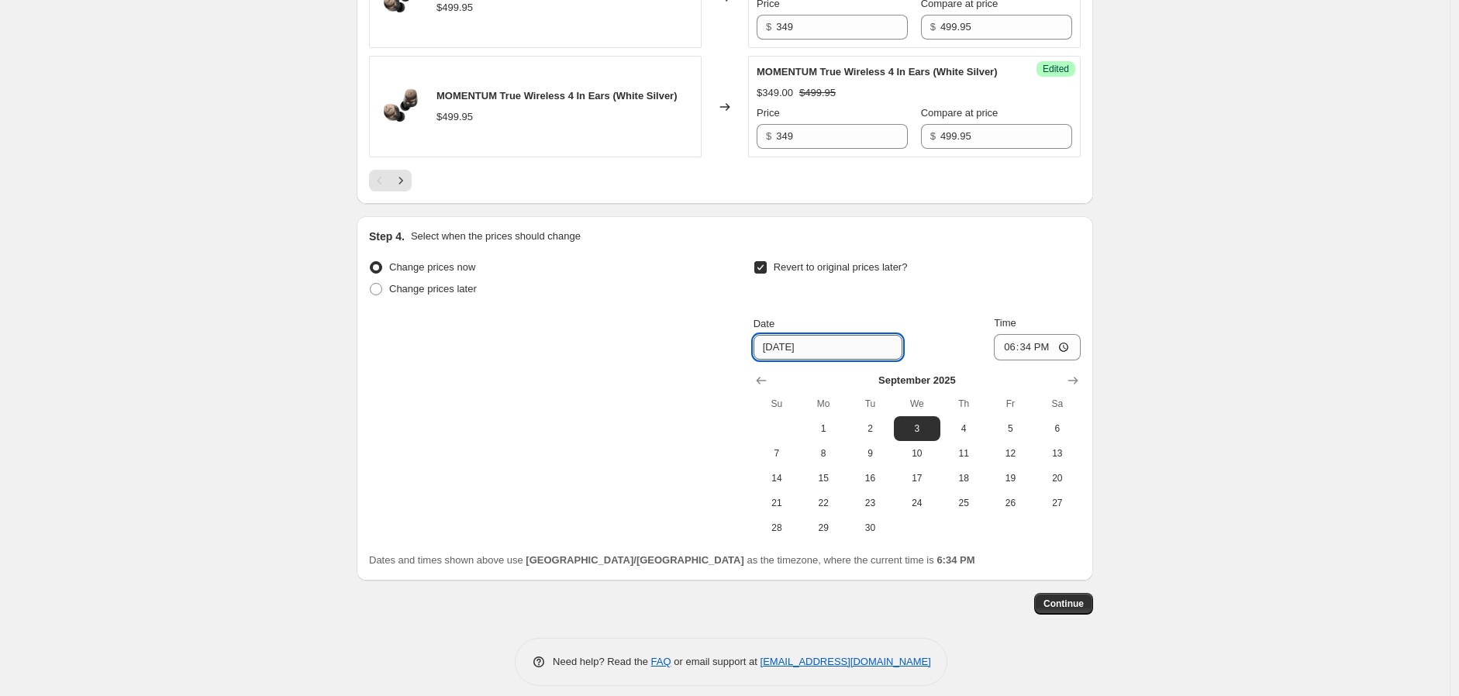
click at [765, 360] on input "[DATE]" at bounding box center [828, 347] width 149 height 25
click at [1076, 389] on icon "Show next month, October 2025" at bounding box center [1074, 381] width 16 height 16
click at [1021, 460] on span "10" at bounding box center [1010, 453] width 34 height 12
type input "[DATE]"
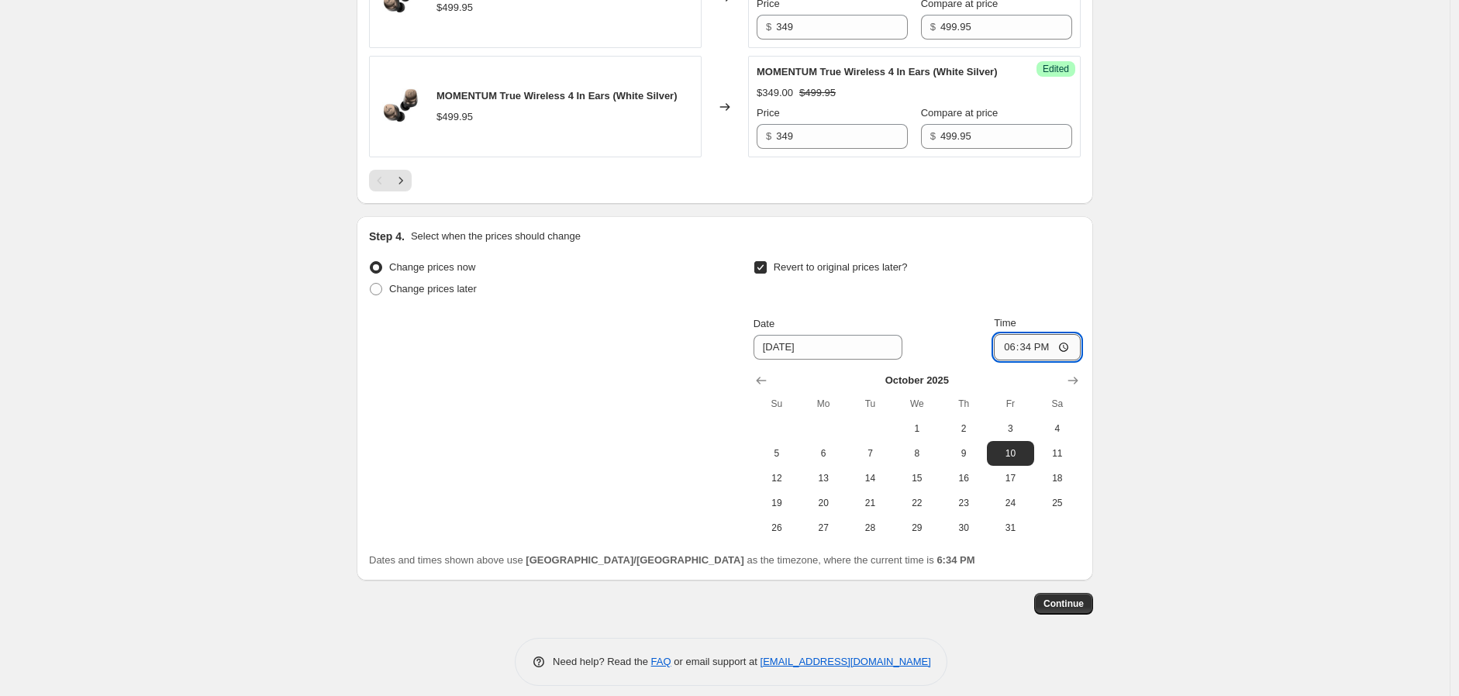
click at [1018, 361] on input "18:34" at bounding box center [1037, 347] width 87 height 26
type input "22:00"
click at [1082, 610] on span "Continue" at bounding box center [1064, 604] width 40 height 12
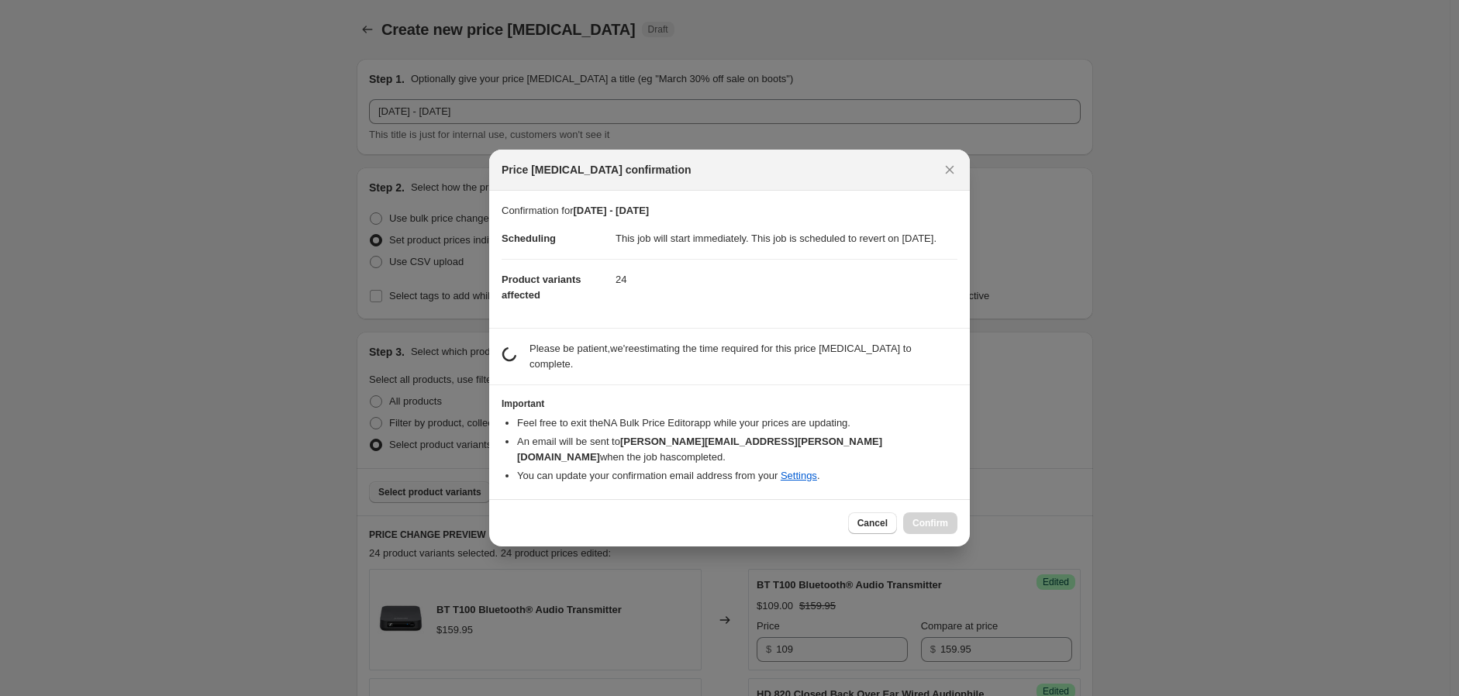
scroll to position [0, 0]
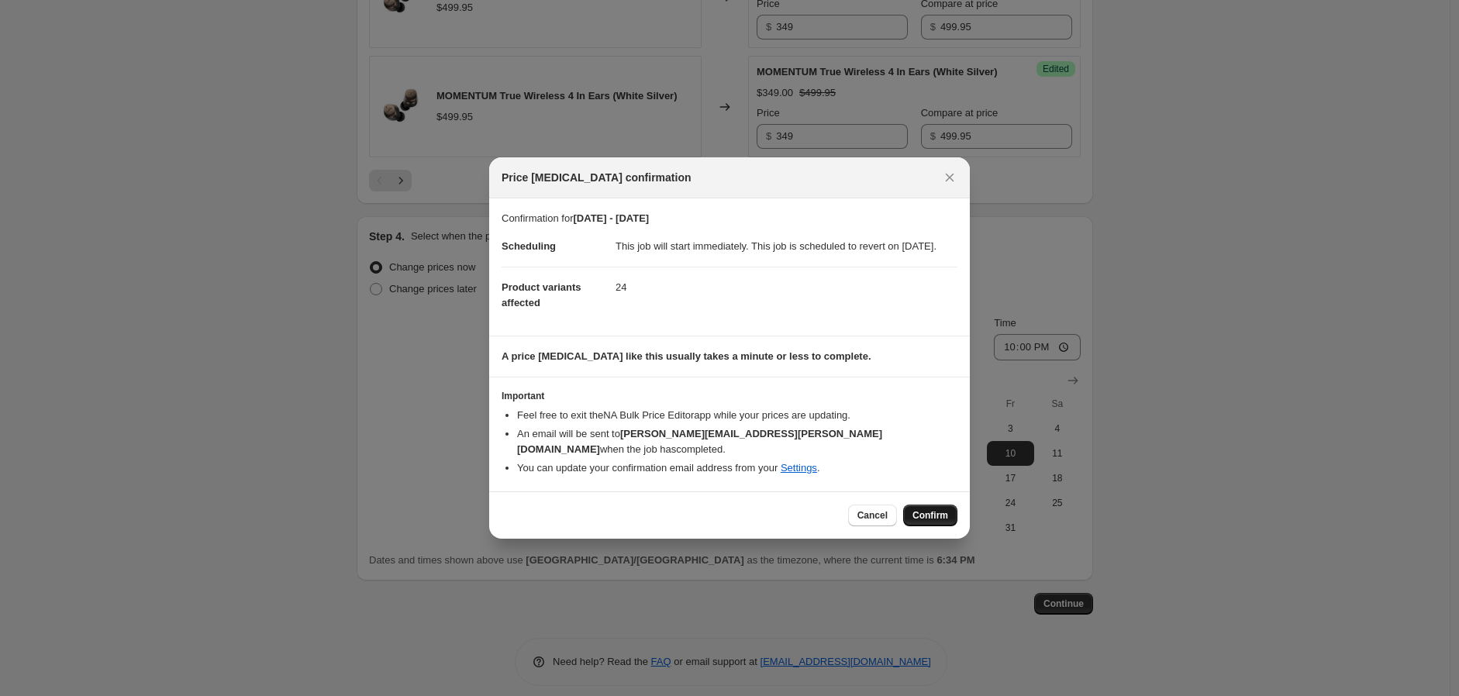
click at [917, 513] on span "Confirm" at bounding box center [931, 515] width 36 height 12
